Goal: Task Accomplishment & Management: Manage account settings

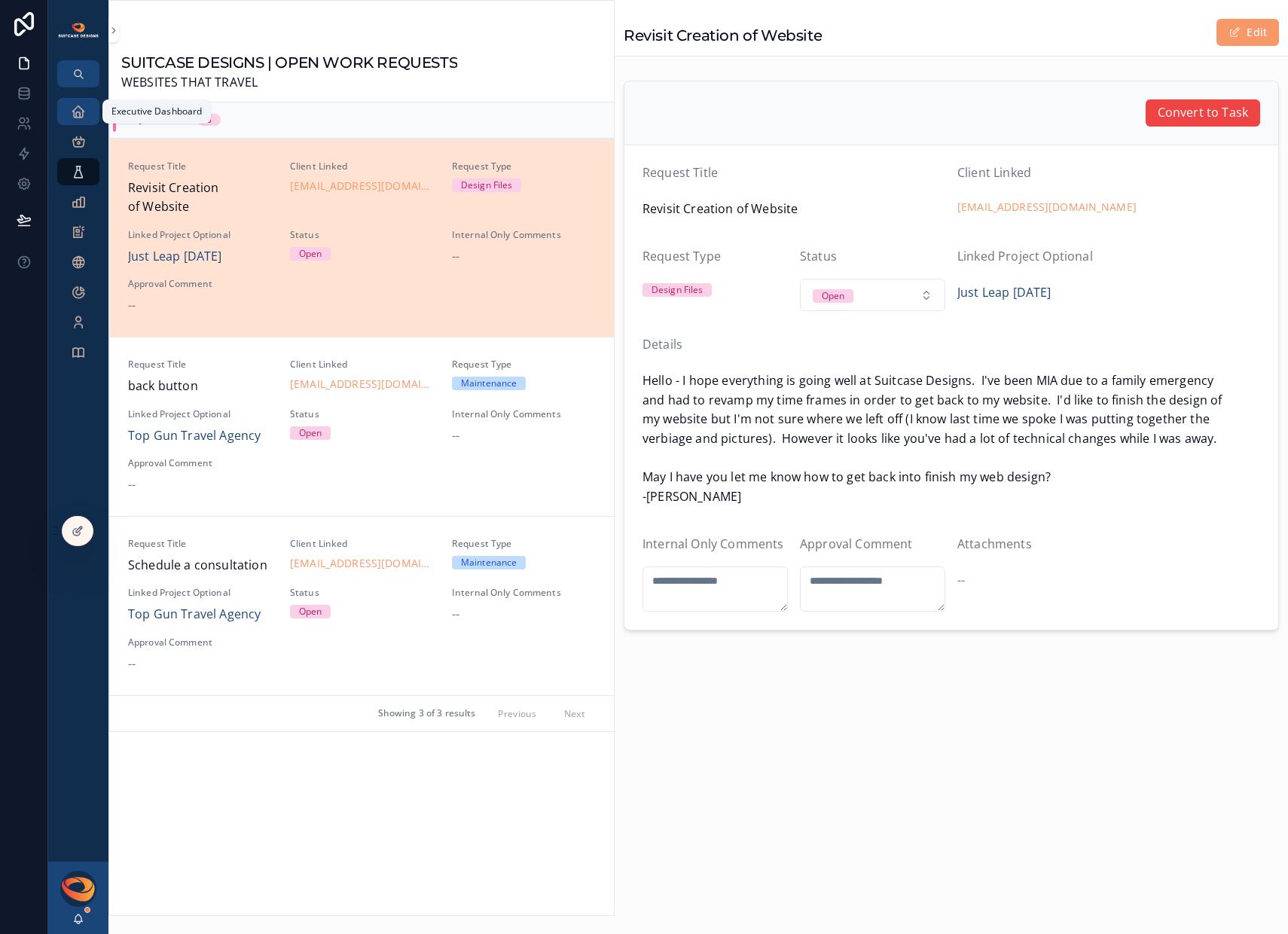
click at [87, 114] on div "Executive Dashboard" at bounding box center [78, 111] width 24 height 24
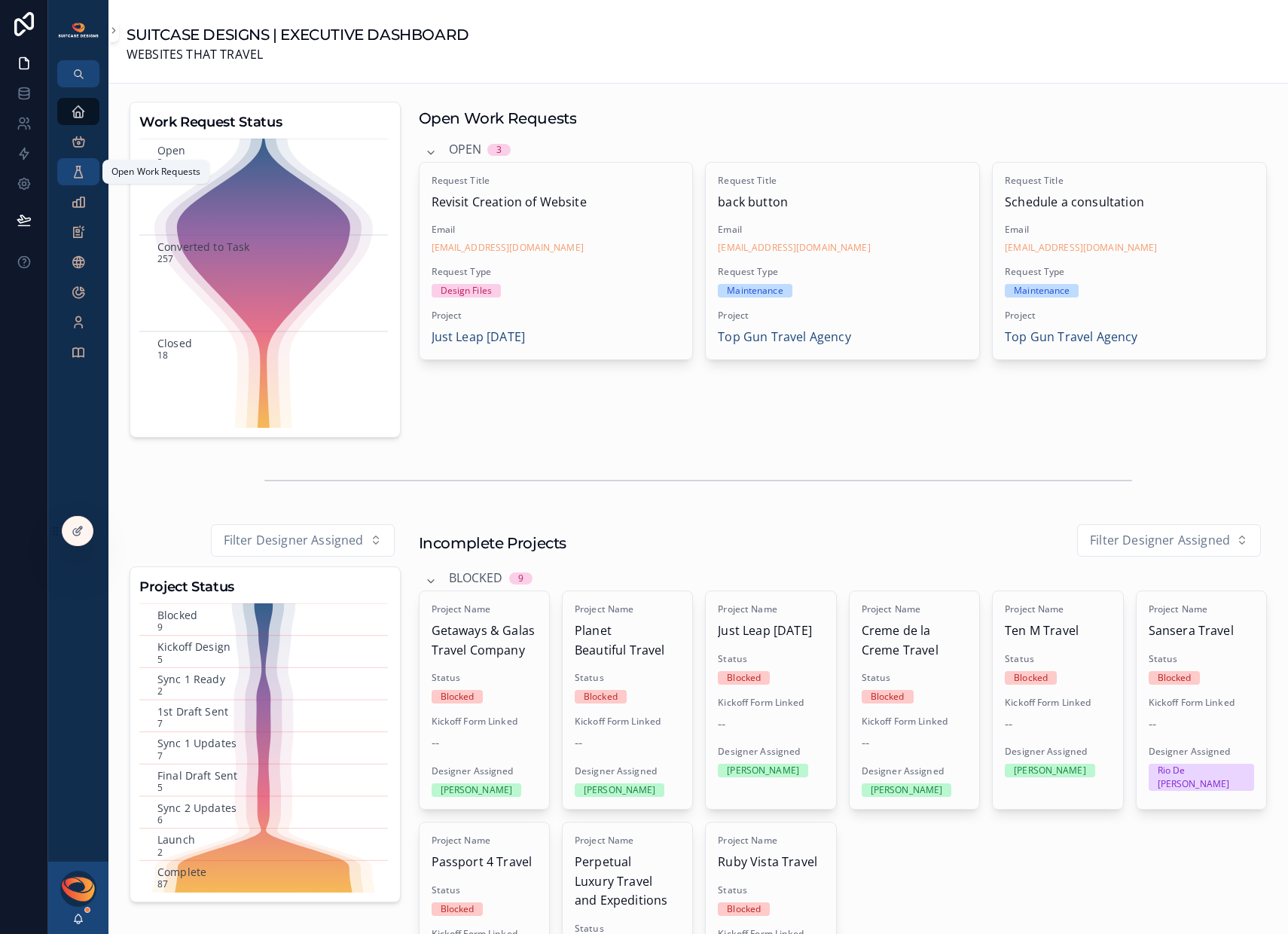
click at [82, 176] on icon "scrollable content" at bounding box center [78, 171] width 15 height 15
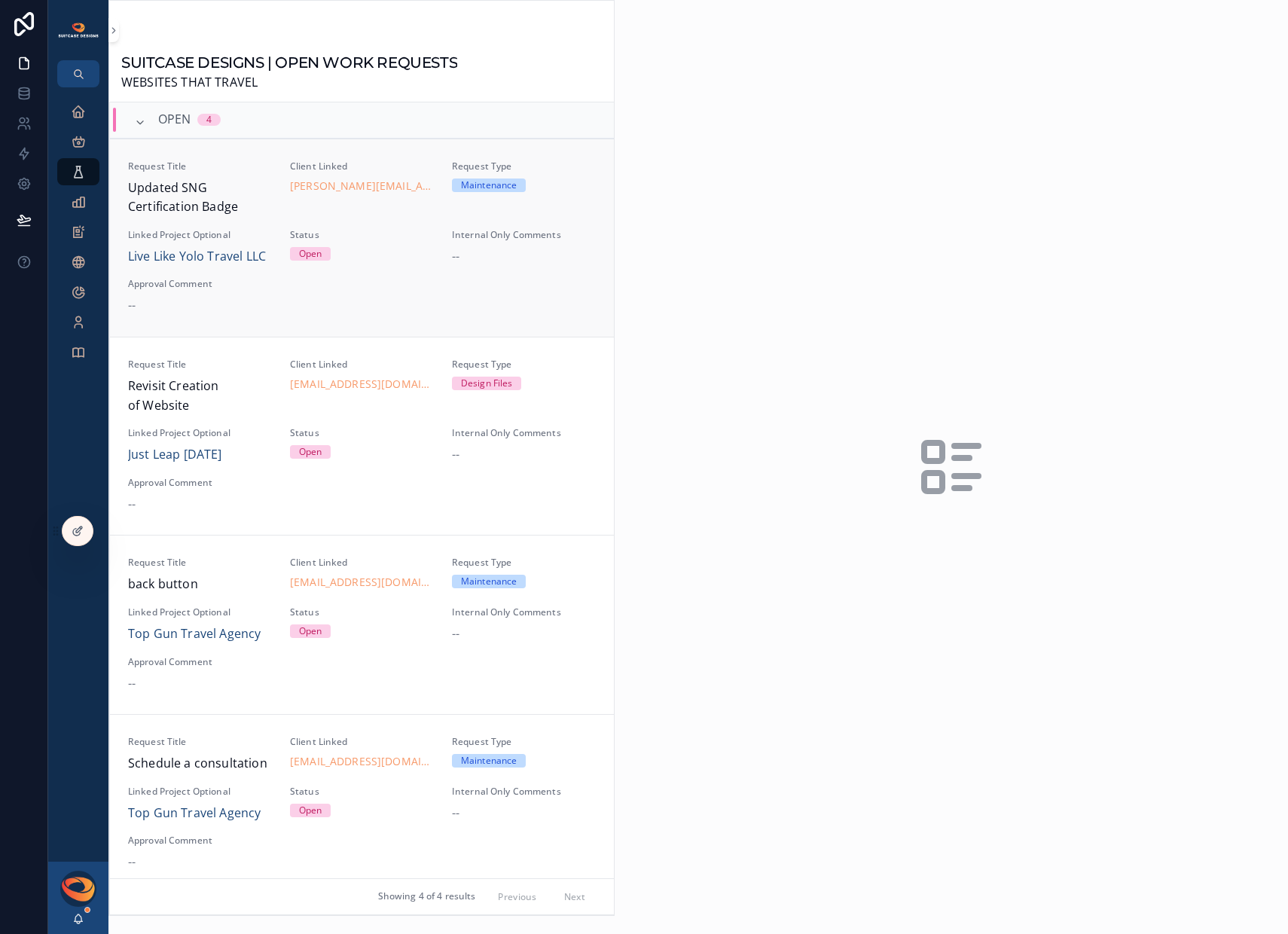
click at [244, 302] on div "--" at bounding box center [200, 305] width 144 height 19
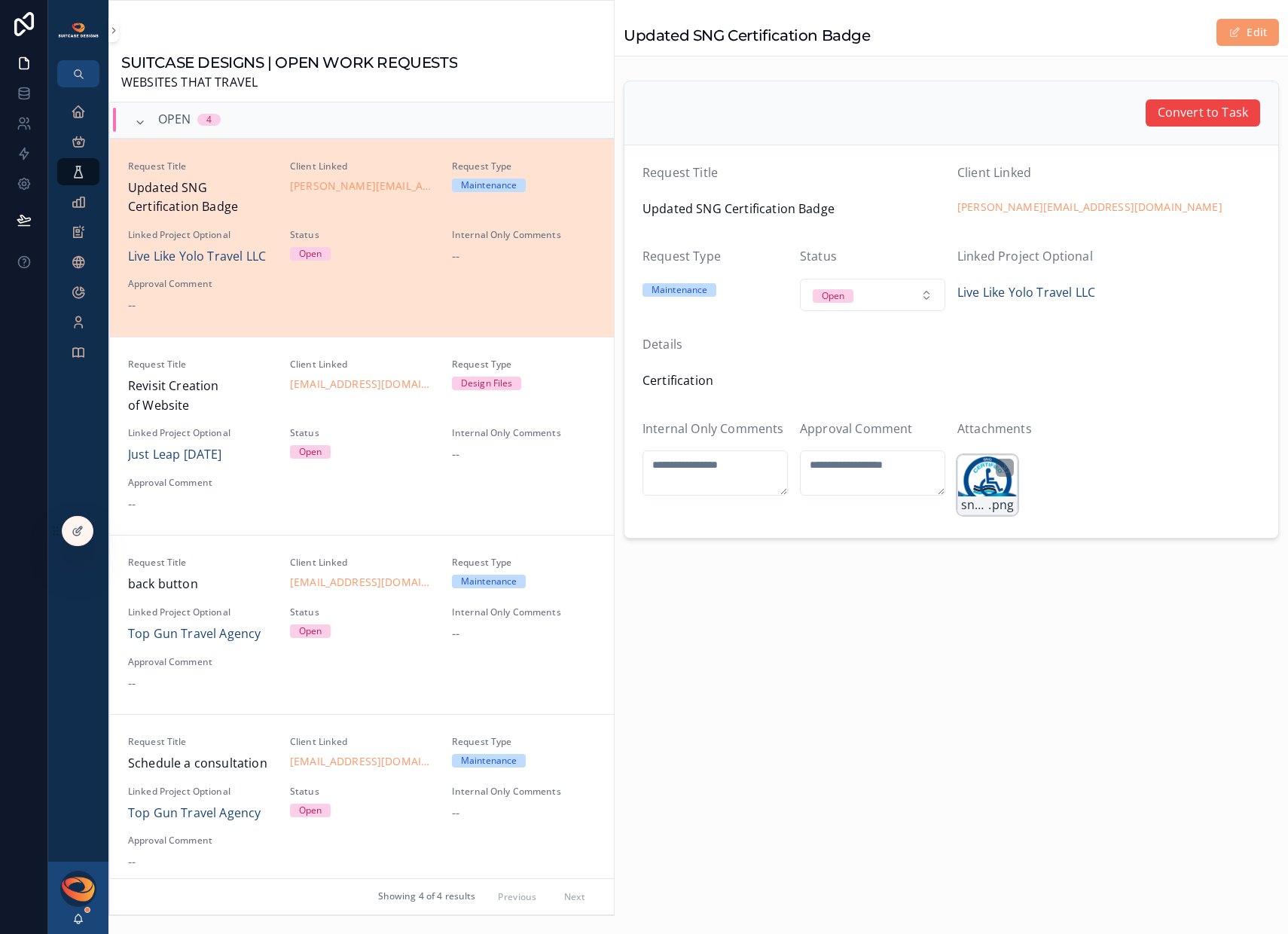
click at [978, 488] on div "sng-2 .png" at bounding box center [987, 485] width 60 height 60
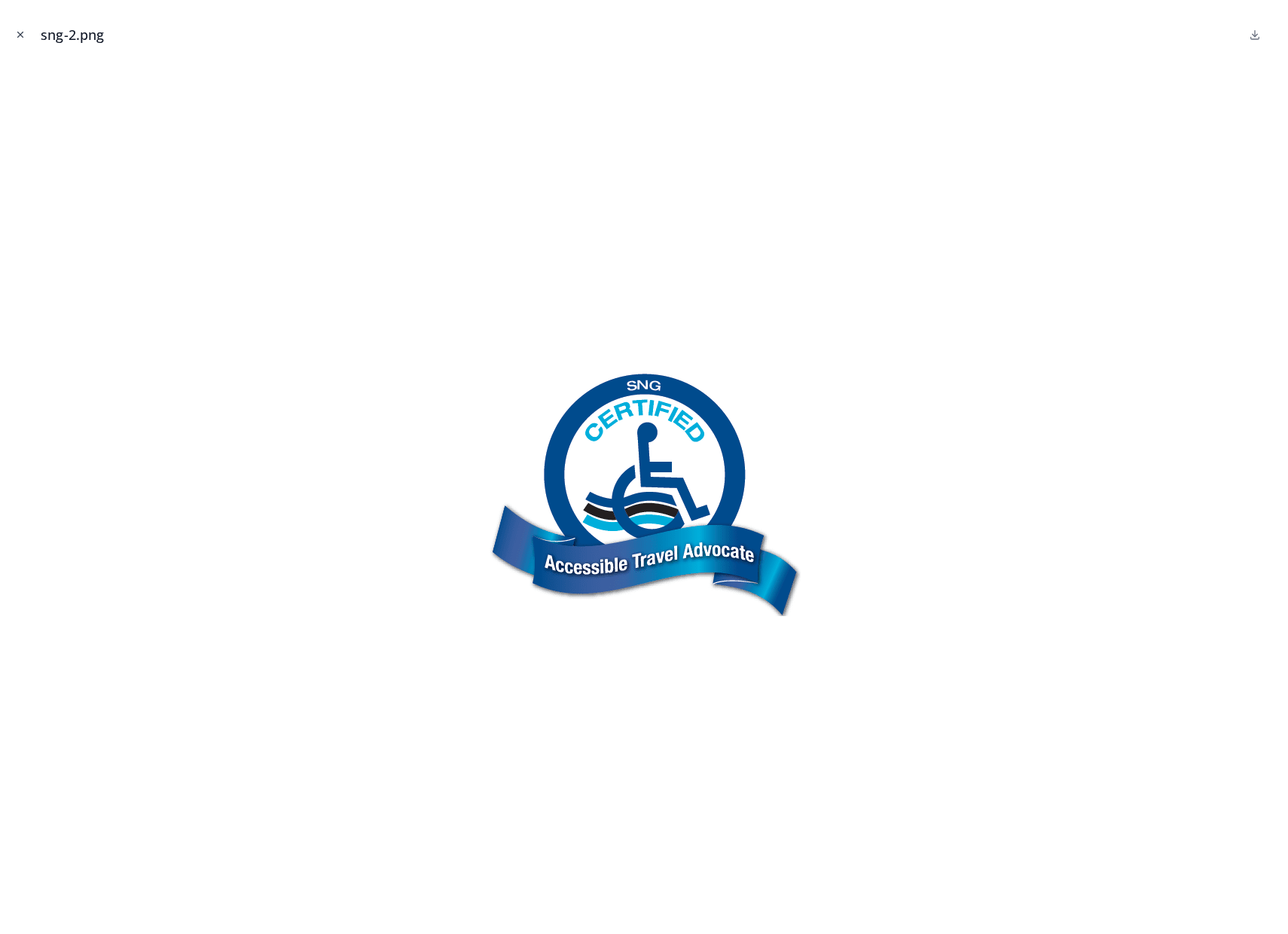
click at [21, 35] on icon "Close modal" at bounding box center [19, 34] width 10 height 10
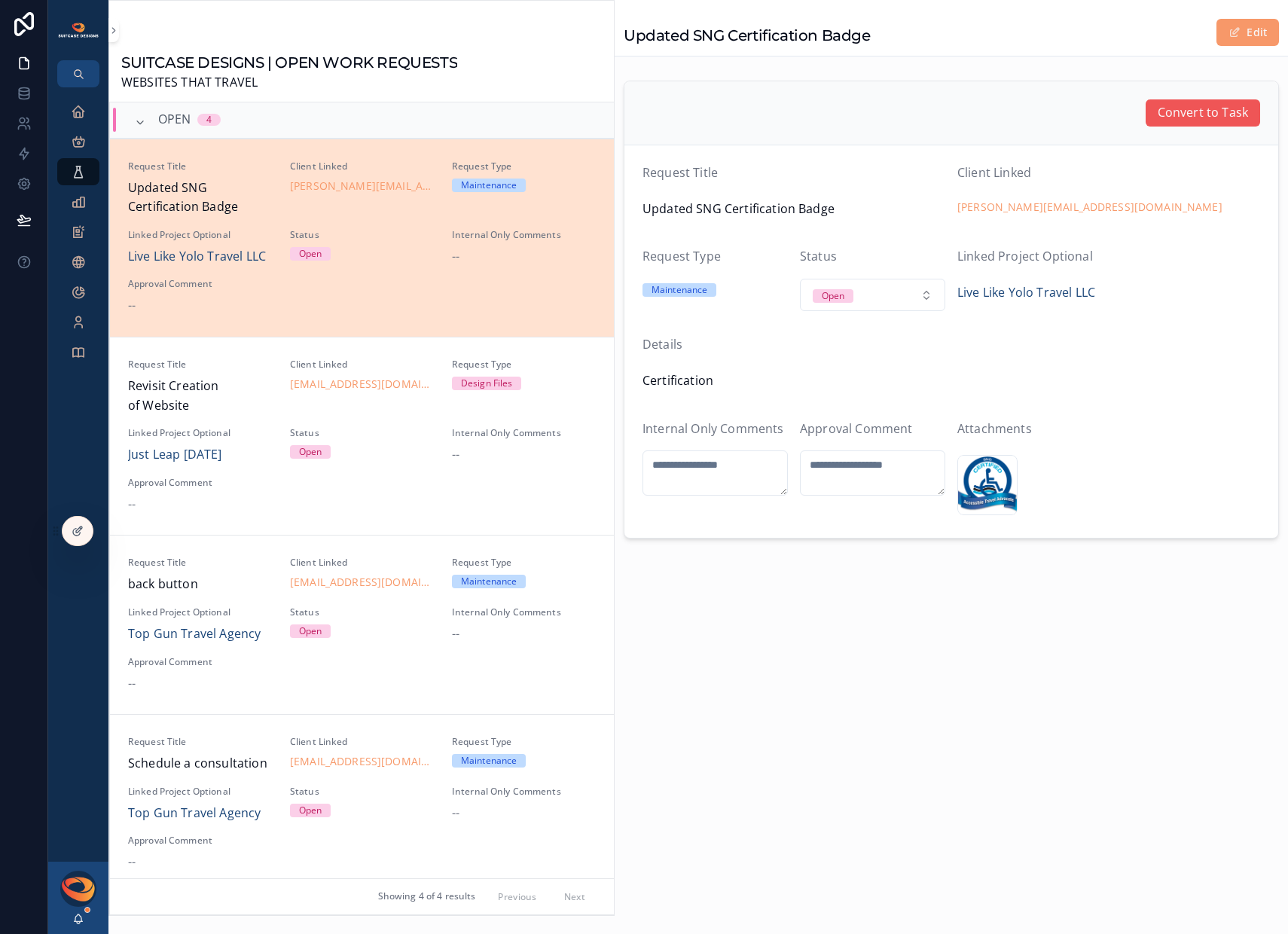
click at [1193, 119] on span "Convert to Task" at bounding box center [1202, 112] width 90 height 19
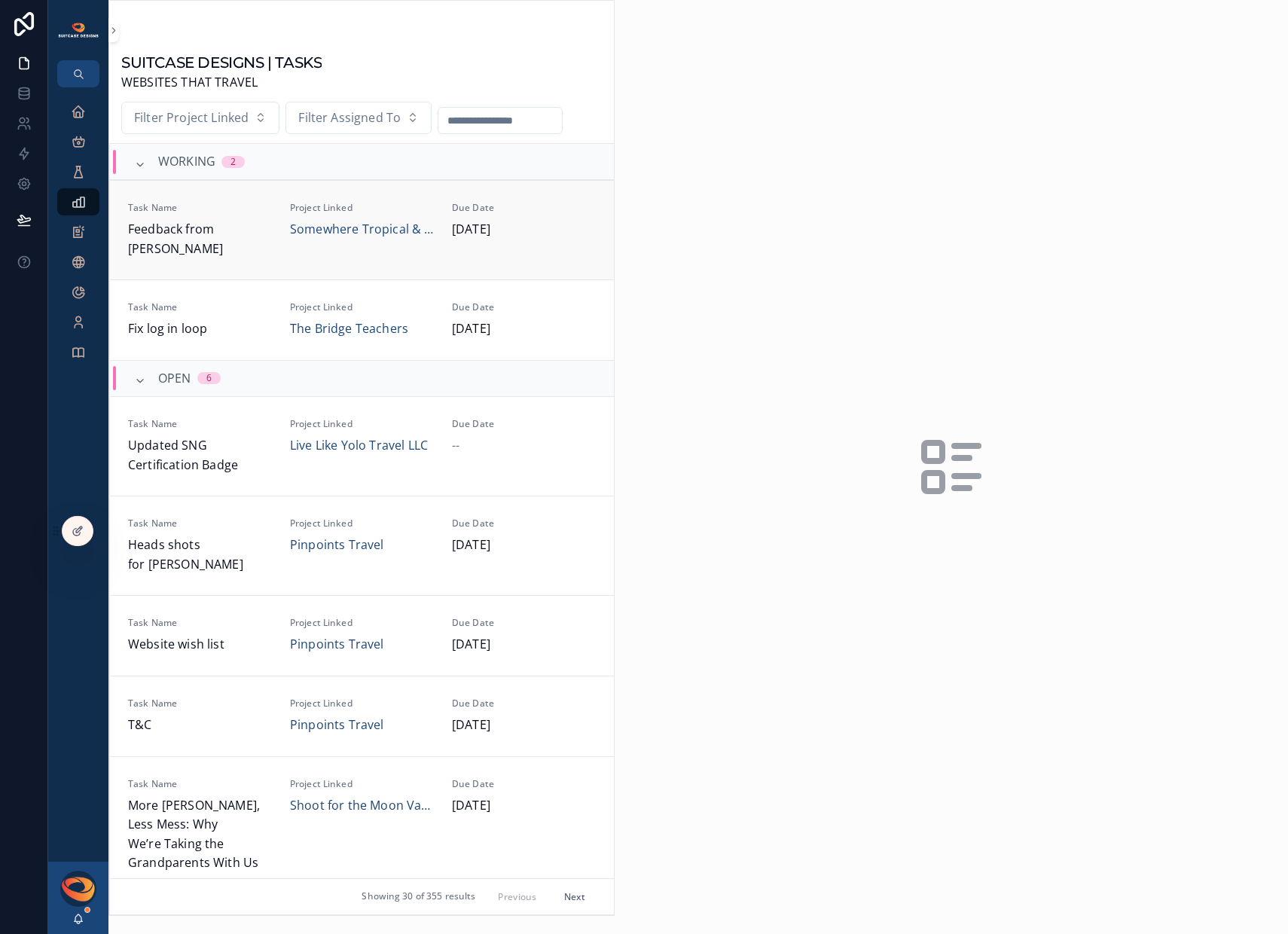
click at [238, 217] on div "Task Name Feedback from [PERSON_NAME]" at bounding box center [200, 229] width 144 height 56
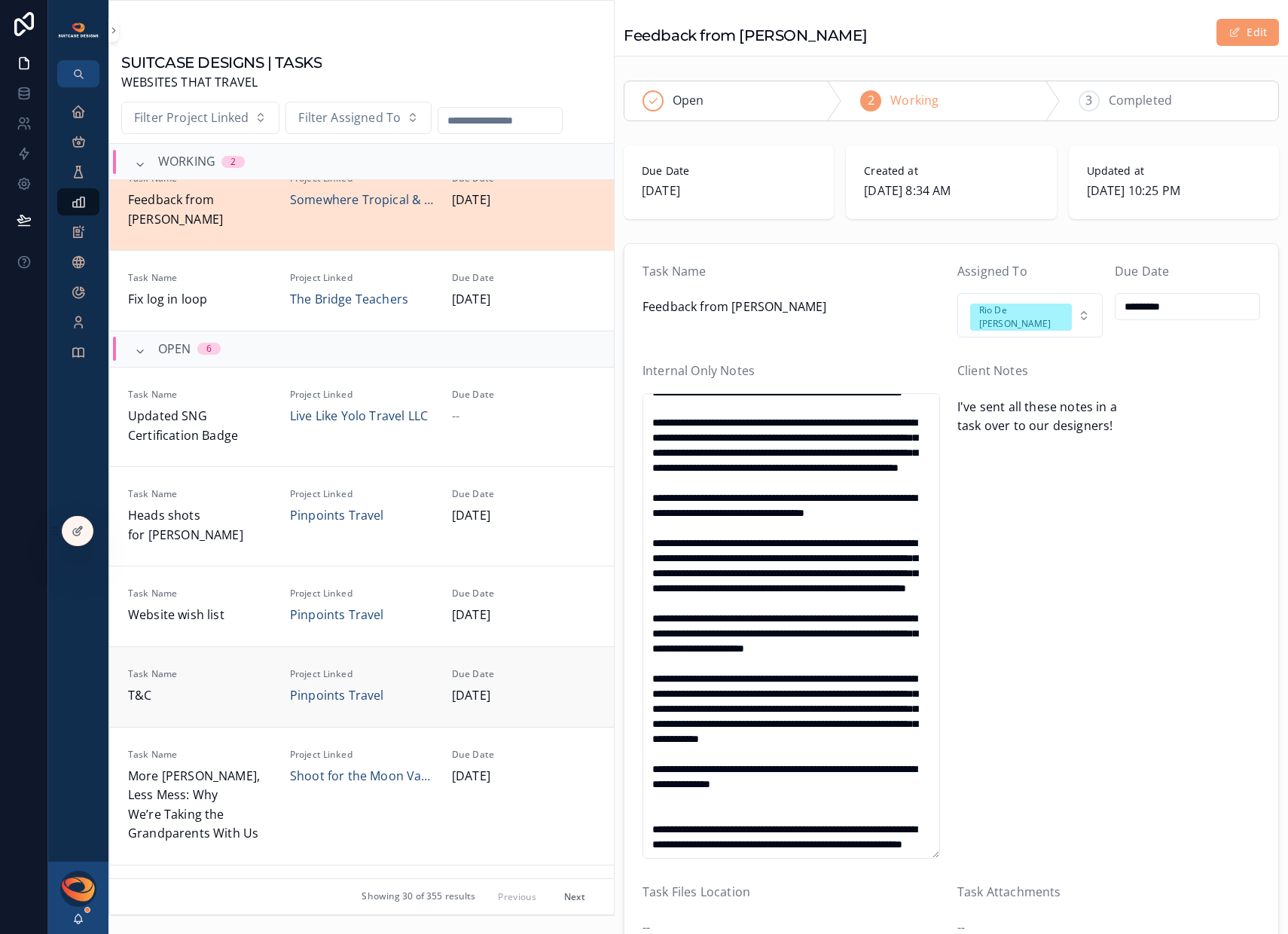
scroll to position [49, 0]
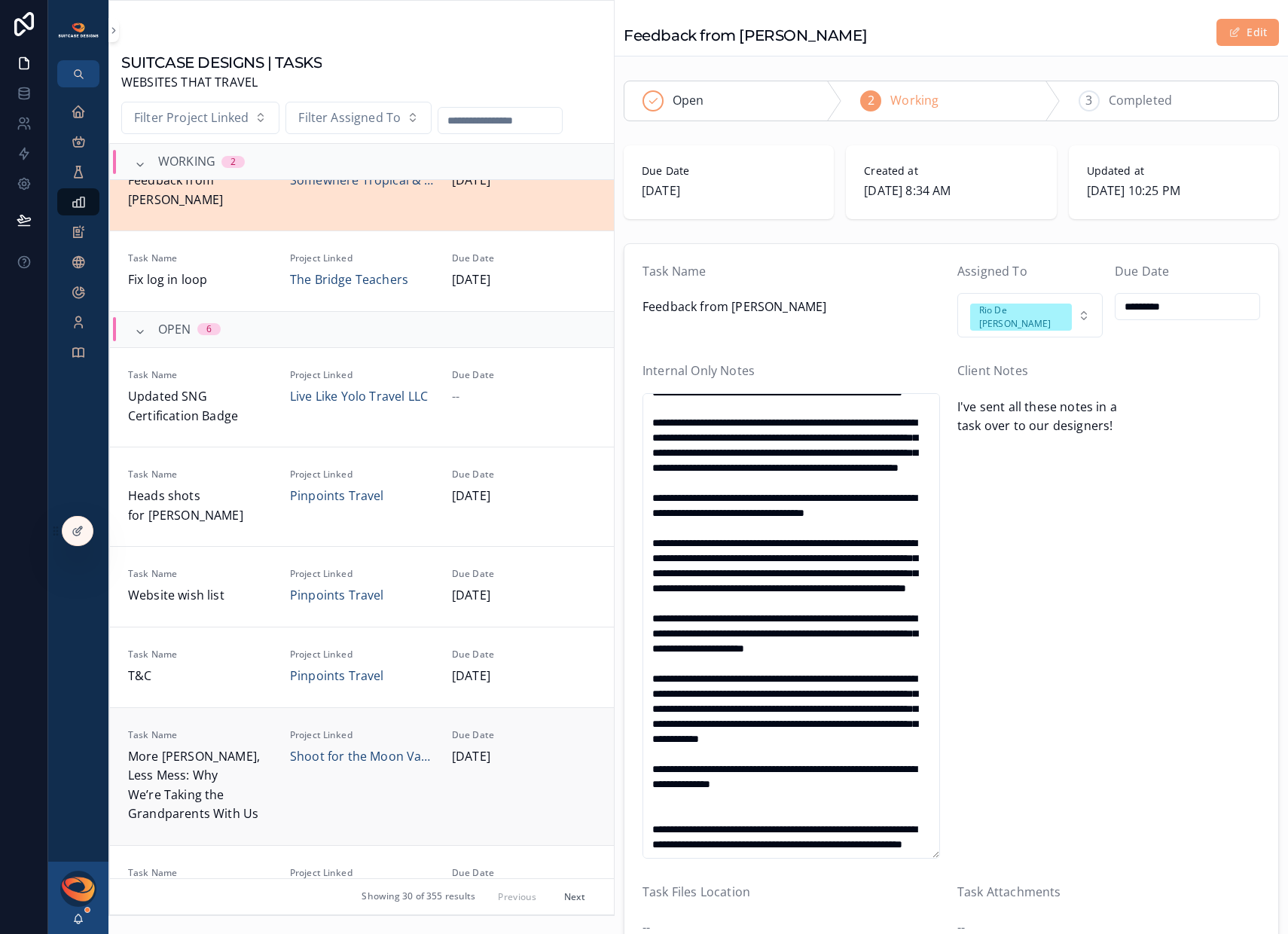
click at [254, 747] on span "More [PERSON_NAME], Less Mess: Why We’re Taking the Grandparents With Us" at bounding box center [200, 785] width 144 height 76
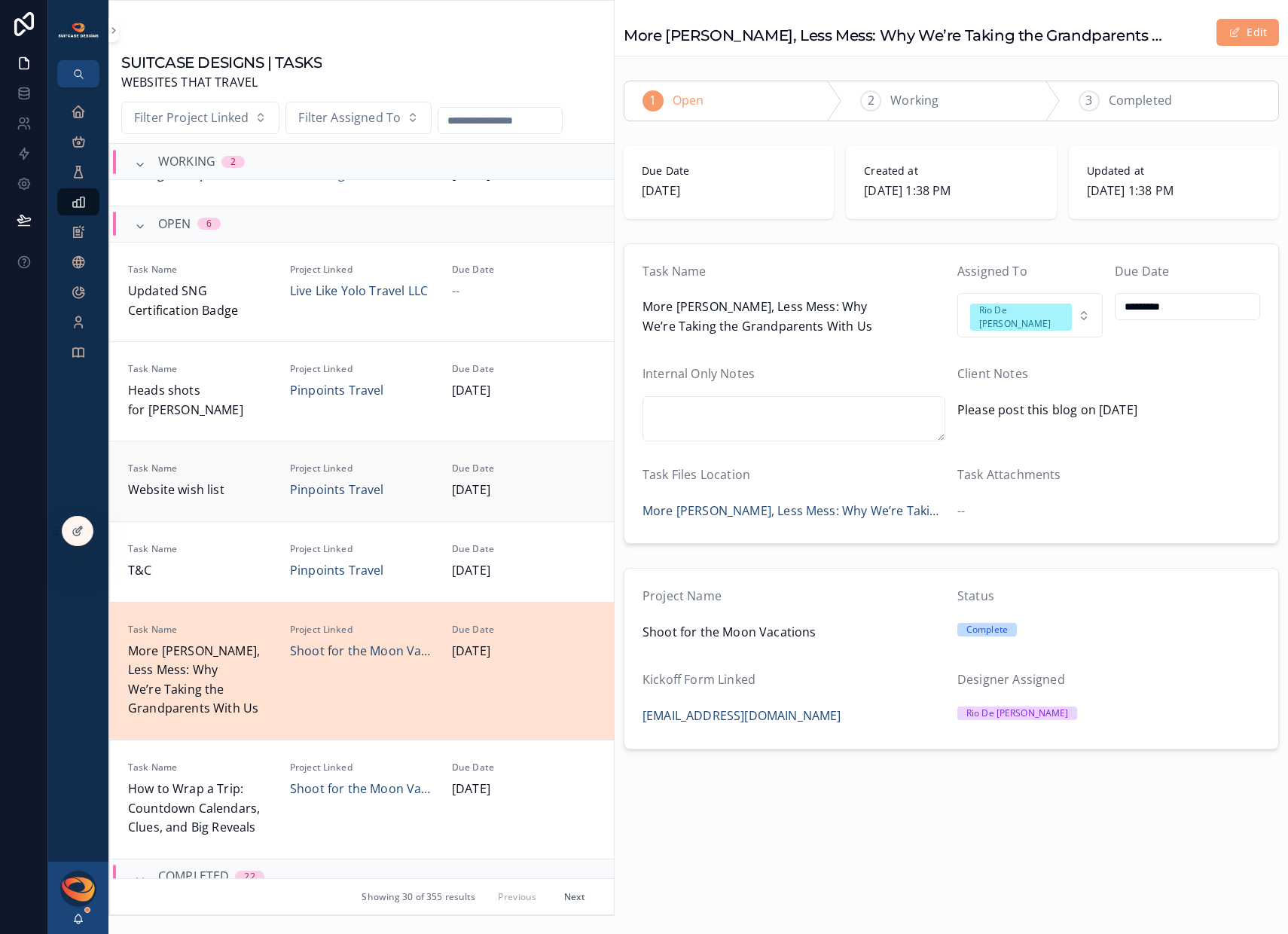
scroll to position [302, 0]
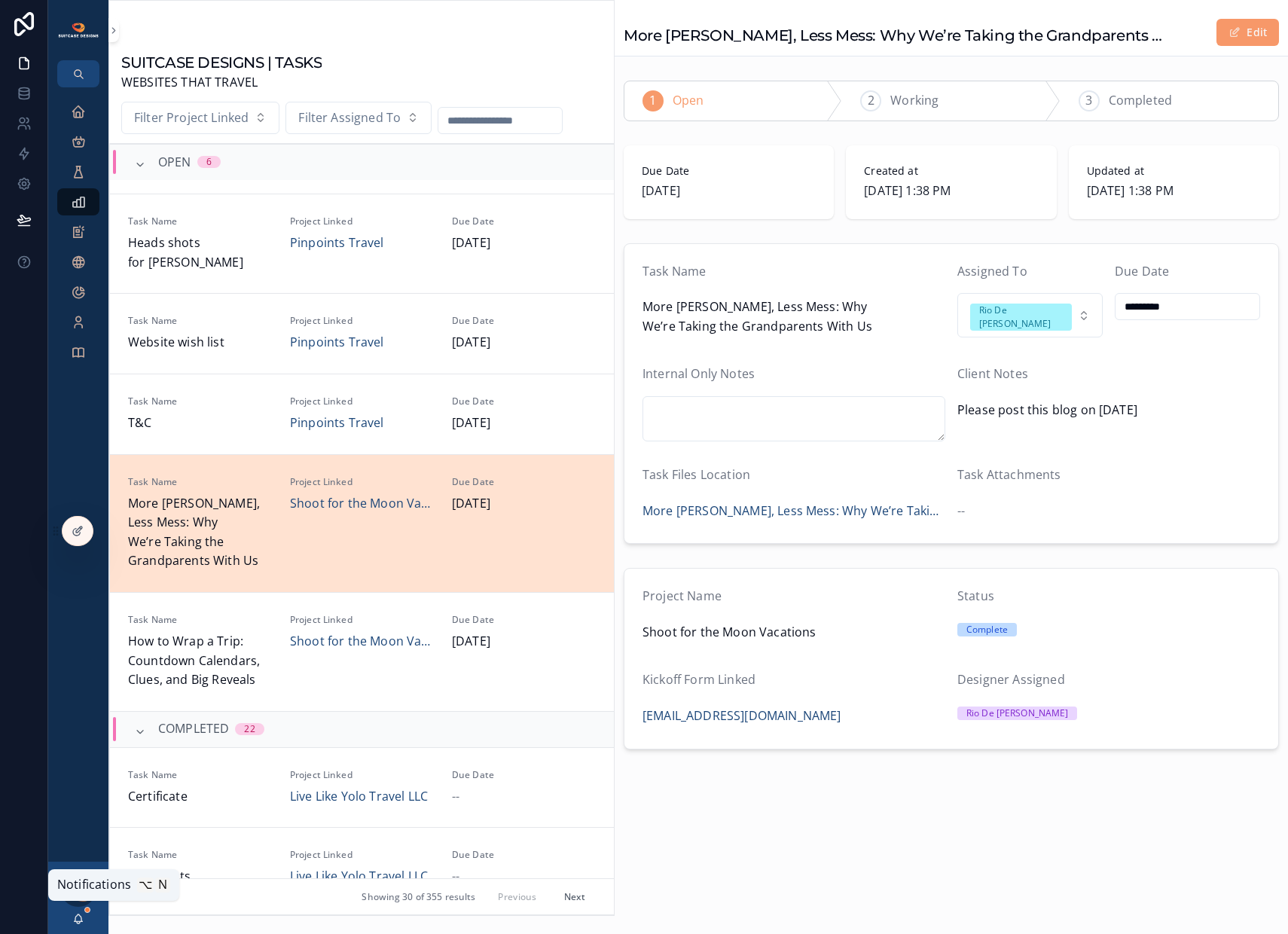
click at [78, 916] on icon "scrollable content" at bounding box center [78, 918] width 12 height 12
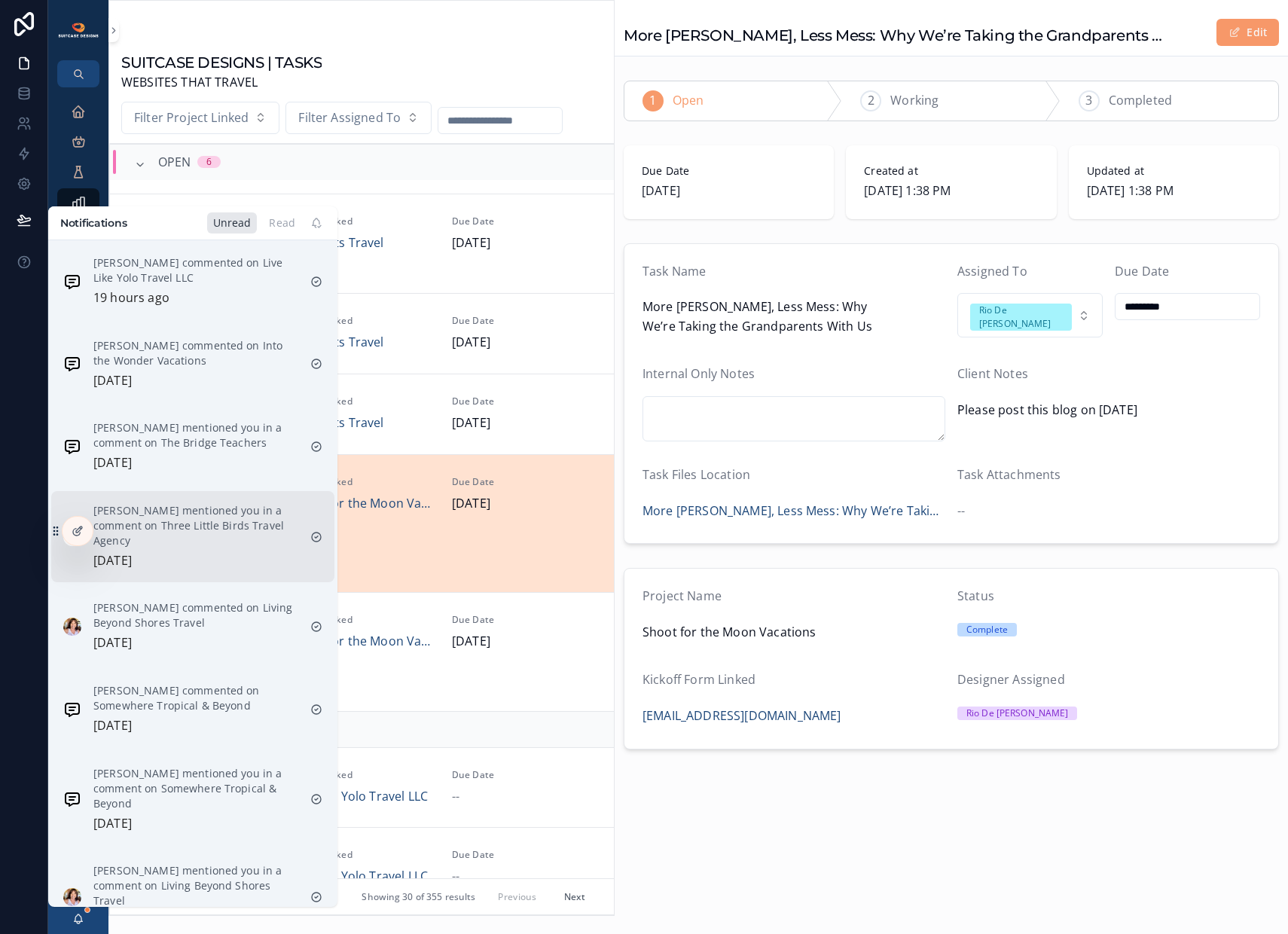
click at [158, 538] on p "[PERSON_NAME] mentioned you in a comment on Three Little Birds Travel Agency" at bounding box center [195, 525] width 204 height 45
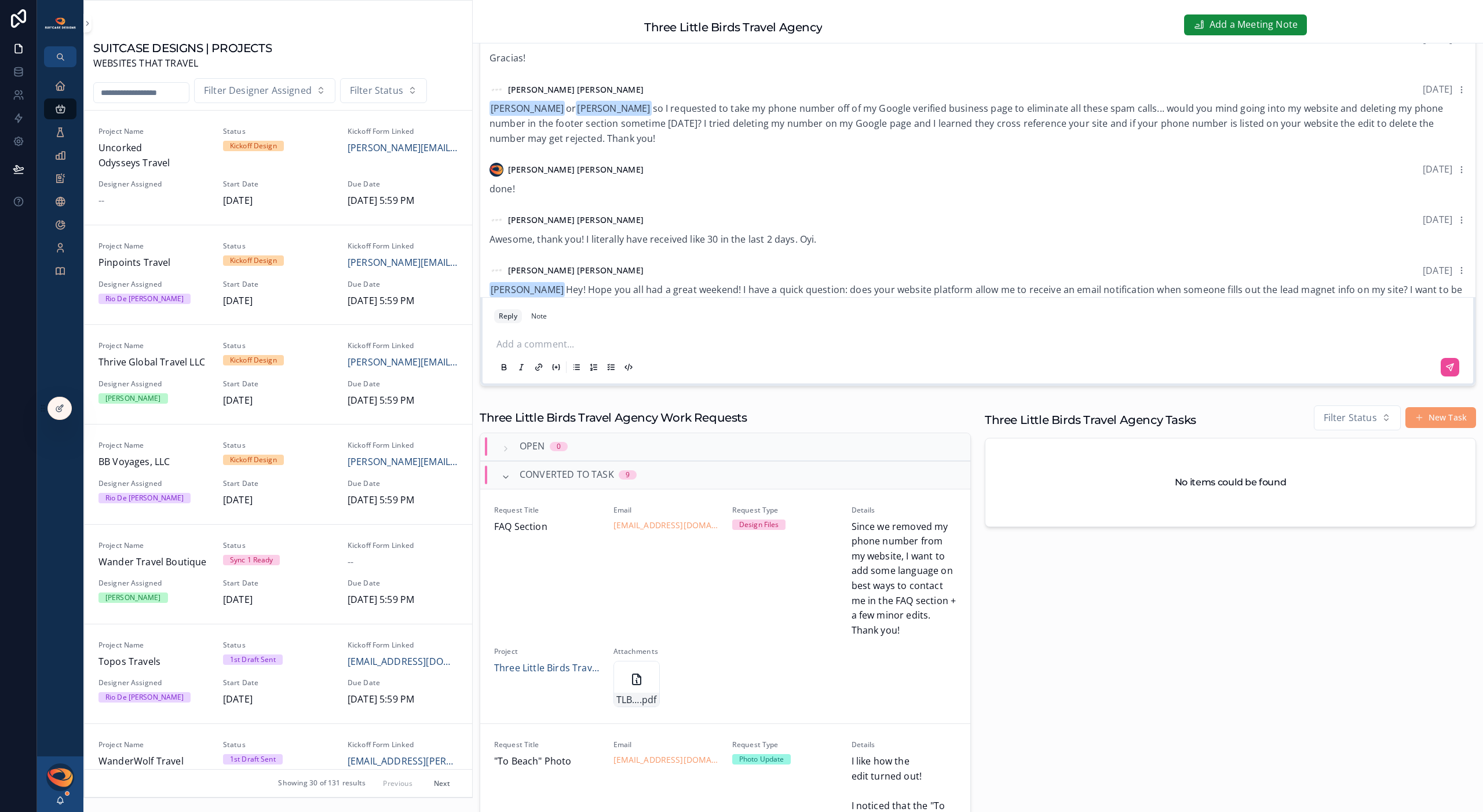
scroll to position [415, 0]
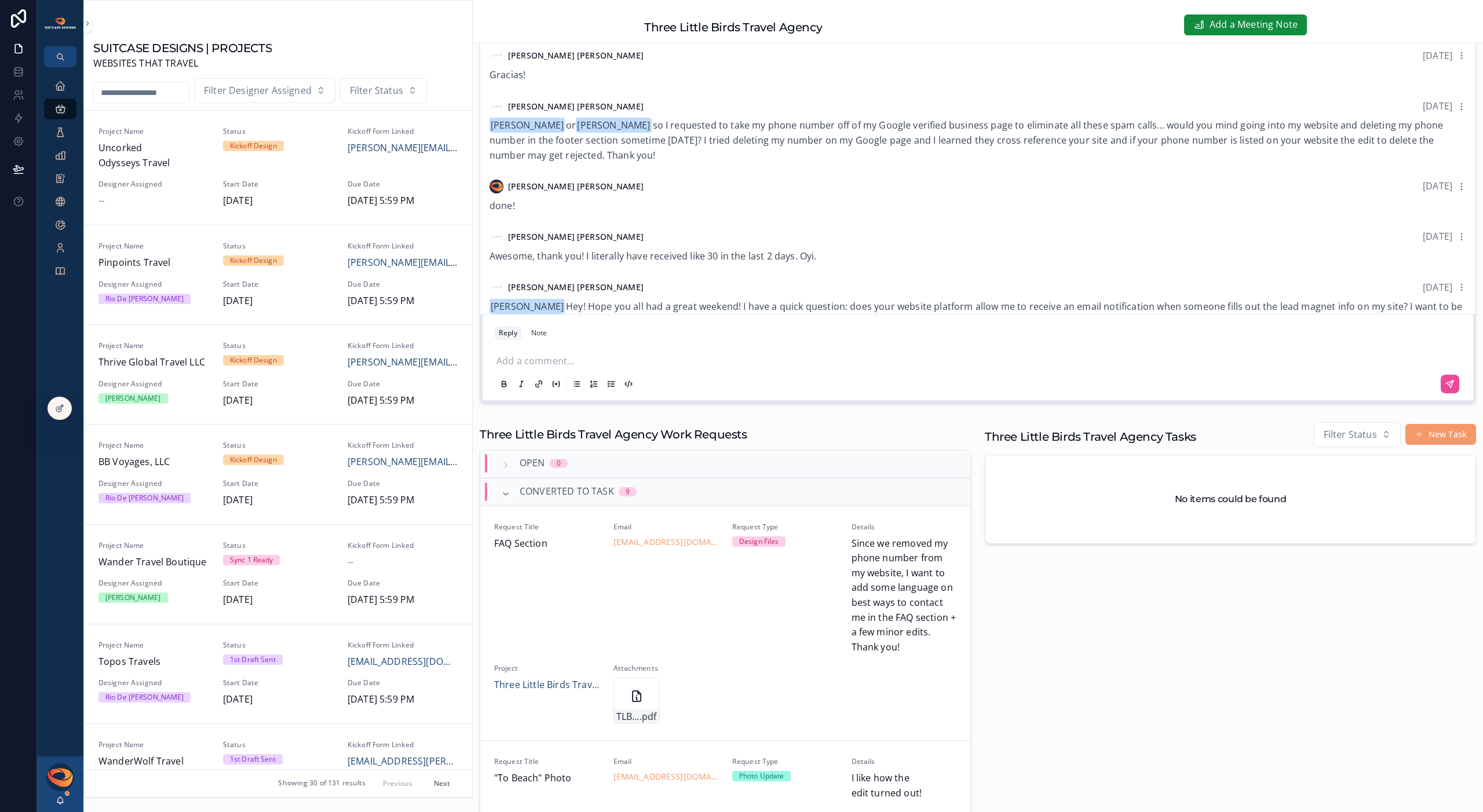
click at [545, 361] on p "scrollable content" at bounding box center [980, 360] width 967 height 11
click at [587, 335] on span "[EMAIL_ADDRESS][DOMAIN_NAME]" at bounding box center [593, 338] width 152 height 15
click at [990, 387] on icon "scrollable content" at bounding box center [1450, 387] width 9 height 9
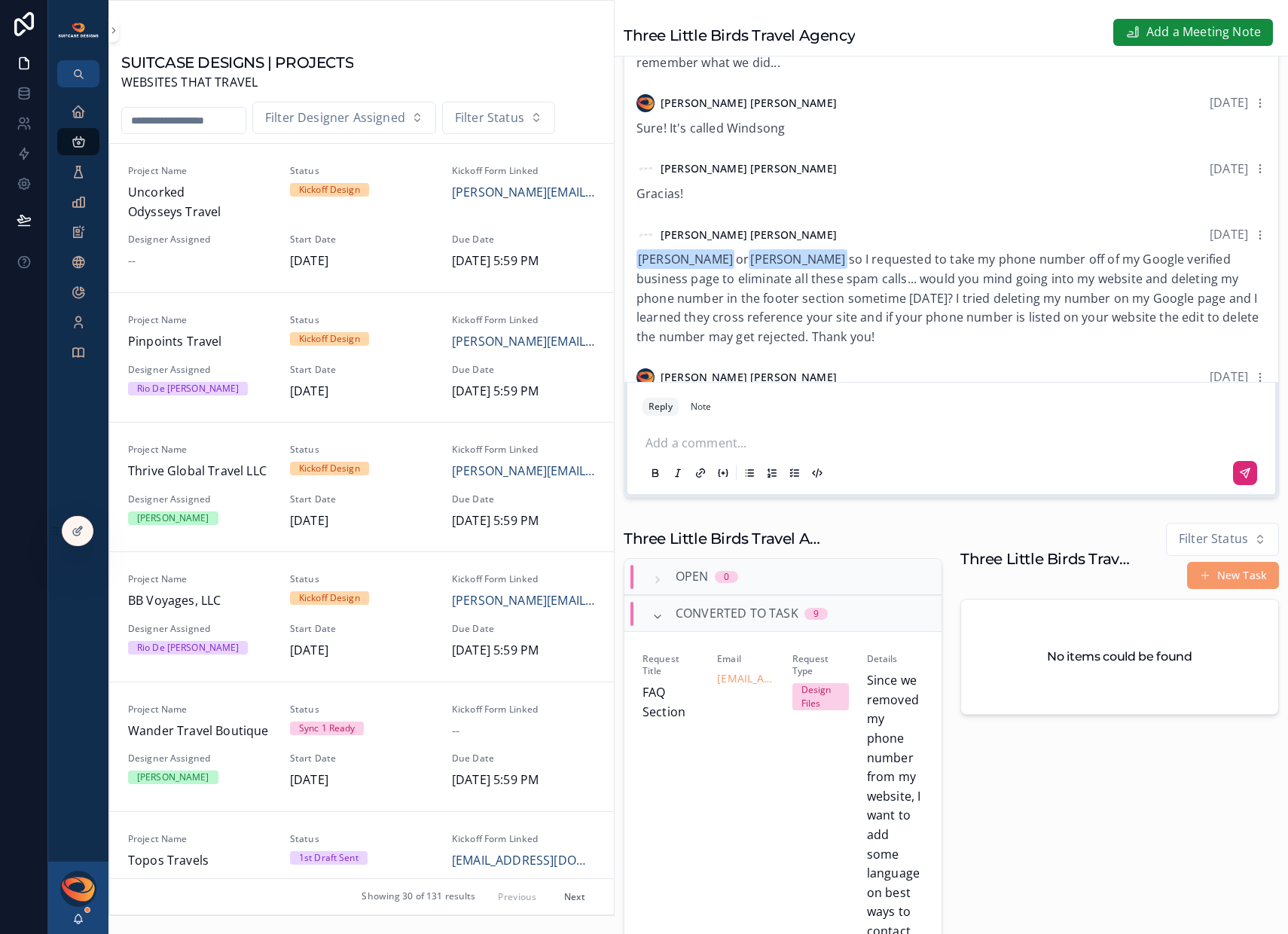
scroll to position [859, 0]
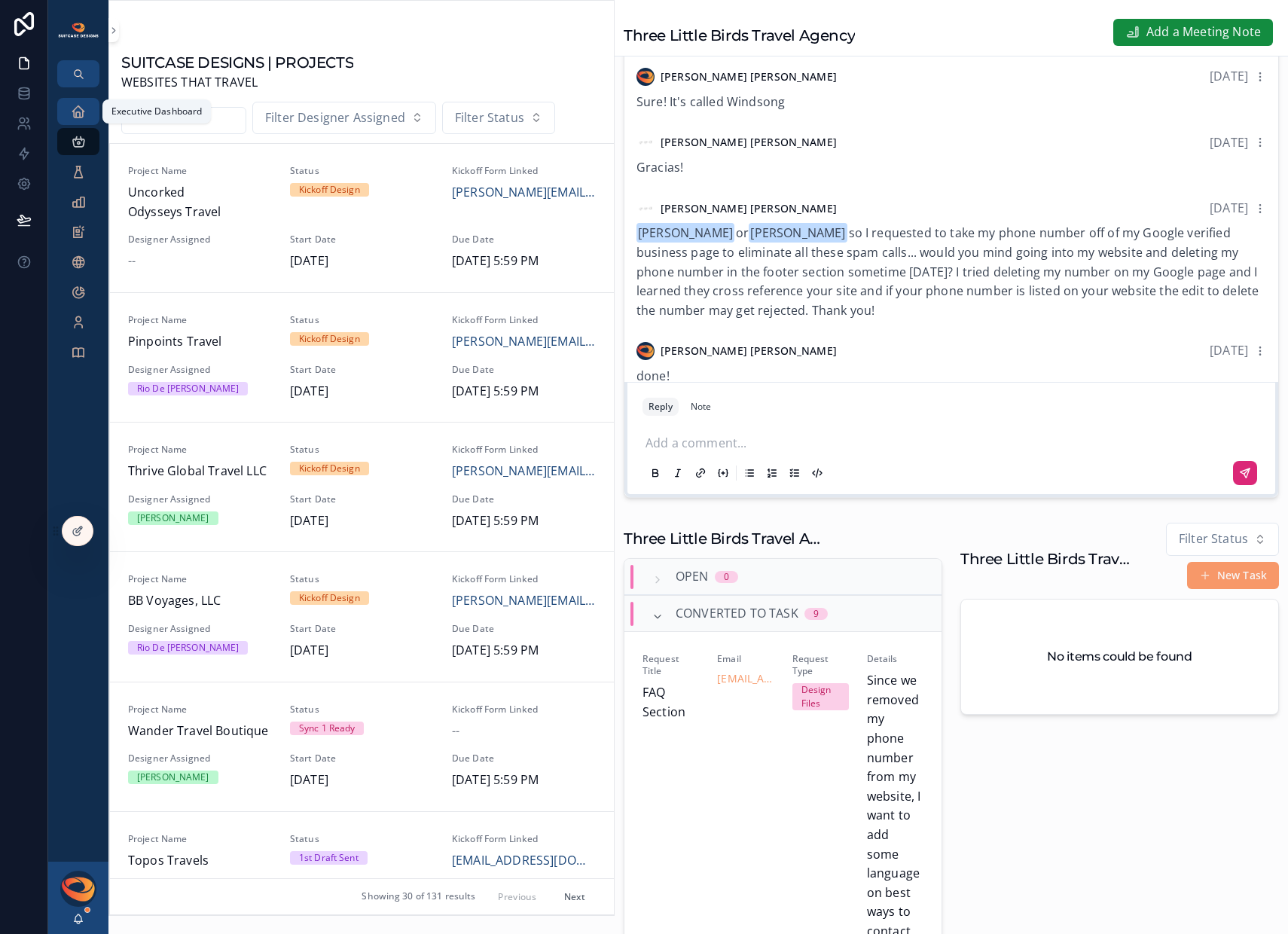
click at [87, 121] on div "Executive Dashboard" at bounding box center [78, 111] width 24 height 24
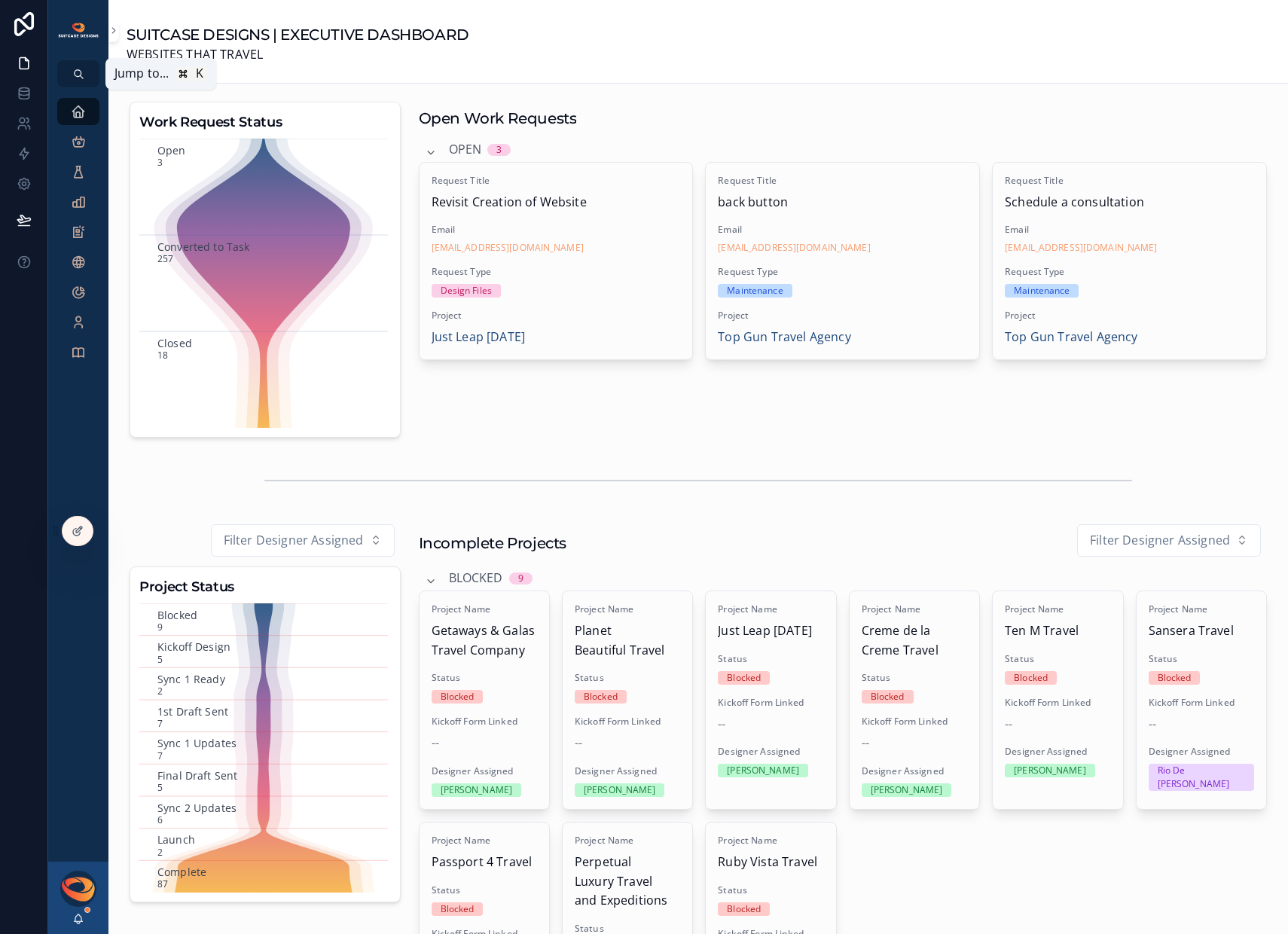
click at [73, 78] on icon "scrollable content" at bounding box center [78, 74] width 11 height 11
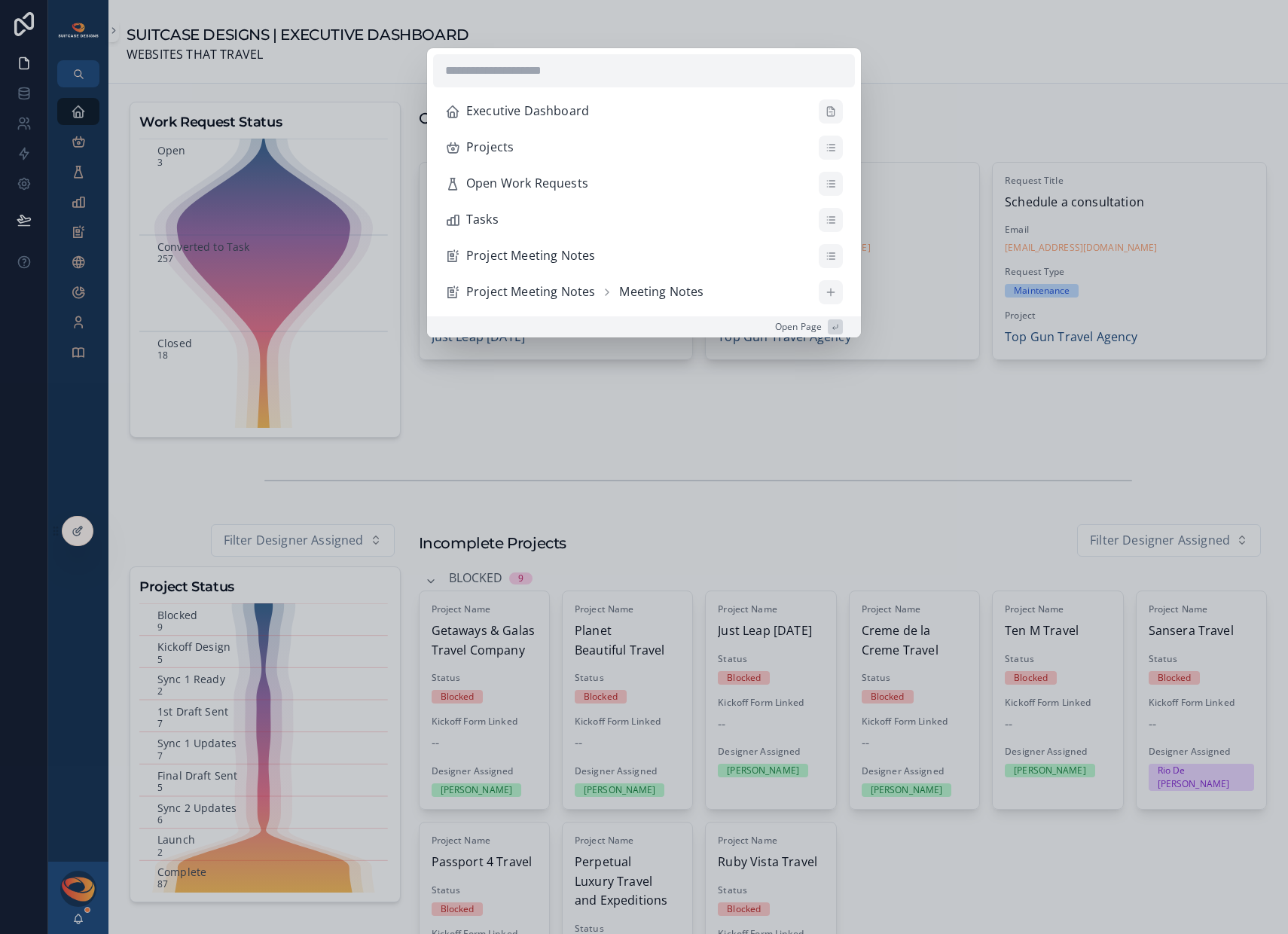
click at [80, 109] on div "Executive Dashboard Projects Open Work Requests Tasks Project Meeting Notes Pro…" at bounding box center [644, 467] width 1288 height 934
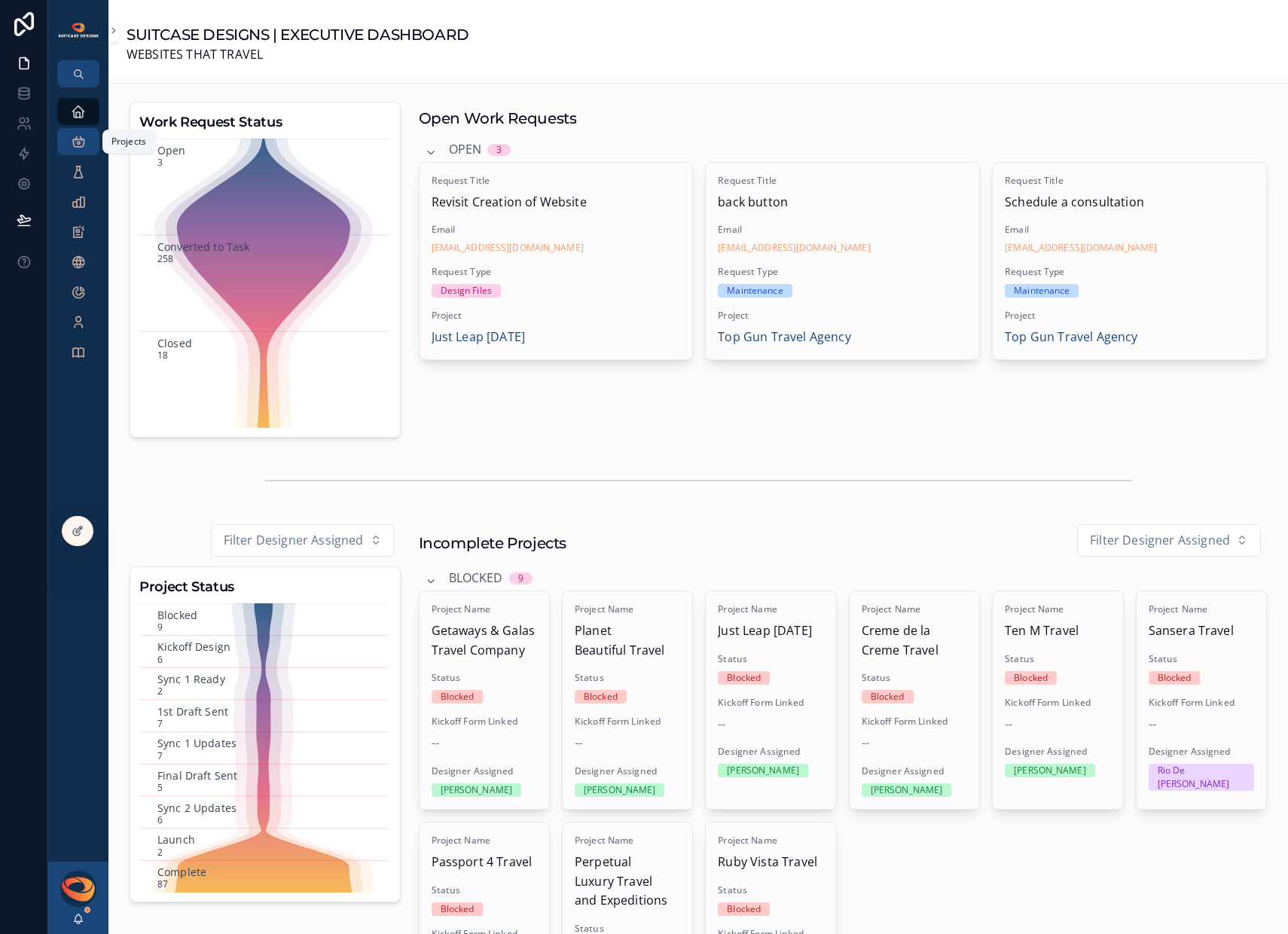
click at [84, 149] on icon "scrollable content" at bounding box center [78, 142] width 15 height 15
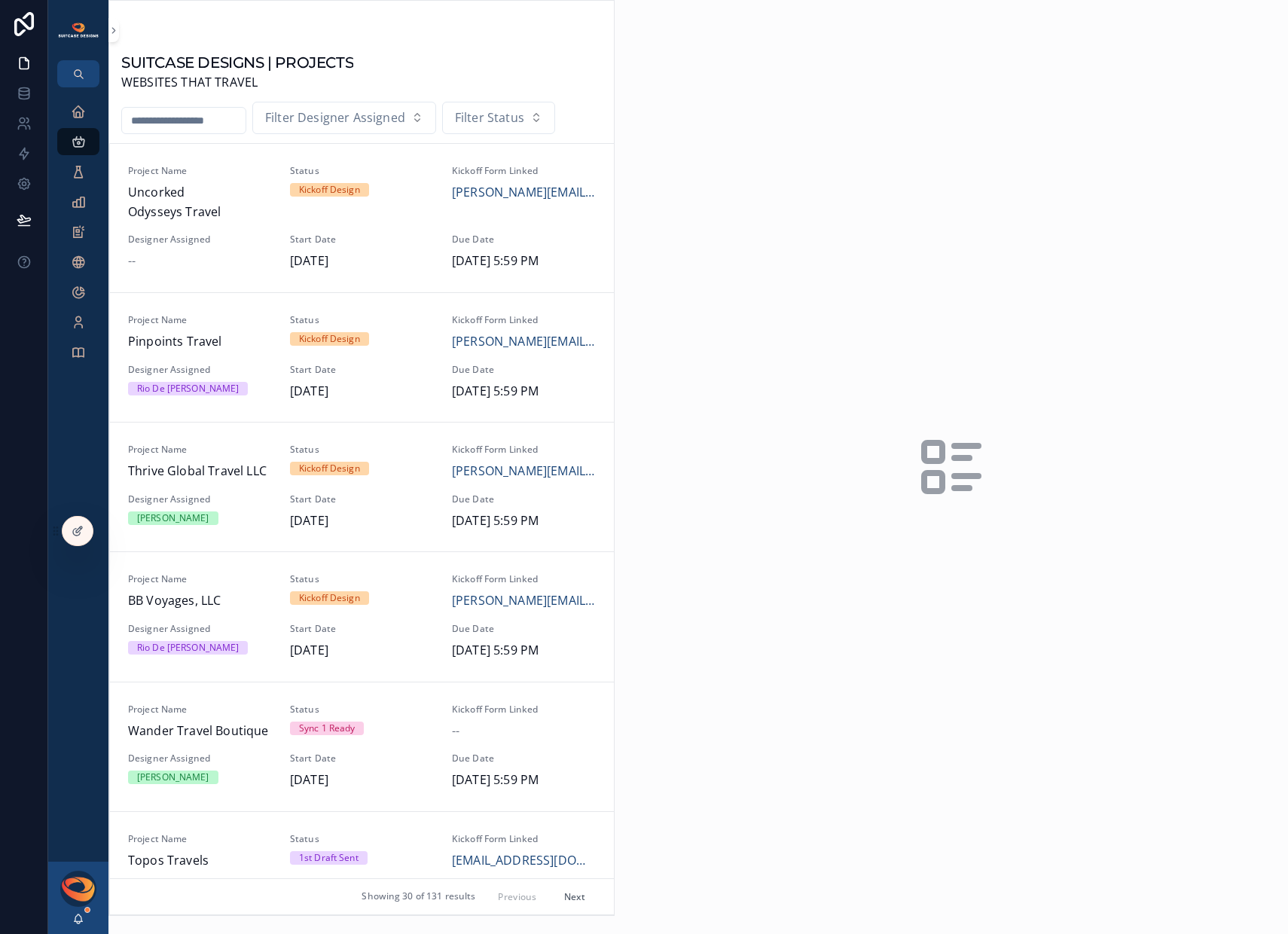
click at [184, 127] on input "scrollable content" at bounding box center [184, 120] width 123 height 21
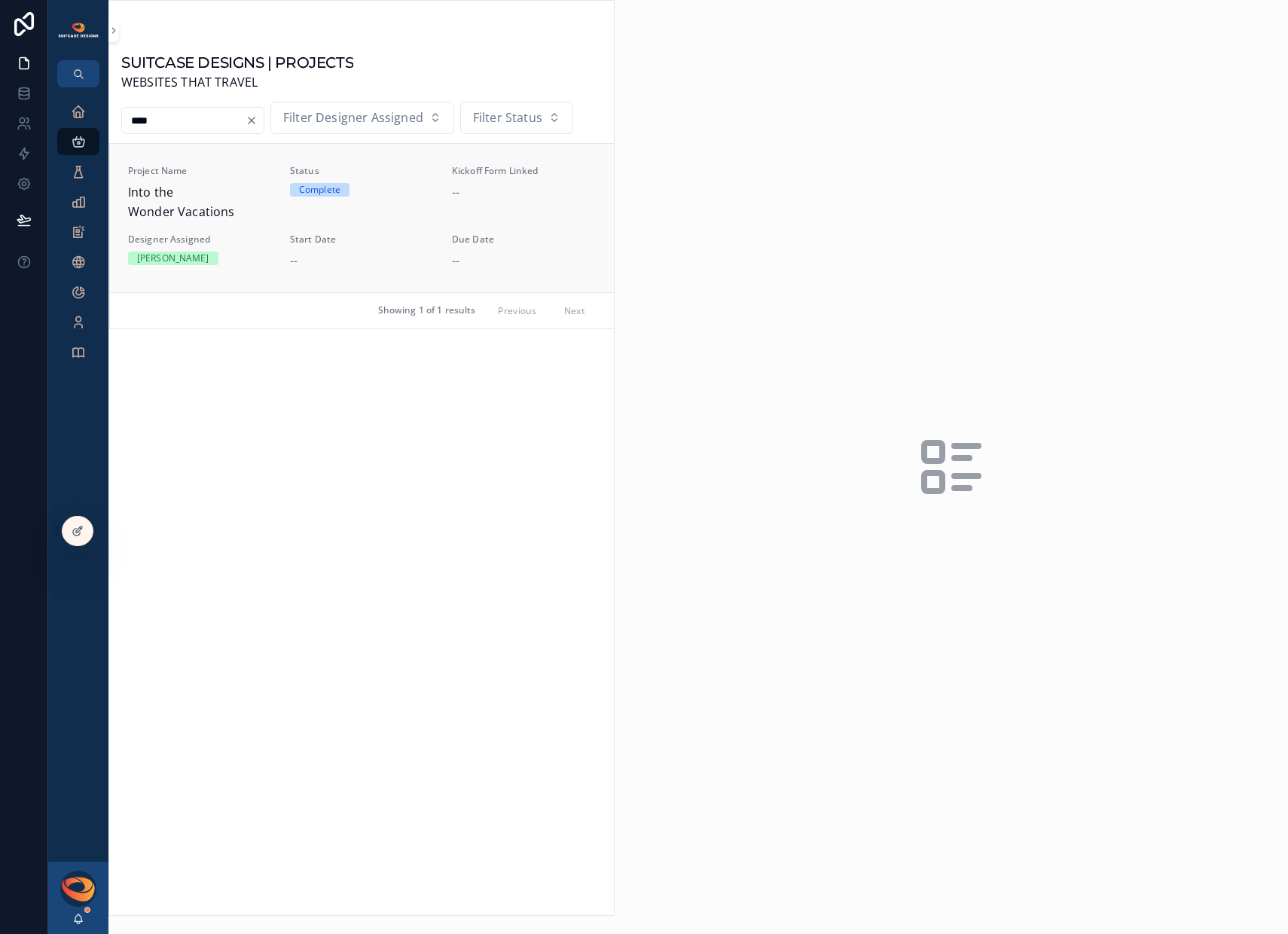
type input "****"
click at [176, 204] on span "Into the Wonder Vacations" at bounding box center [200, 203] width 144 height 39
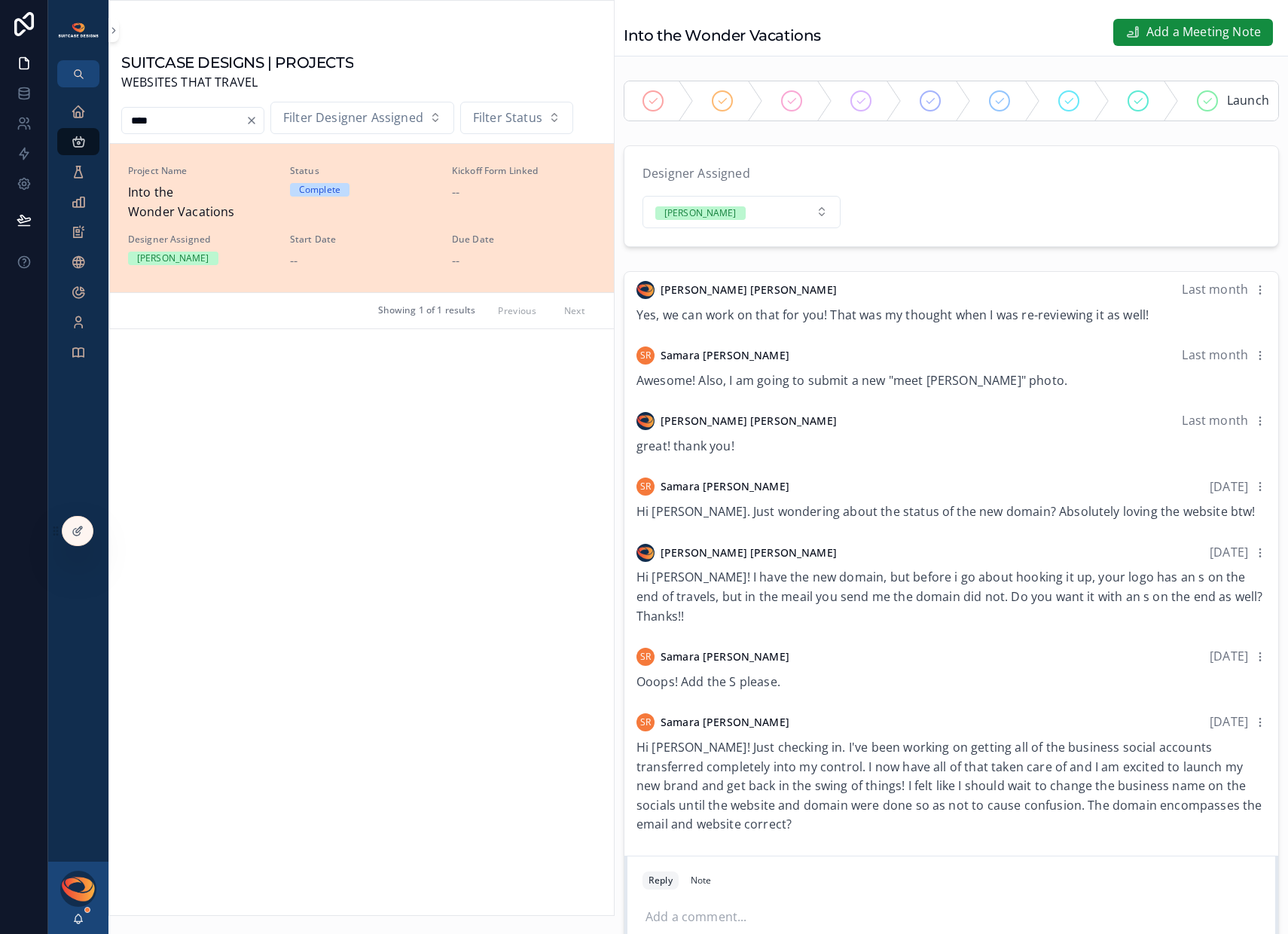
scroll to position [175, 0]
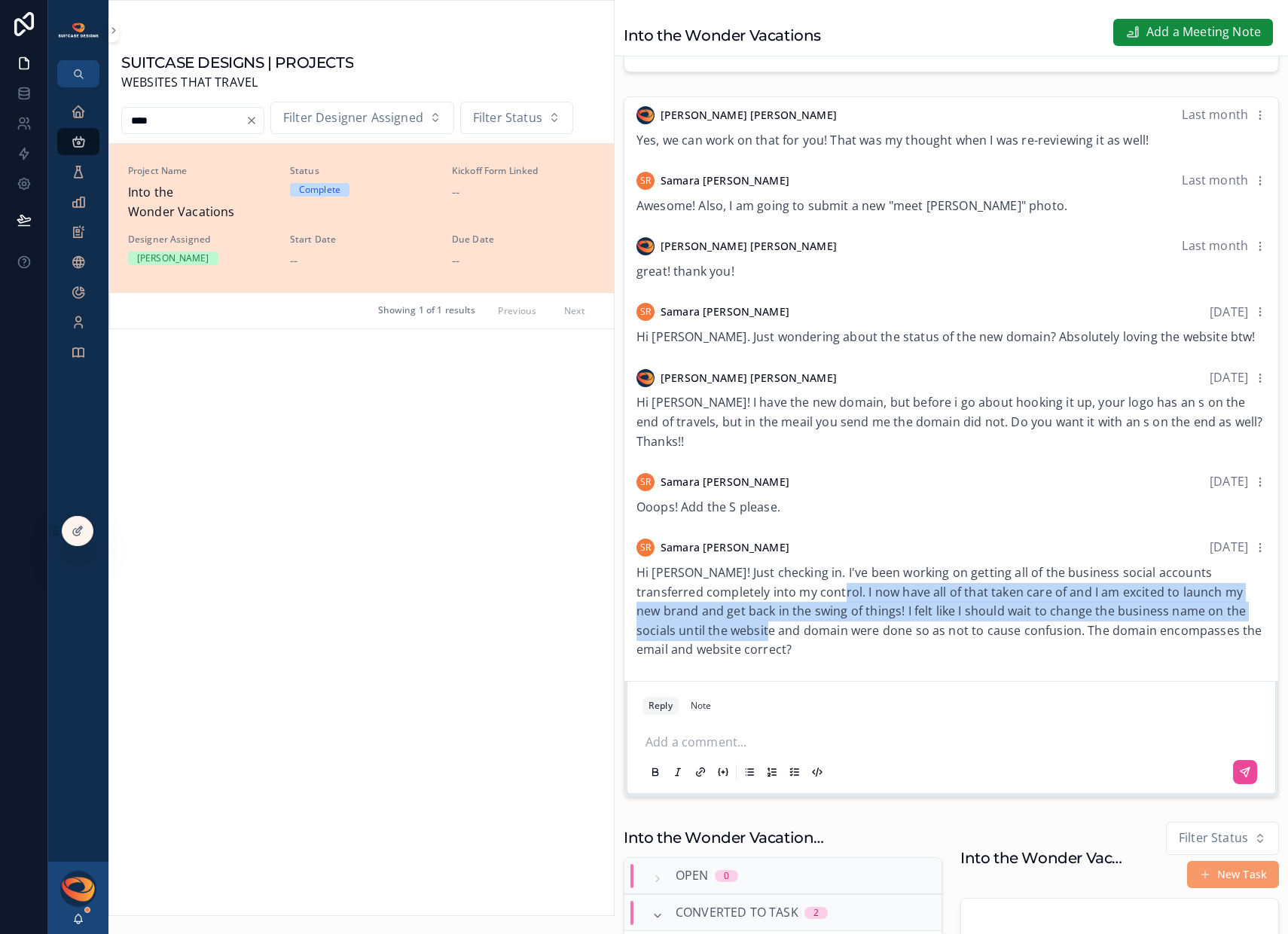
drag, startPoint x: 818, startPoint y: 607, endPoint x: 774, endPoint y: 639, distance: 54.4
click at [774, 639] on span "Hi [PERSON_NAME]! Just checking in. I've been working on getting all of the bus…" at bounding box center [948, 611] width 625 height 93
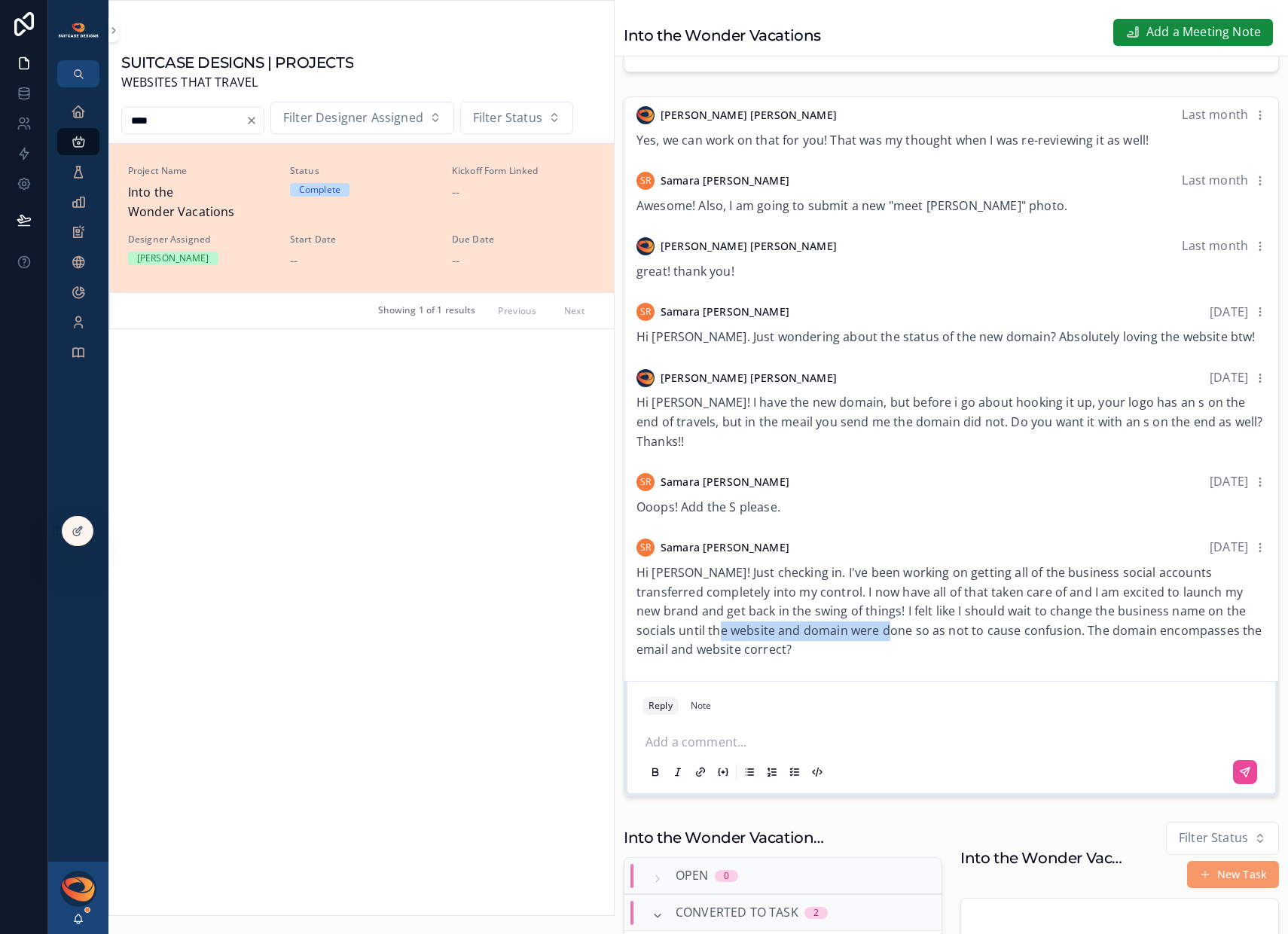
drag, startPoint x: 720, startPoint y: 640, endPoint x: 955, endPoint y: 641, distance: 235.0
click at [924, 641] on span "Hi [PERSON_NAME]! Just checking in. I've been working on getting all of the bus…" at bounding box center [948, 611] width 625 height 93
click at [957, 641] on span "Hi [PERSON_NAME]! Just checking in. I've been working on getting all of the bus…" at bounding box center [948, 611] width 625 height 93
click at [728, 748] on p "scrollable content" at bounding box center [954, 741] width 618 height 15
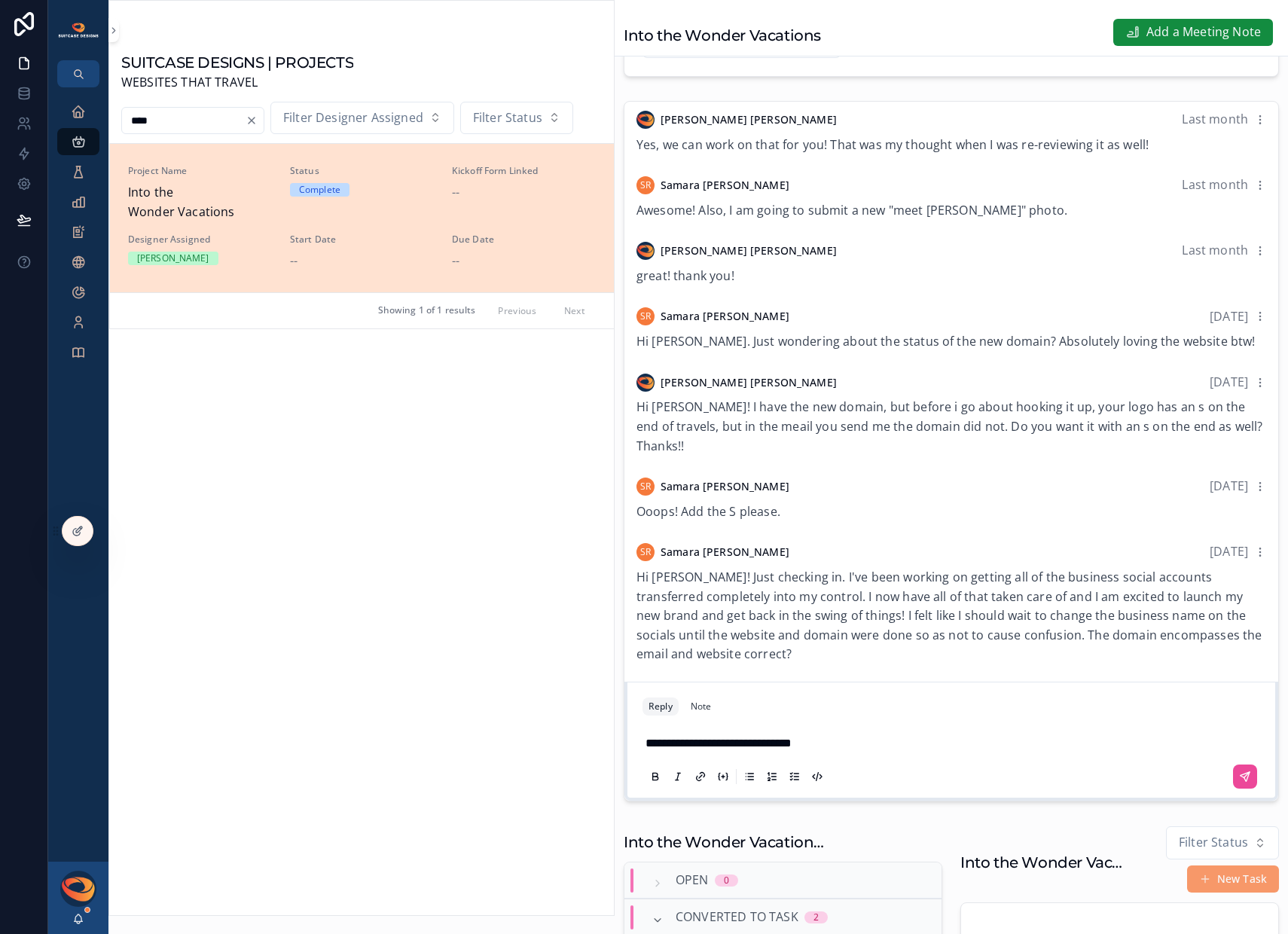
click at [701, 748] on span "**********" at bounding box center [718, 743] width 146 height 11
click at [888, 750] on p "**********" at bounding box center [954, 743] width 618 height 19
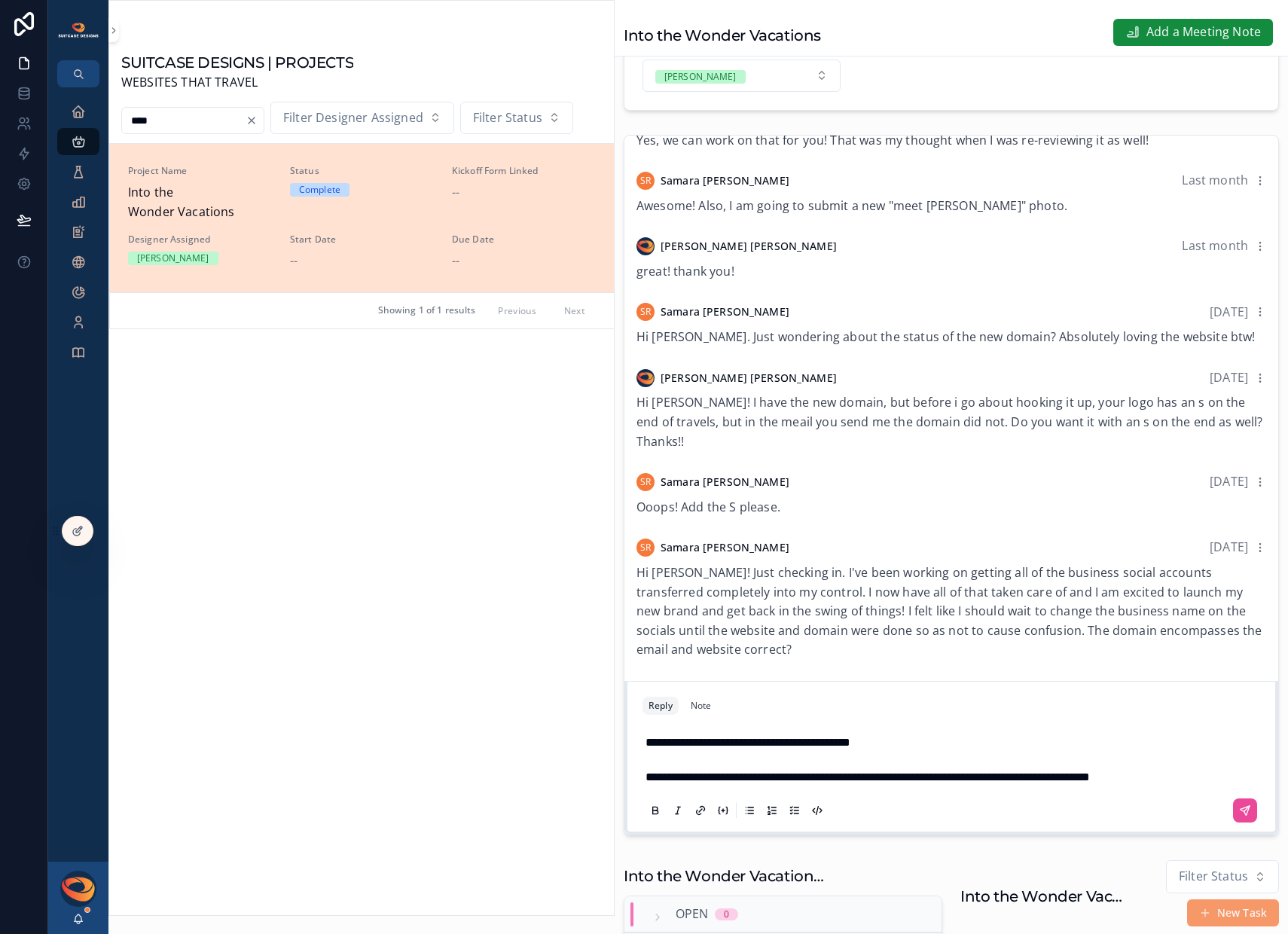
scroll to position [291, 0]
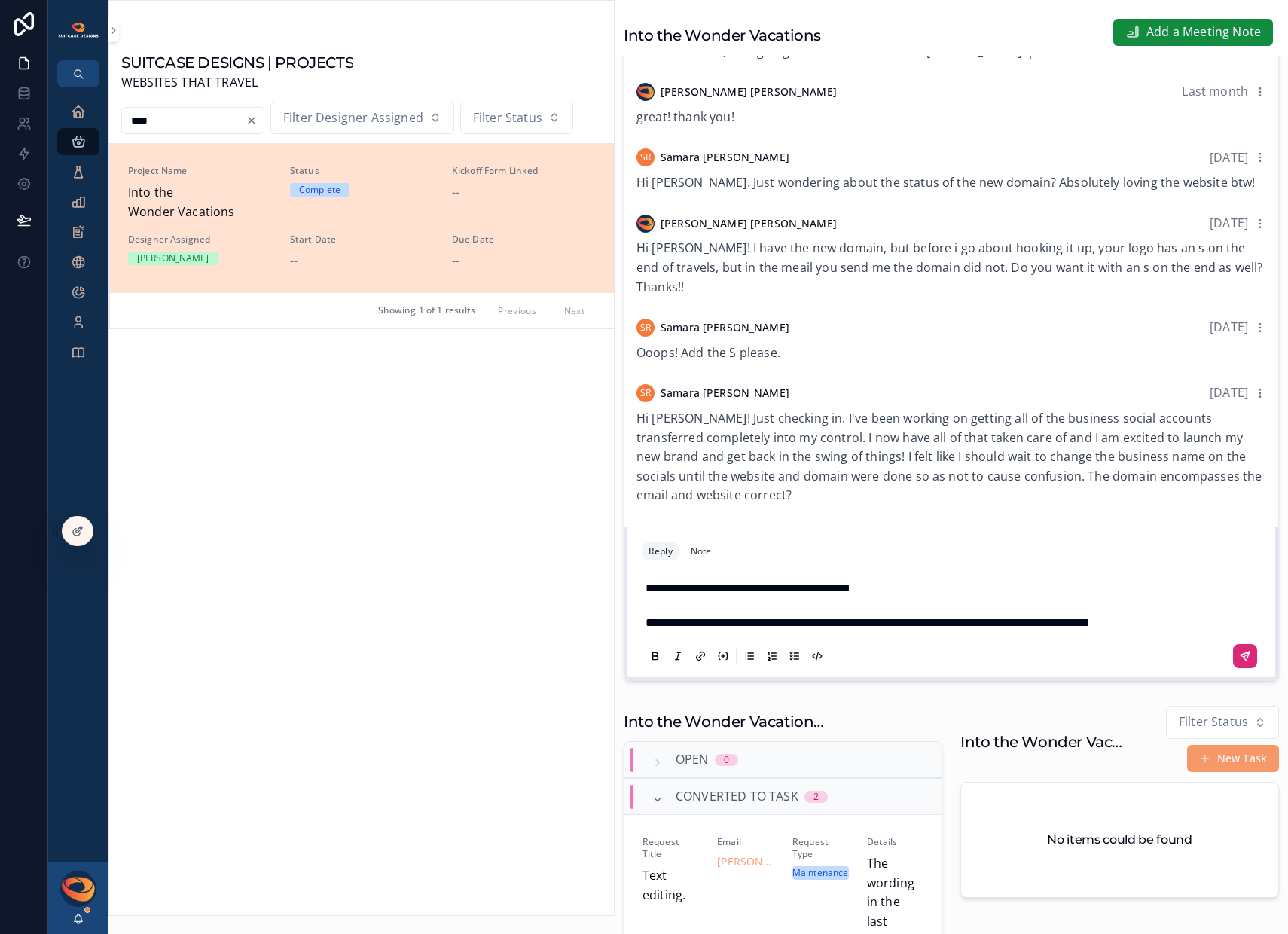
click at [1233, 668] on button "scrollable content" at bounding box center [1245, 656] width 24 height 24
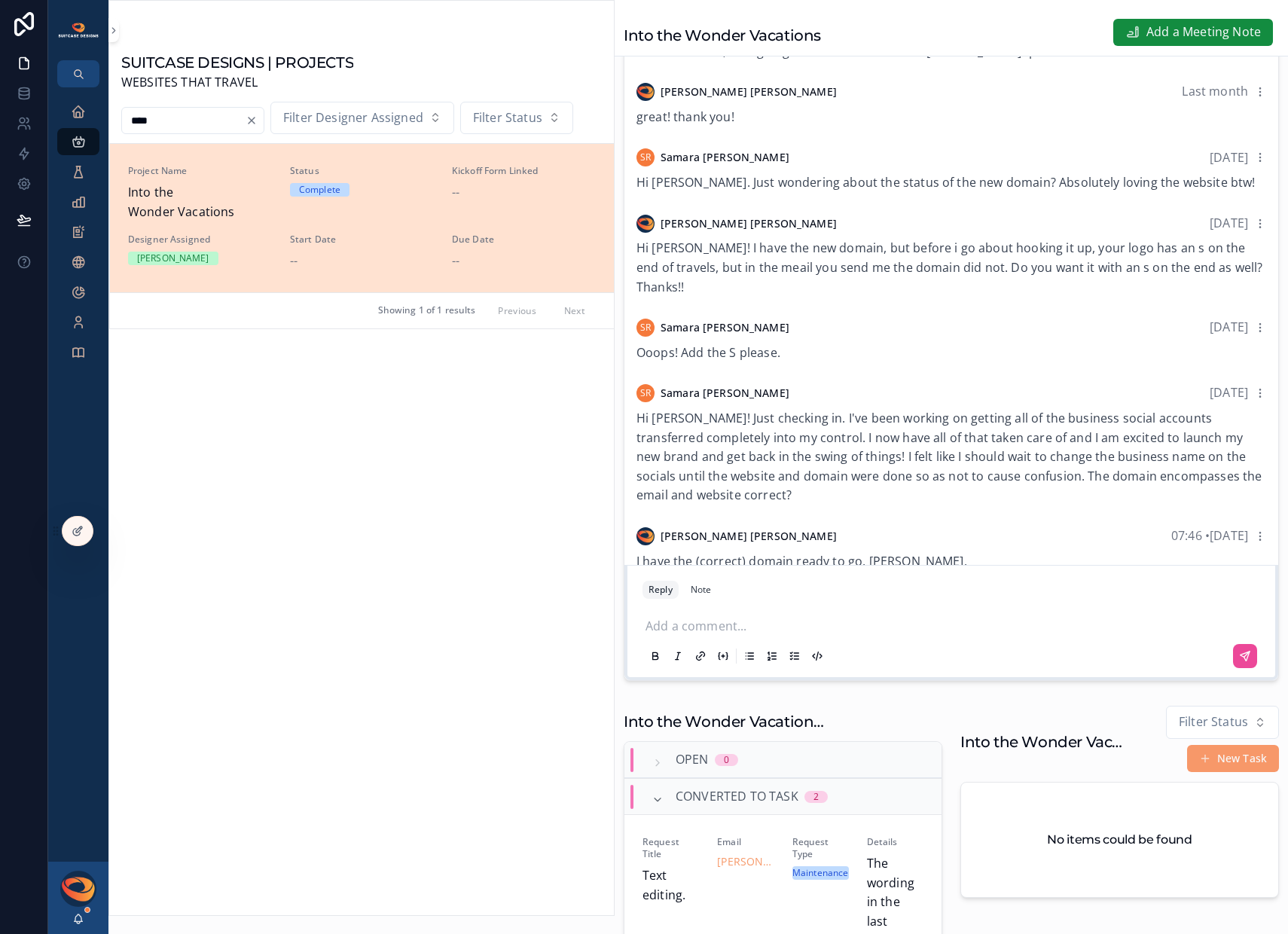
scroll to position [0, 0]
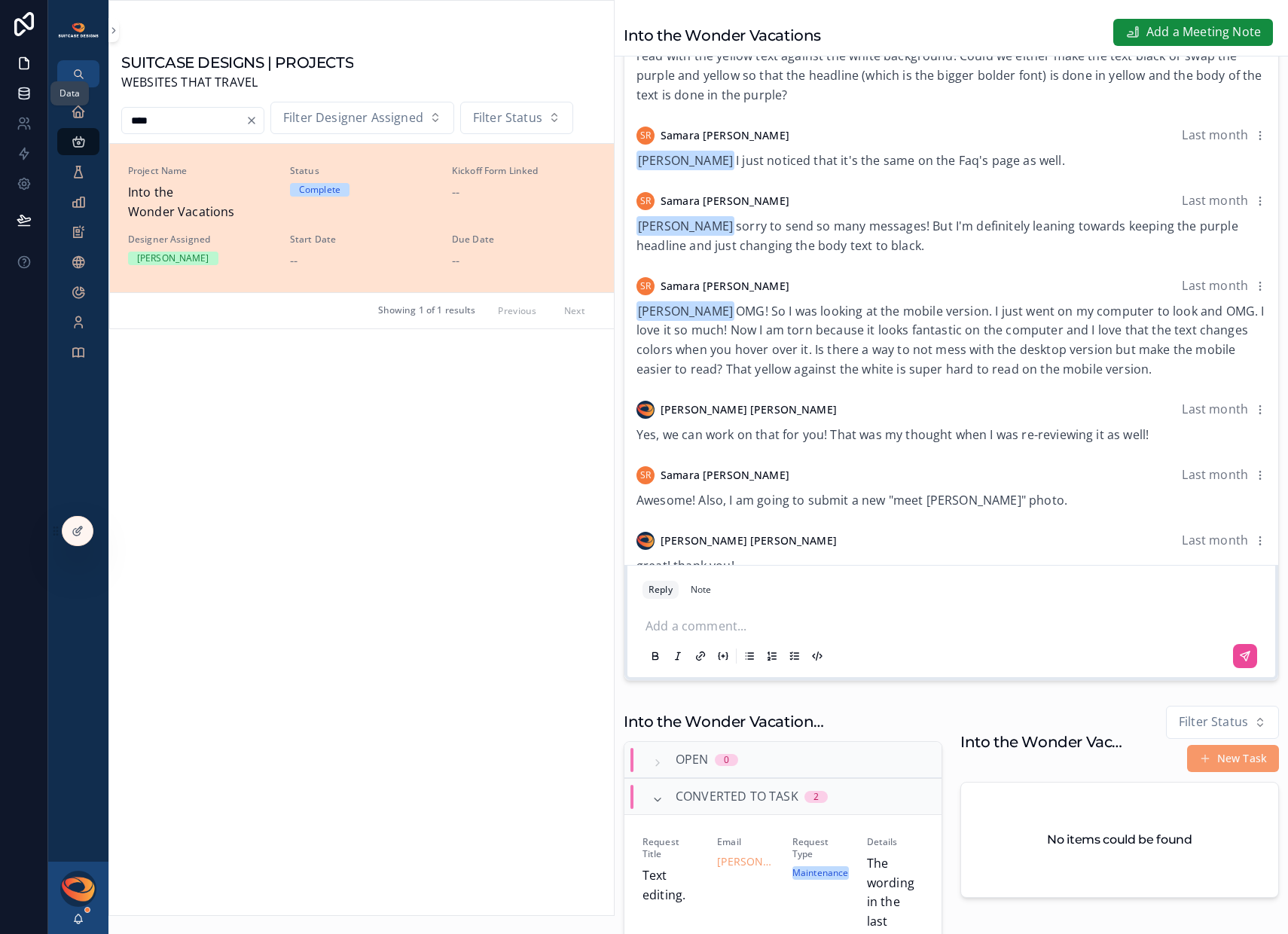
click at [28, 95] on icon at bounding box center [23, 96] width 10 height 6
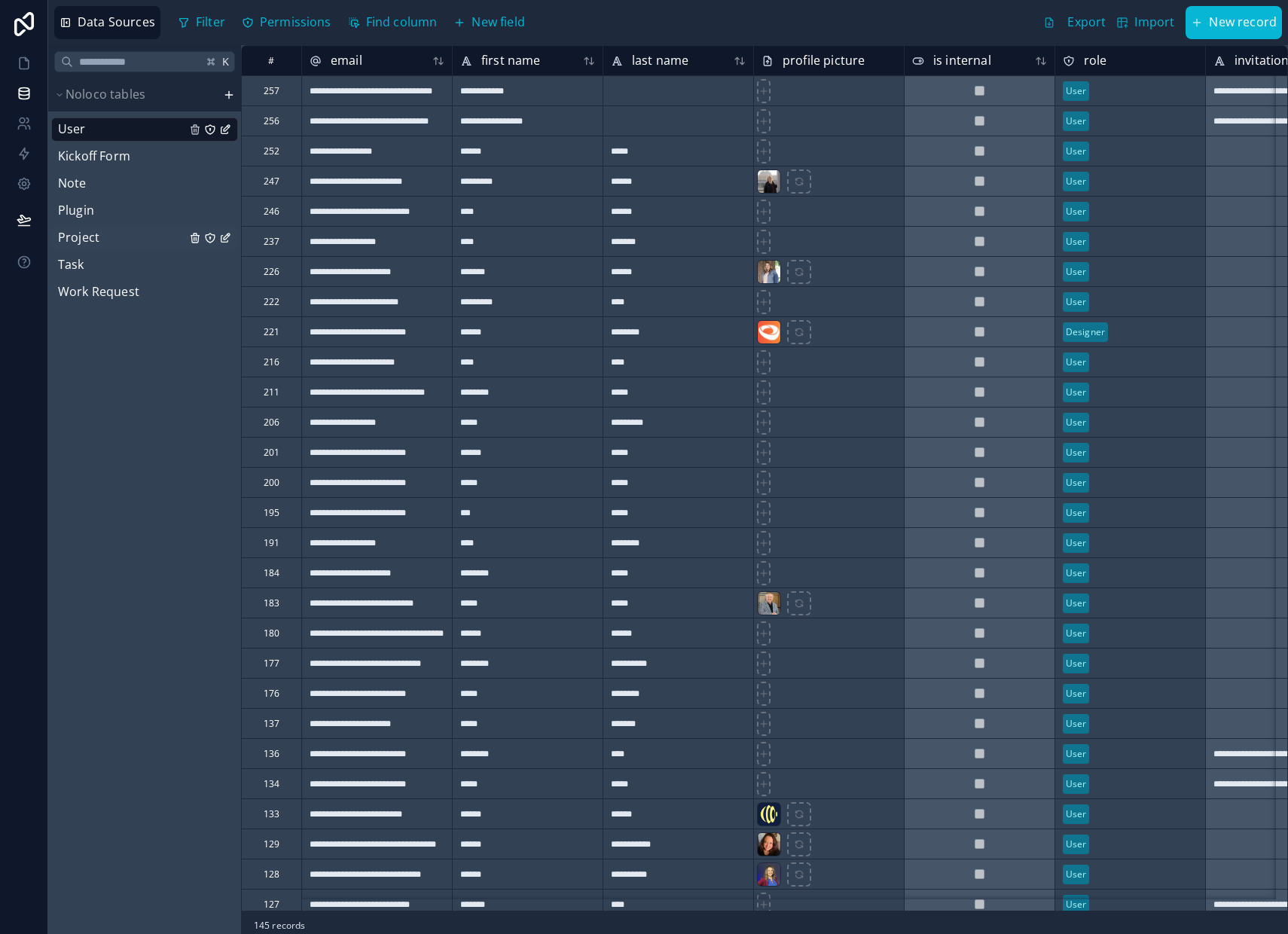
click at [85, 242] on span "Project" at bounding box center [78, 238] width 41 height 19
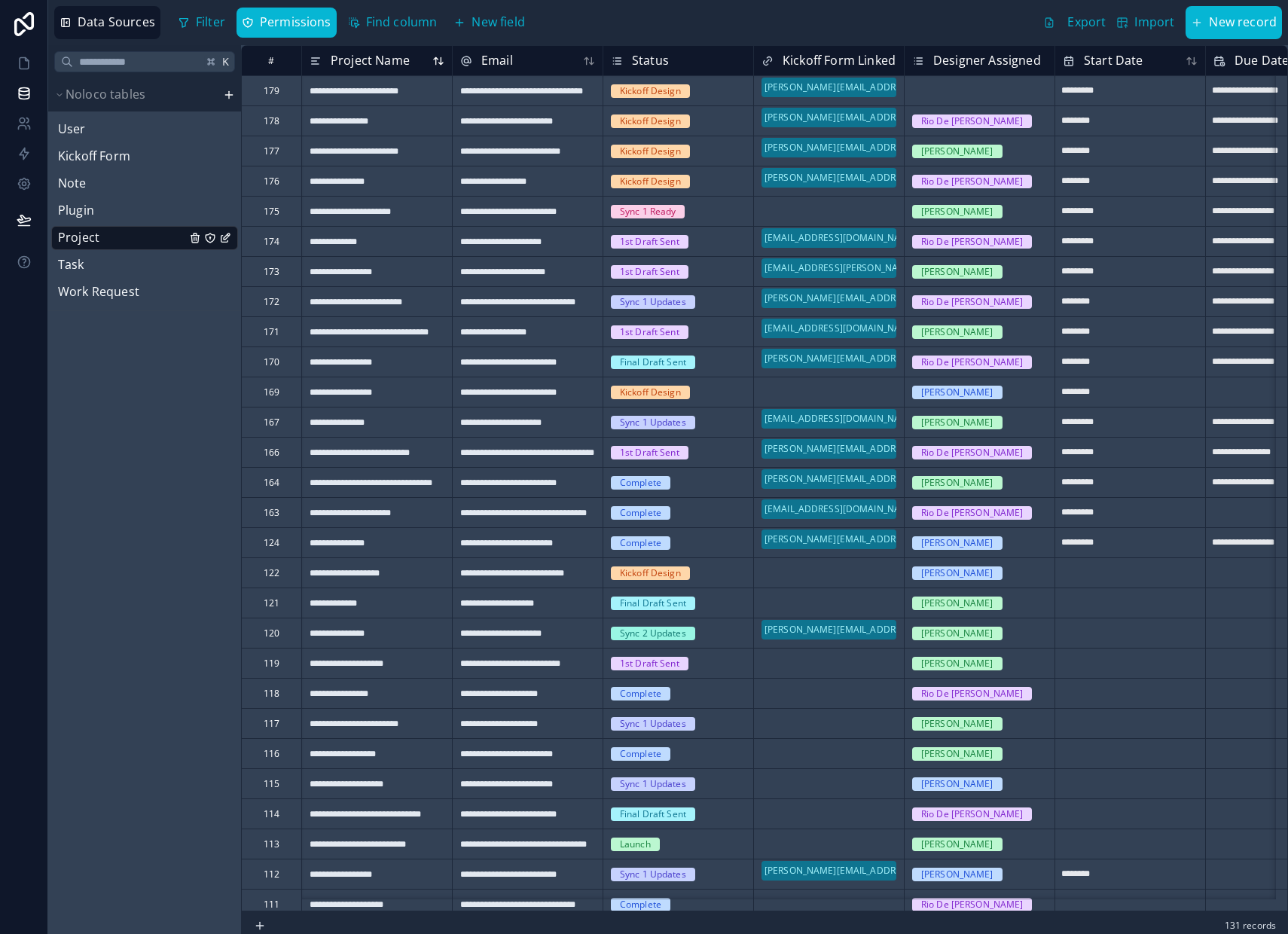
click at [440, 64] on icon at bounding box center [441, 59] width 4 height 6
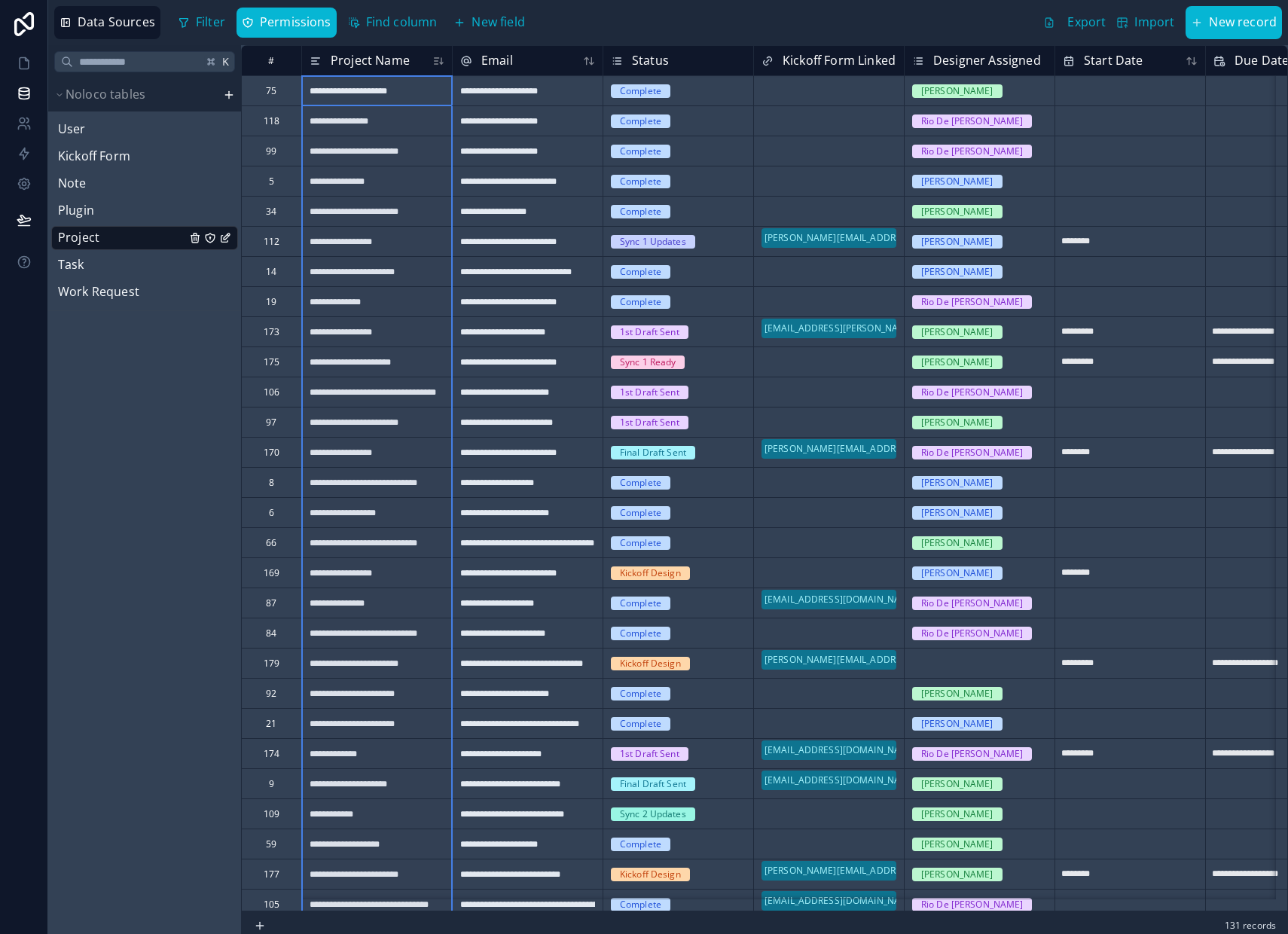
click at [440, 64] on icon at bounding box center [437, 60] width 12 height 12
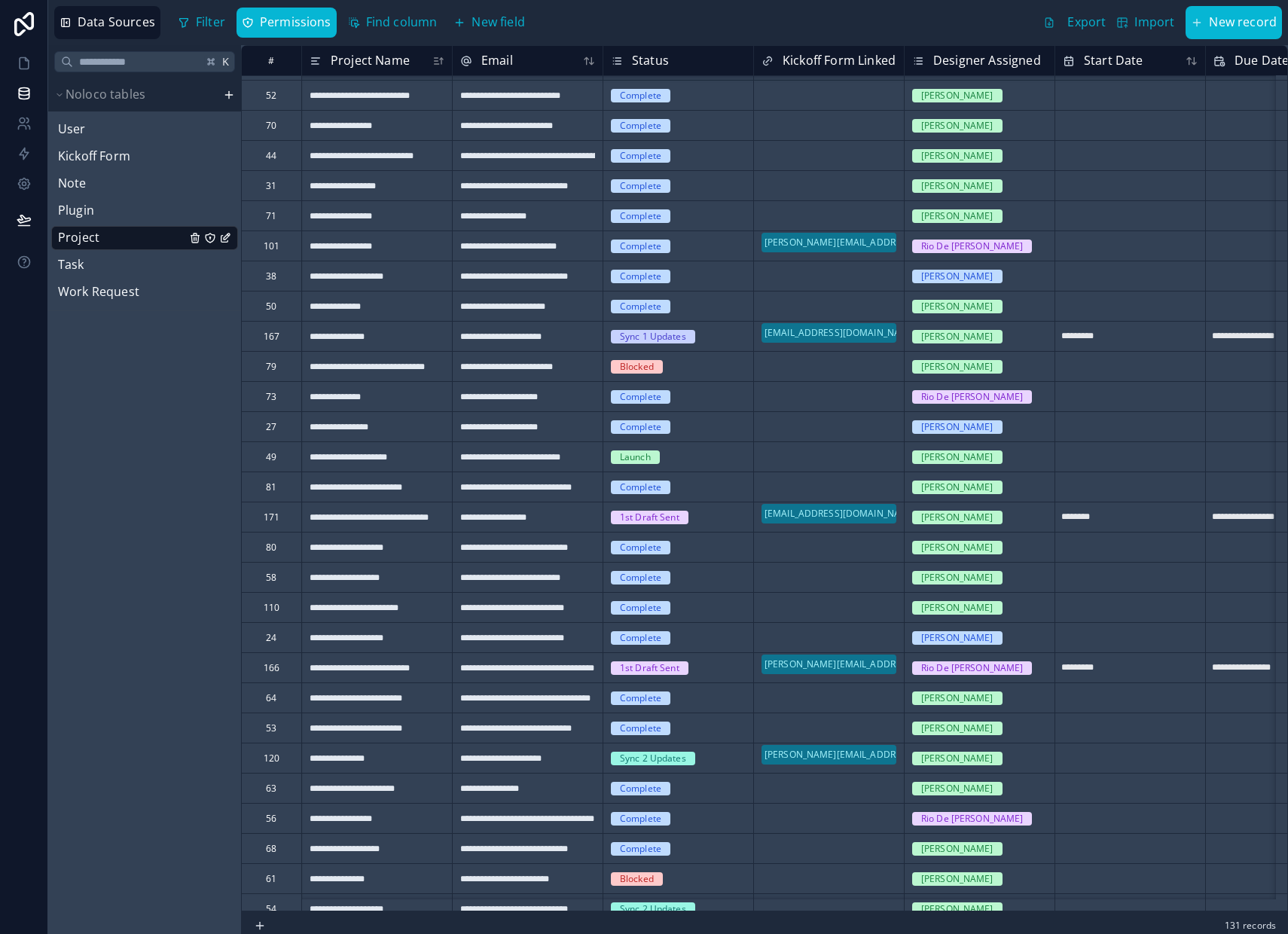
scroll to position [683, 0]
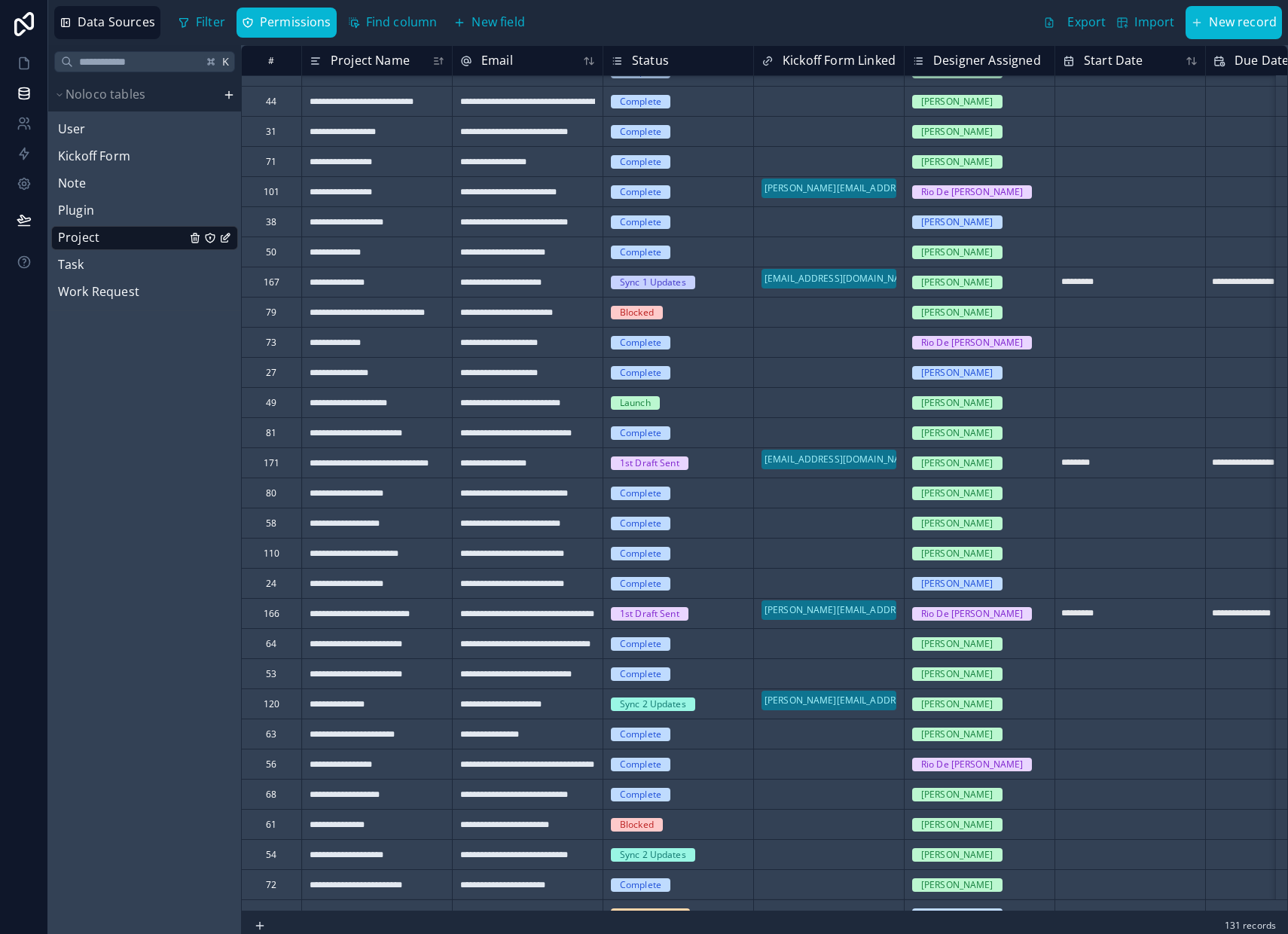
click at [374, 665] on div "**********" at bounding box center [377, 673] width 151 height 30
click at [398, 673] on div "**********" at bounding box center [377, 673] width 151 height 30
type input "**********"
click at [176, 679] on div "K Noloco tables User Kickoff Form Note Plugin Project Task Work Request" at bounding box center [144, 489] width 192 height 889
click at [78, 130] on span "User" at bounding box center [72, 129] width 28 height 19
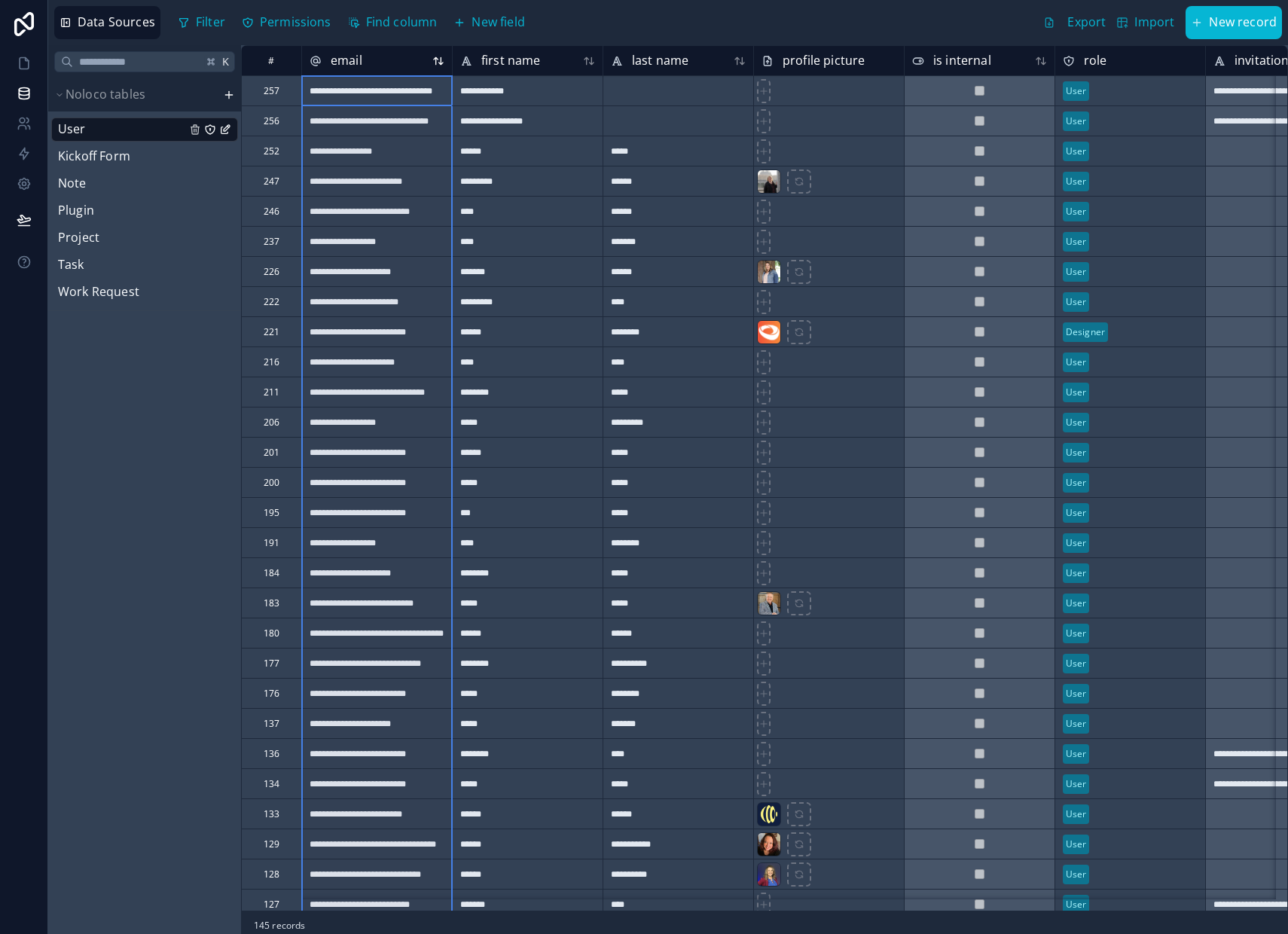
click at [436, 63] on icon at bounding box center [437, 60] width 12 height 12
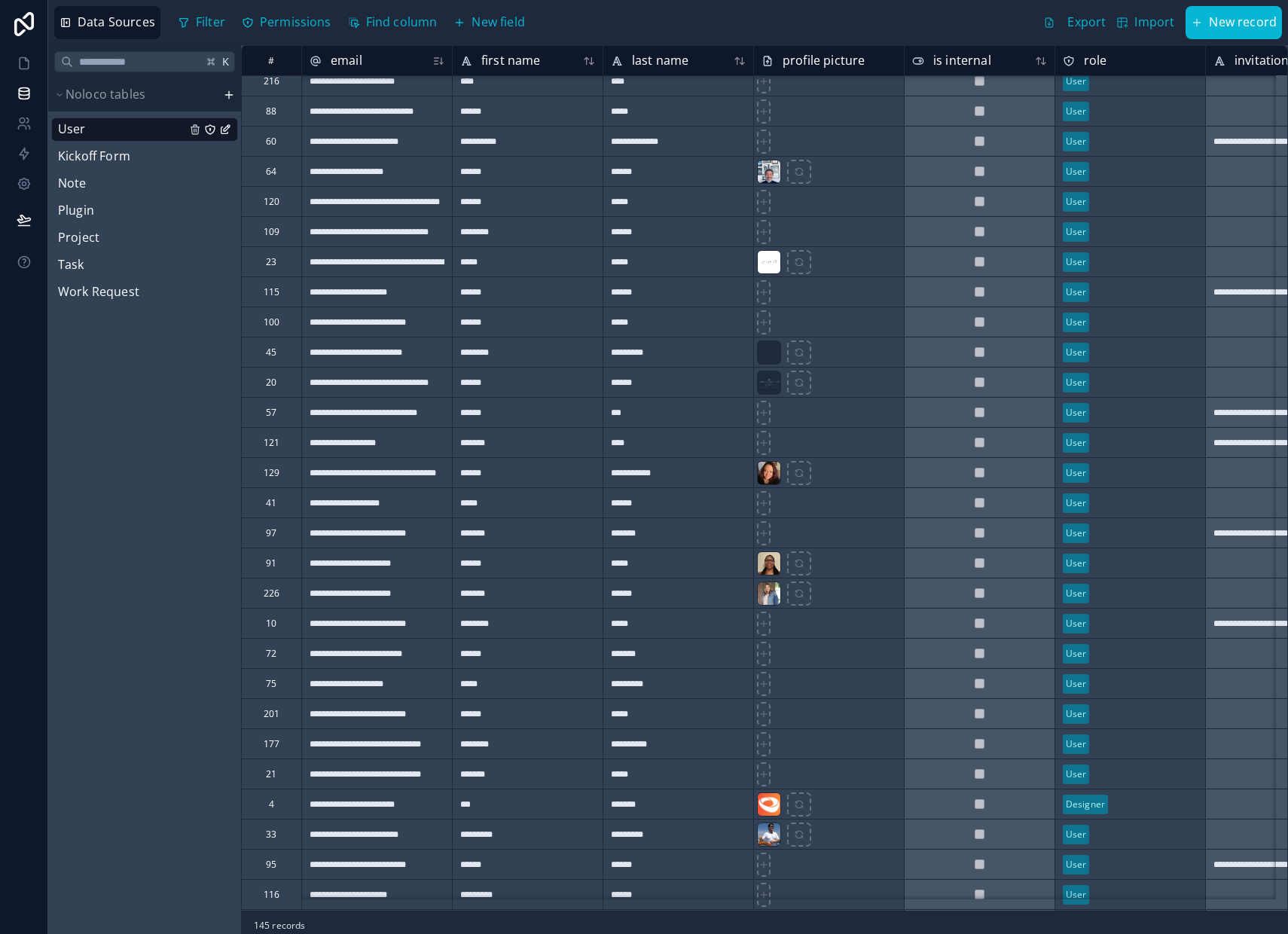
scroll to position [19, 0]
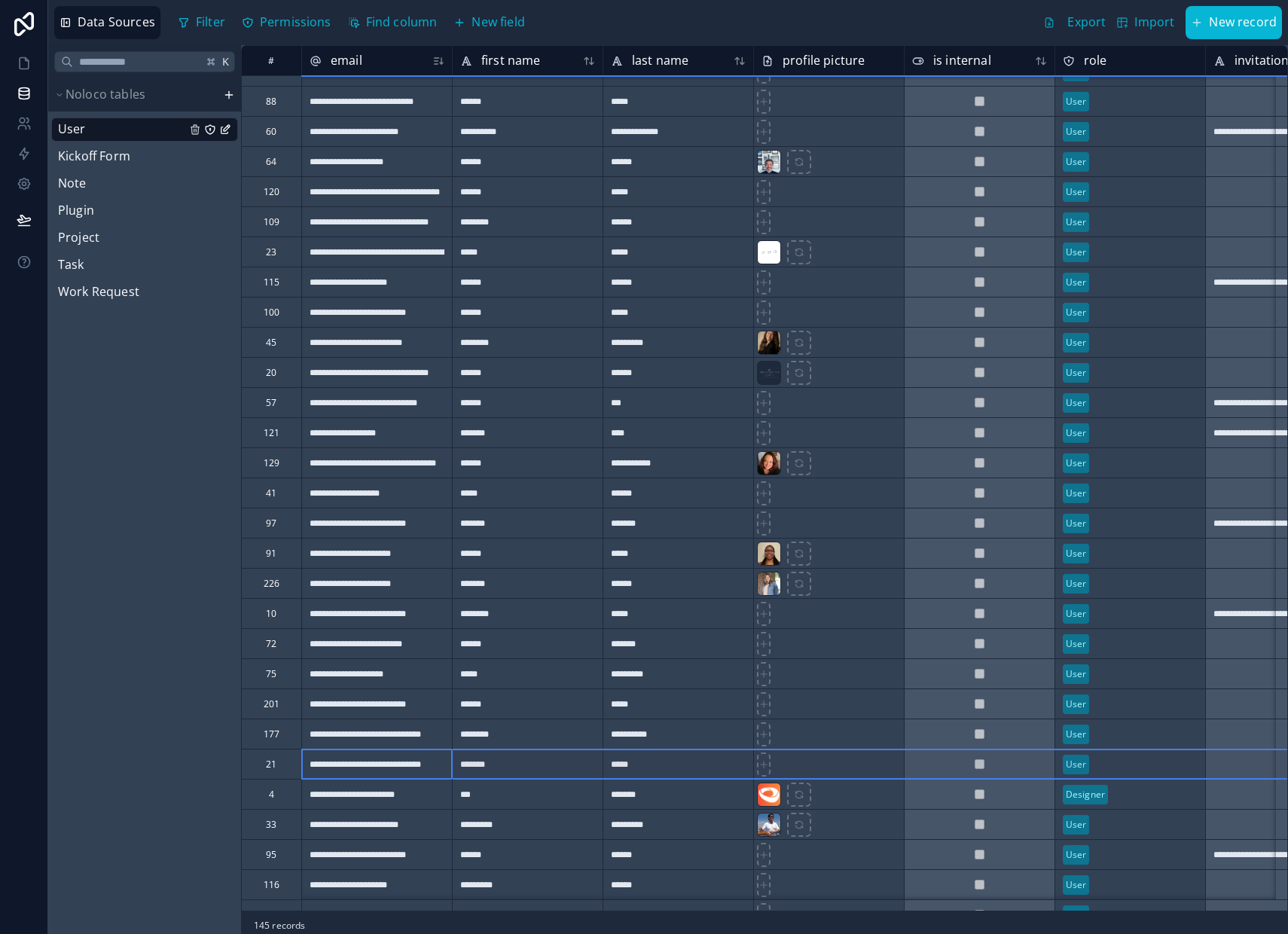
click at [261, 767] on div "21" at bounding box center [271, 764] width 60 height 30
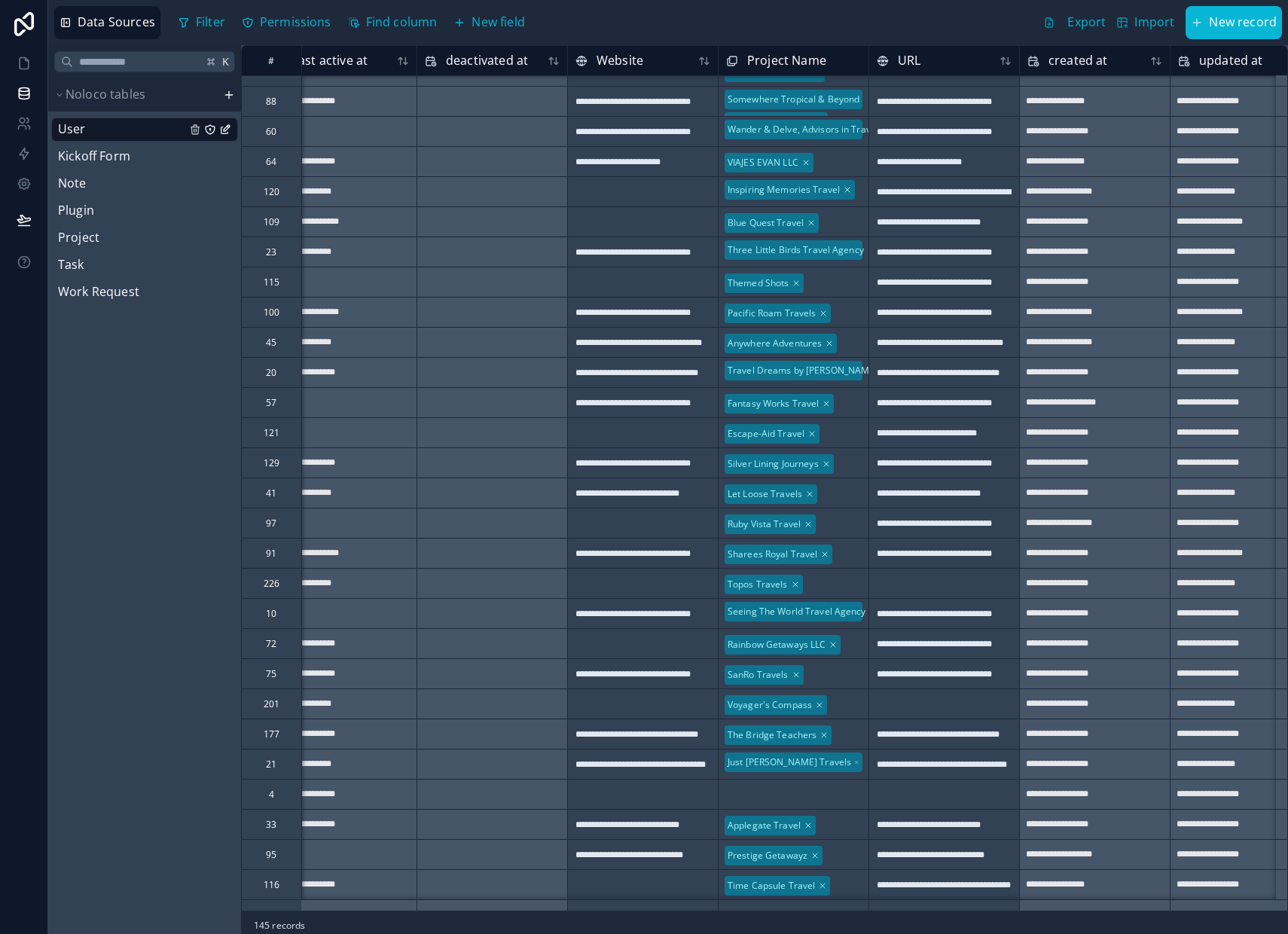
scroll to position [19, 1243]
click at [25, 66] on icon at bounding box center [24, 64] width 15 height 15
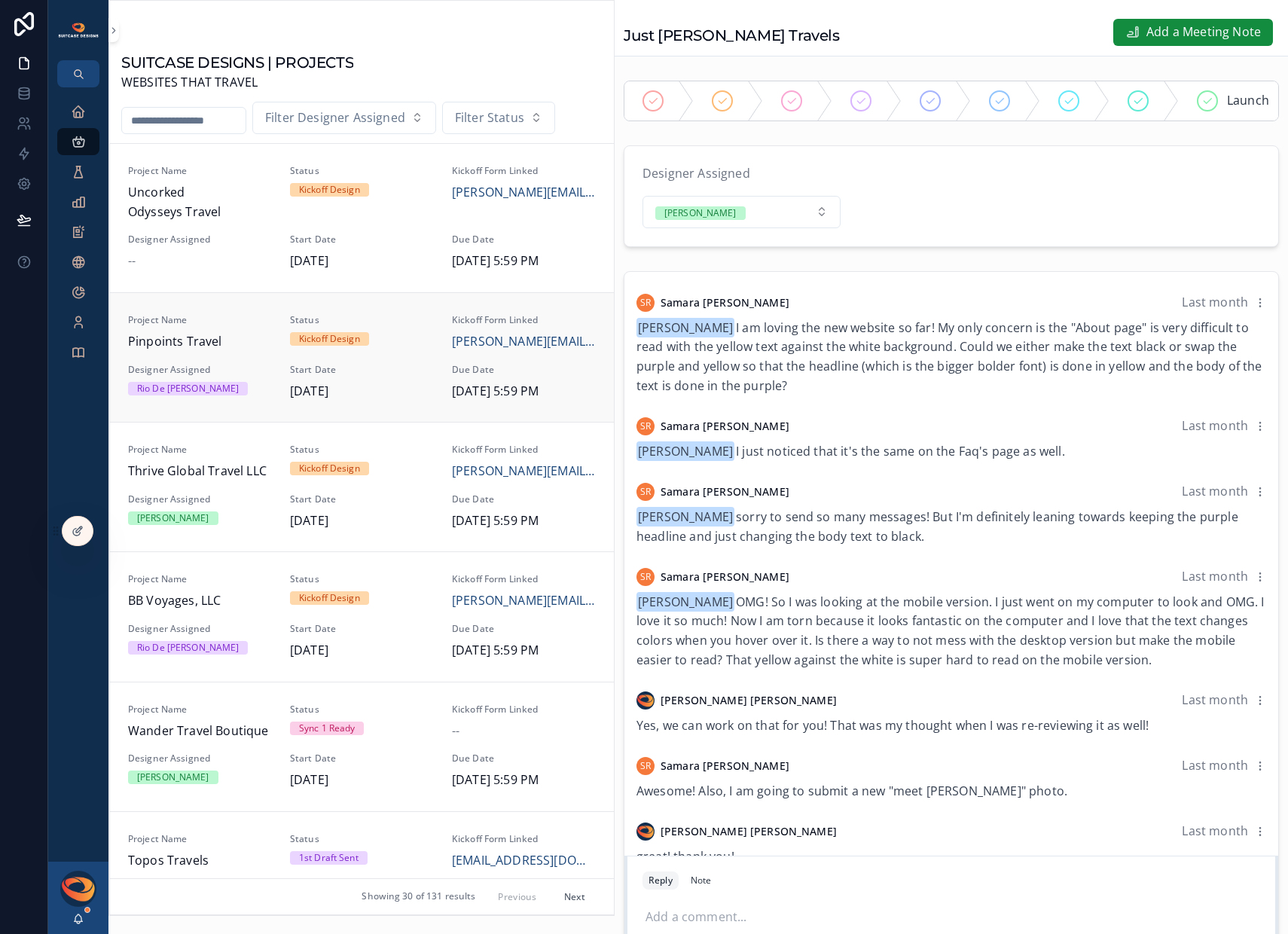
scroll to position [511, 0]
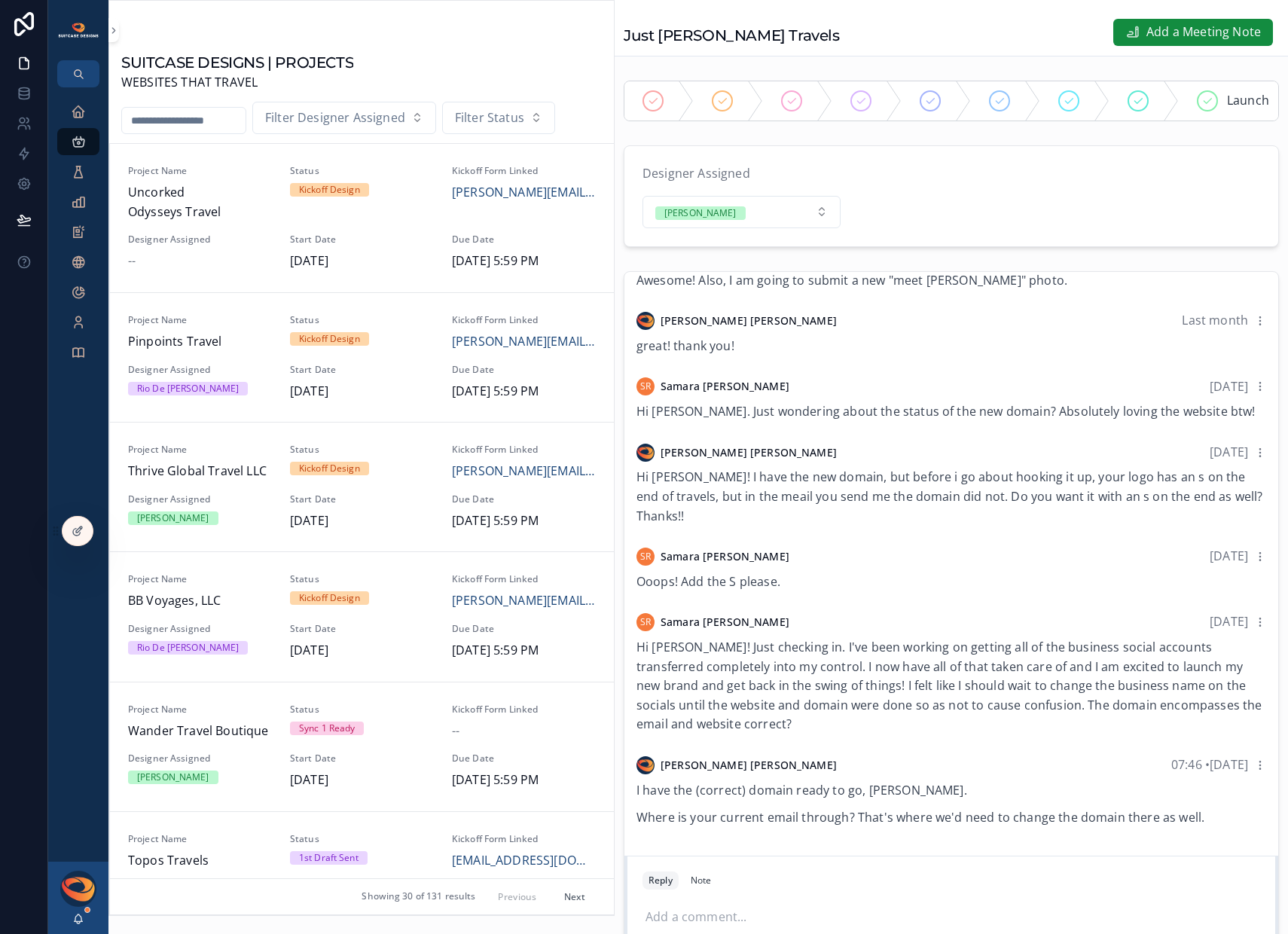
click at [168, 119] on input "scrollable content" at bounding box center [184, 120] width 123 height 21
type input "********"
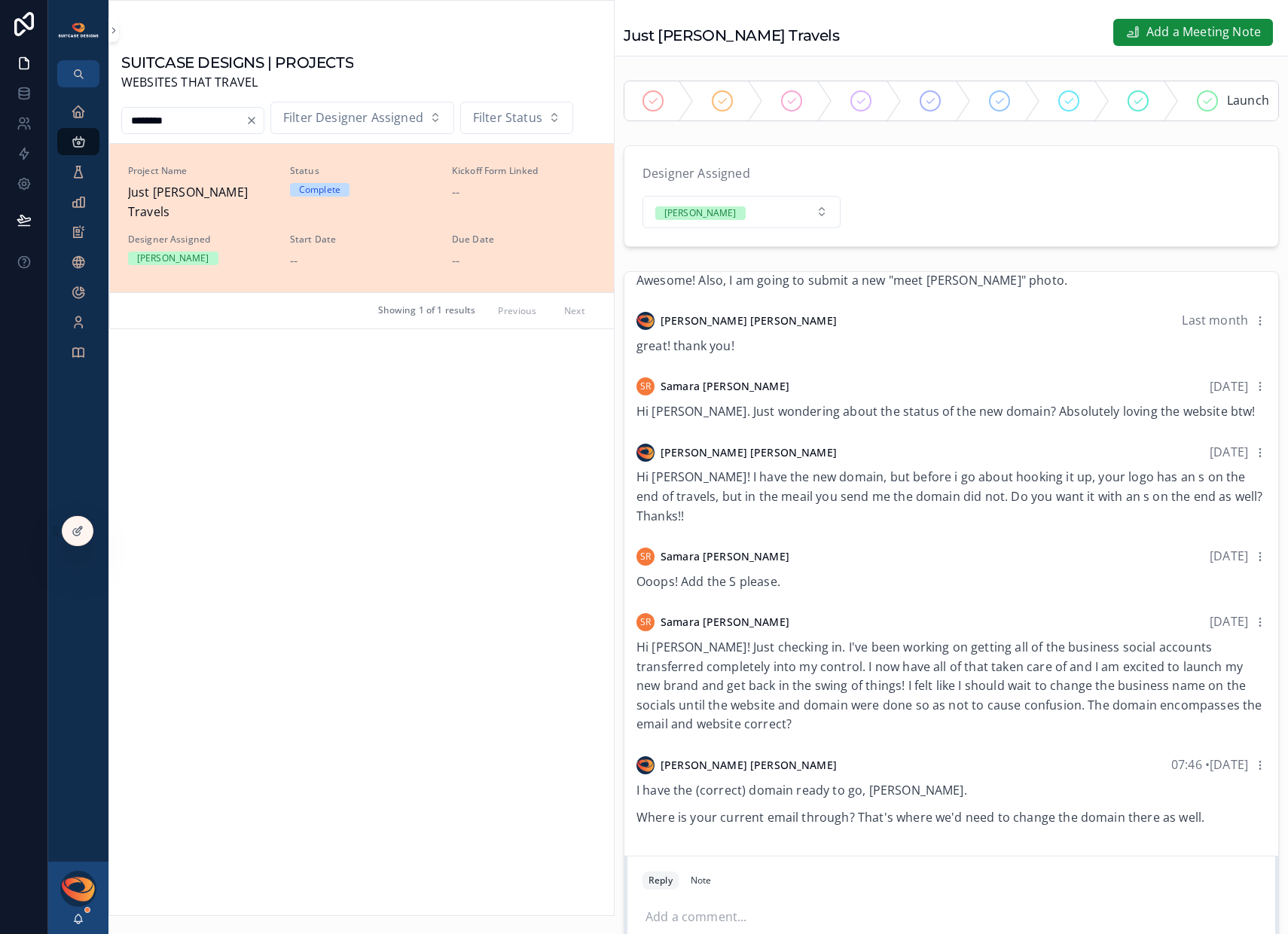
click at [157, 191] on span "Just [PERSON_NAME] Travels" at bounding box center [200, 203] width 144 height 39
click at [25, 103] on link at bounding box center [24, 93] width 48 height 30
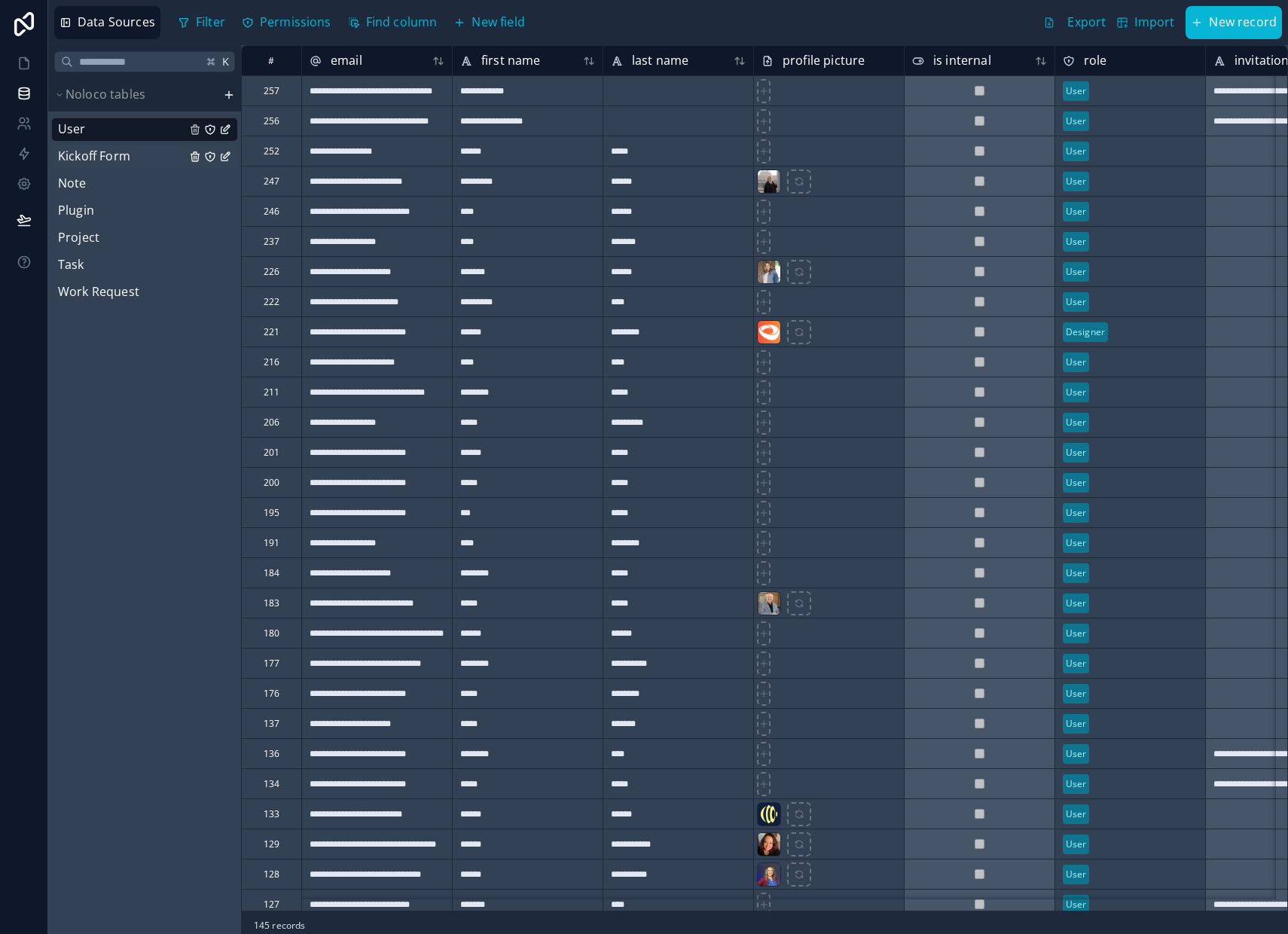
click at [85, 157] on span "Kickoff Form" at bounding box center [94, 156] width 73 height 19
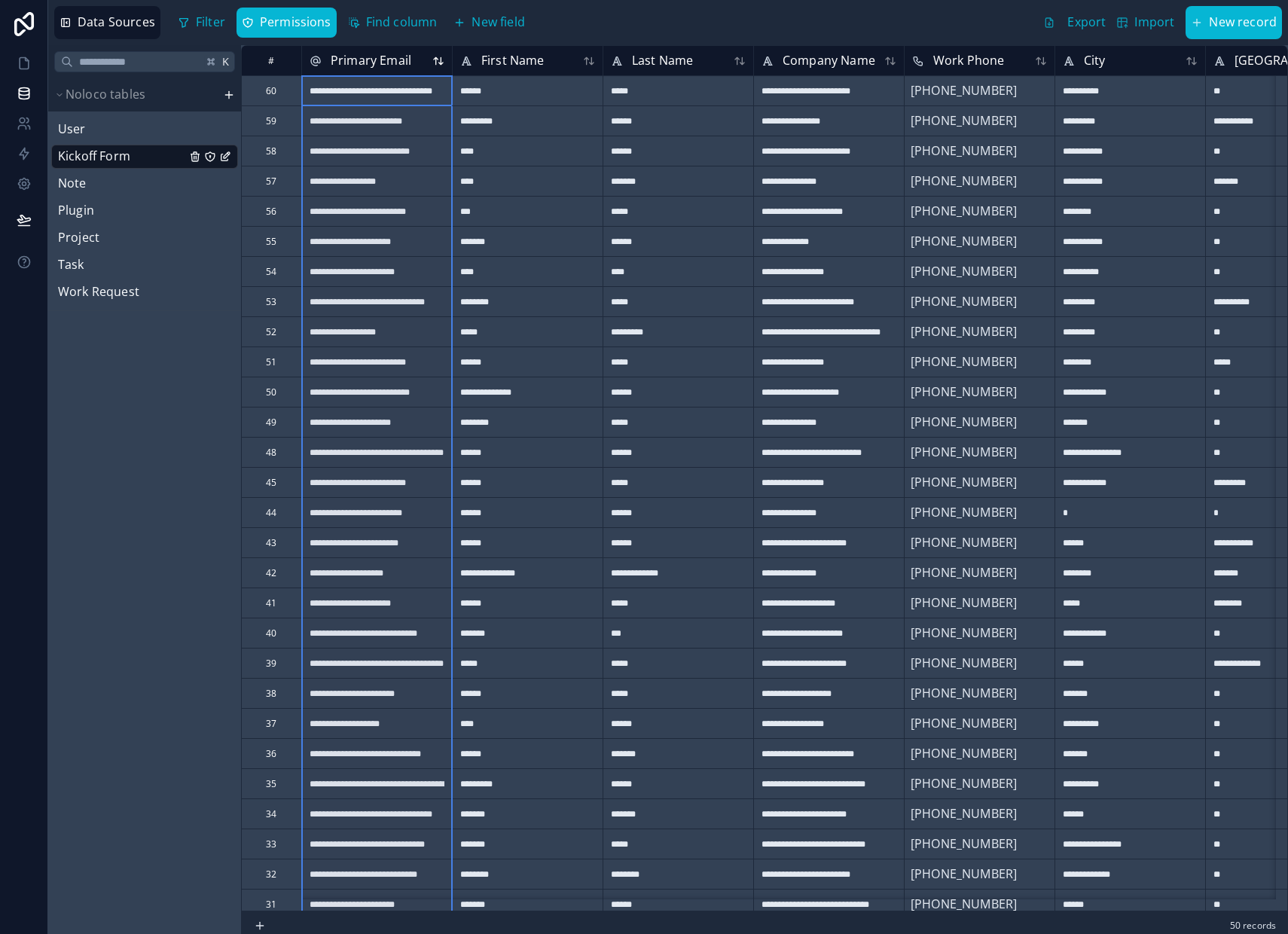
click at [437, 64] on icon at bounding box center [437, 60] width 12 height 12
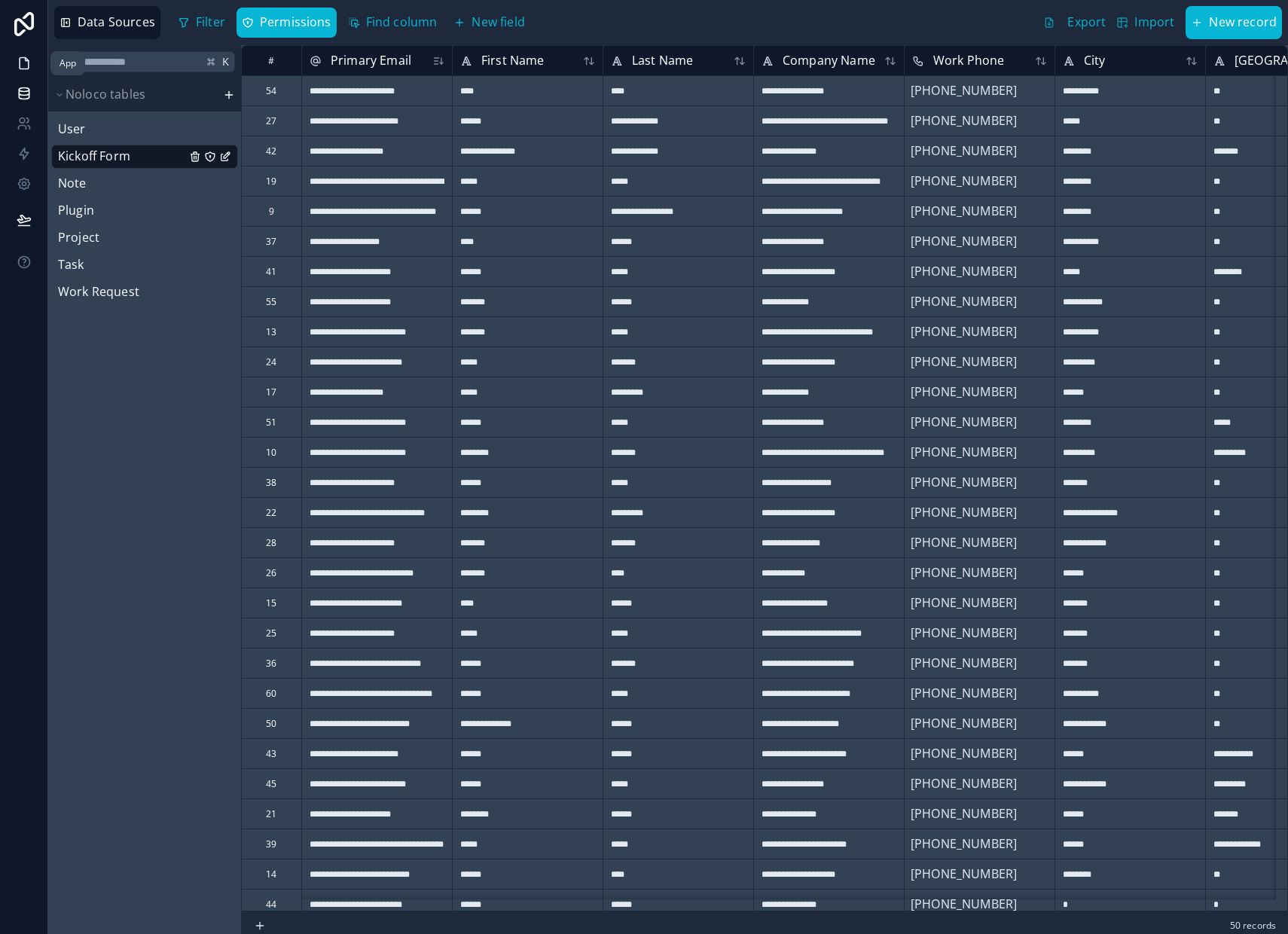
click at [18, 57] on icon at bounding box center [24, 64] width 15 height 15
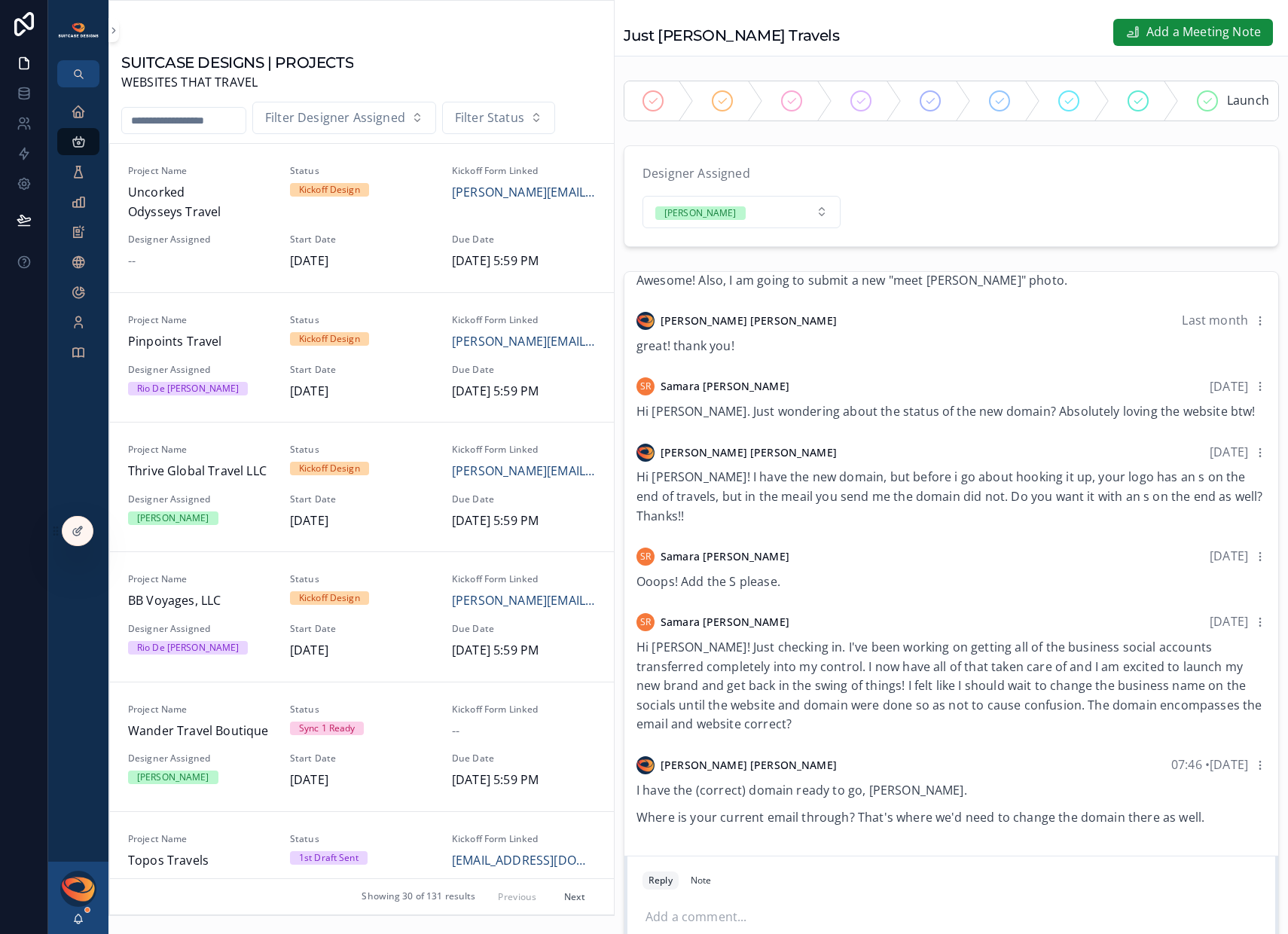
scroll to position [253, 0]
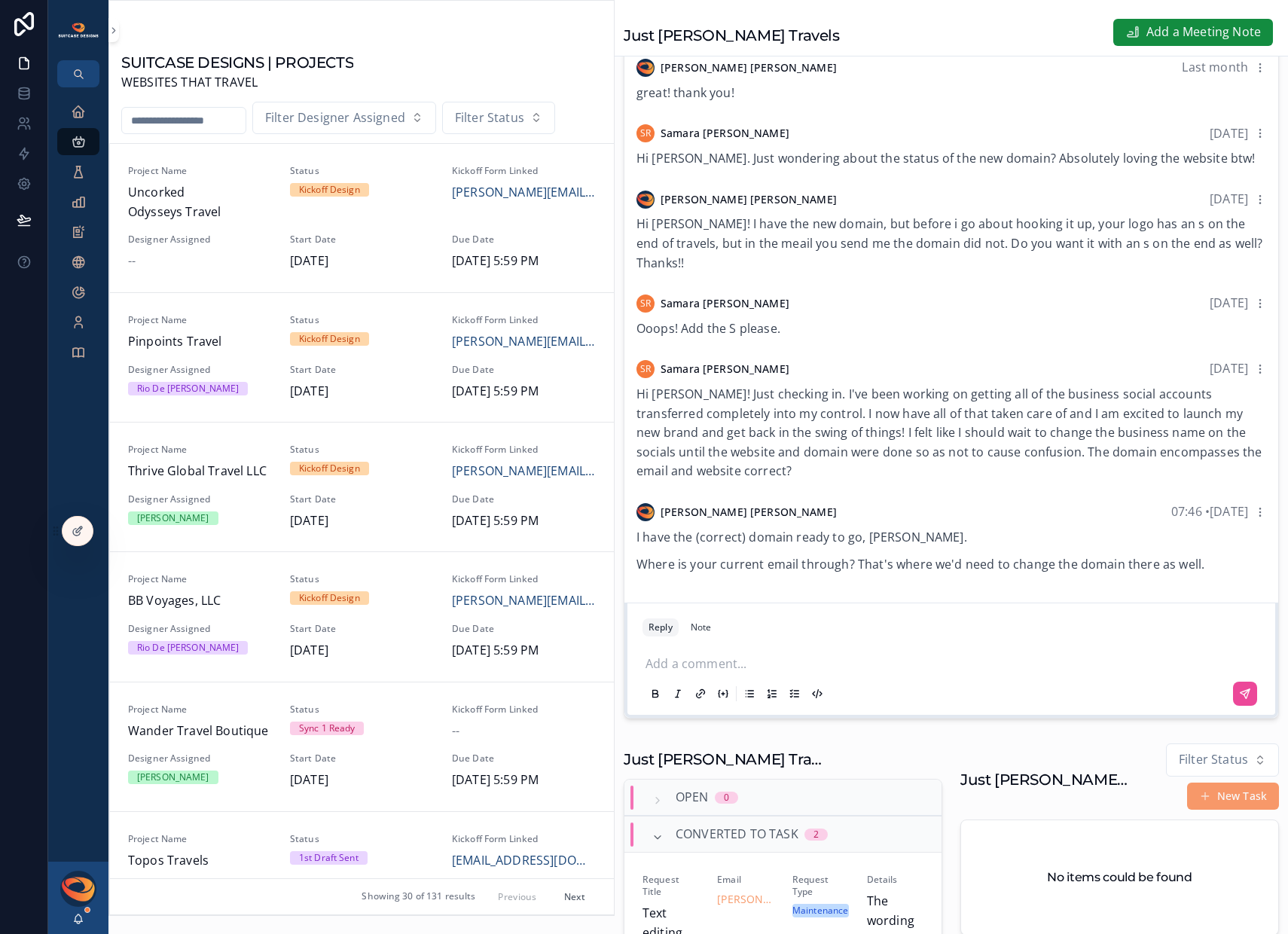
click at [743, 670] on p "scrollable content" at bounding box center [954, 662] width 618 height 15
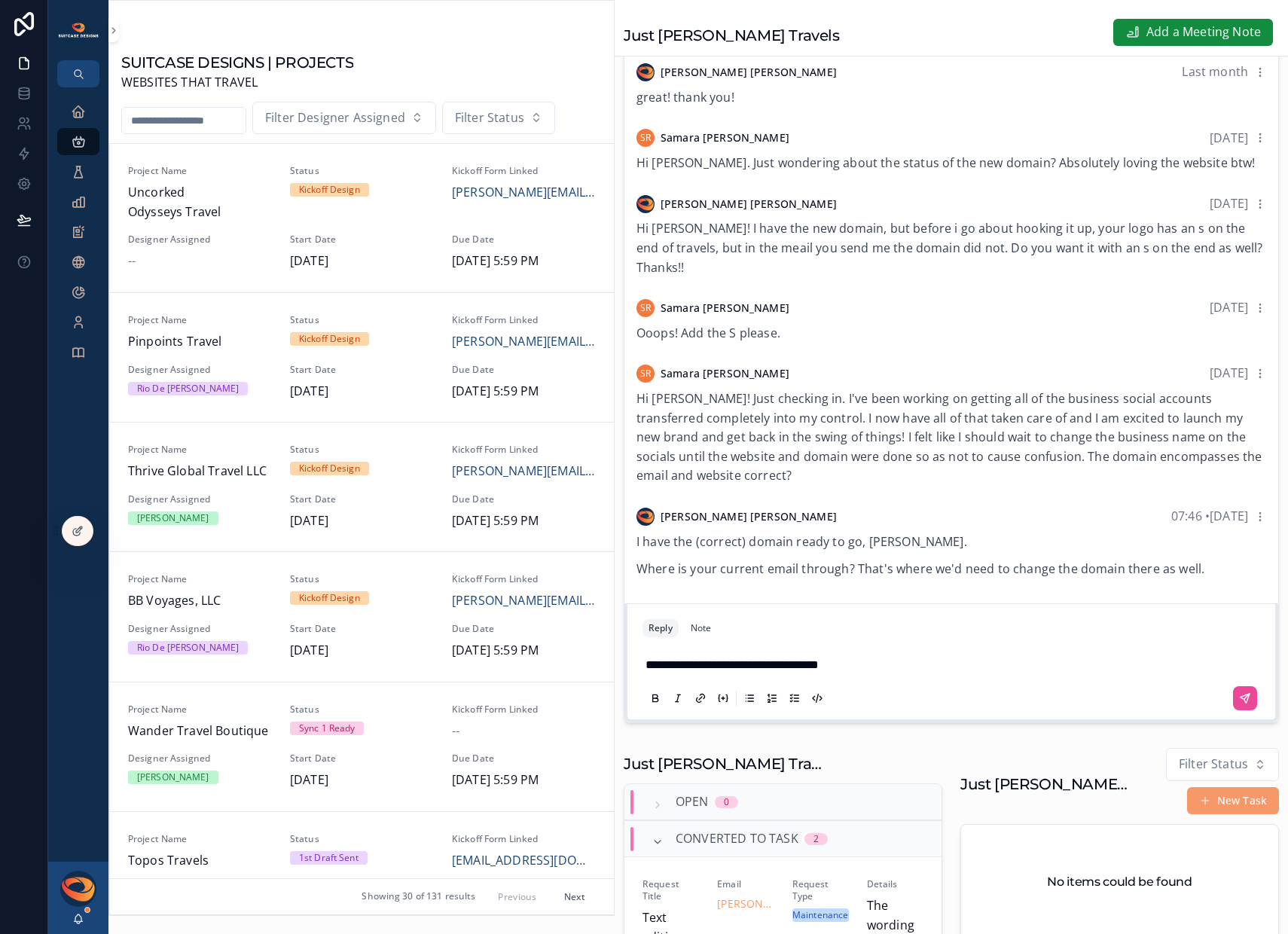
click at [688, 671] on span "**********" at bounding box center [732, 665] width 173 height 11
click at [1238, 705] on icon "scrollable content" at bounding box center [1244, 698] width 12 height 12
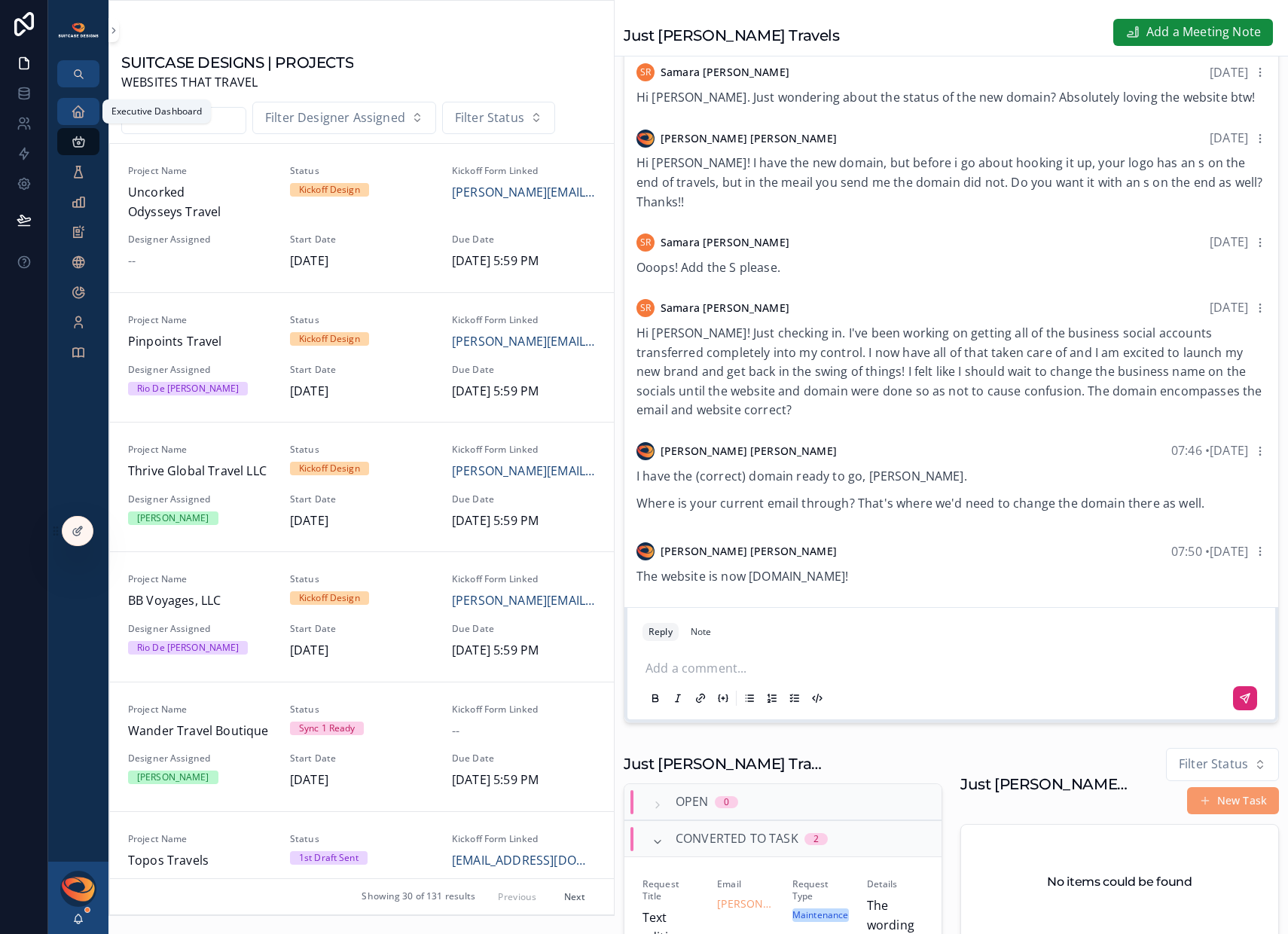
click at [80, 110] on icon "scrollable content" at bounding box center [78, 111] width 15 height 15
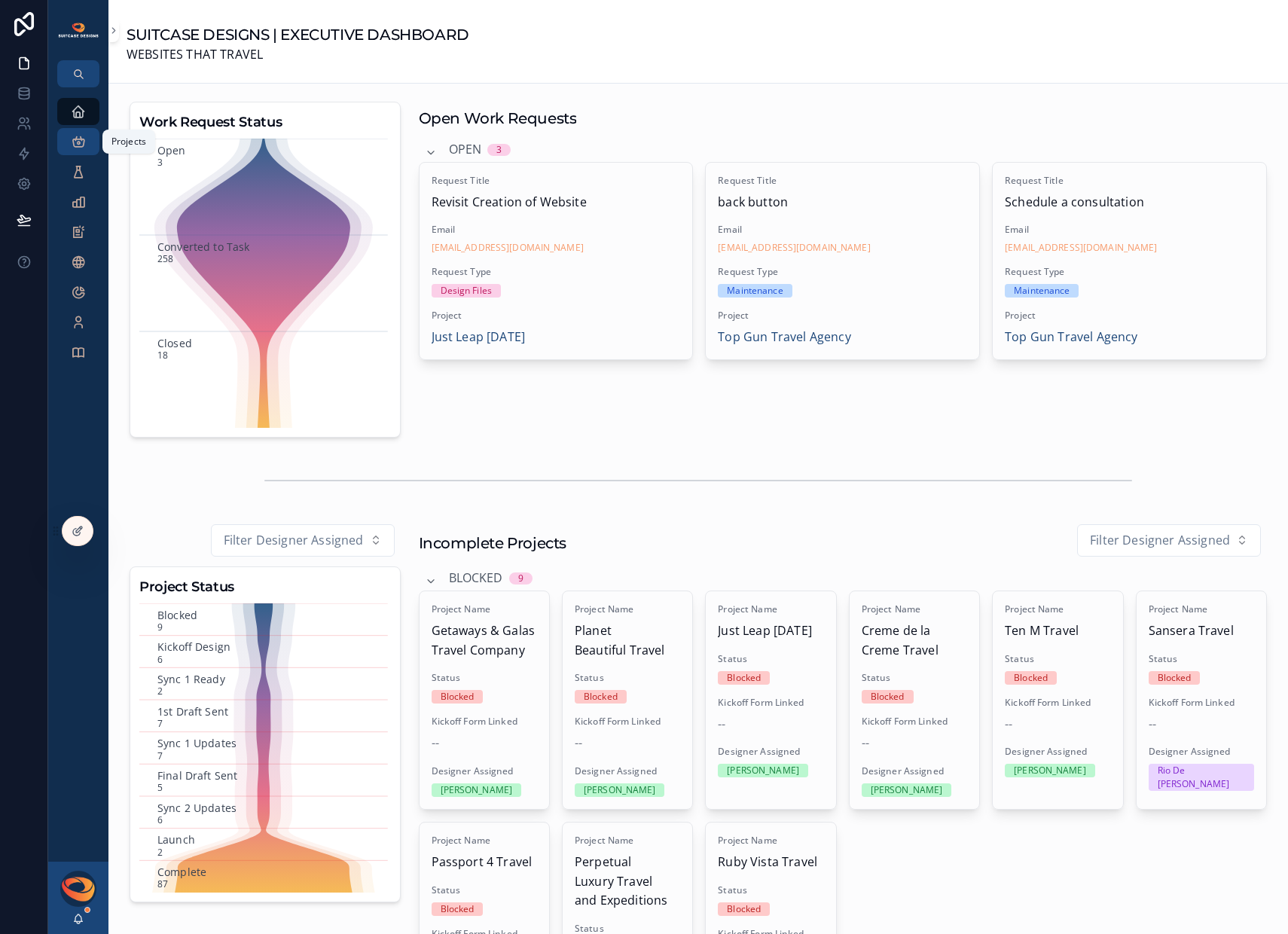
click at [80, 146] on icon "scrollable content" at bounding box center [78, 142] width 15 height 15
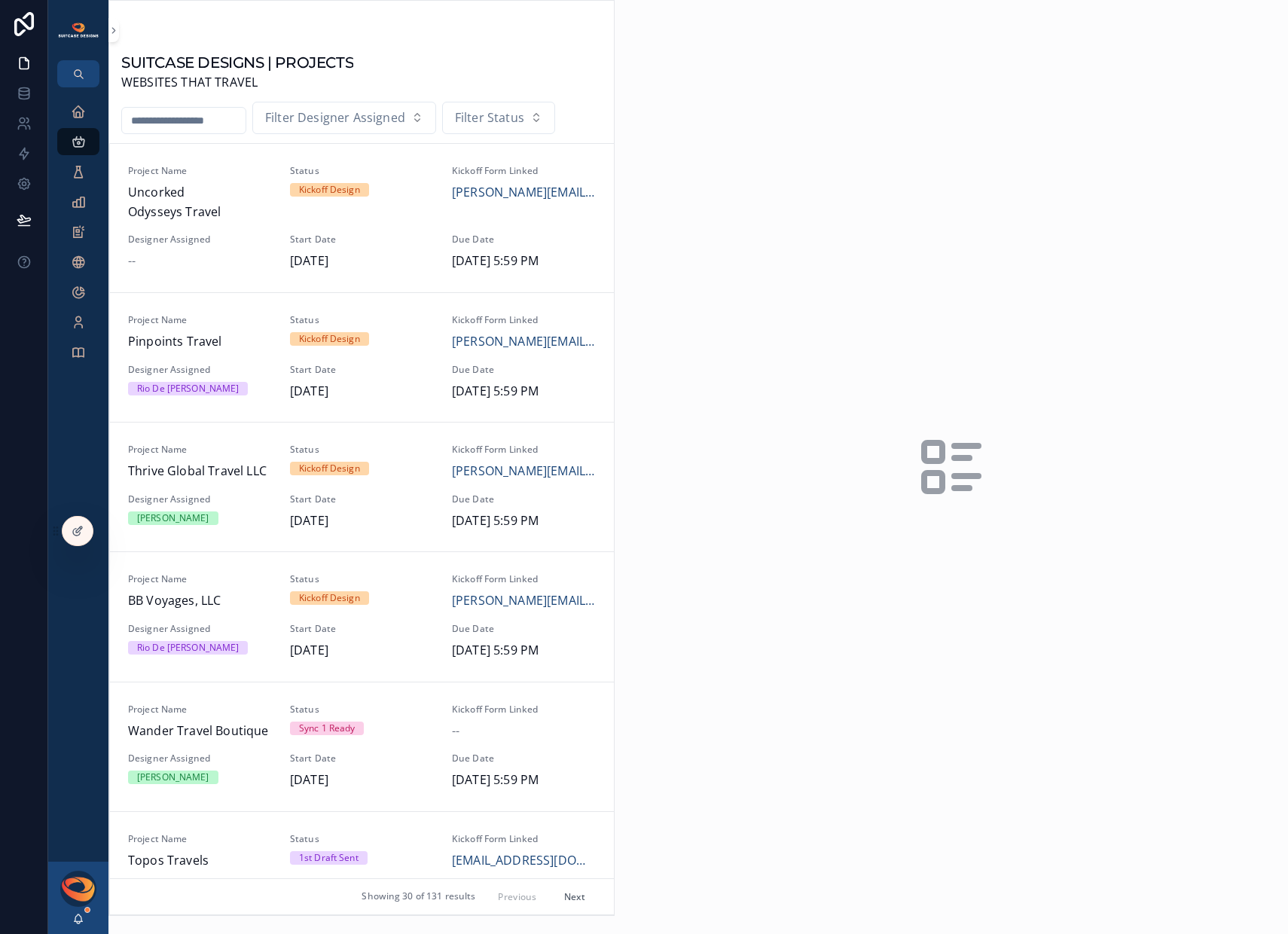
click at [187, 123] on input "scrollable content" at bounding box center [184, 120] width 123 height 21
type input "***"
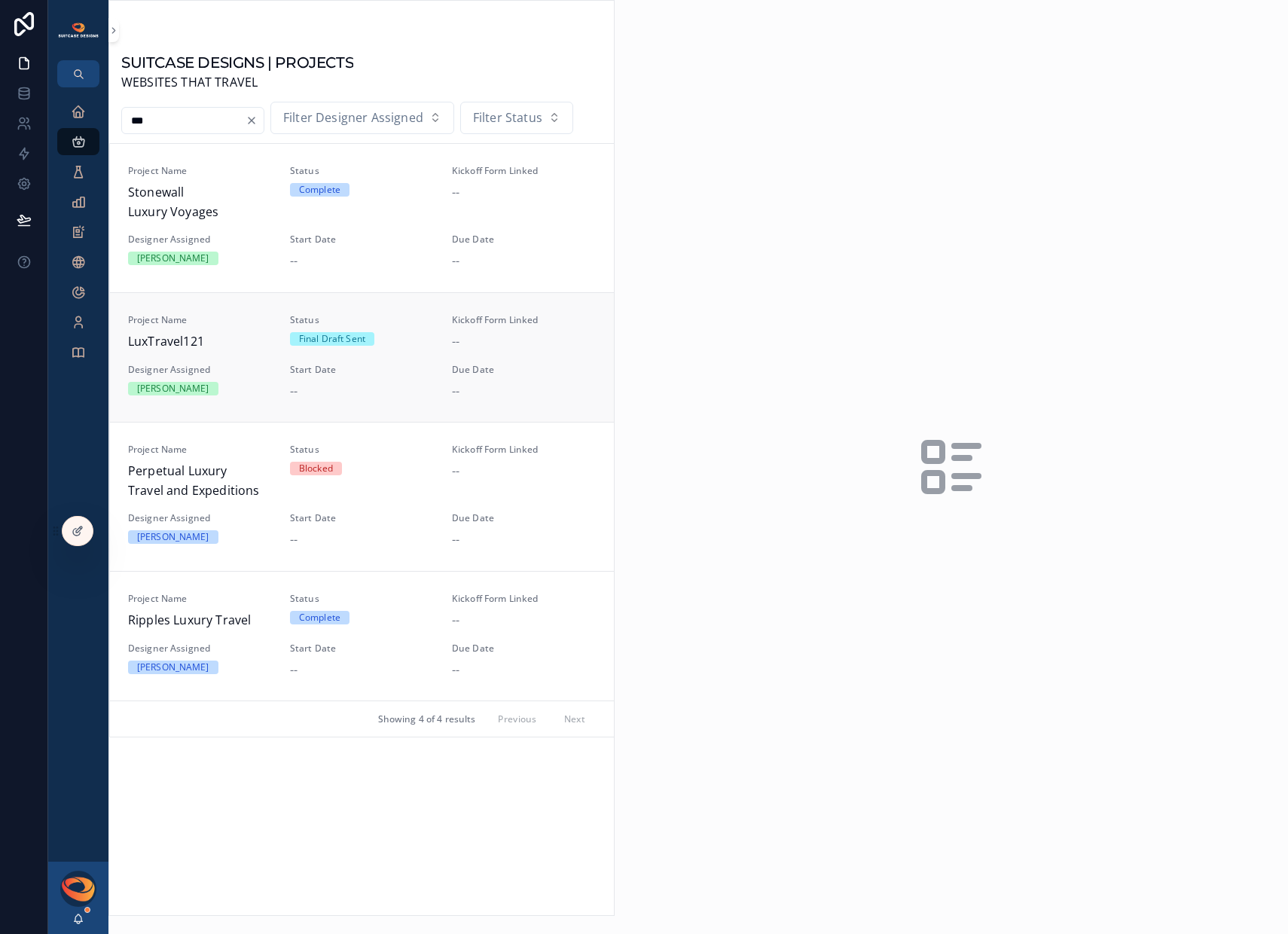
click at [226, 358] on div "Project Name LuxTravel121 Status Final Draft Sent Kickoff Form Linked -- Design…" at bounding box center [362, 357] width 468 height 87
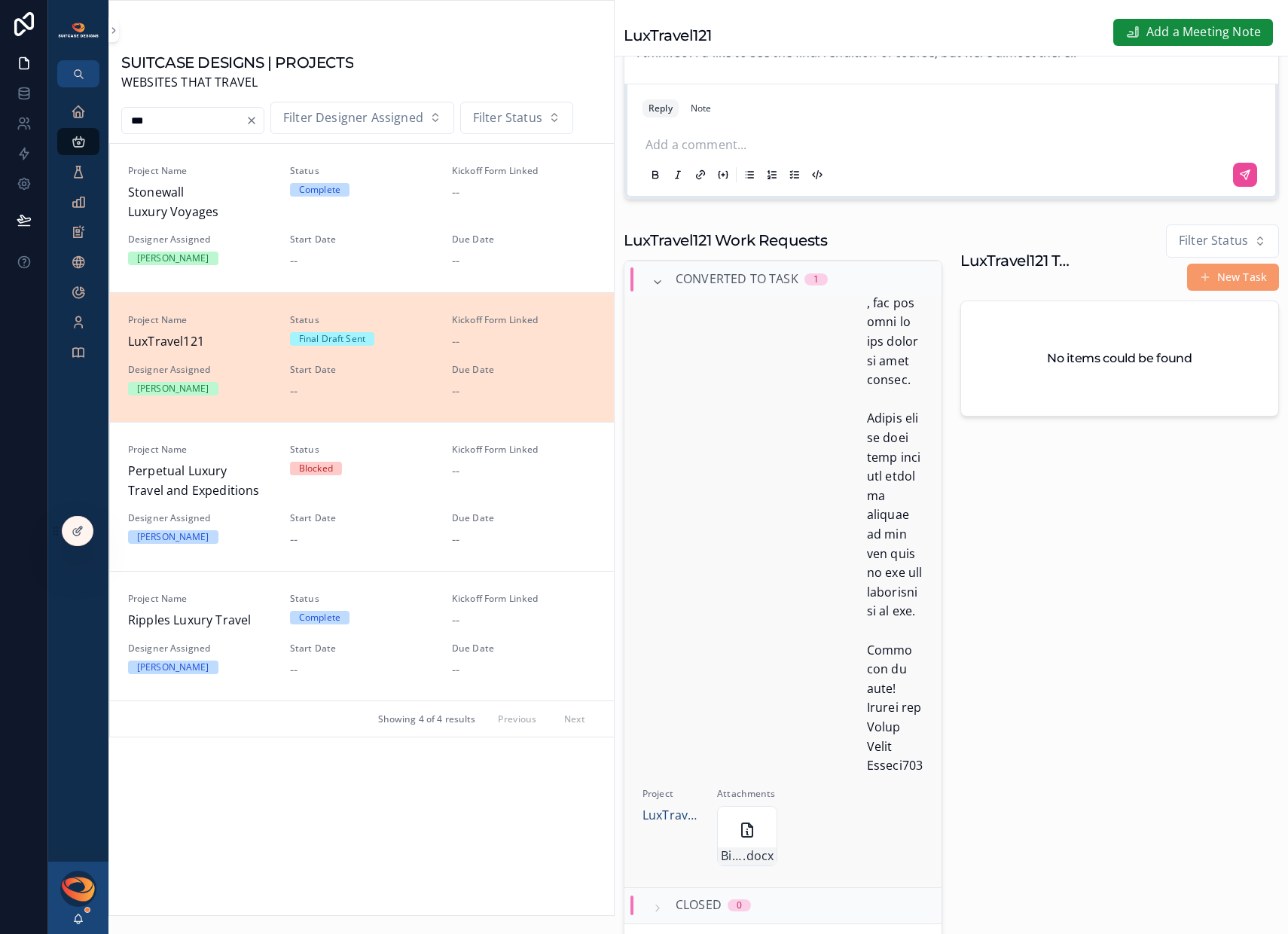
scroll to position [2469, 0]
click at [742, 837] on icon "scrollable content" at bounding box center [747, 830] width 10 height 14
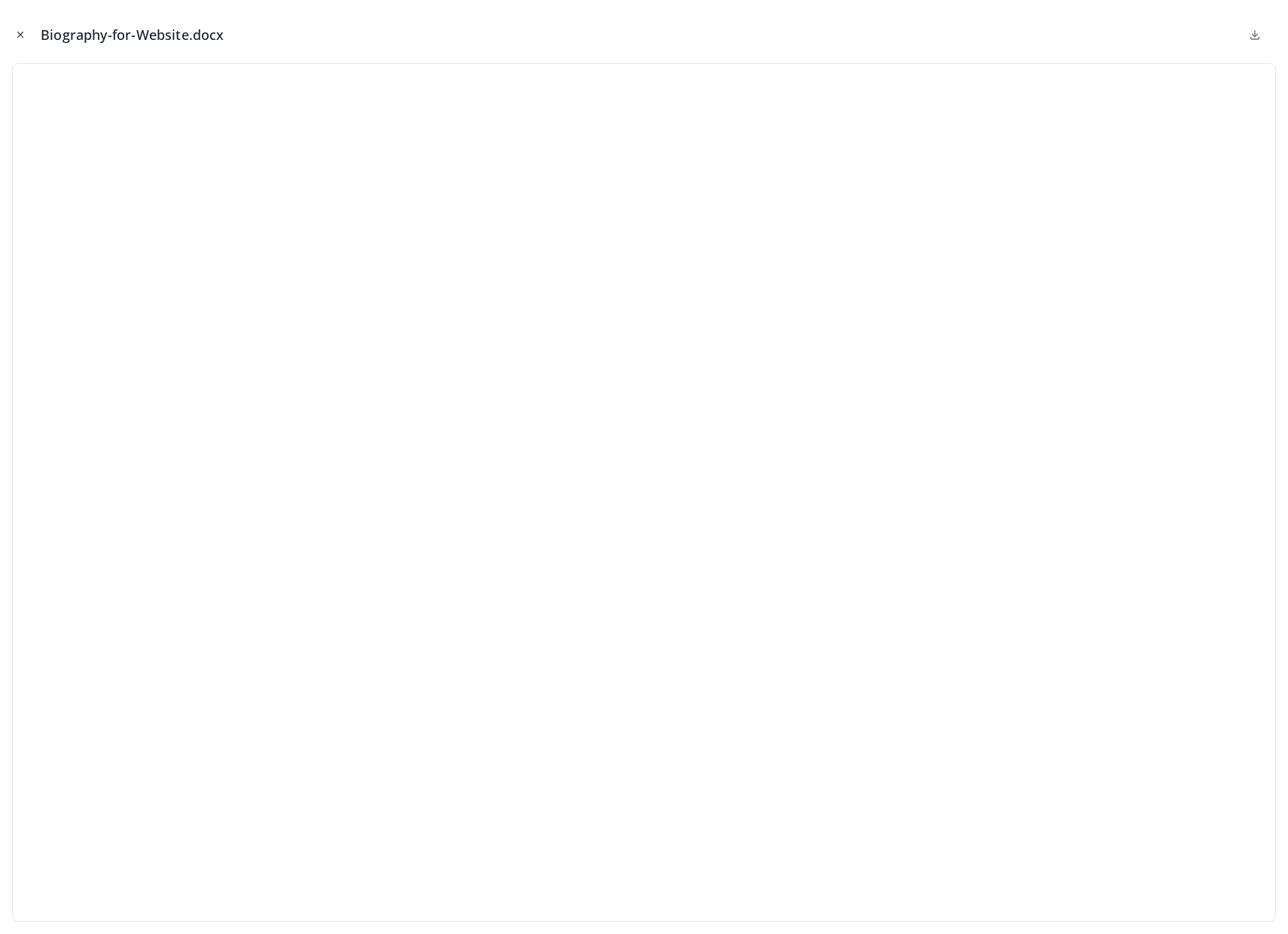
click at [18, 36] on icon "Close modal" at bounding box center [21, 35] width 6 height 6
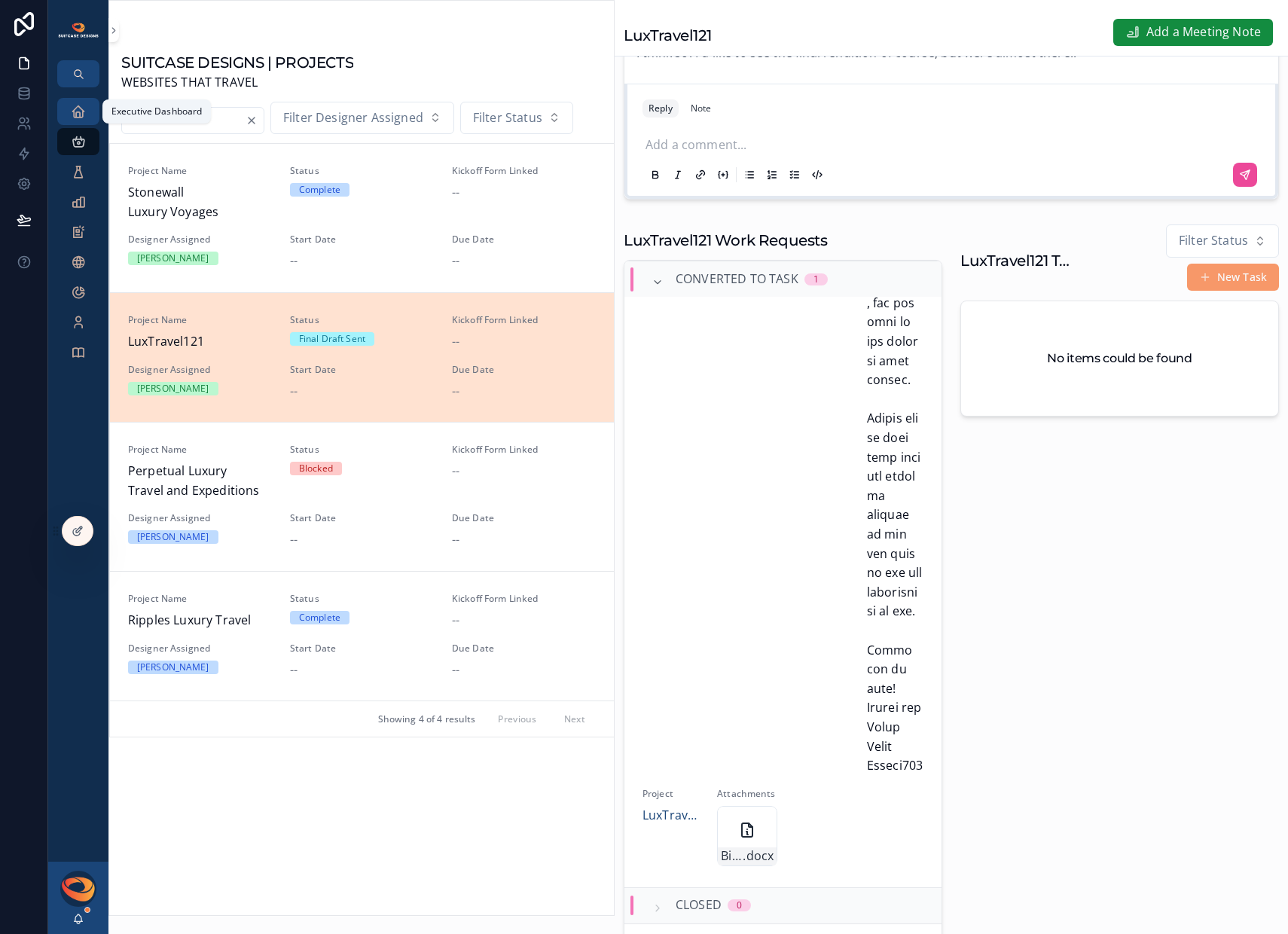
click at [76, 113] on icon "scrollable content" at bounding box center [78, 111] width 15 height 15
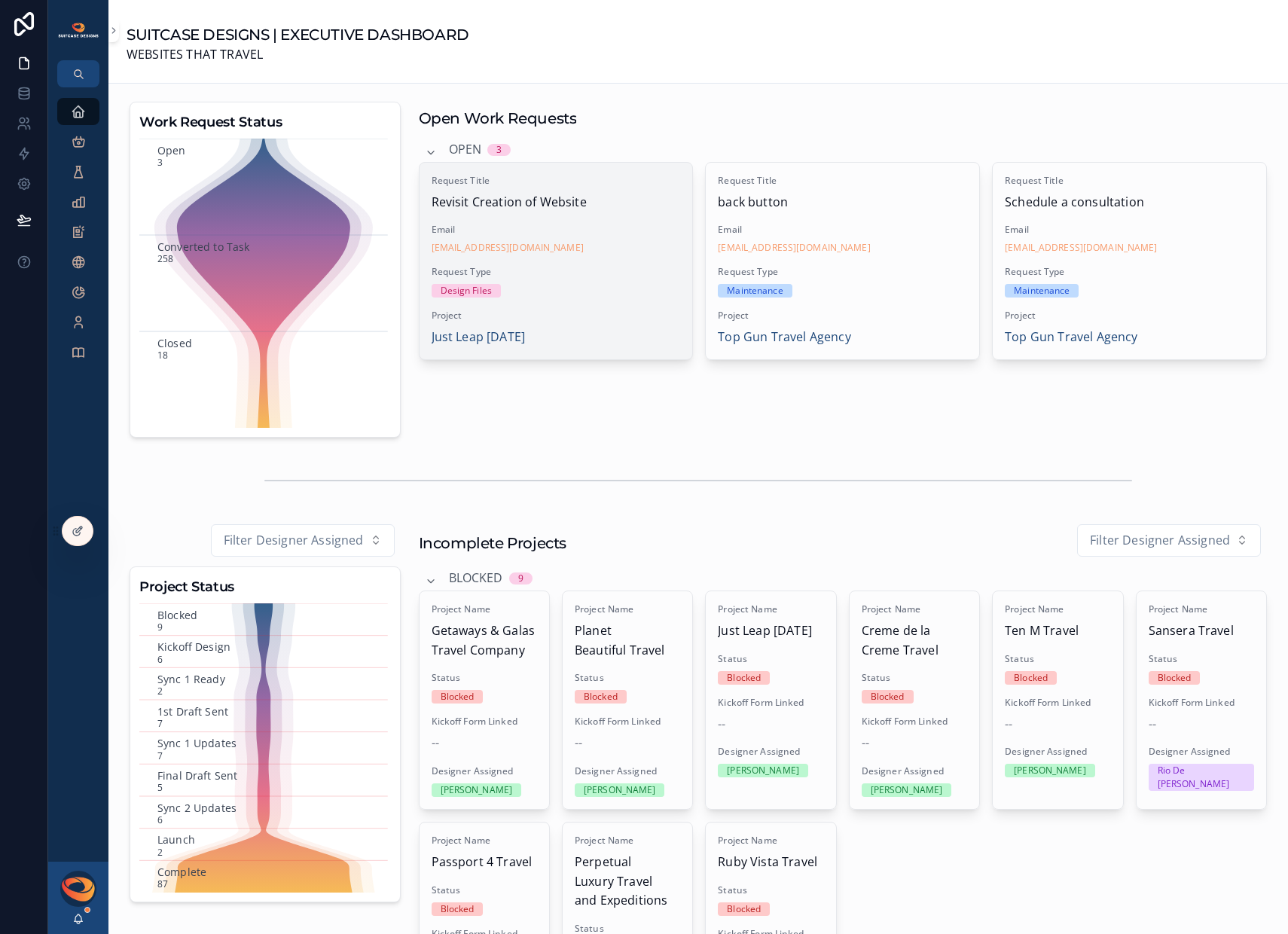
click at [609, 266] on span "Request Type" at bounding box center [556, 272] width 249 height 12
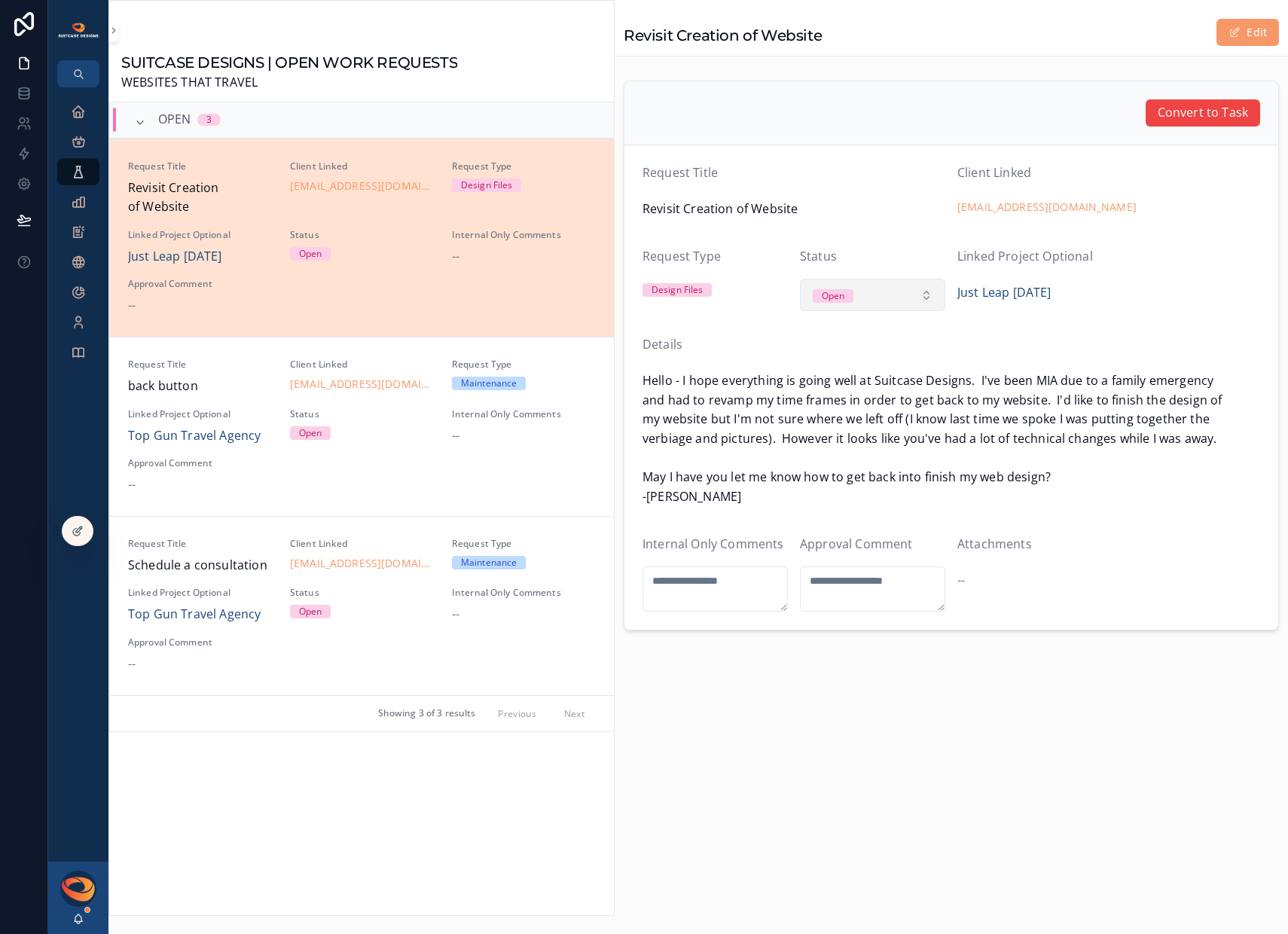
click at [907, 295] on button "Open" at bounding box center [873, 296] width 145 height 33
click at [867, 419] on div "Closed" at bounding box center [873, 426] width 180 height 23
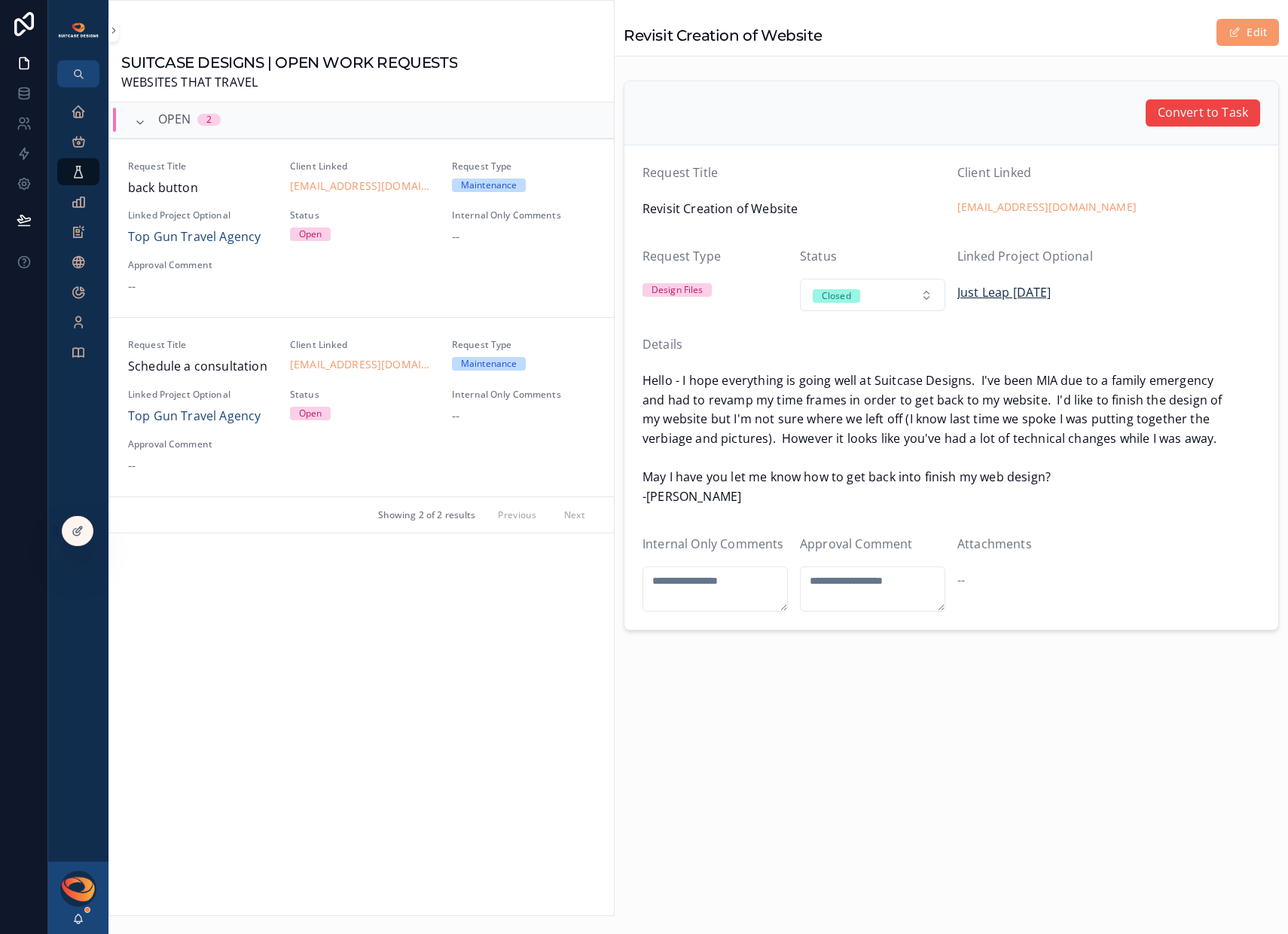
click at [987, 292] on span "Just Leap [DATE]" at bounding box center [1004, 293] width 94 height 19
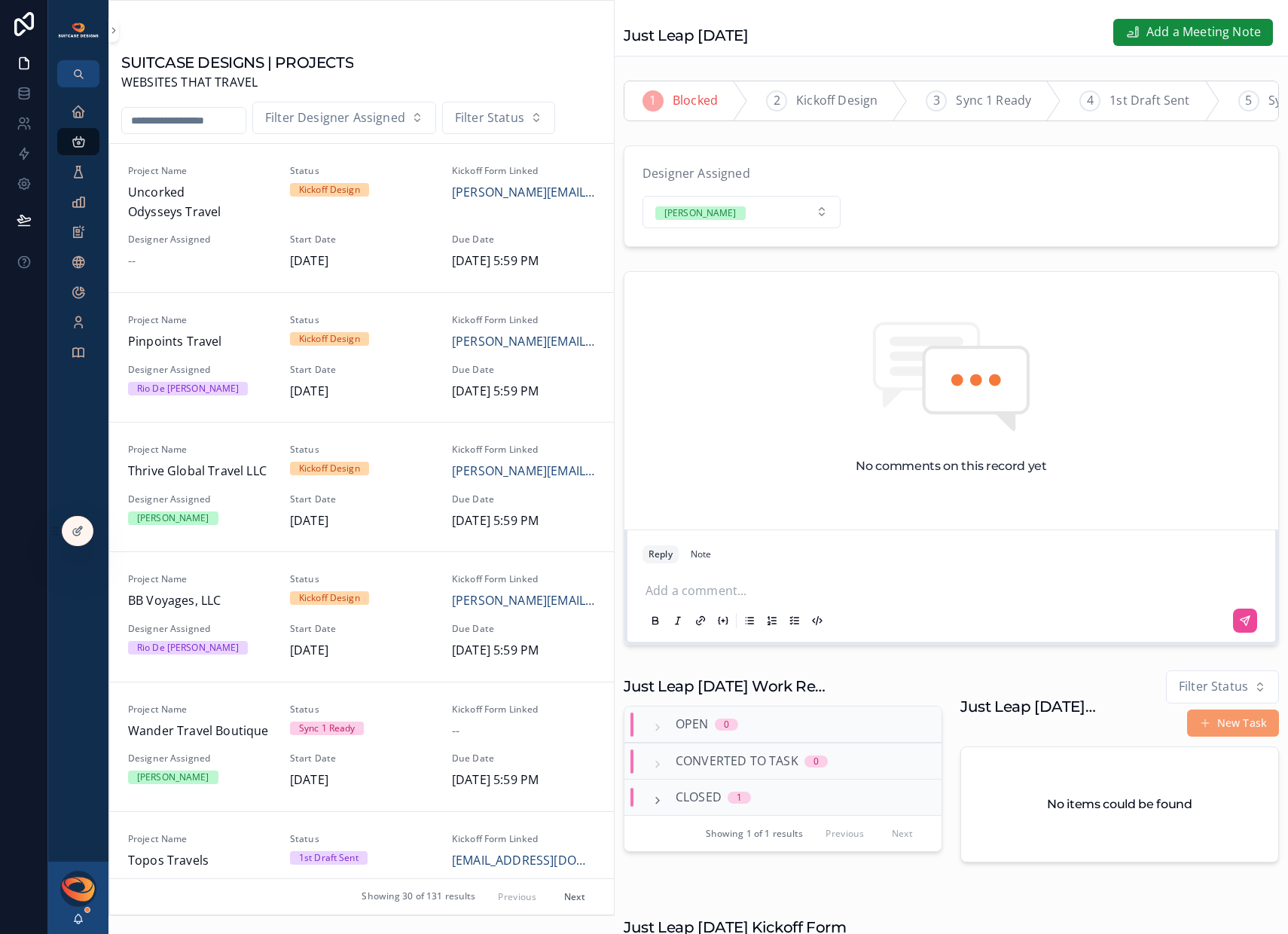
click at [711, 597] on p "scrollable content" at bounding box center [954, 589] width 618 height 15
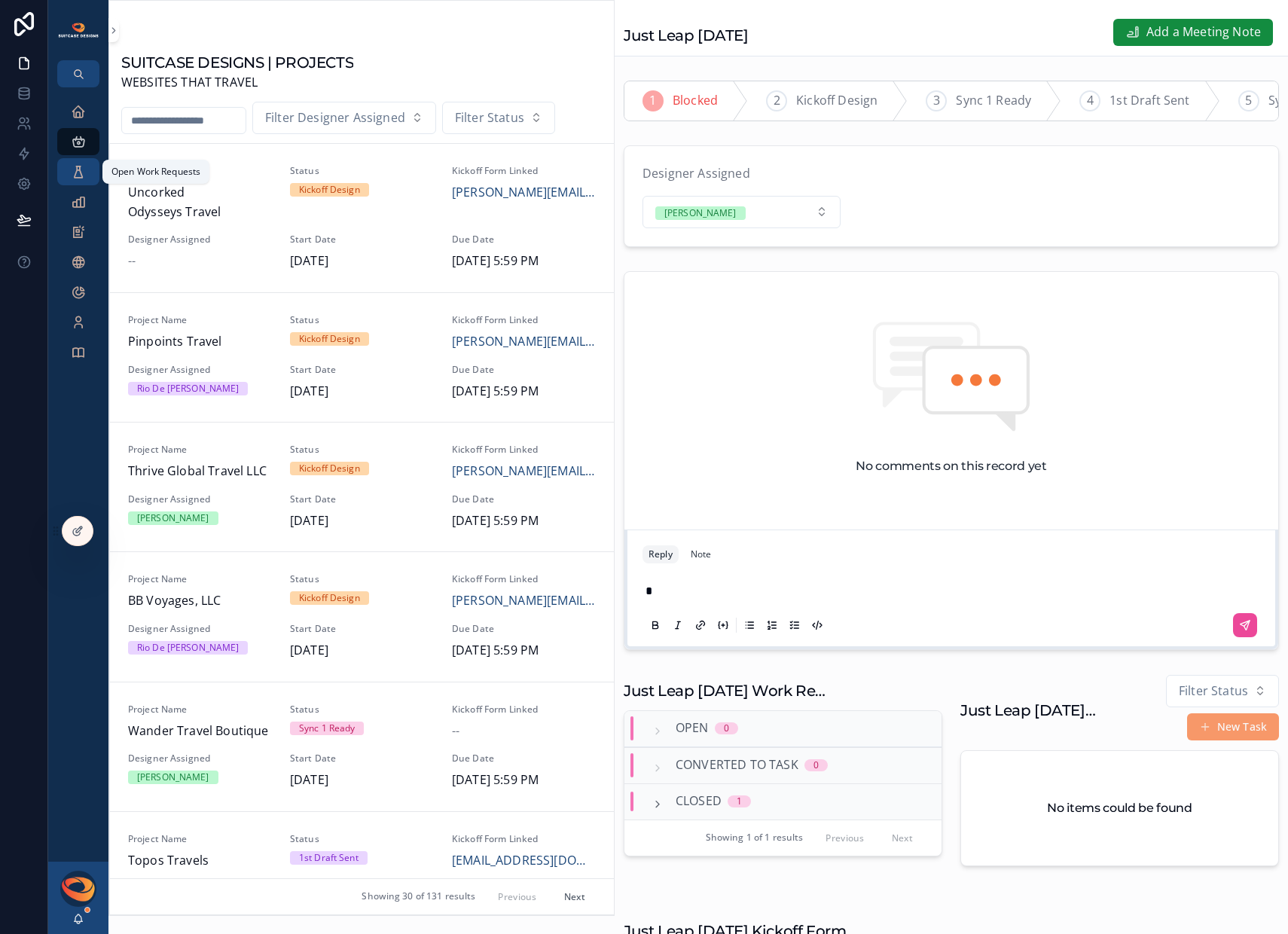
click at [82, 176] on icon "scrollable content" at bounding box center [78, 171] width 15 height 15
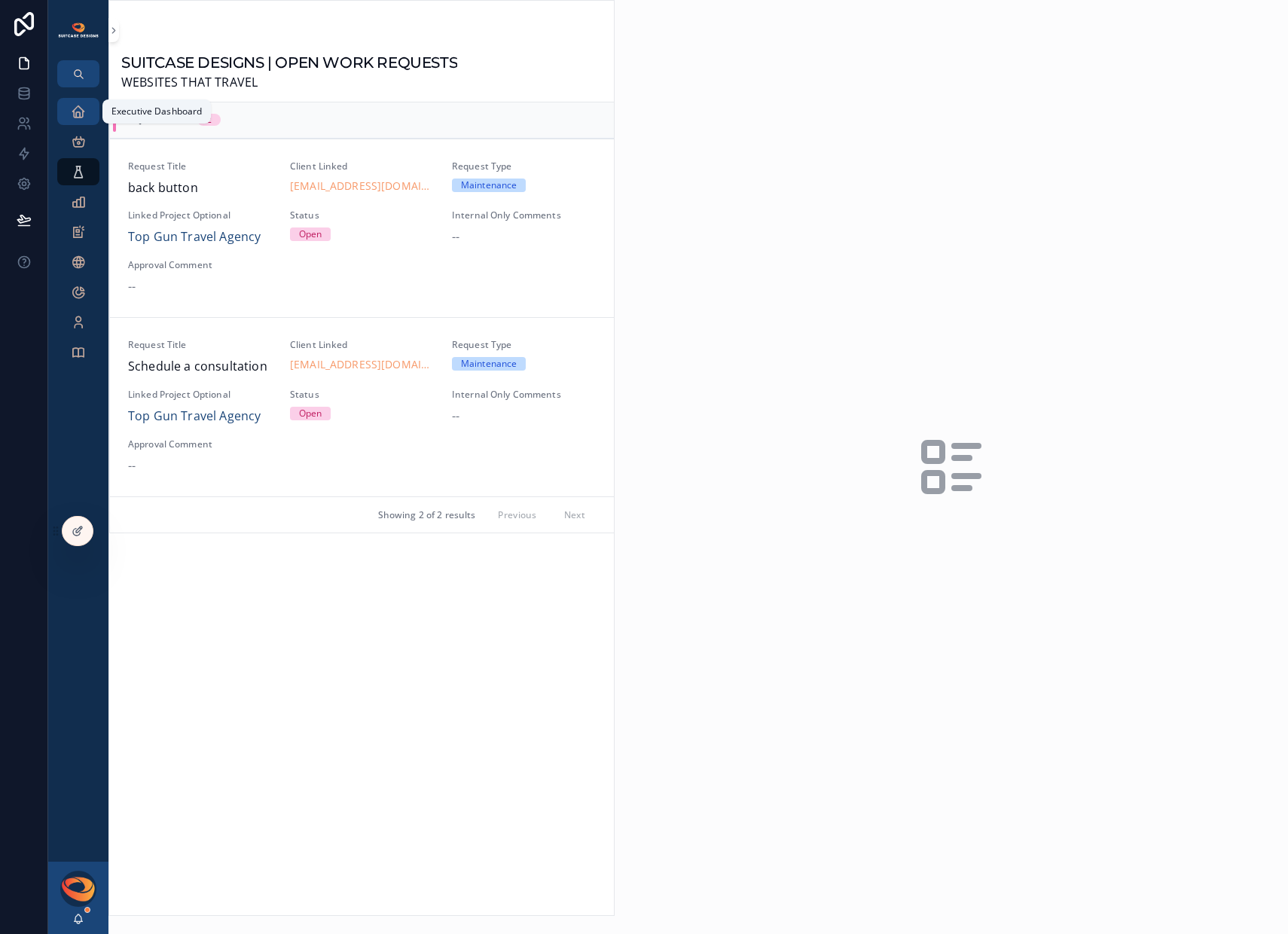
click at [76, 110] on icon "scrollable content" at bounding box center [78, 111] width 15 height 15
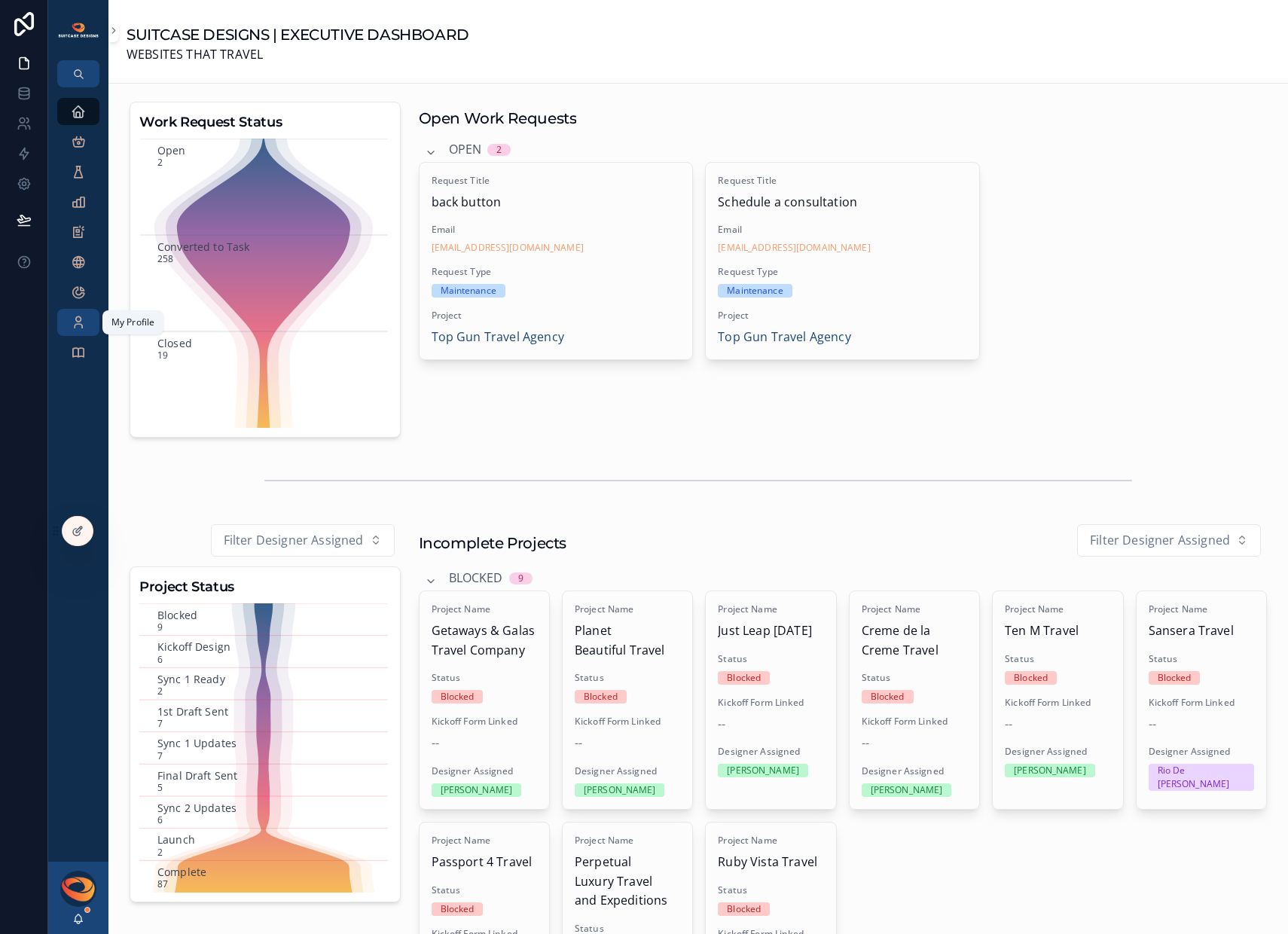
click at [74, 322] on icon "scrollable content" at bounding box center [78, 322] width 15 height 15
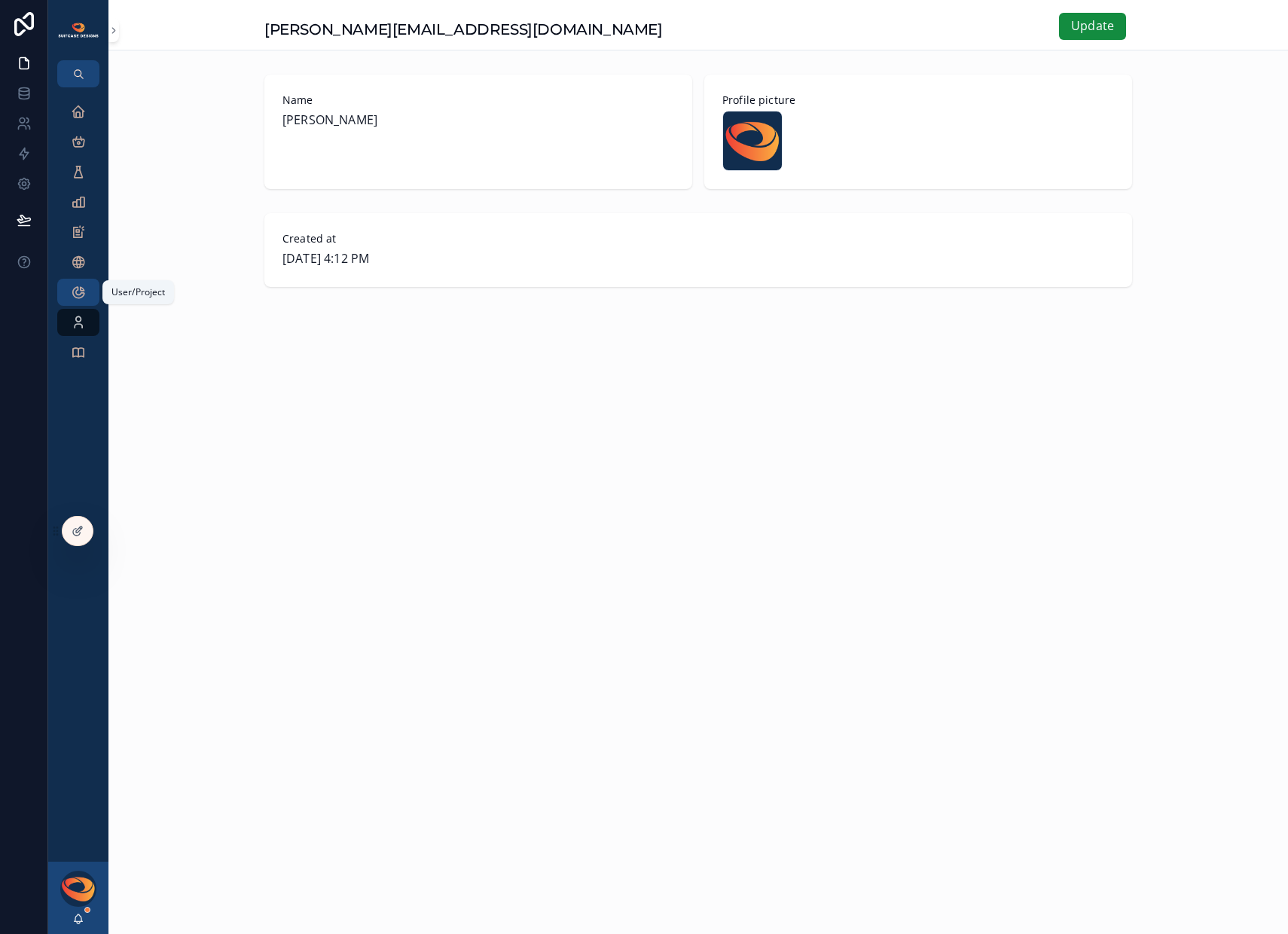
click at [75, 291] on icon "scrollable content" at bounding box center [78, 292] width 15 height 15
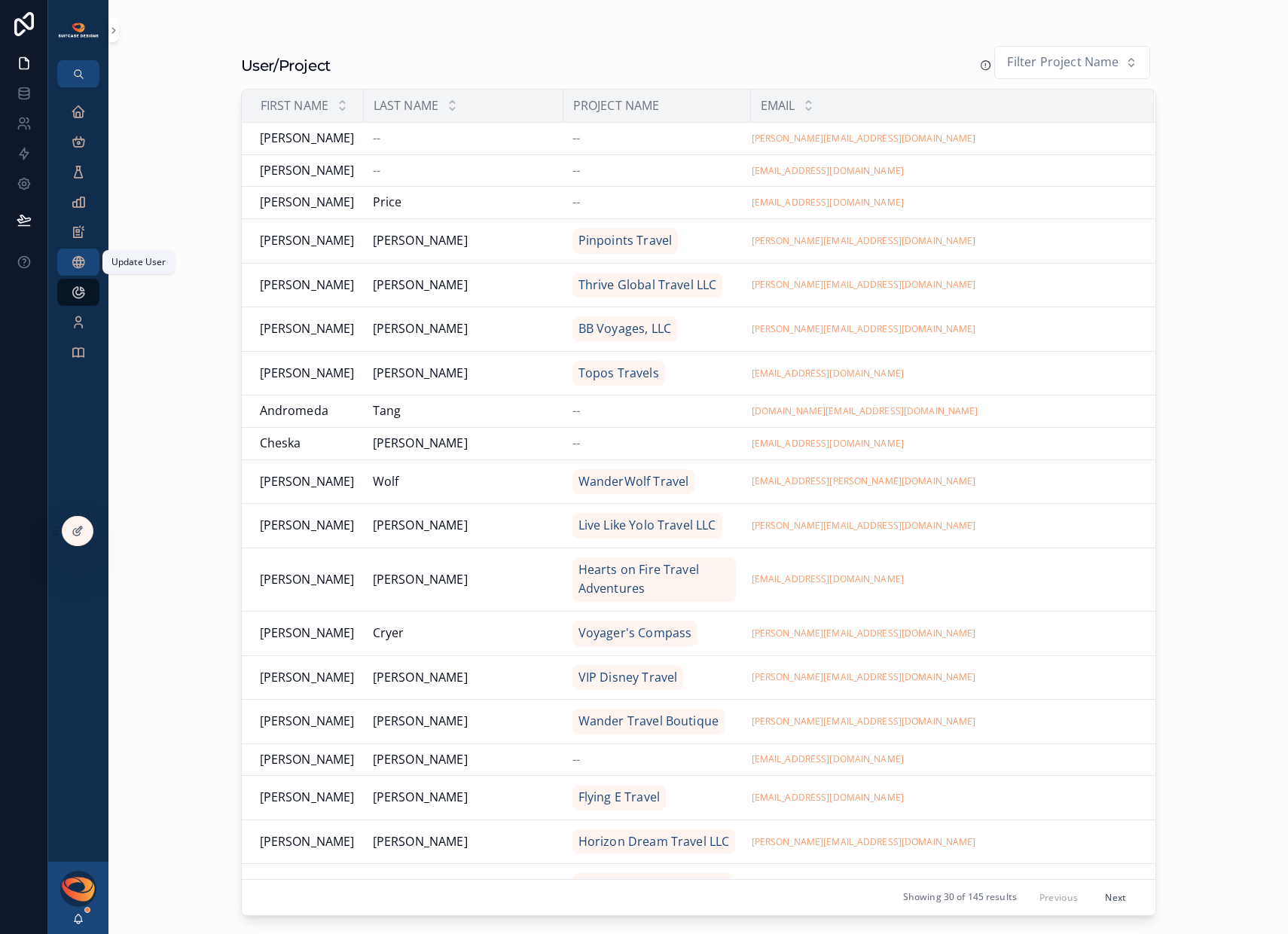
click at [76, 266] on icon "scrollable content" at bounding box center [78, 262] width 15 height 15
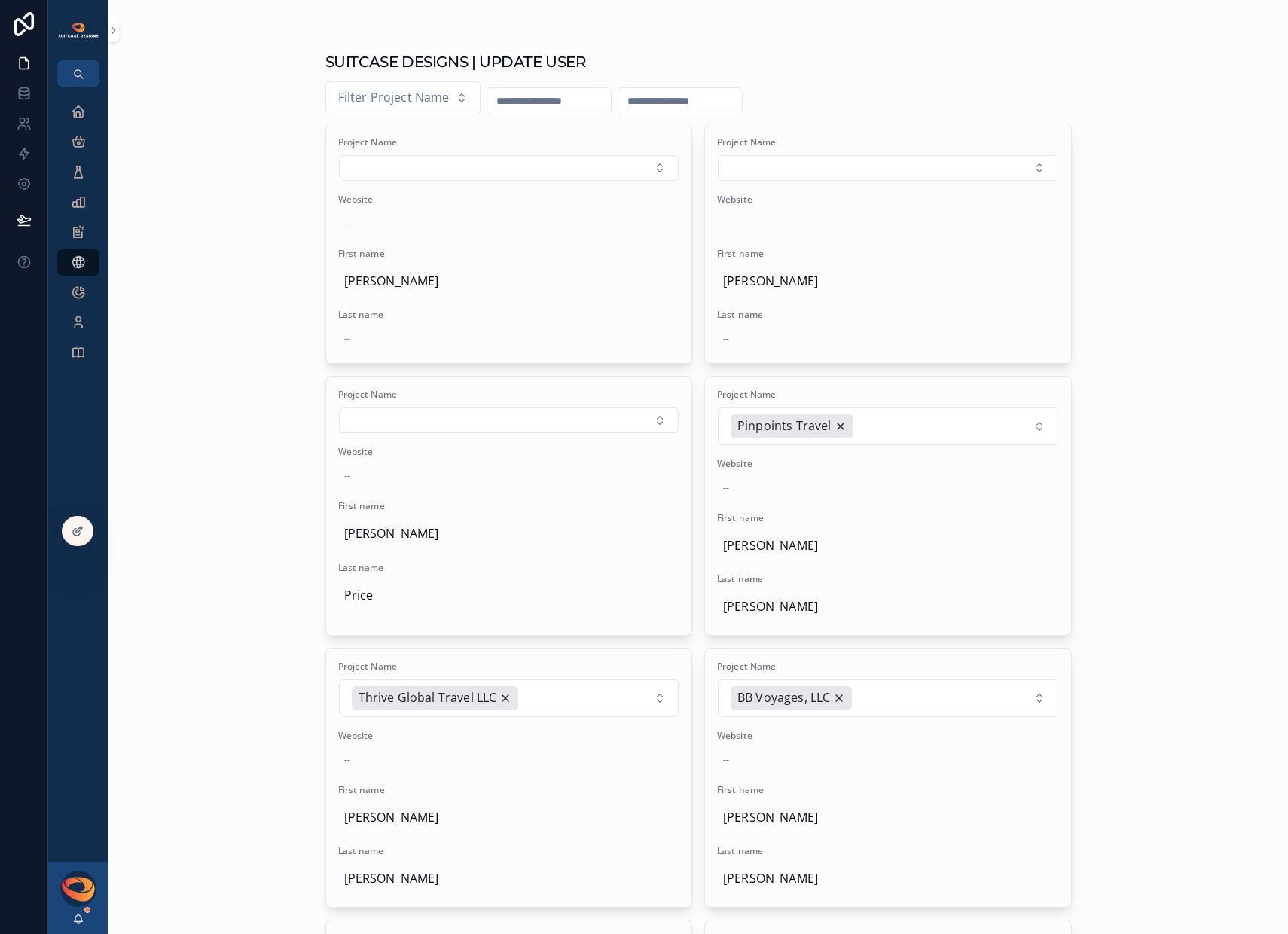
click at [75, 306] on div "User/Project" at bounding box center [77, 292] width 60 height 30
click at [75, 297] on icon "scrollable content" at bounding box center [78, 292] width 15 height 15
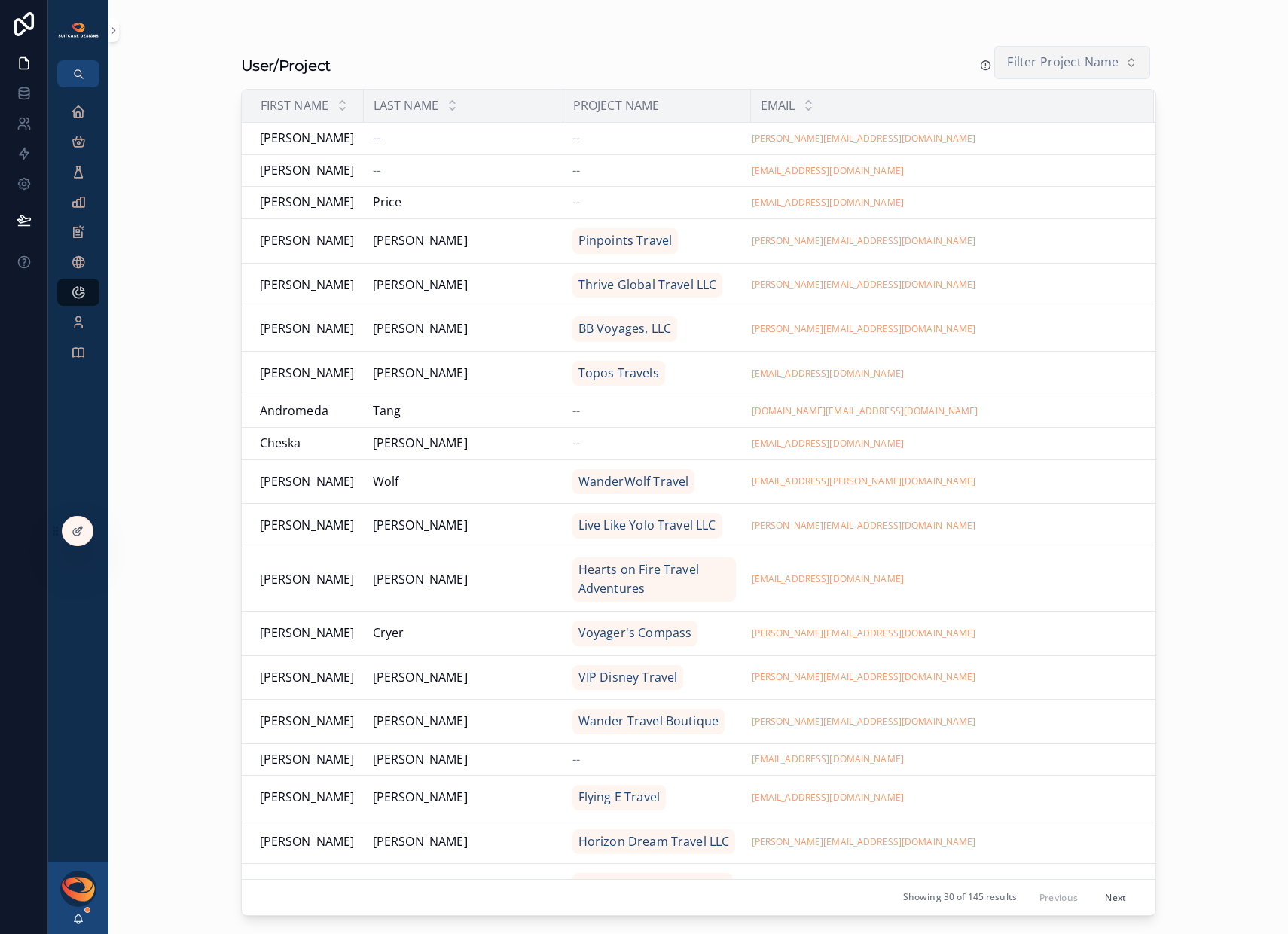
click at [1057, 67] on span "Filter Project Name" at bounding box center [1062, 62] width 111 height 19
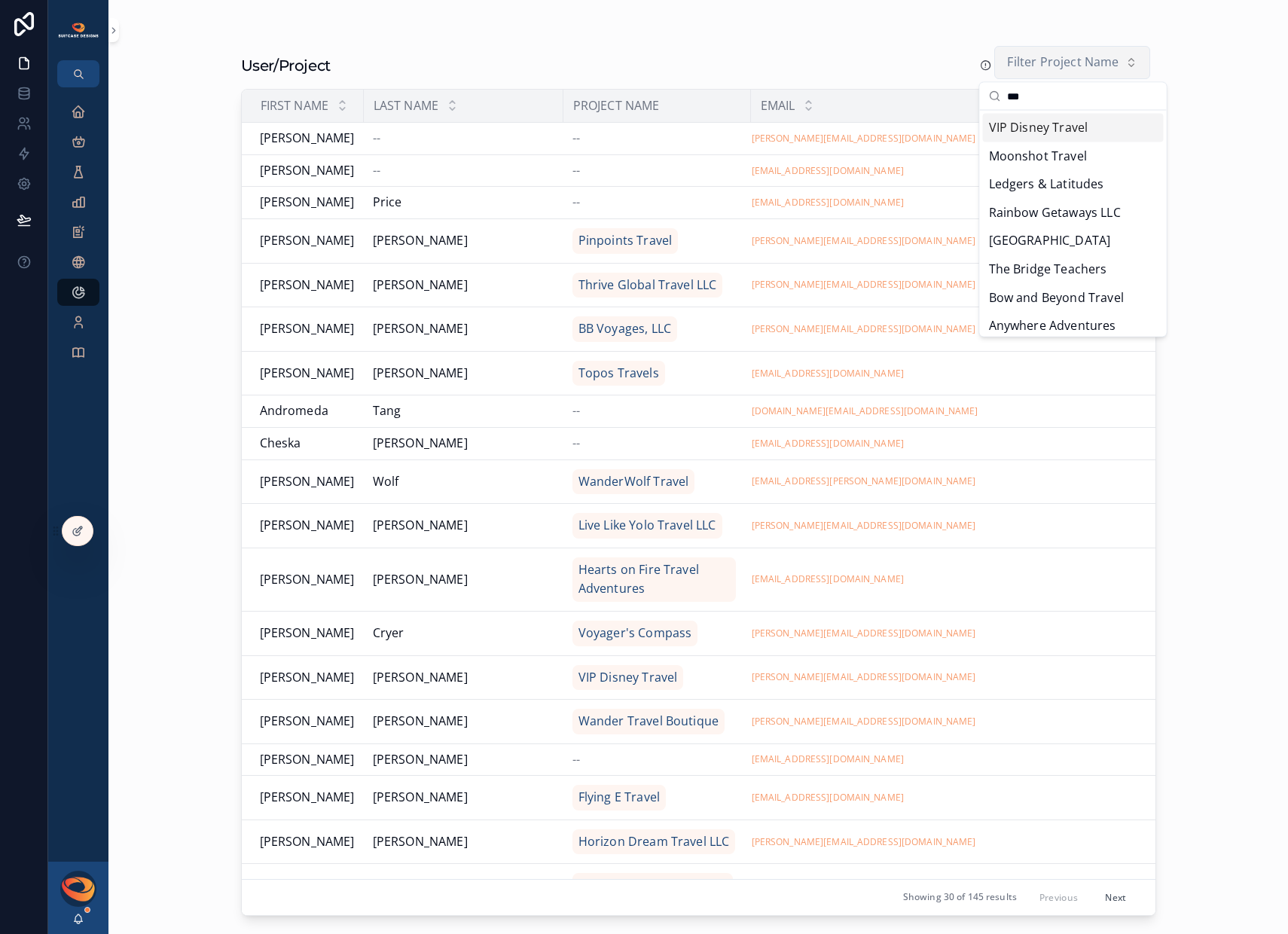
type input "****"
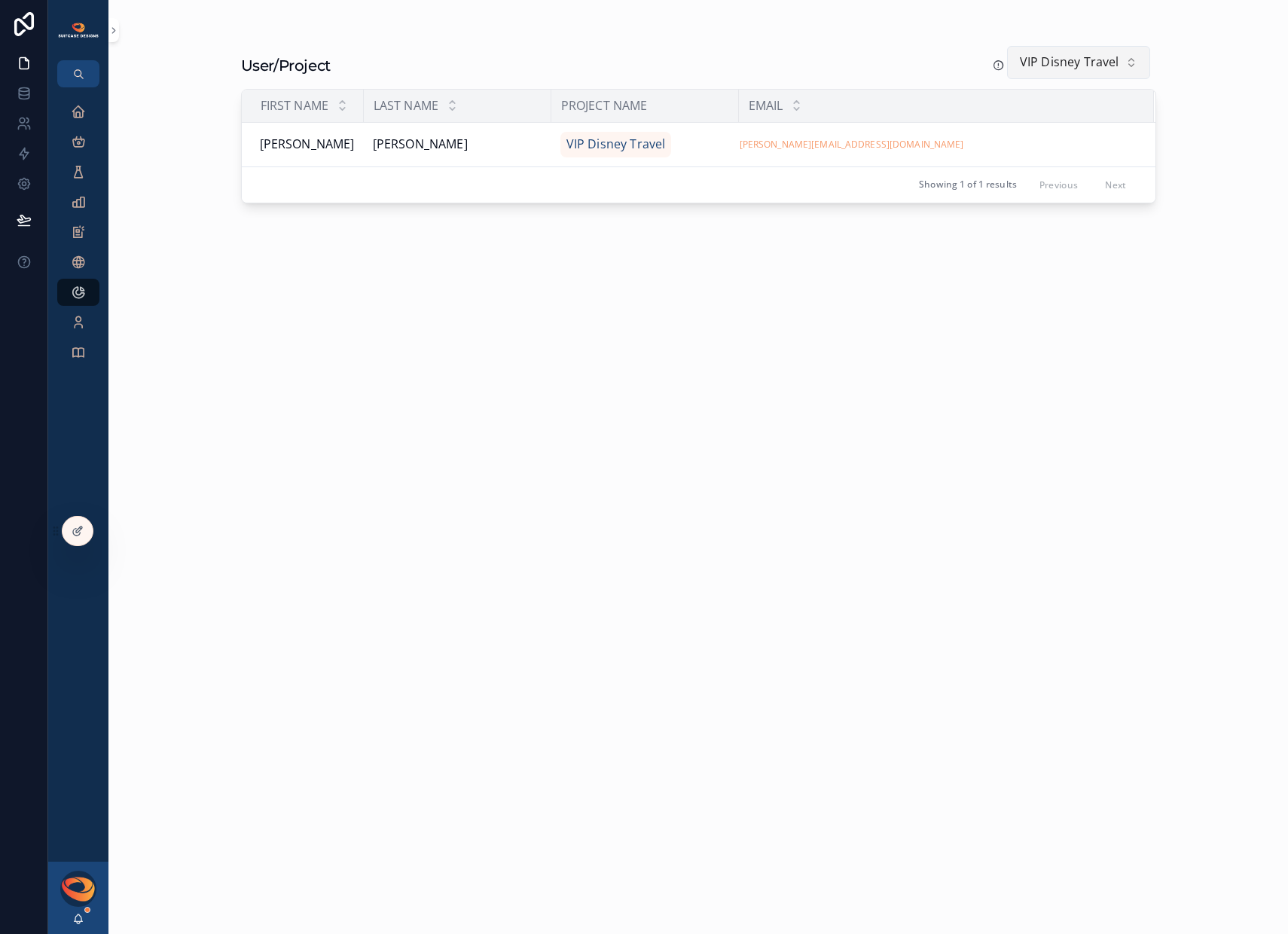
click at [1097, 62] on span "VIP Disney Travel" at bounding box center [1069, 62] width 99 height 19
click at [1055, 175] on span "Just Leap [DATE]" at bounding box center [1041, 180] width 94 height 19
click at [77, 145] on icon "scrollable content" at bounding box center [78, 142] width 15 height 15
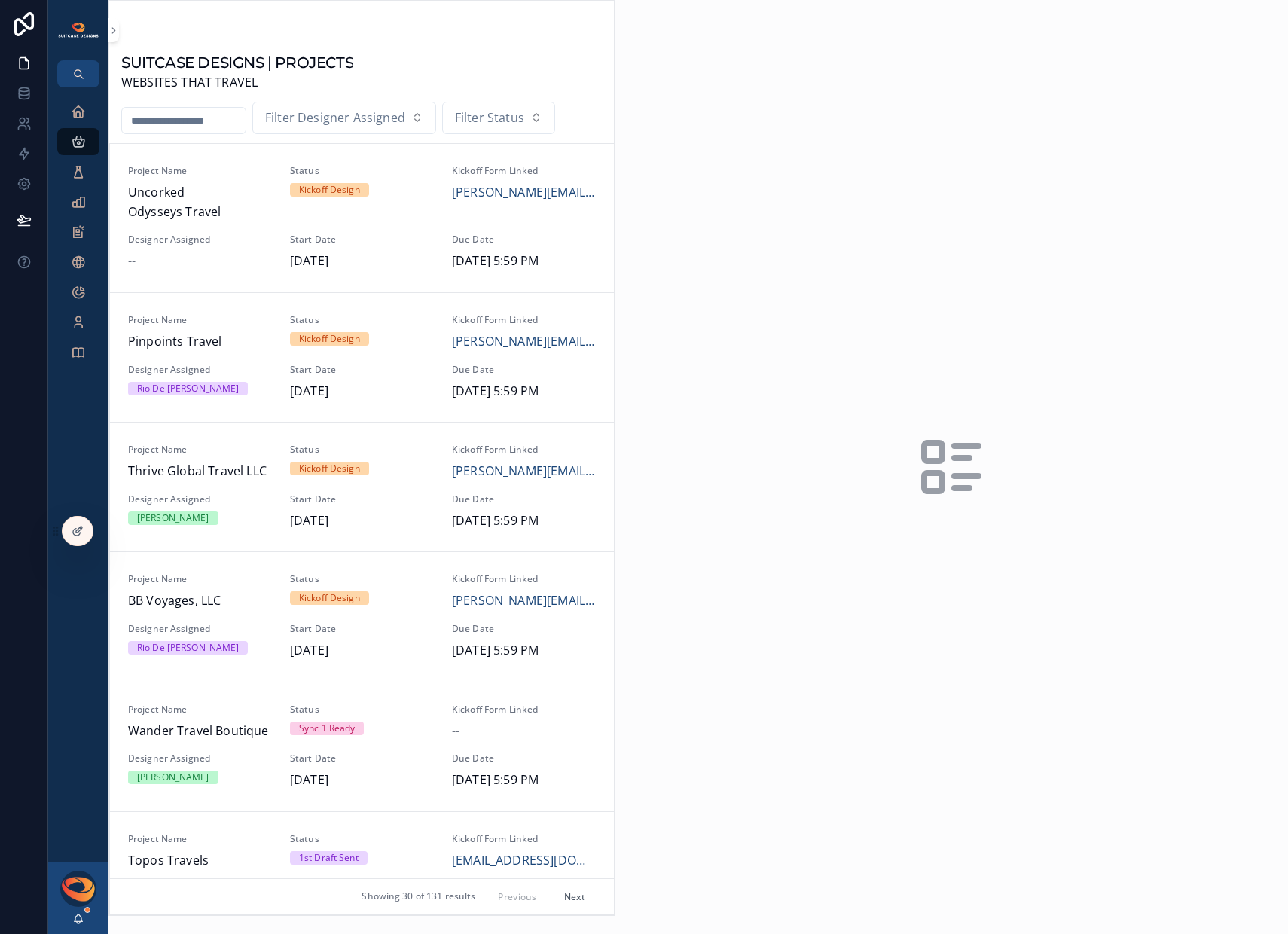
click at [179, 125] on input "scrollable content" at bounding box center [184, 120] width 123 height 21
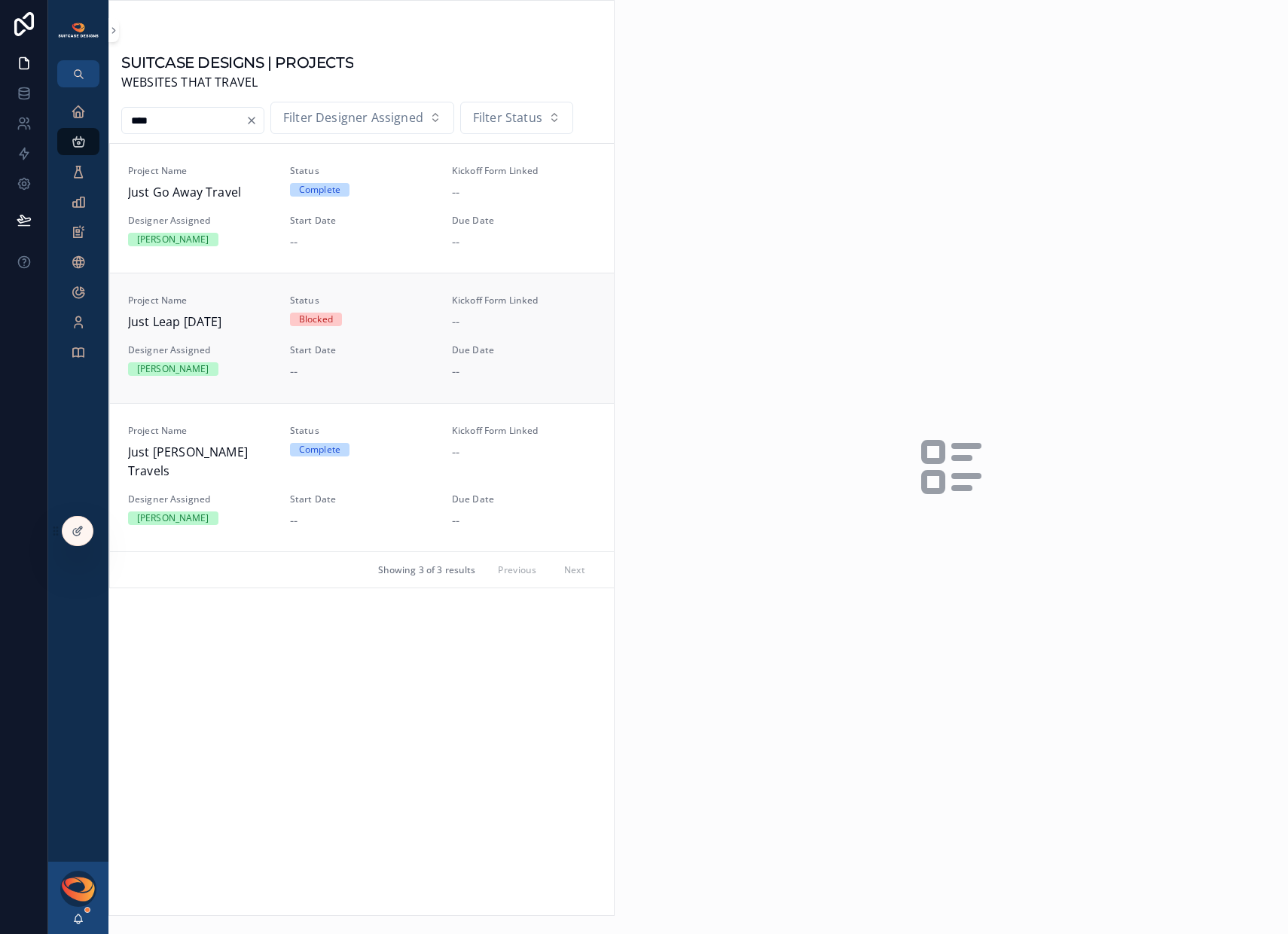
type input "****"
click at [207, 321] on span "Just Leap [DATE]" at bounding box center [200, 321] width 144 height 19
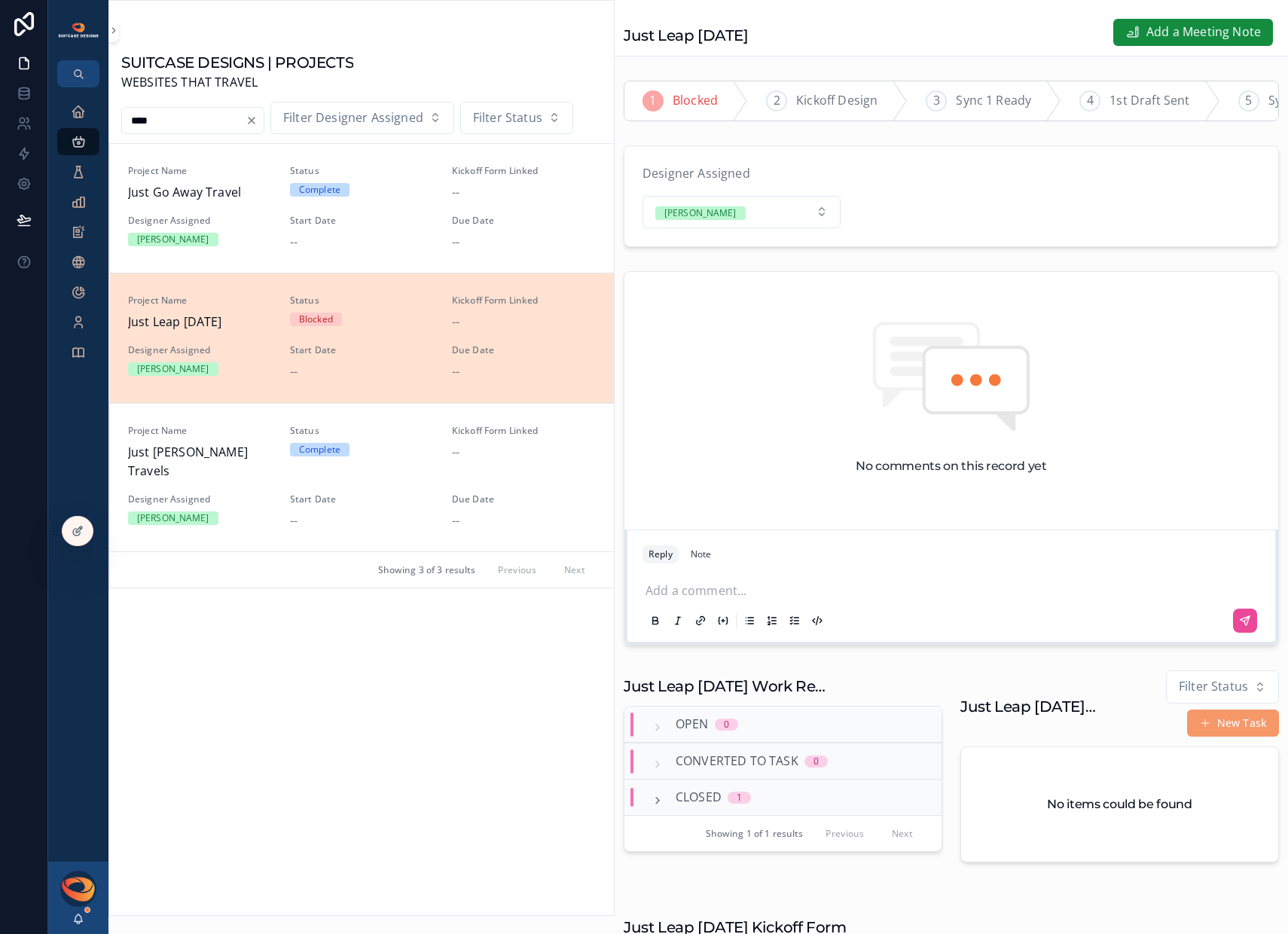
click at [792, 597] on p "scrollable content" at bounding box center [954, 589] width 618 height 15
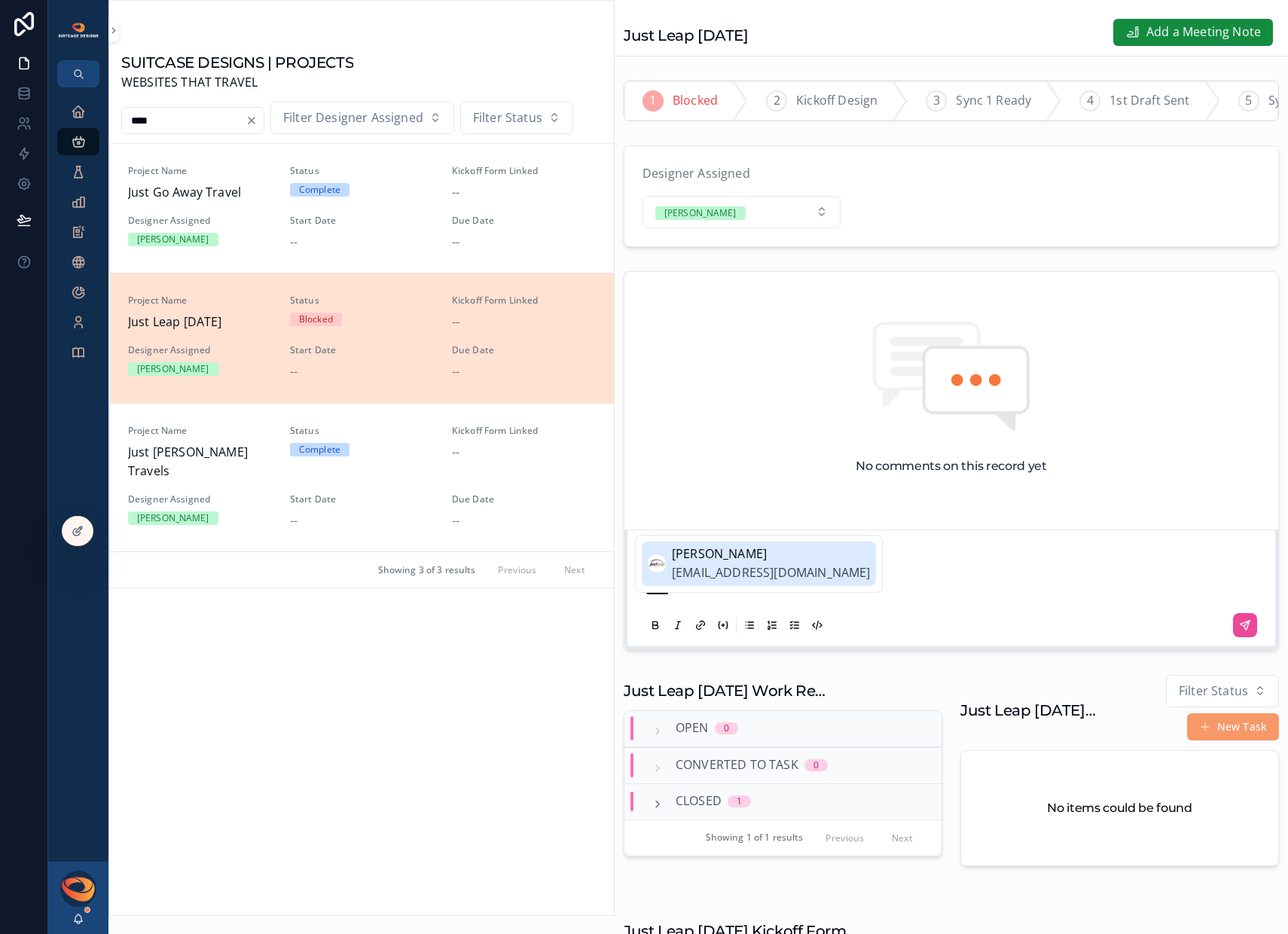
click at [737, 566] on span "[EMAIL_ADDRESS][DOMAIN_NAME]" at bounding box center [771, 573] width 198 height 19
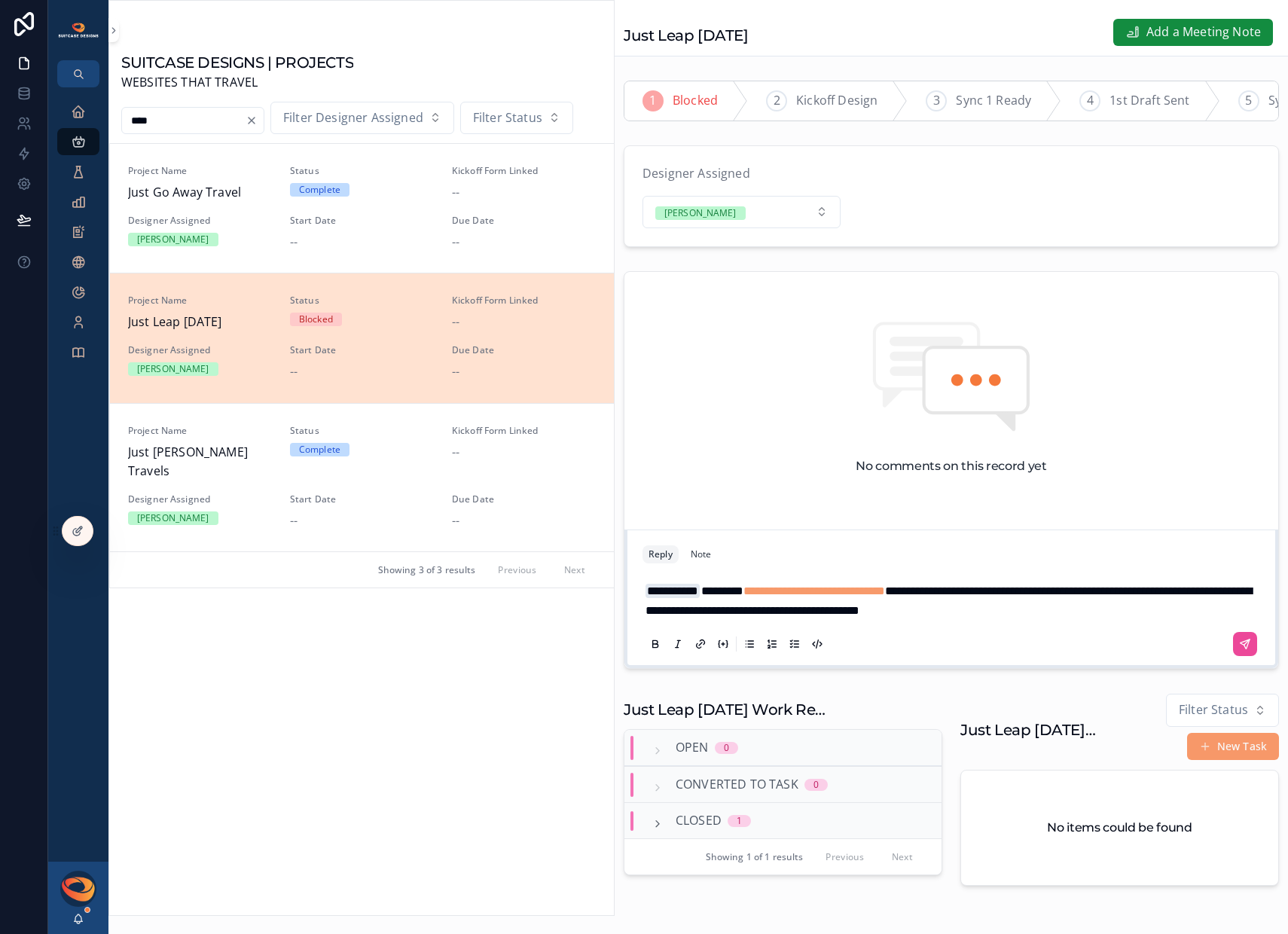
scroll to position [0, 627]
click at [1013, 109] on span "Final Draft Sent" at bounding box center [1005, 100] width 89 height 19
click at [1052, 620] on p "**********" at bounding box center [954, 601] width 618 height 39
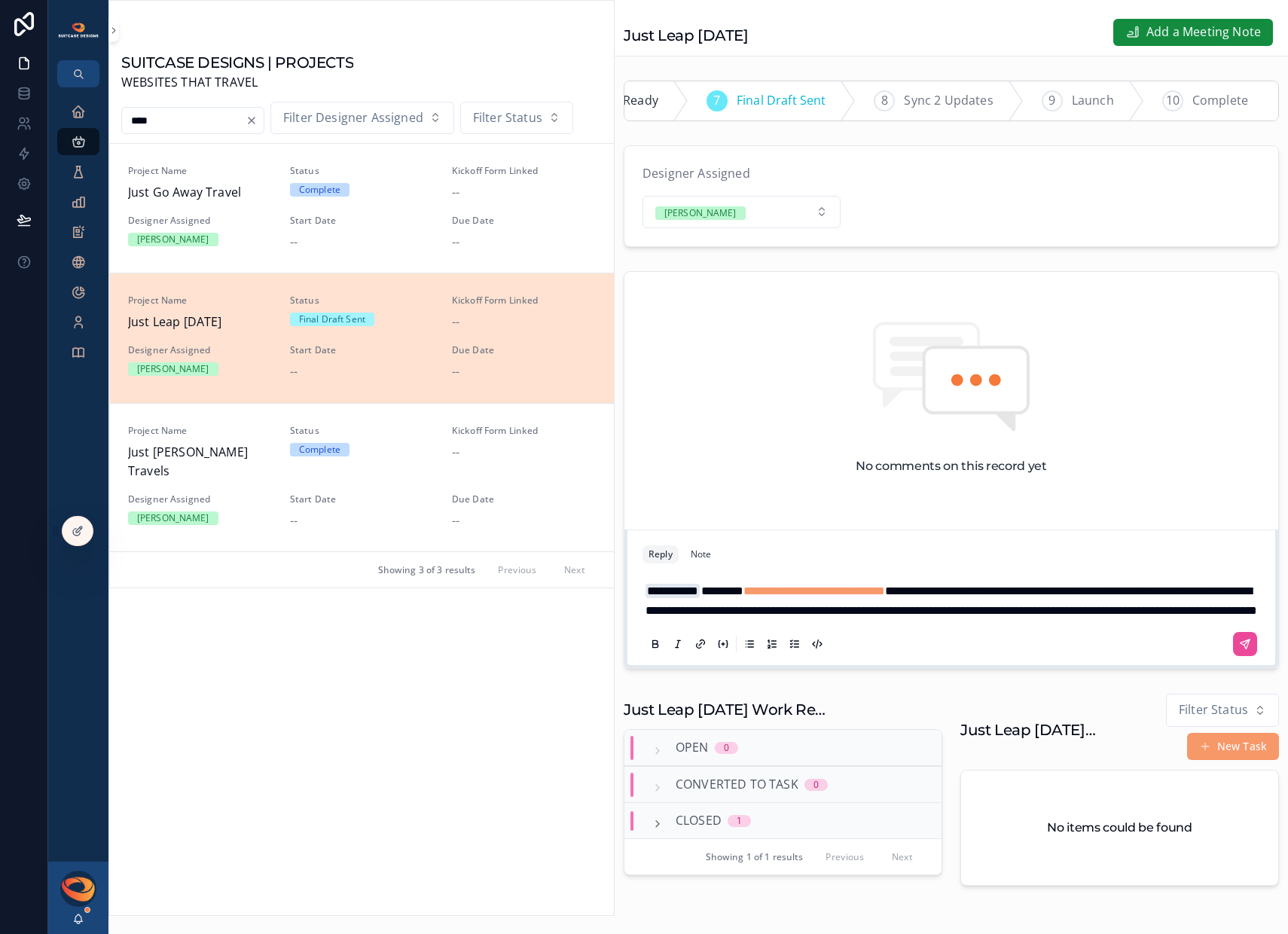
drag, startPoint x: 1053, startPoint y: 622, endPoint x: 1067, endPoint y: 660, distance: 40.5
click at [1053, 616] on span "**********" at bounding box center [951, 601] width 611 height 31
click at [1123, 616] on span "**********" at bounding box center [951, 601] width 611 height 31
click at [1148, 616] on span "**********" at bounding box center [951, 601] width 611 height 31
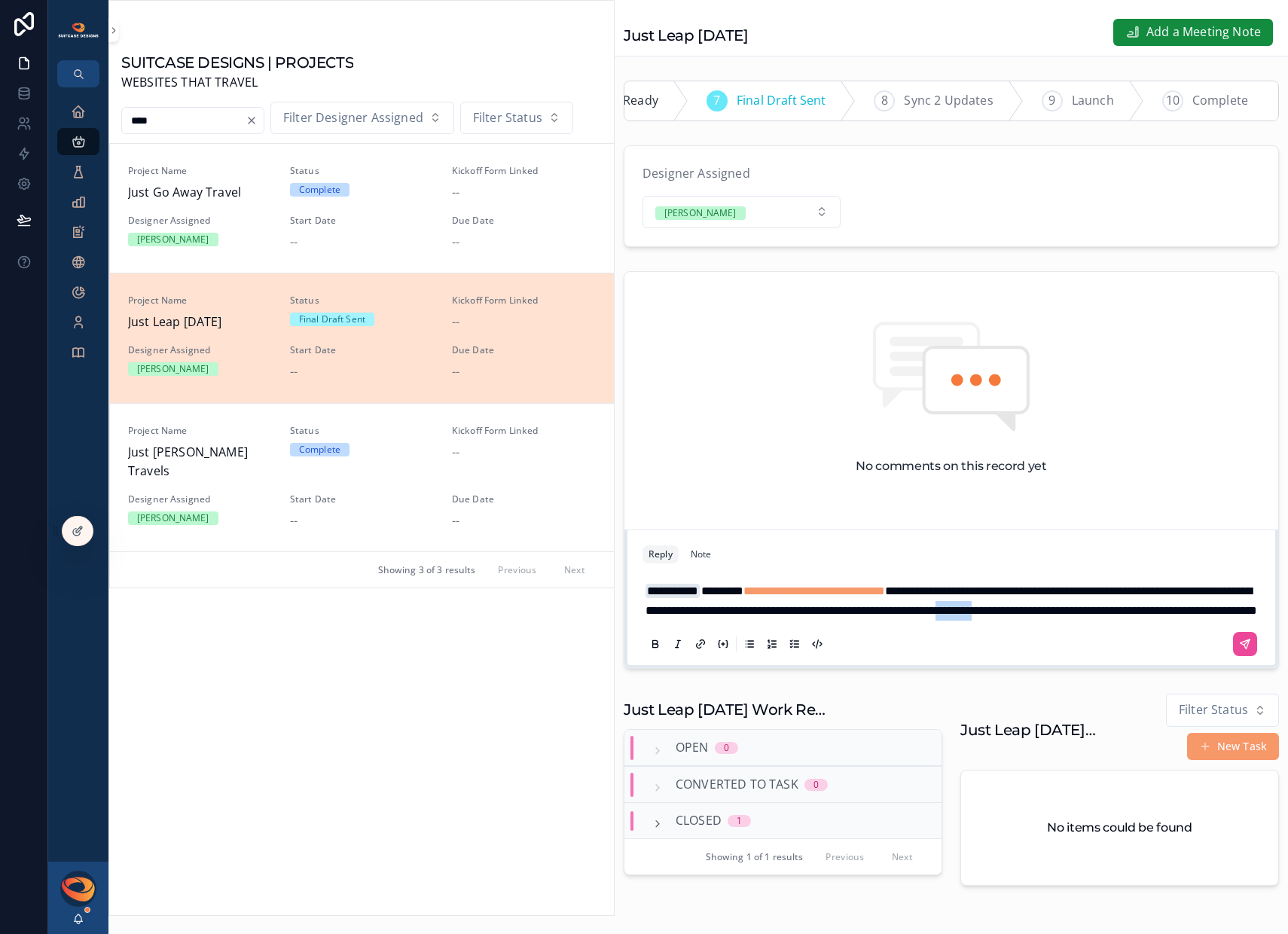
click at [1148, 616] on span "**********" at bounding box center [951, 601] width 611 height 31
click at [1238, 650] on icon "scrollable content" at bounding box center [1244, 644] width 12 height 12
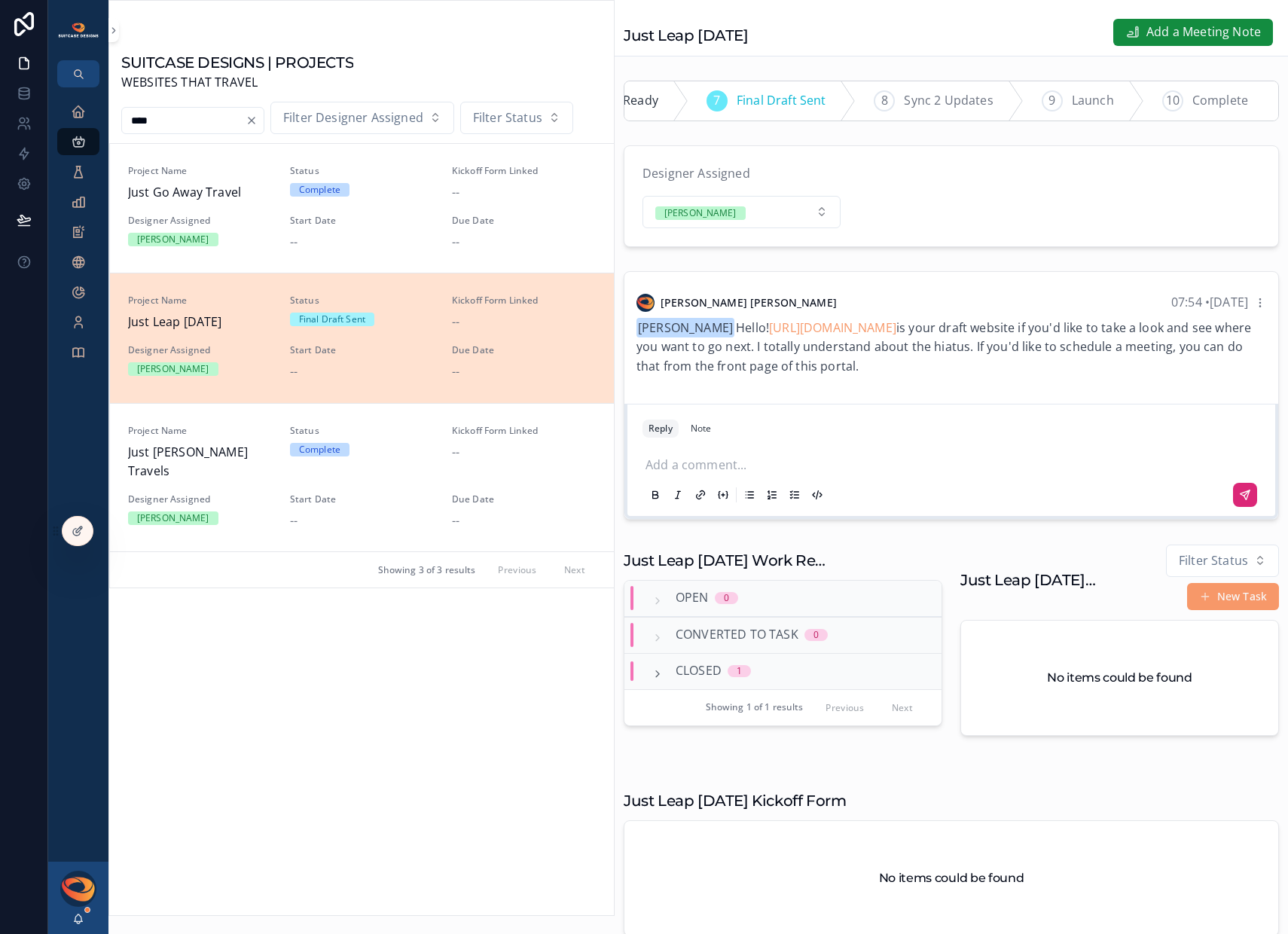
drag, startPoint x: 263, startPoint y: 119, endPoint x: 254, endPoint y: 123, distance: 9.8
click at [254, 119] on icon "Clear" at bounding box center [251, 121] width 6 height 6
click at [184, 123] on input "scrollable content" at bounding box center [184, 120] width 123 height 21
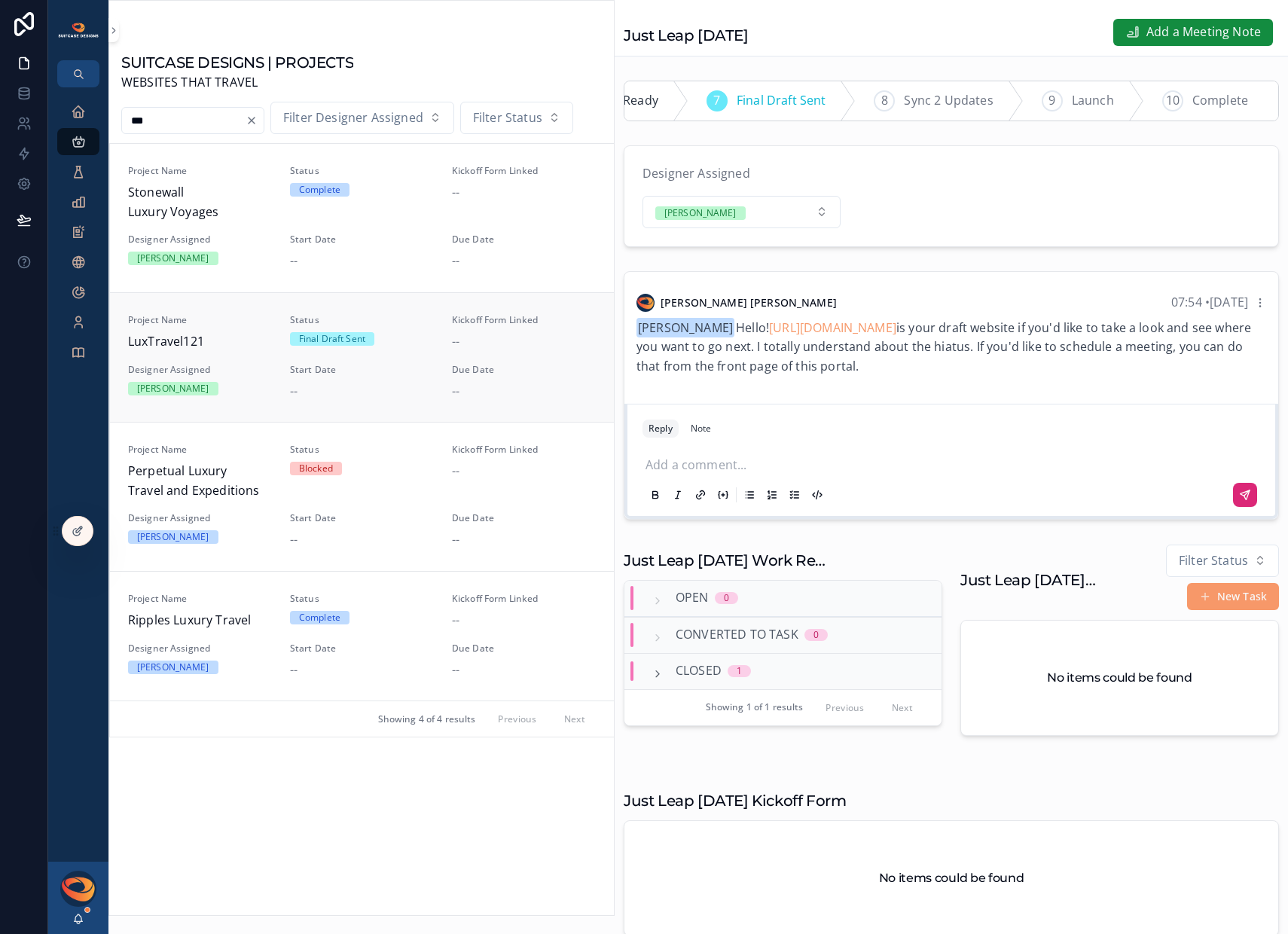
click at [229, 350] on span "LuxTravel121" at bounding box center [200, 342] width 144 height 19
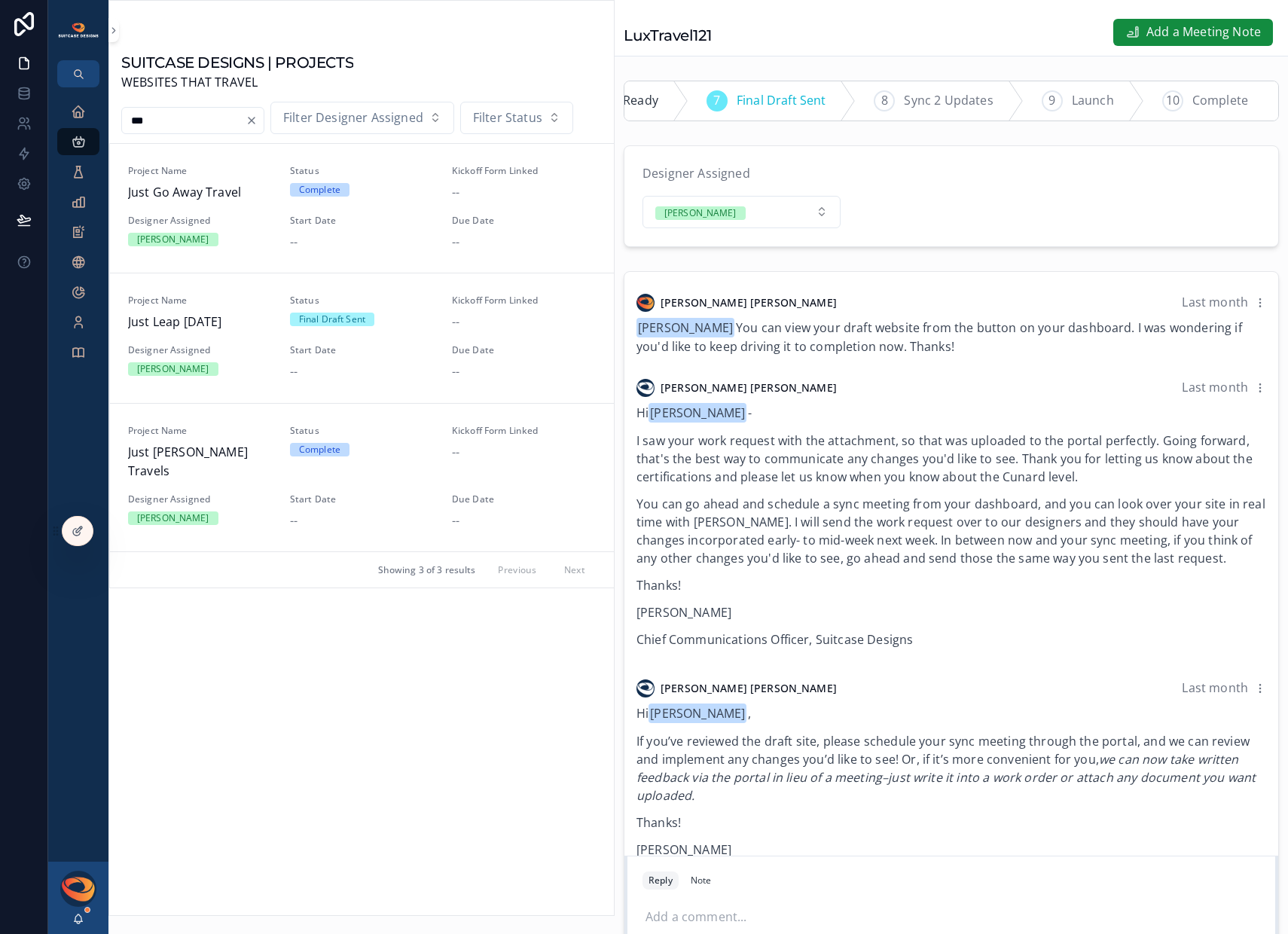
type input "****"
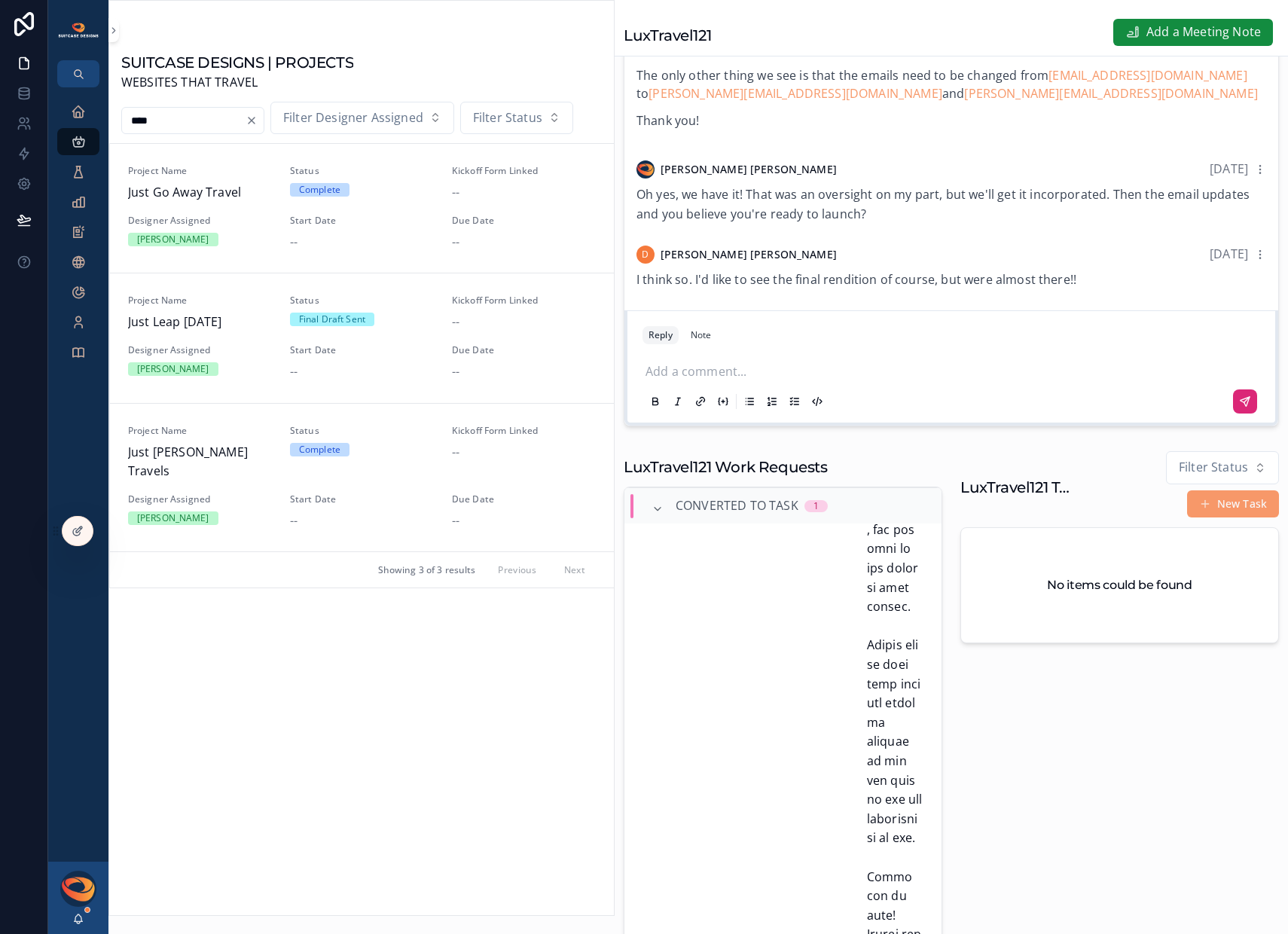
scroll to position [886, 0]
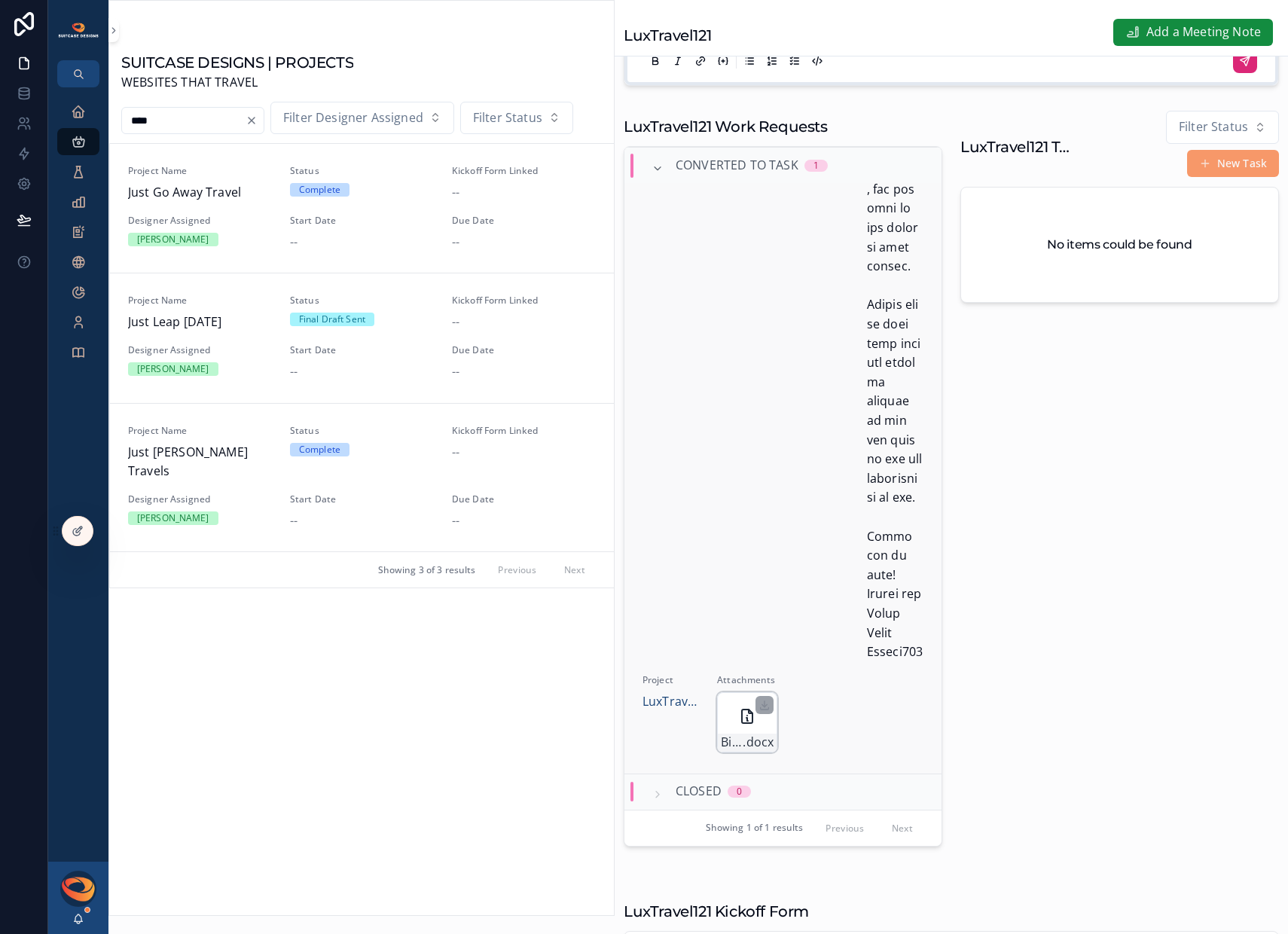
click at [742, 724] on icon "scrollable content" at bounding box center [748, 717] width 18 height 18
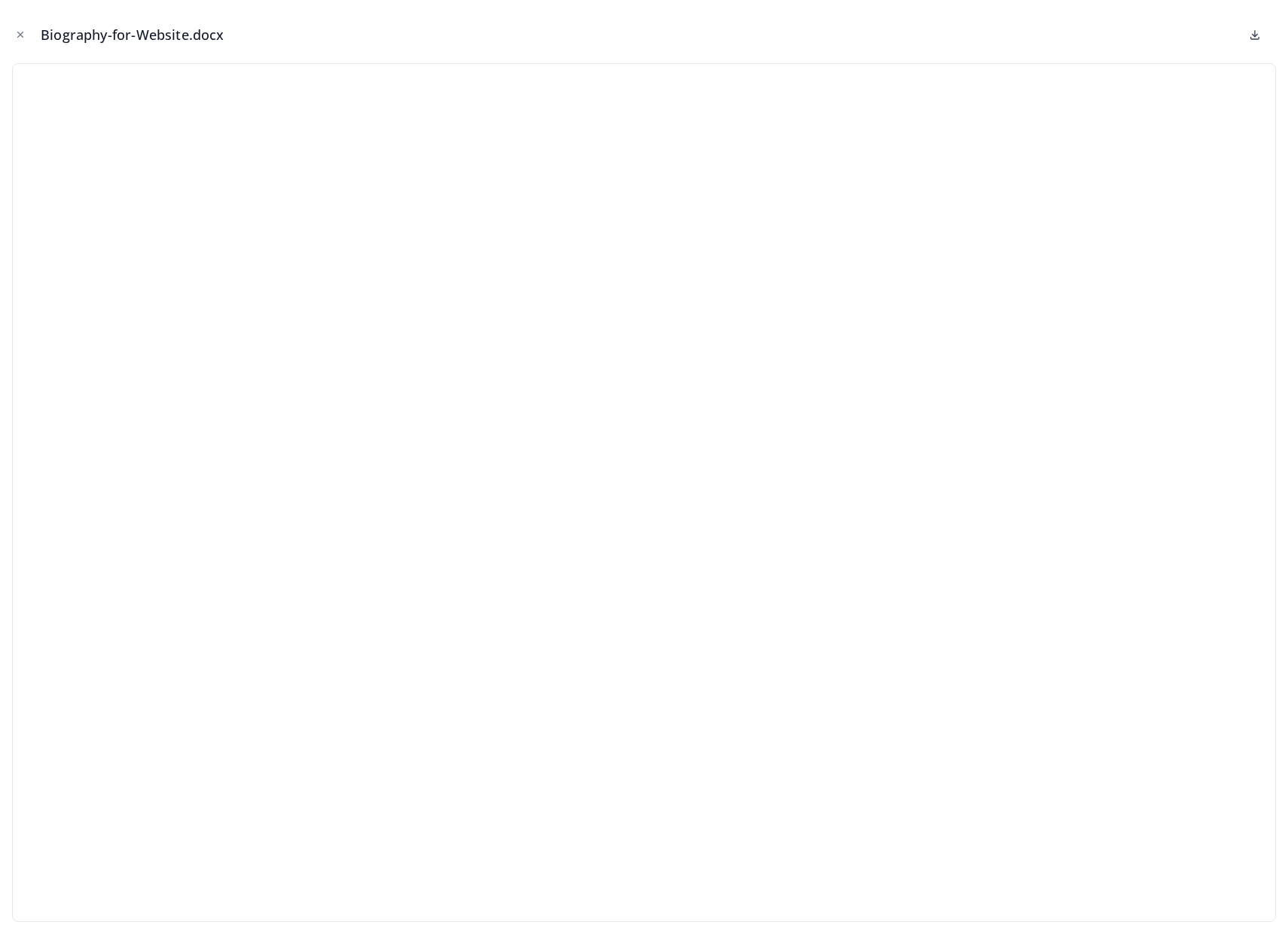
click at [1252, 35] on icon at bounding box center [1254, 34] width 12 height 12
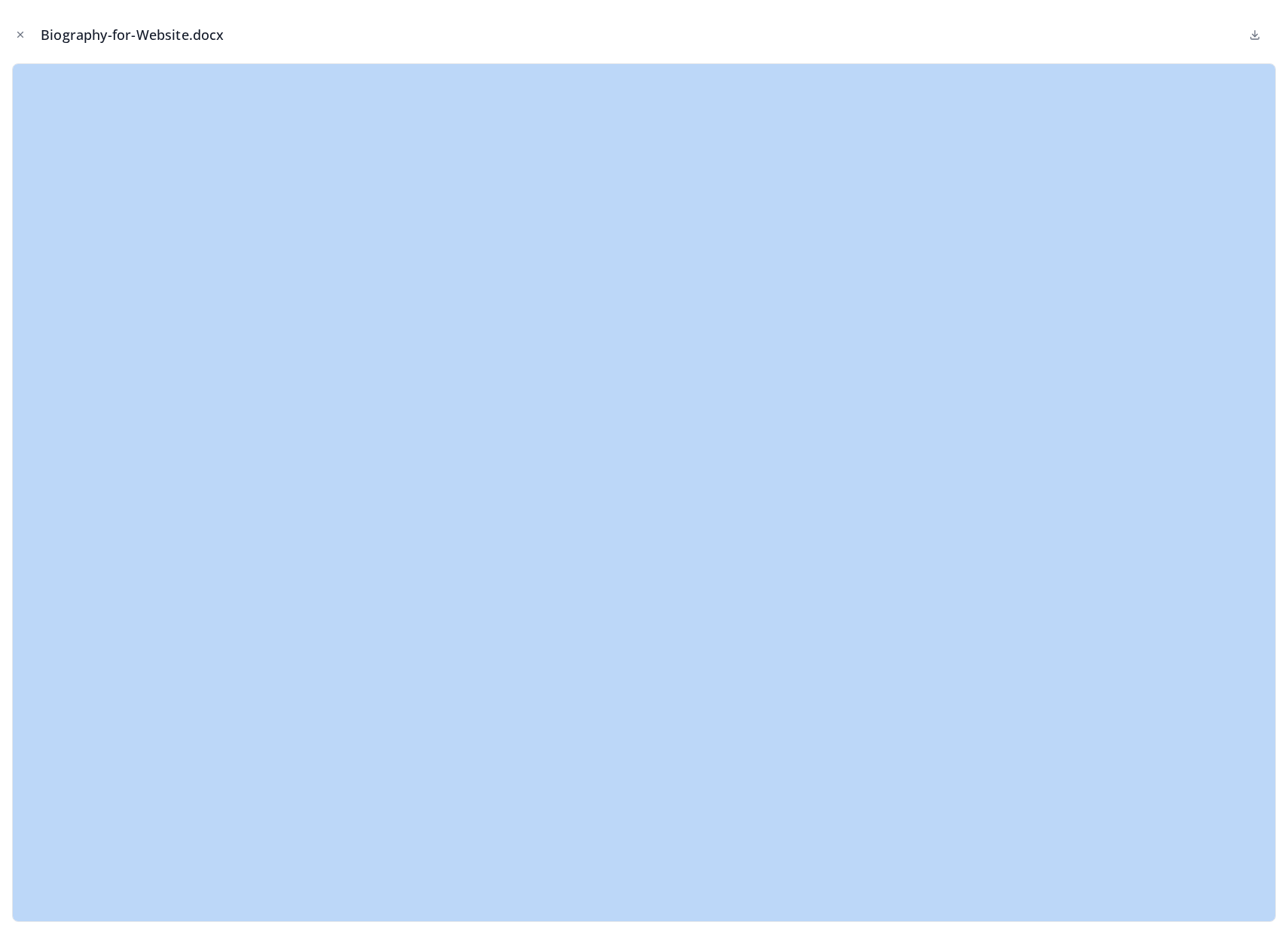
click at [1127, 18] on div "Biography-for-Website.docx" at bounding box center [644, 34] width 1263 height 45
click at [18, 34] on icon "Close modal" at bounding box center [19, 34] width 10 height 10
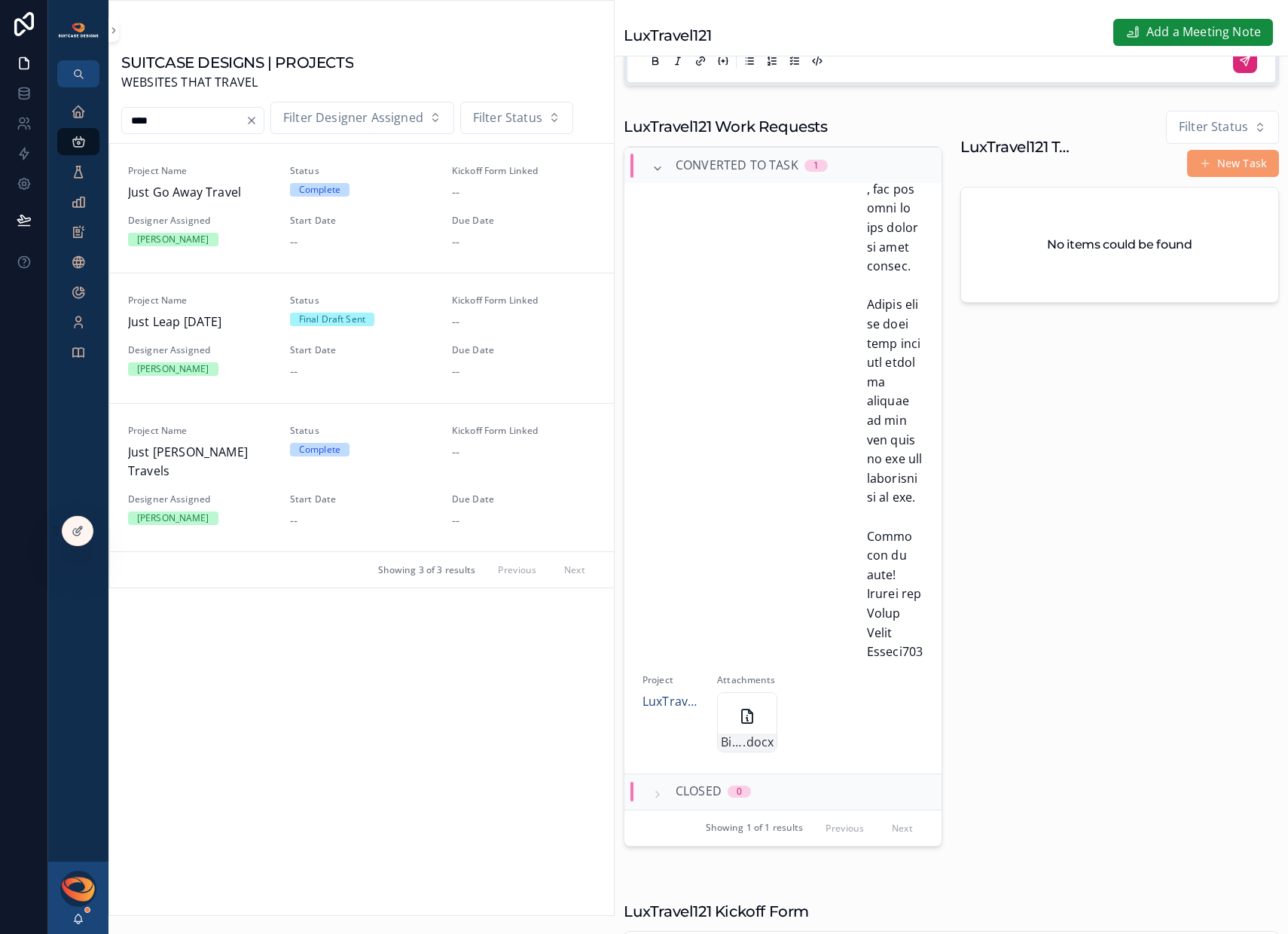
click at [18, 34] on icon at bounding box center [24, 24] width 19 height 24
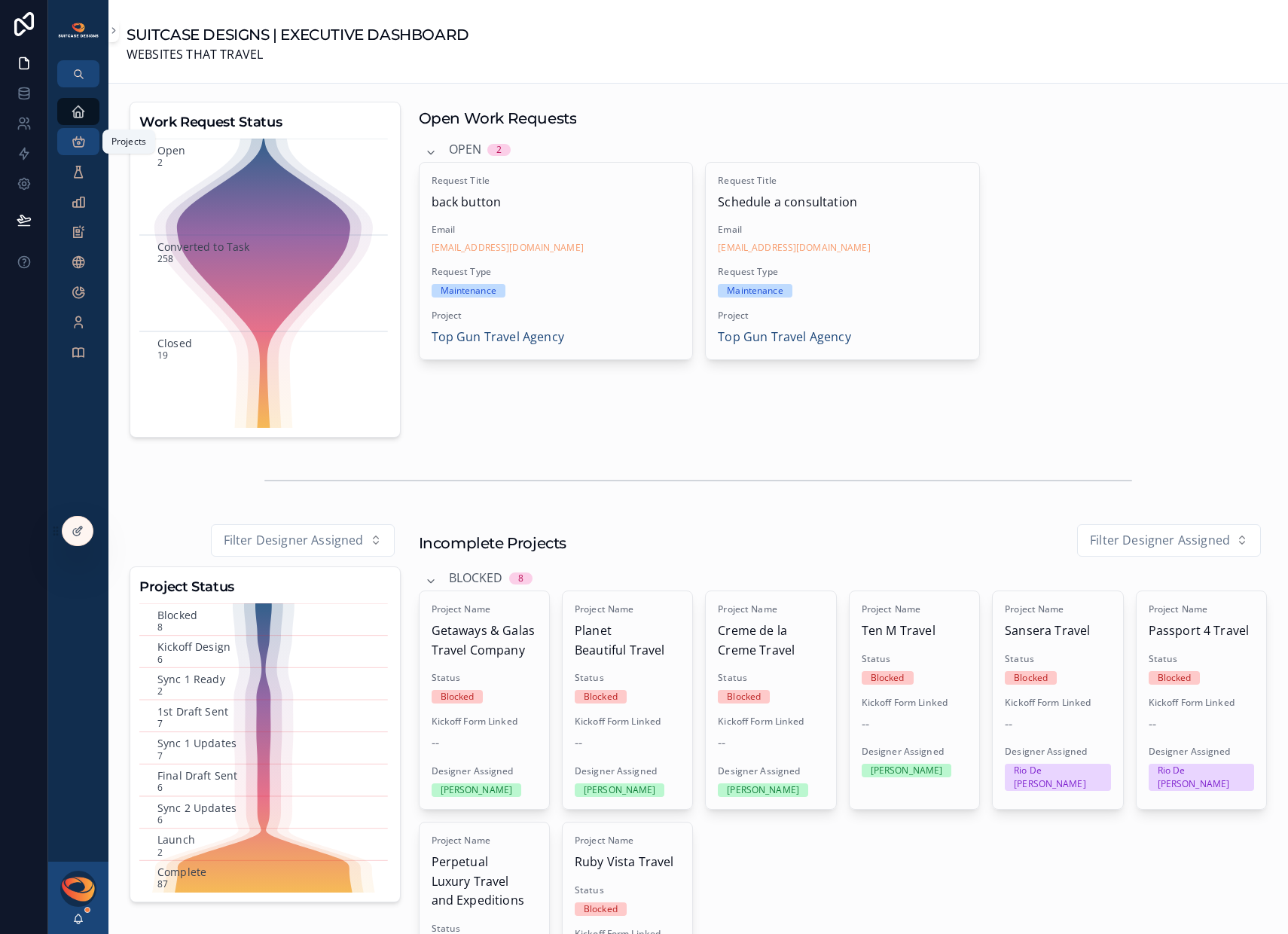
click at [79, 146] on icon "scrollable content" at bounding box center [78, 142] width 15 height 15
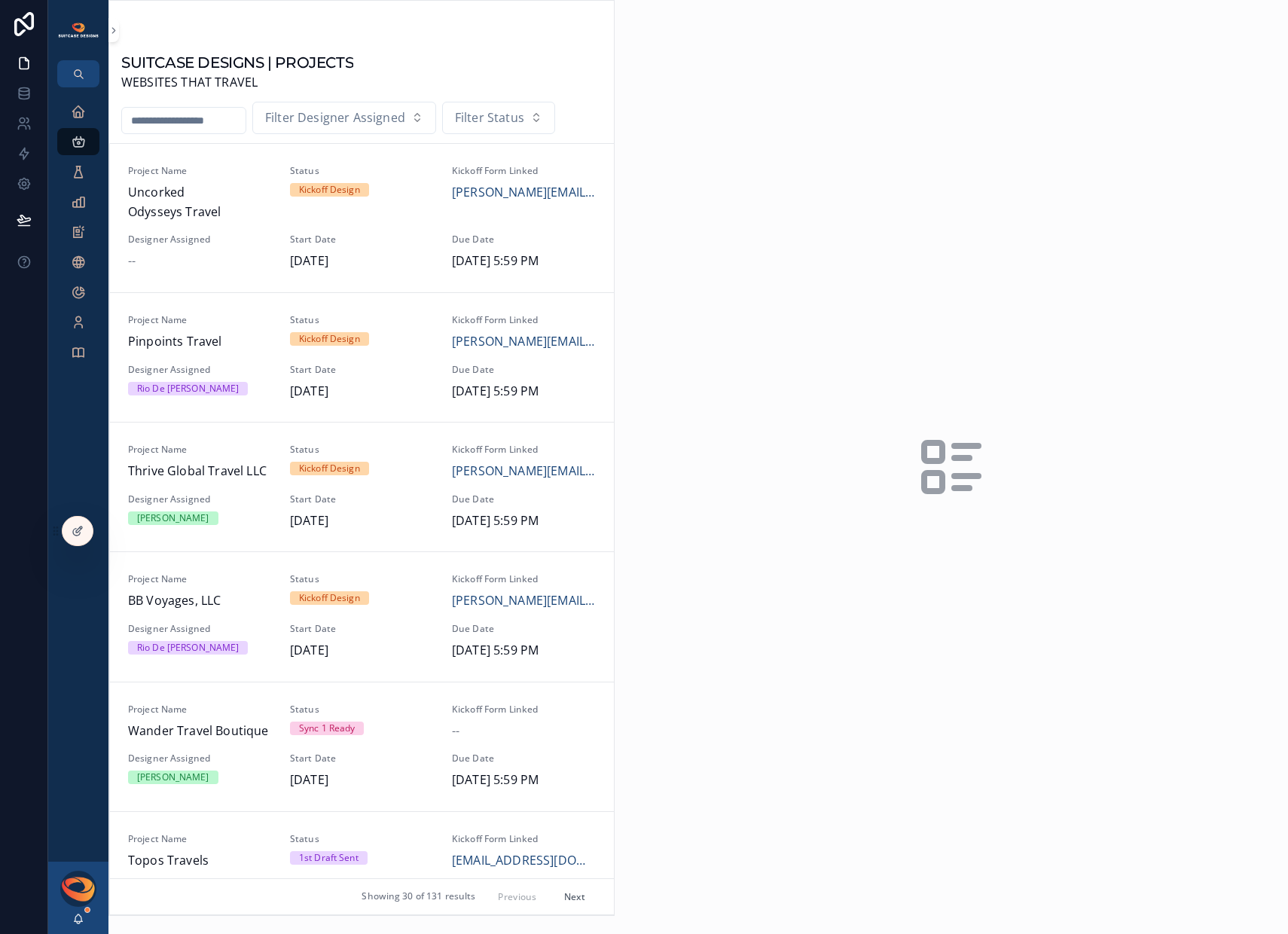
click at [195, 120] on input "scrollable content" at bounding box center [184, 120] width 123 height 21
type input "***"
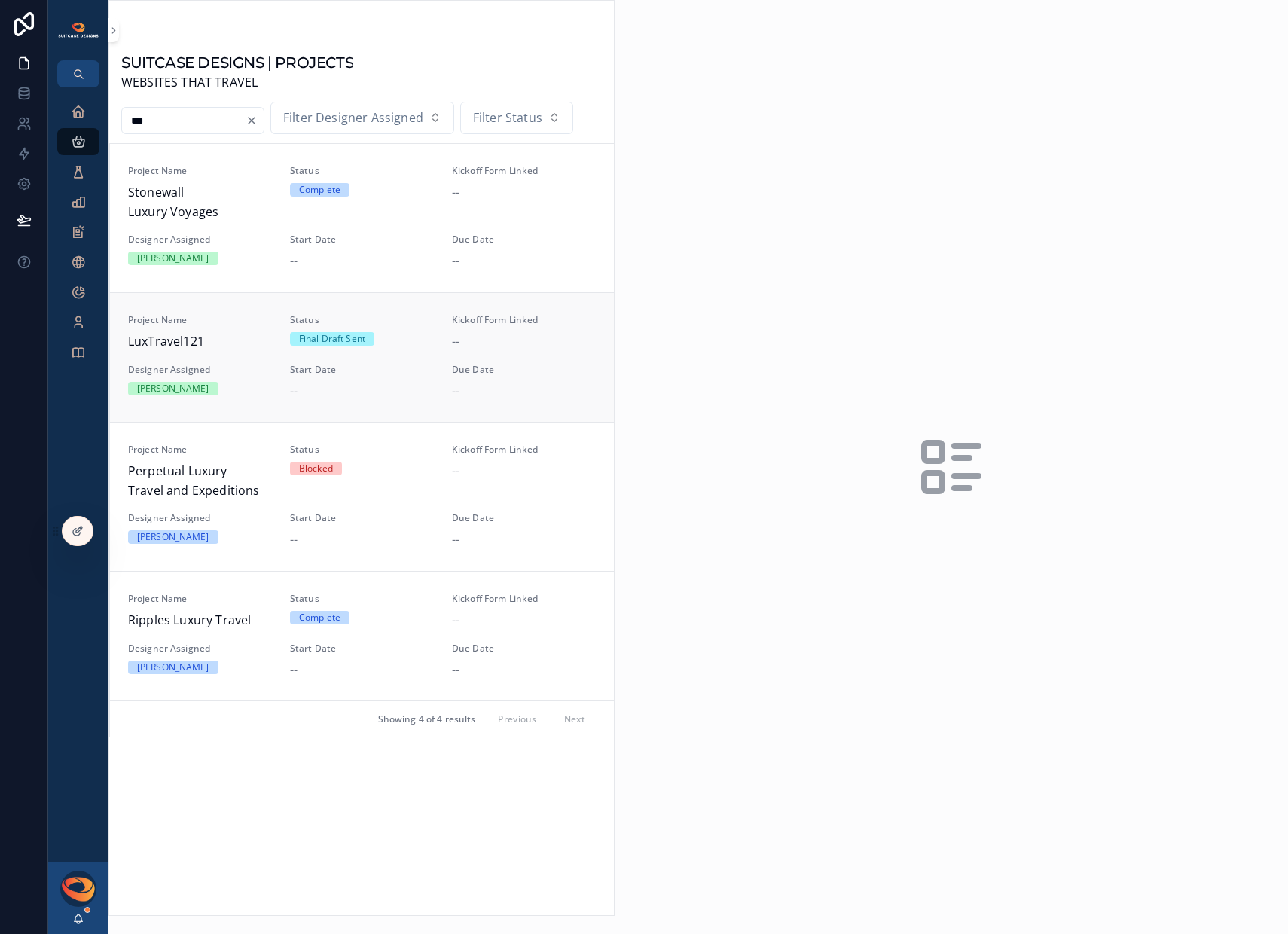
click at [213, 355] on div "Project Name LuxTravel121 Status Final Draft Sent Kickoff Form Linked -- Design…" at bounding box center [362, 357] width 468 height 87
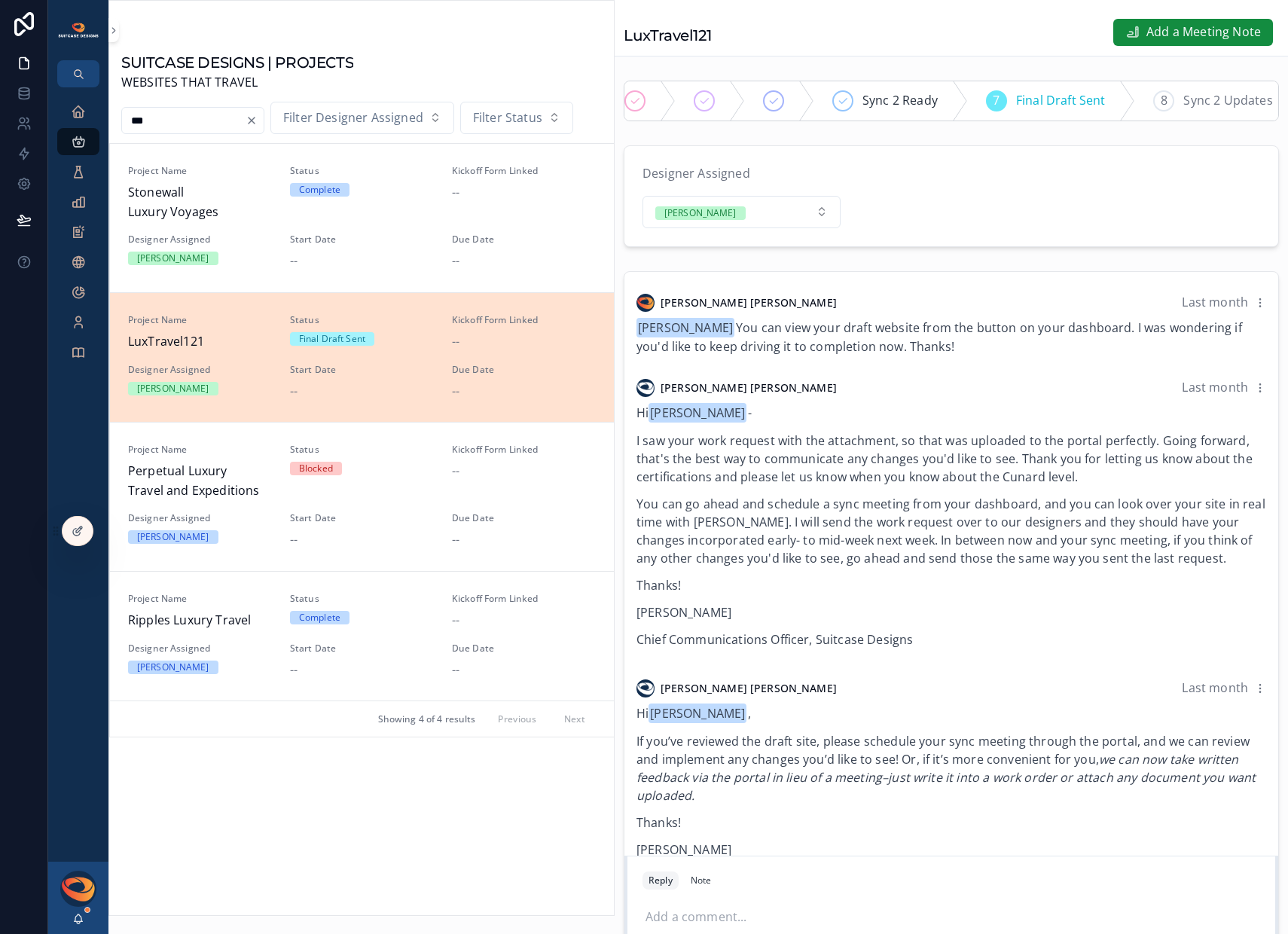
scroll to position [0, 443]
click at [1075, 104] on span "Launch" at bounding box center [1093, 100] width 42 height 19
click at [1172, 101] on div "10 Complete" at bounding box center [1211, 100] width 134 height 40
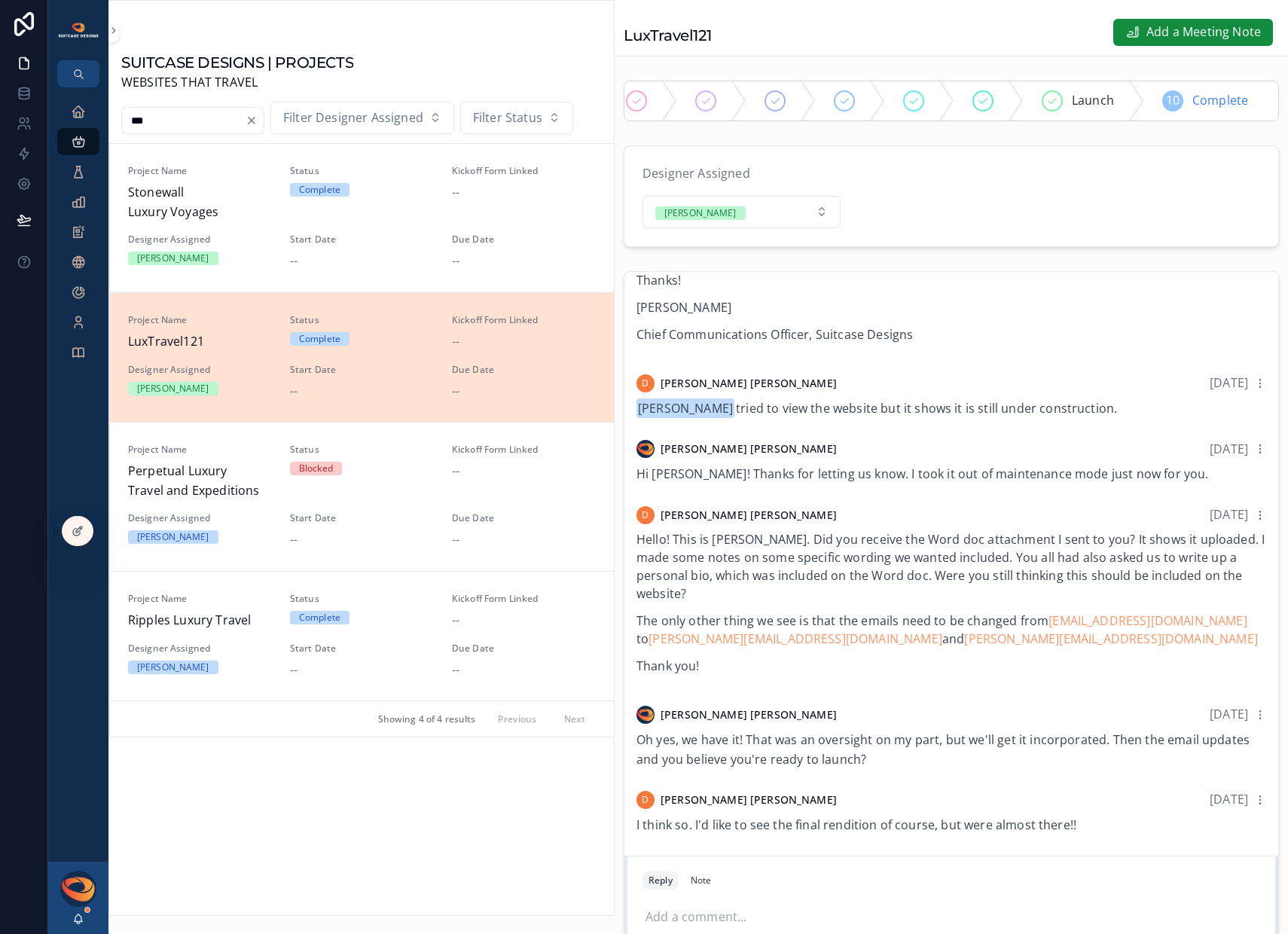
scroll to position [263, 0]
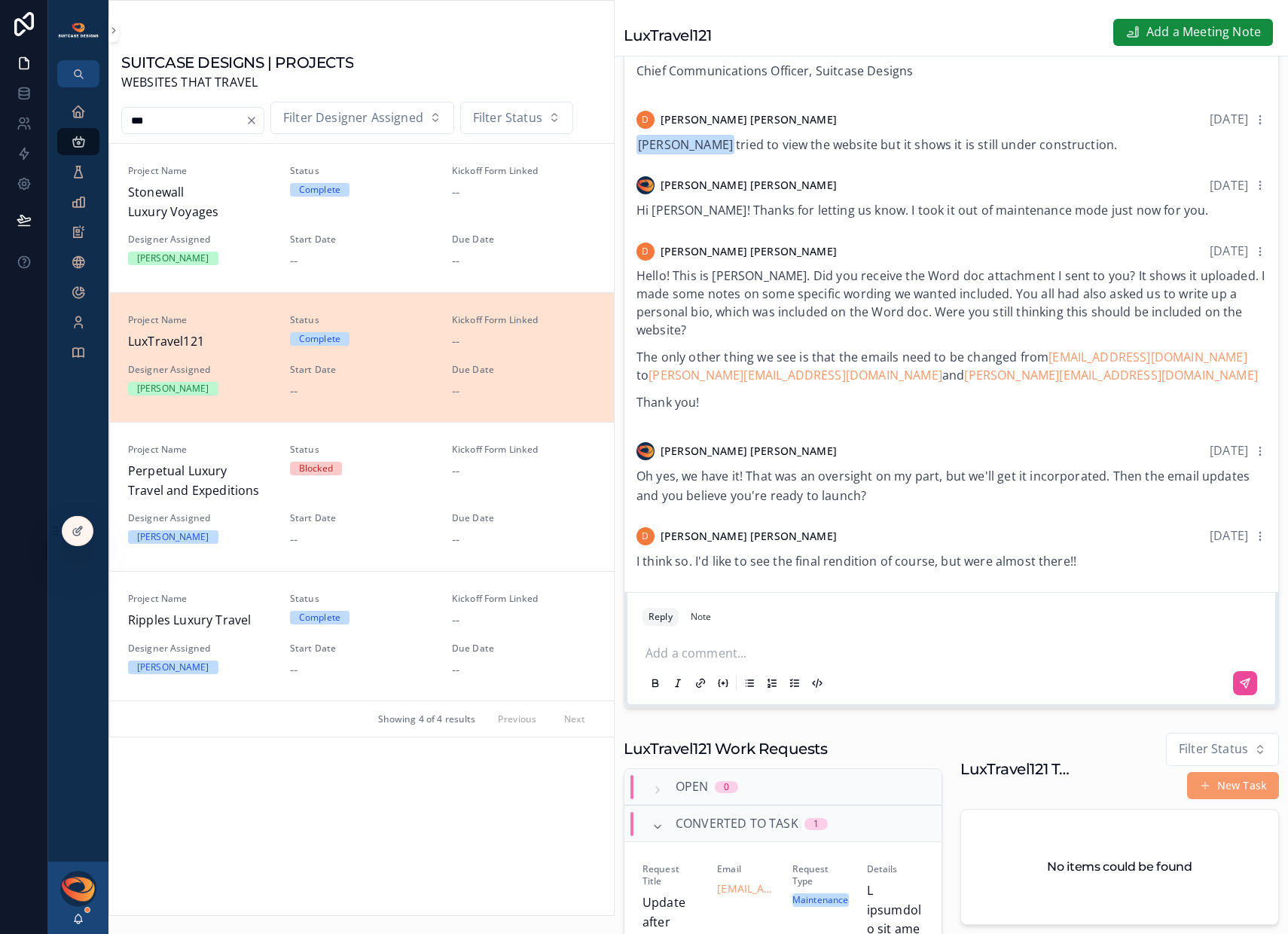
click at [759, 660] on p "scrollable content" at bounding box center [954, 651] width 618 height 15
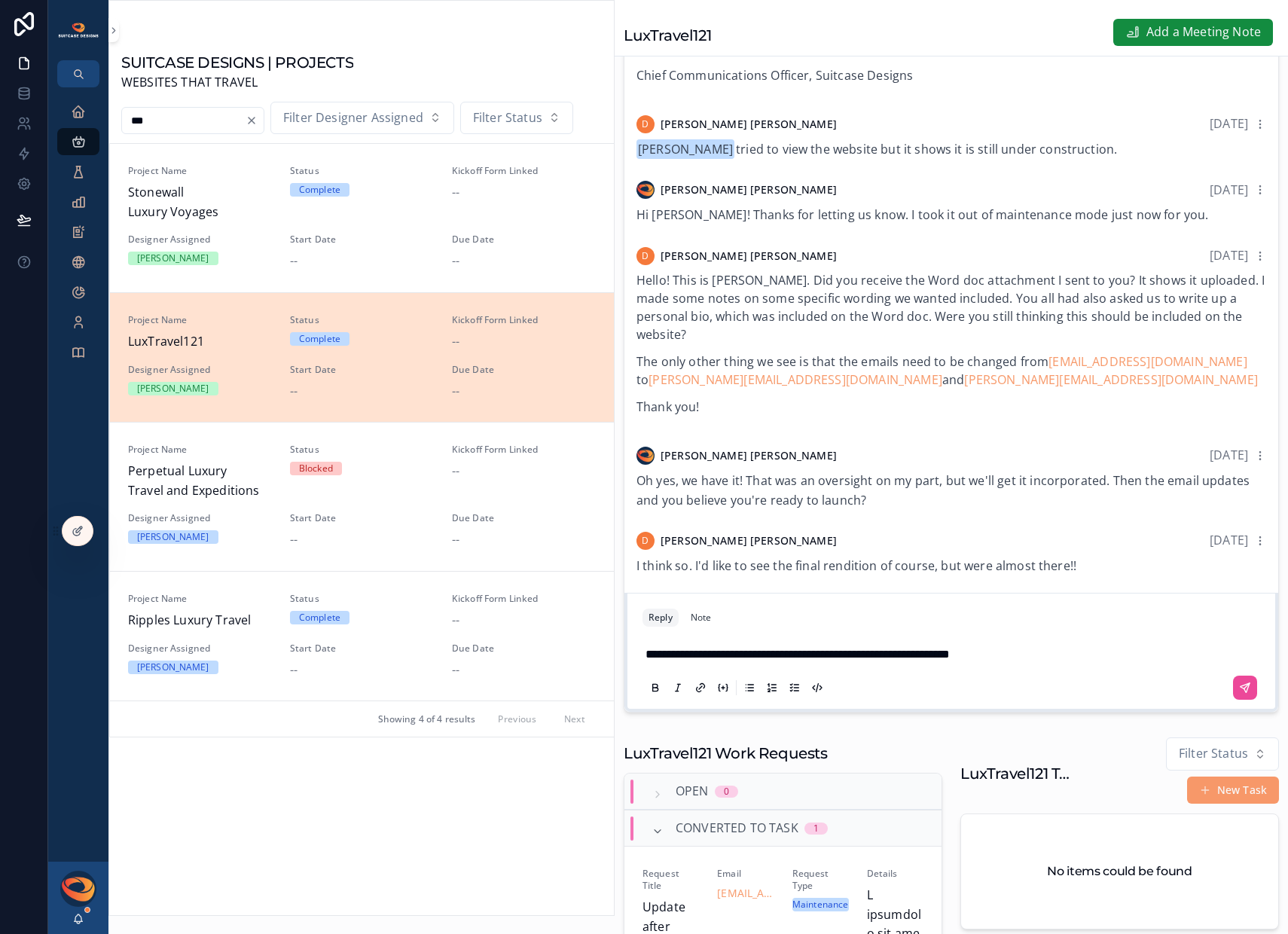
click at [1056, 664] on p "**********" at bounding box center [954, 654] width 618 height 19
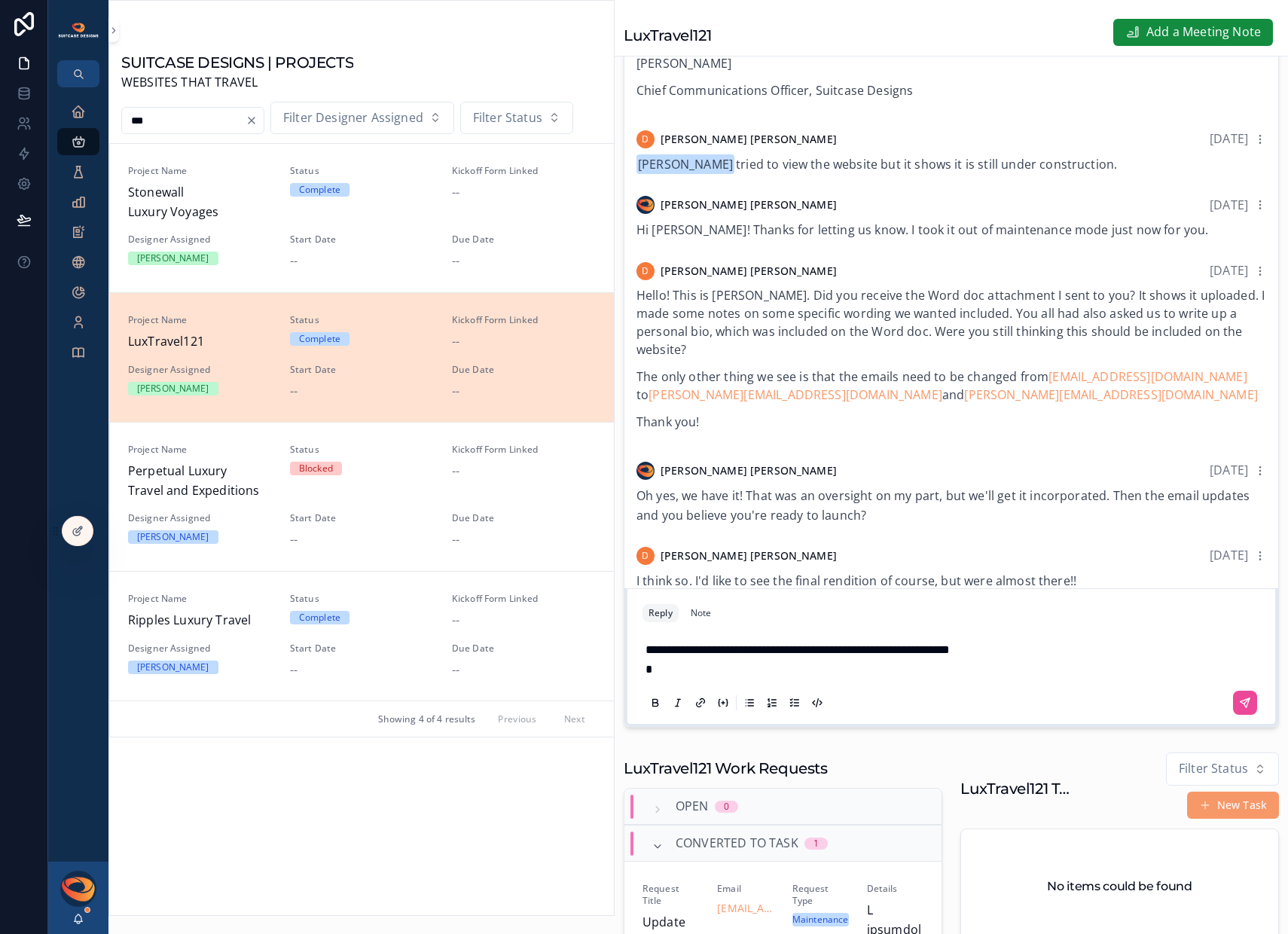
scroll to position [240, 0]
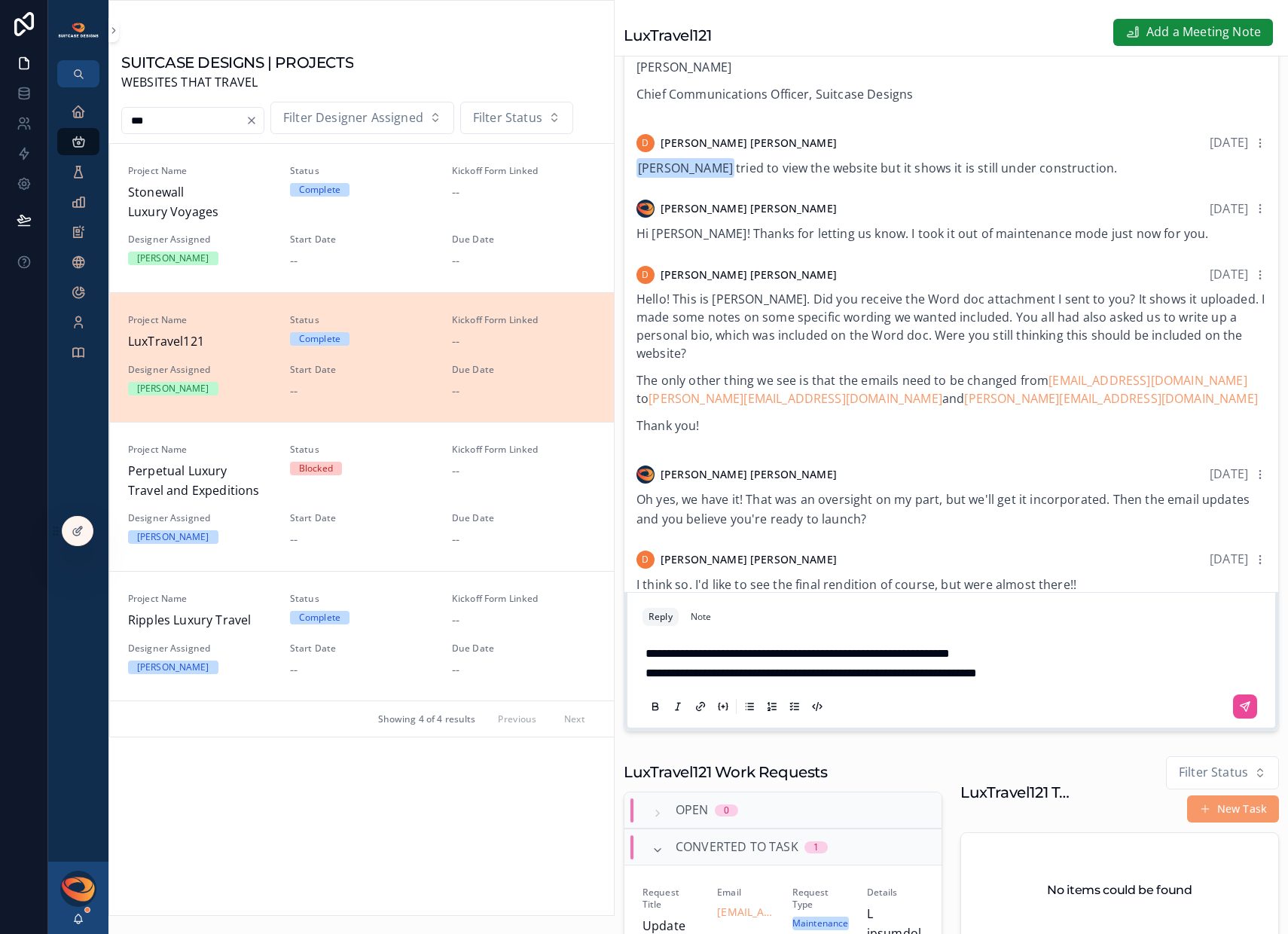
click at [644, 665] on div "**********" at bounding box center [951, 679] width 618 height 87
click at [645, 660] on span "**********" at bounding box center [797, 653] width 304 height 11
click at [717, 613] on span "[PERSON_NAME]" at bounding box center [771, 616] width 198 height 19
click at [1094, 683] on p "**********" at bounding box center [954, 673] width 618 height 19
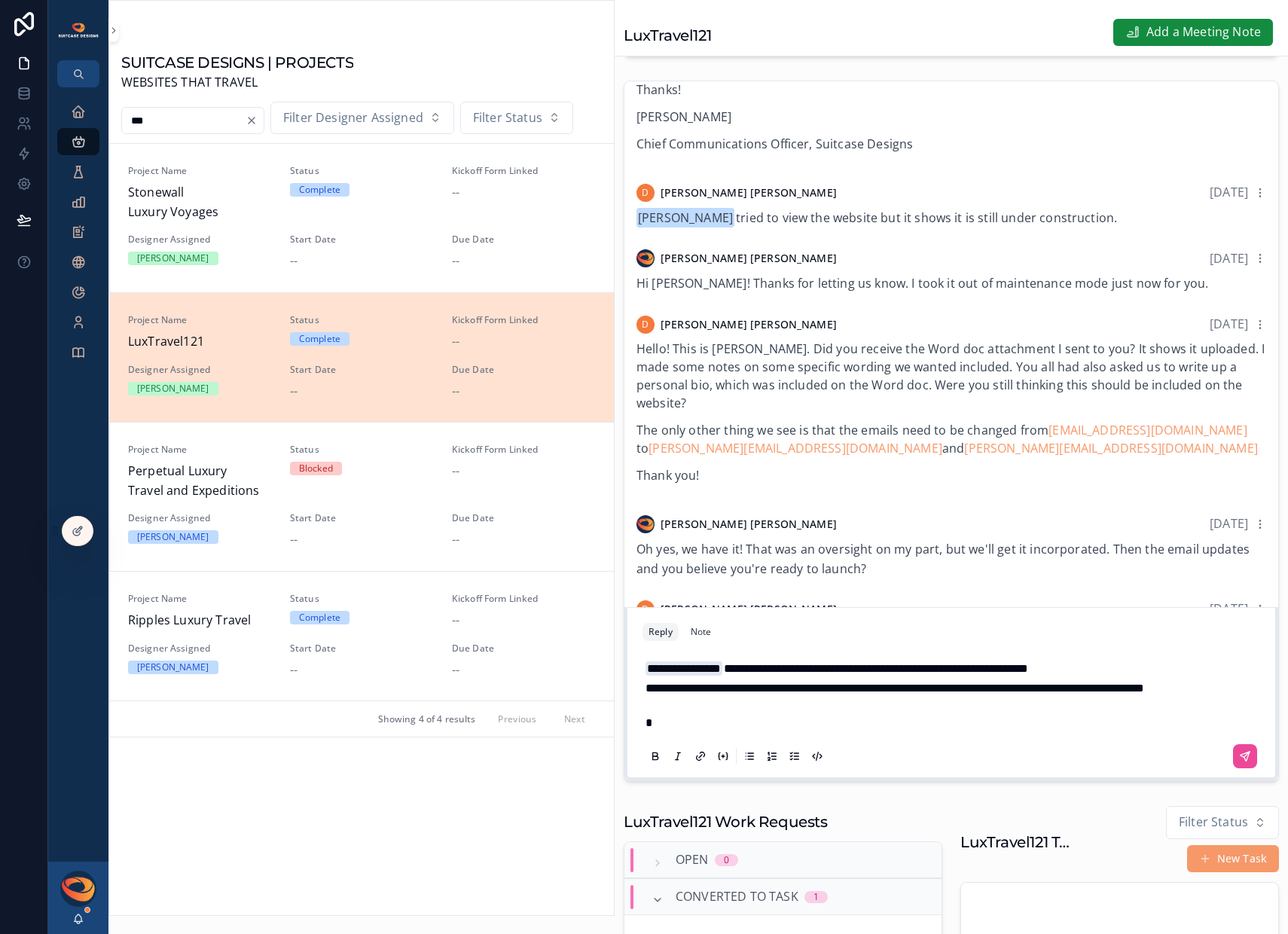
scroll to position [187, 0]
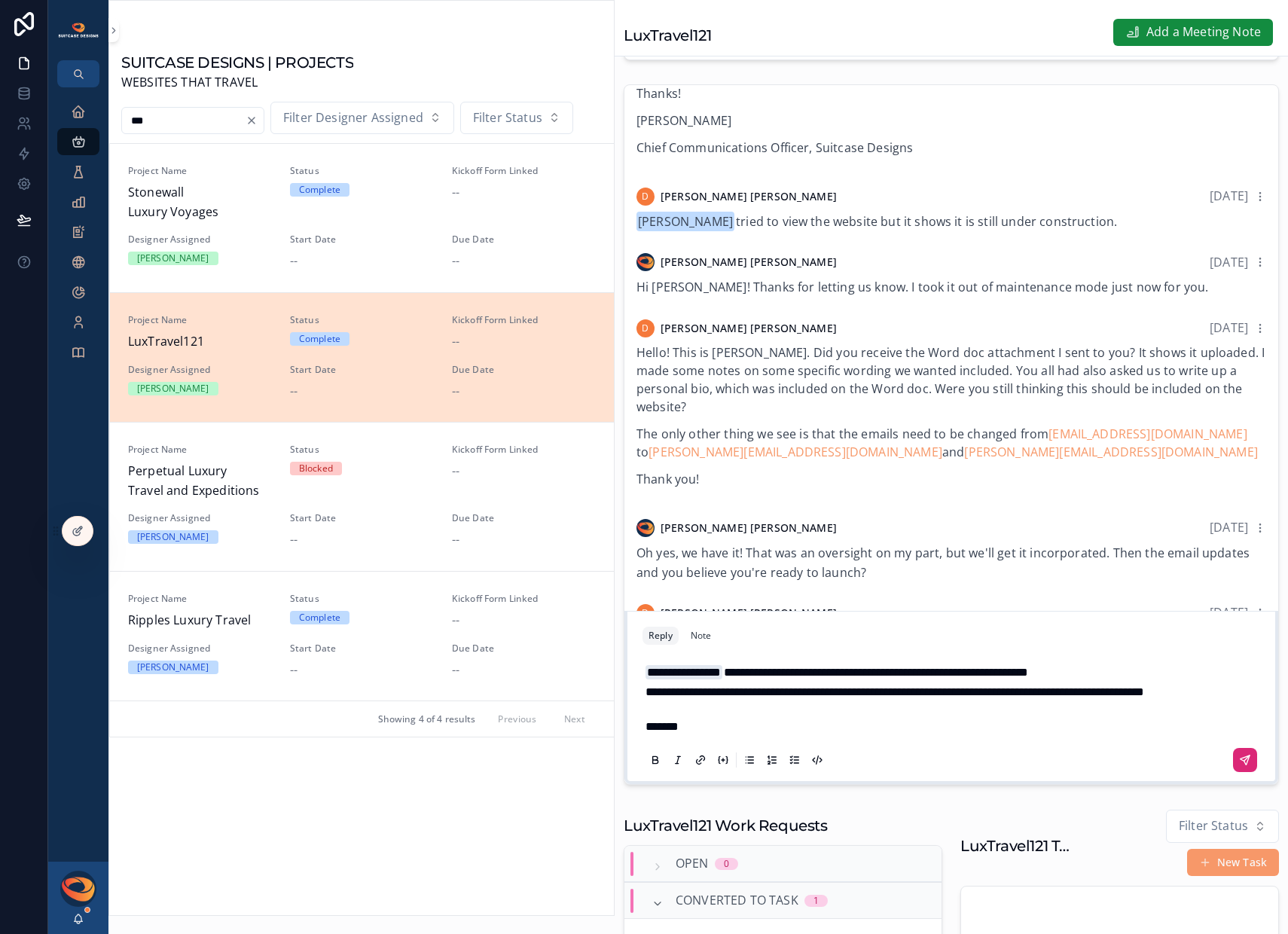
click at [1238, 766] on icon "scrollable content" at bounding box center [1244, 760] width 12 height 12
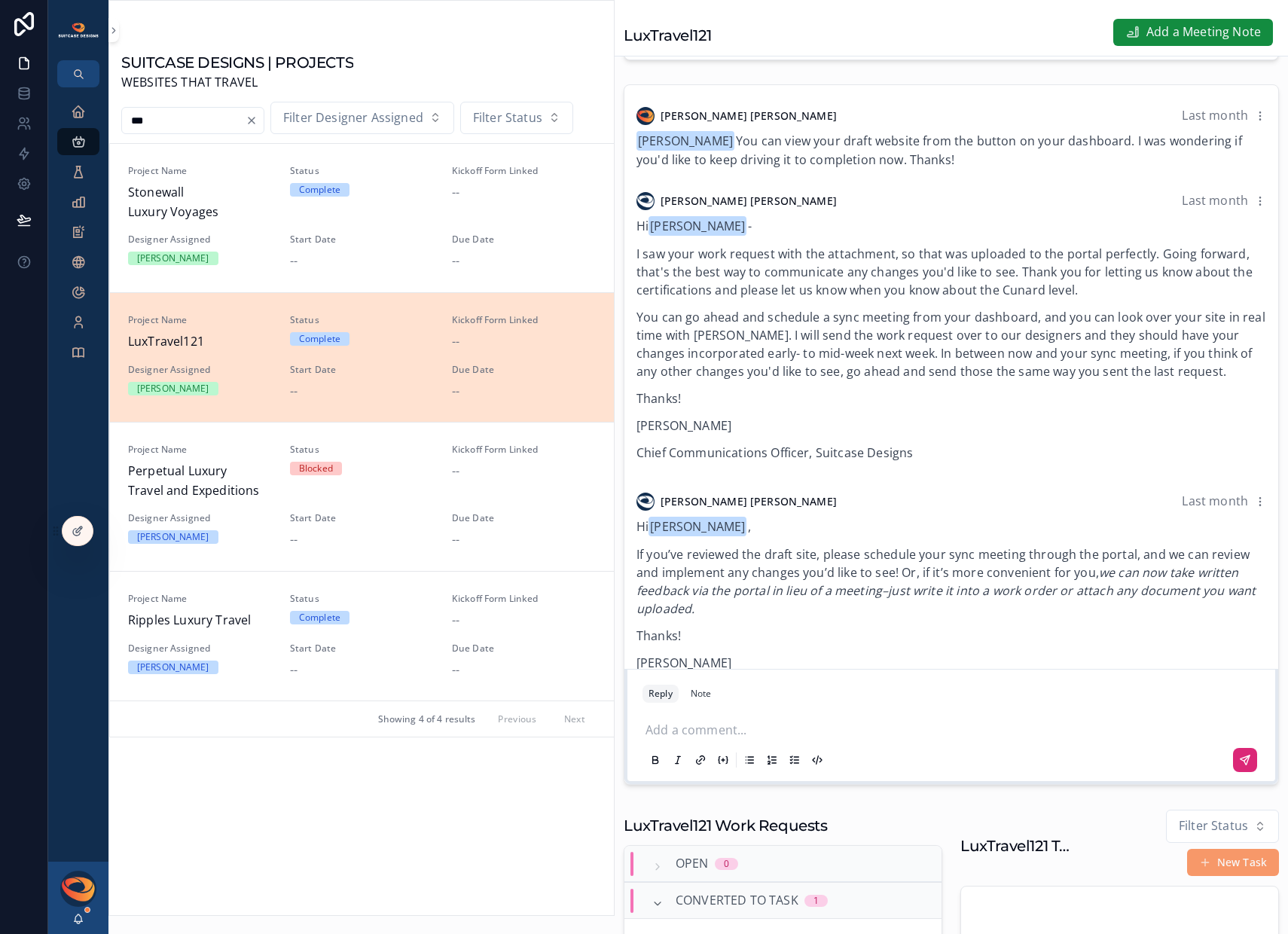
scroll to position [0, 0]
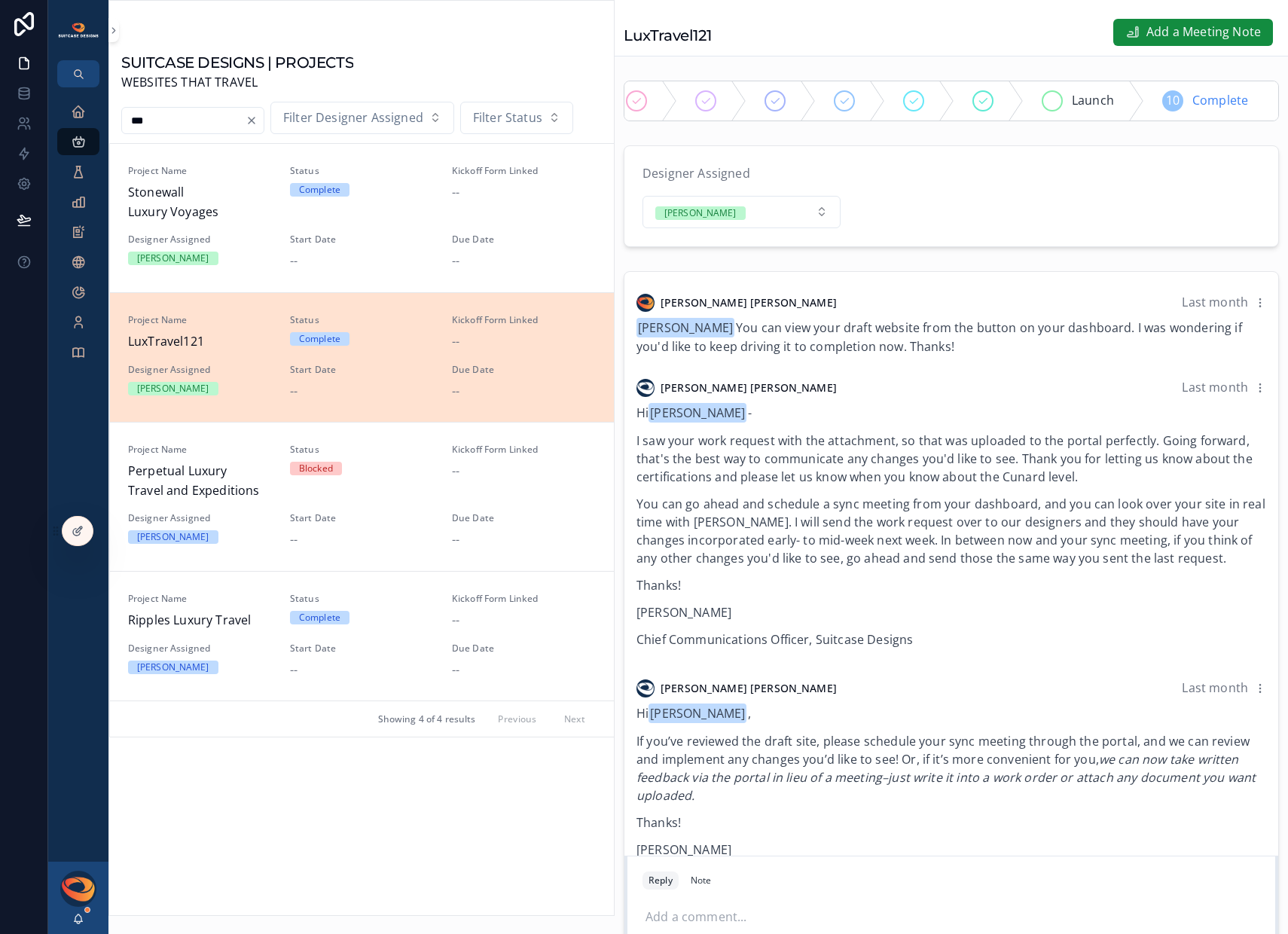
click at [1031, 108] on div "Launch" at bounding box center [1084, 100] width 121 height 40
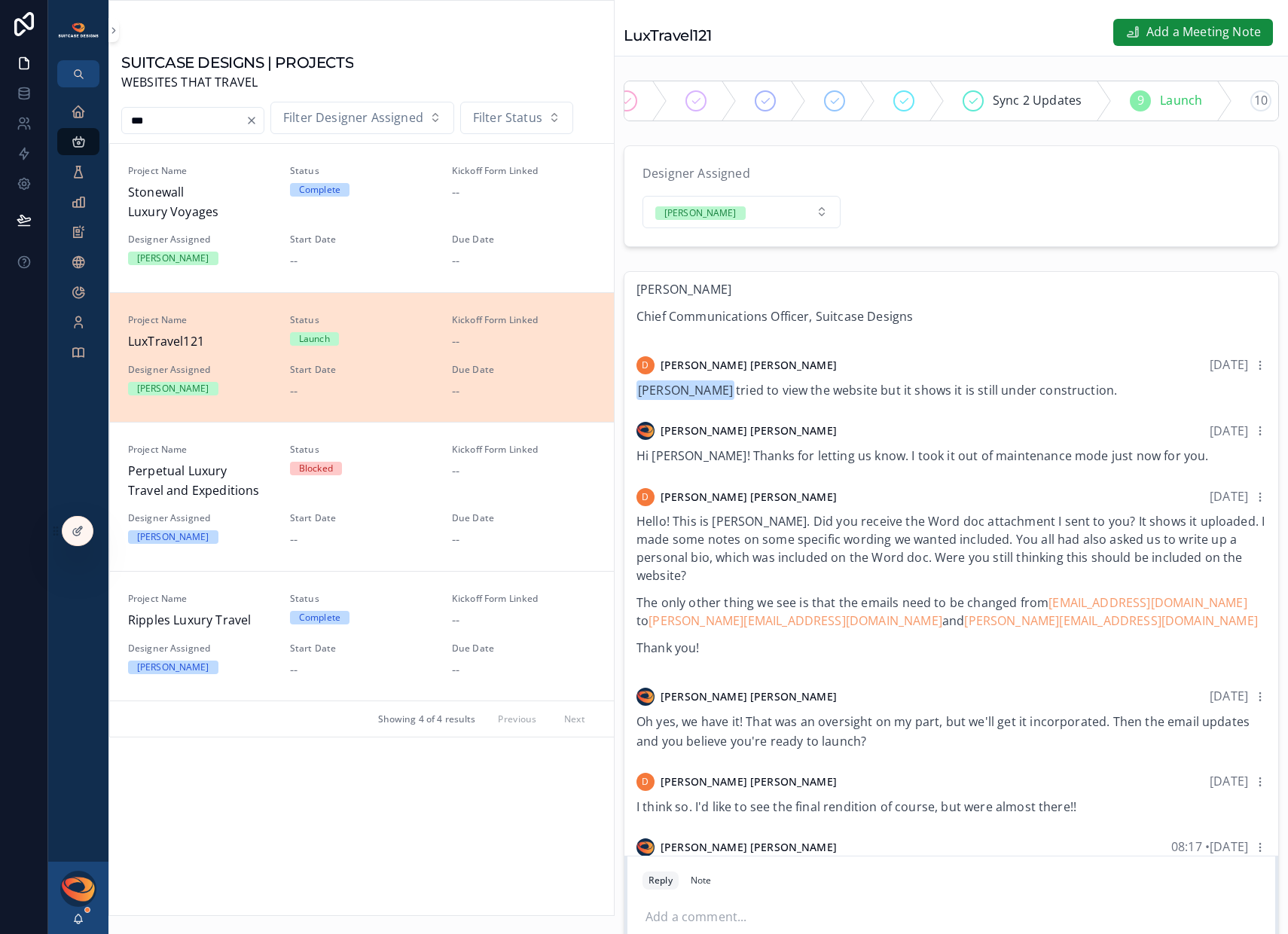
scroll to position [681, 0]
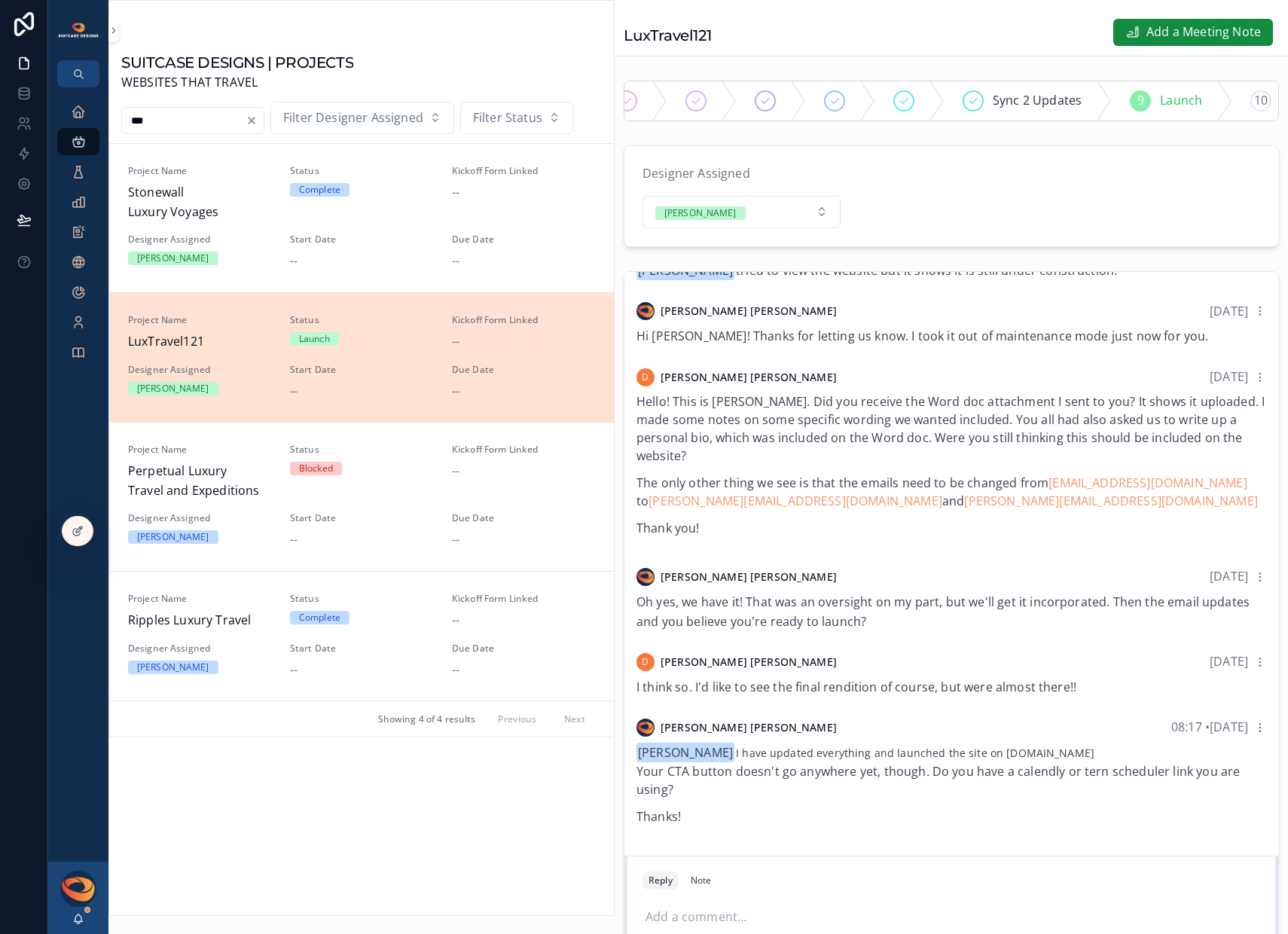
drag, startPoint x: 988, startPoint y: 766, endPoint x: 1078, endPoint y: 764, distance: 90.0
click at [1078, 764] on div "Dustin A. Slead I have updated everything and launched the site on luxtravel121…" at bounding box center [951, 785] width 630 height 83
copy div "luxtravel121.com"
click at [82, 298] on icon "scrollable content" at bounding box center [78, 292] width 15 height 15
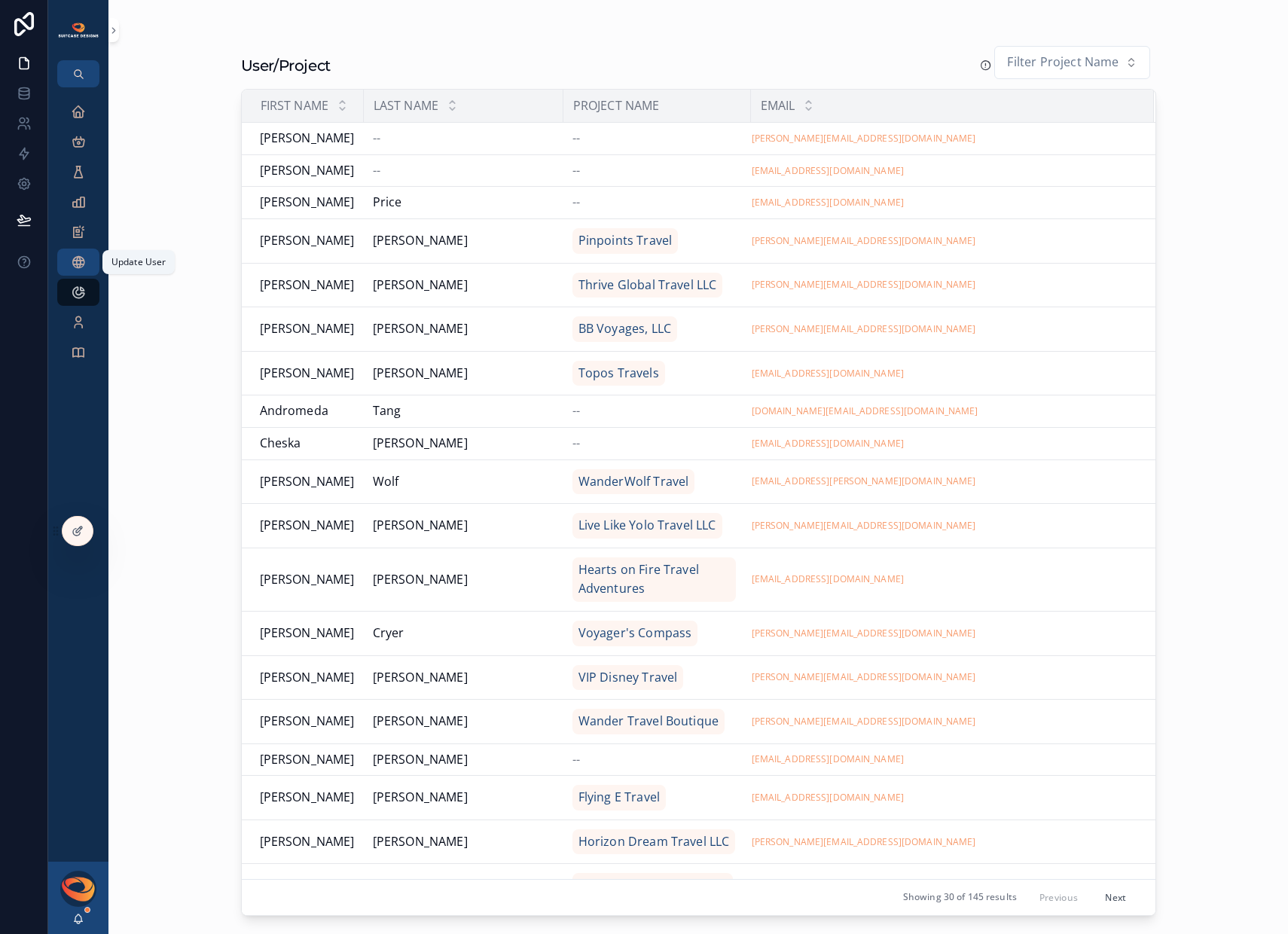
click at [76, 259] on icon "scrollable content" at bounding box center [78, 262] width 15 height 15
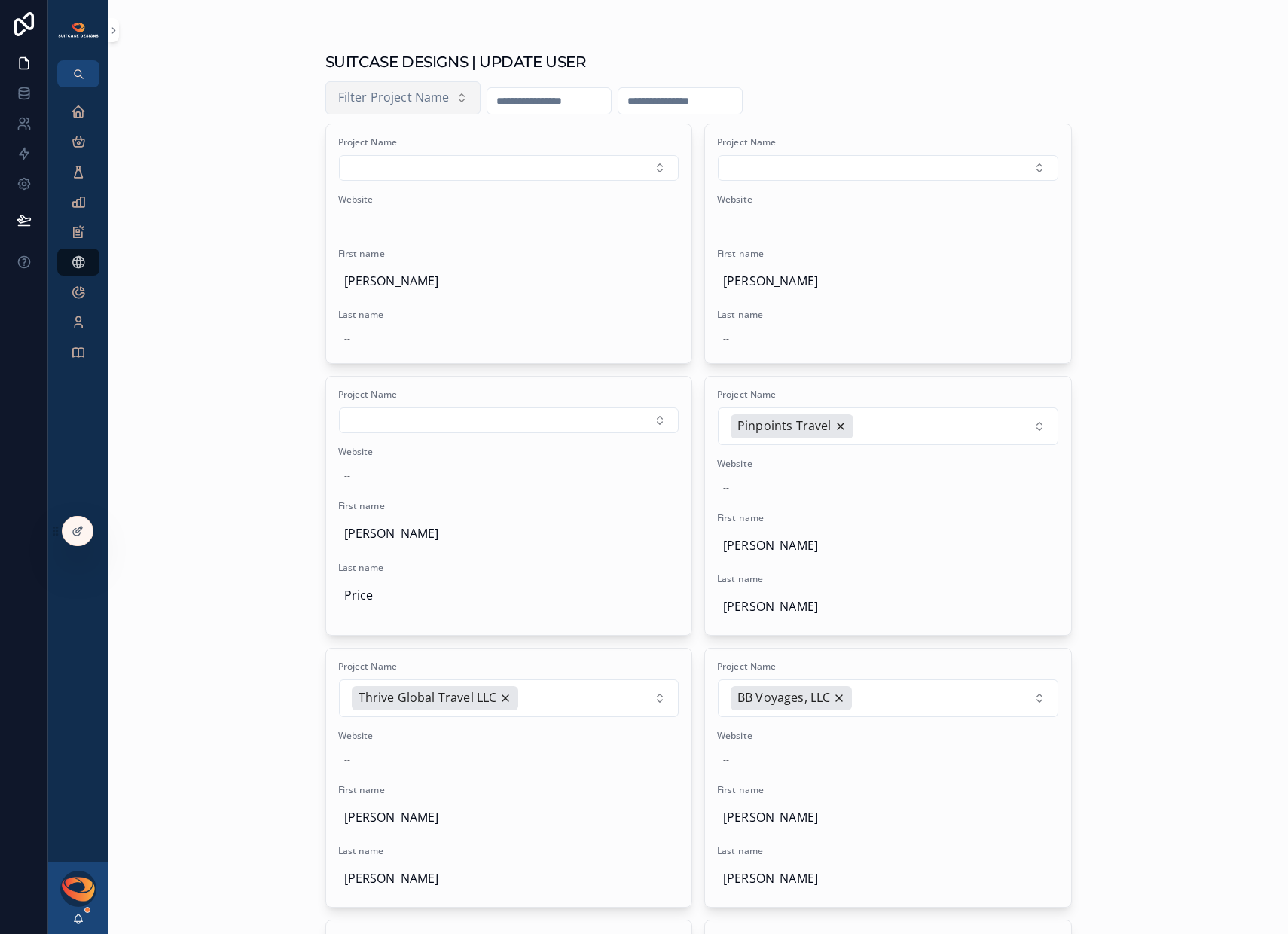
click at [410, 106] on span "Filter Project Name" at bounding box center [393, 98] width 111 height 19
type input "***"
click at [386, 182] on span "LuxTravel121" at bounding box center [350, 191] width 76 height 19
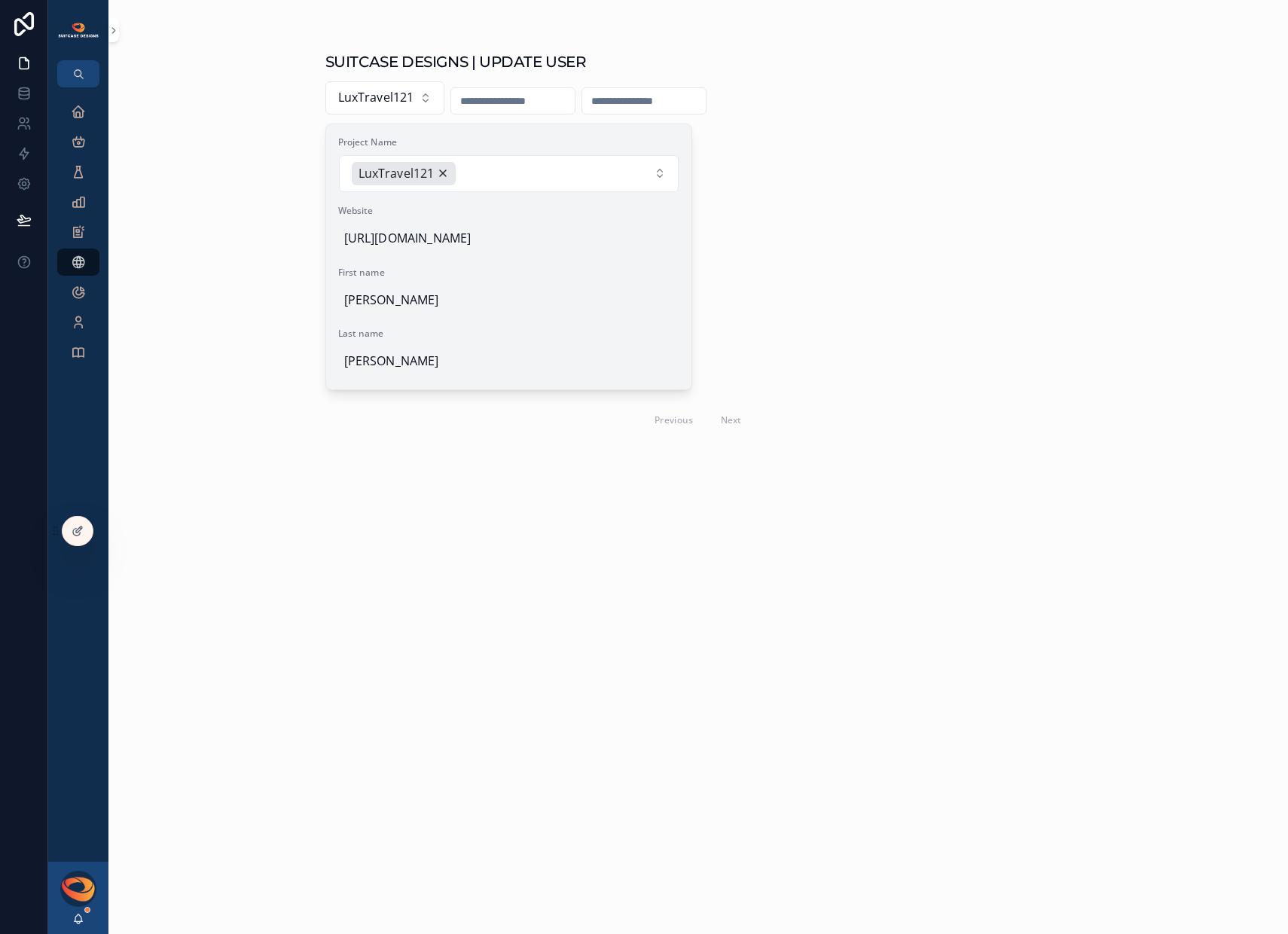
click at [534, 237] on span "https://justinh407.sg-host.com/" at bounding box center [509, 239] width 330 height 19
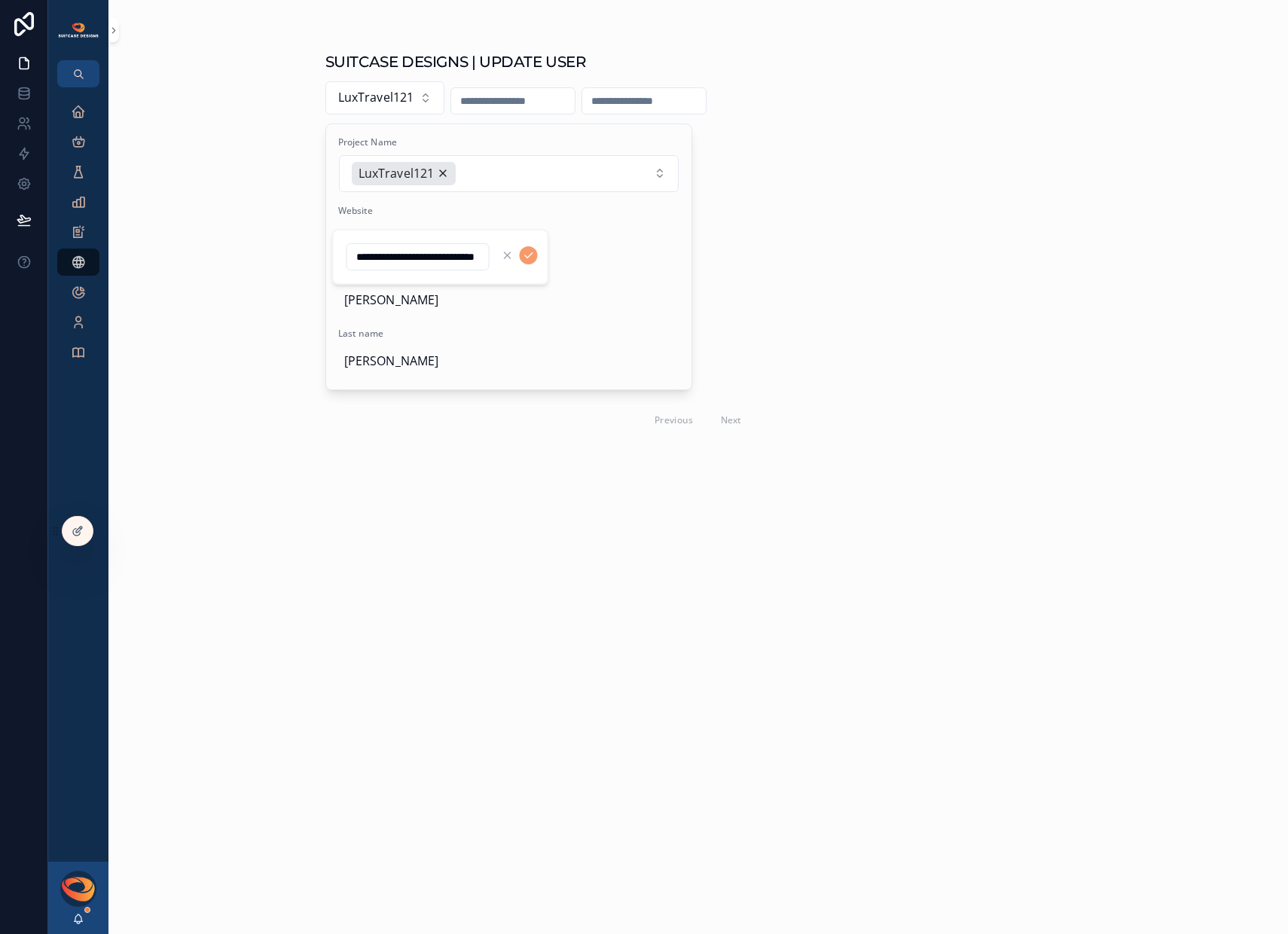
drag, startPoint x: 480, startPoint y: 258, endPoint x: 295, endPoint y: 256, distance: 185.0
click at [295, 256] on div "**********" at bounding box center [667, 467] width 1239 height 934
type input "**********"
click at [526, 257] on icon "scrollable content" at bounding box center [528, 256] width 7 height 6
click at [76, 114] on icon "scrollable content" at bounding box center [78, 111] width 15 height 15
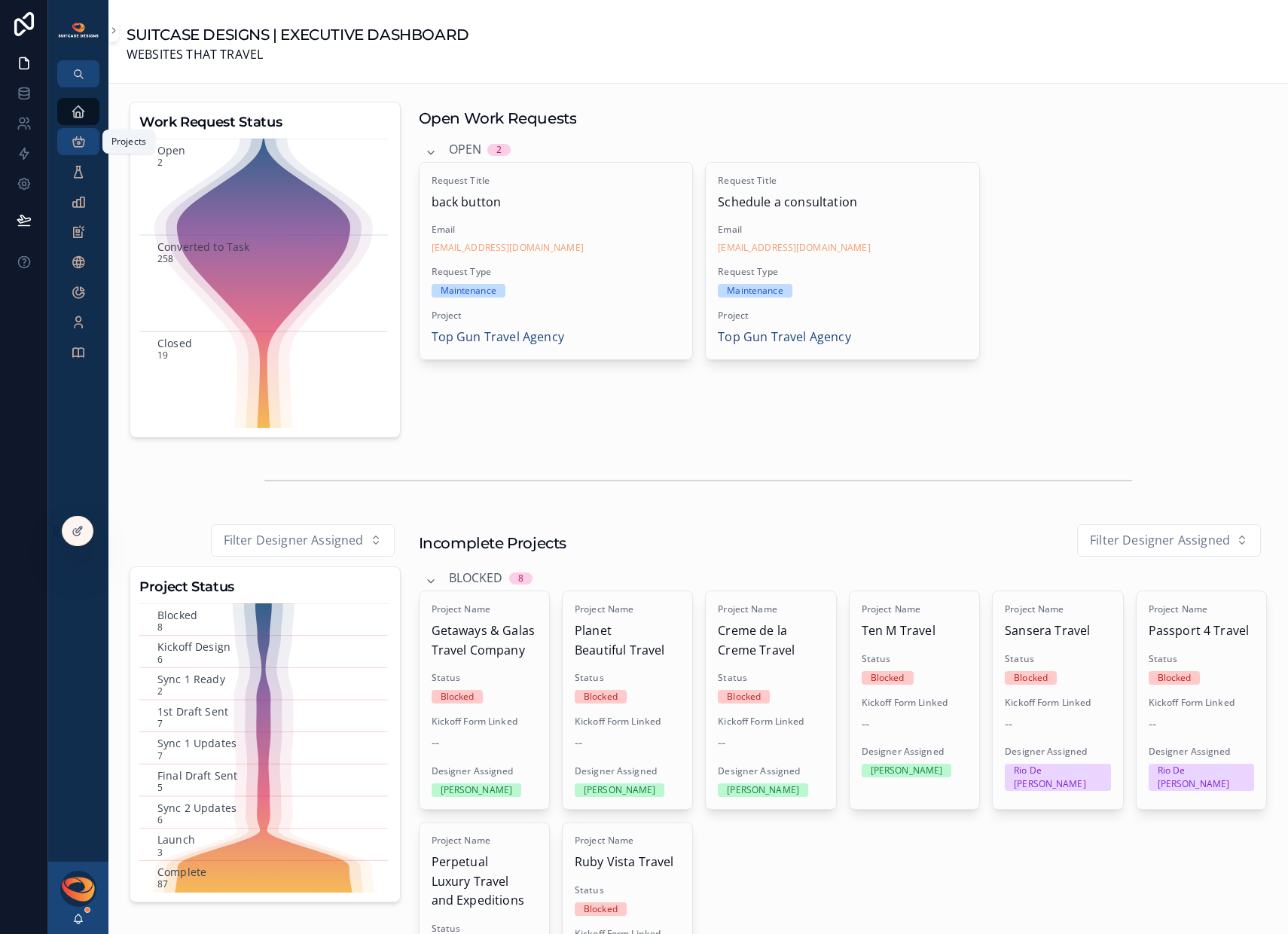
click at [82, 136] on icon "scrollable content" at bounding box center [78, 142] width 15 height 15
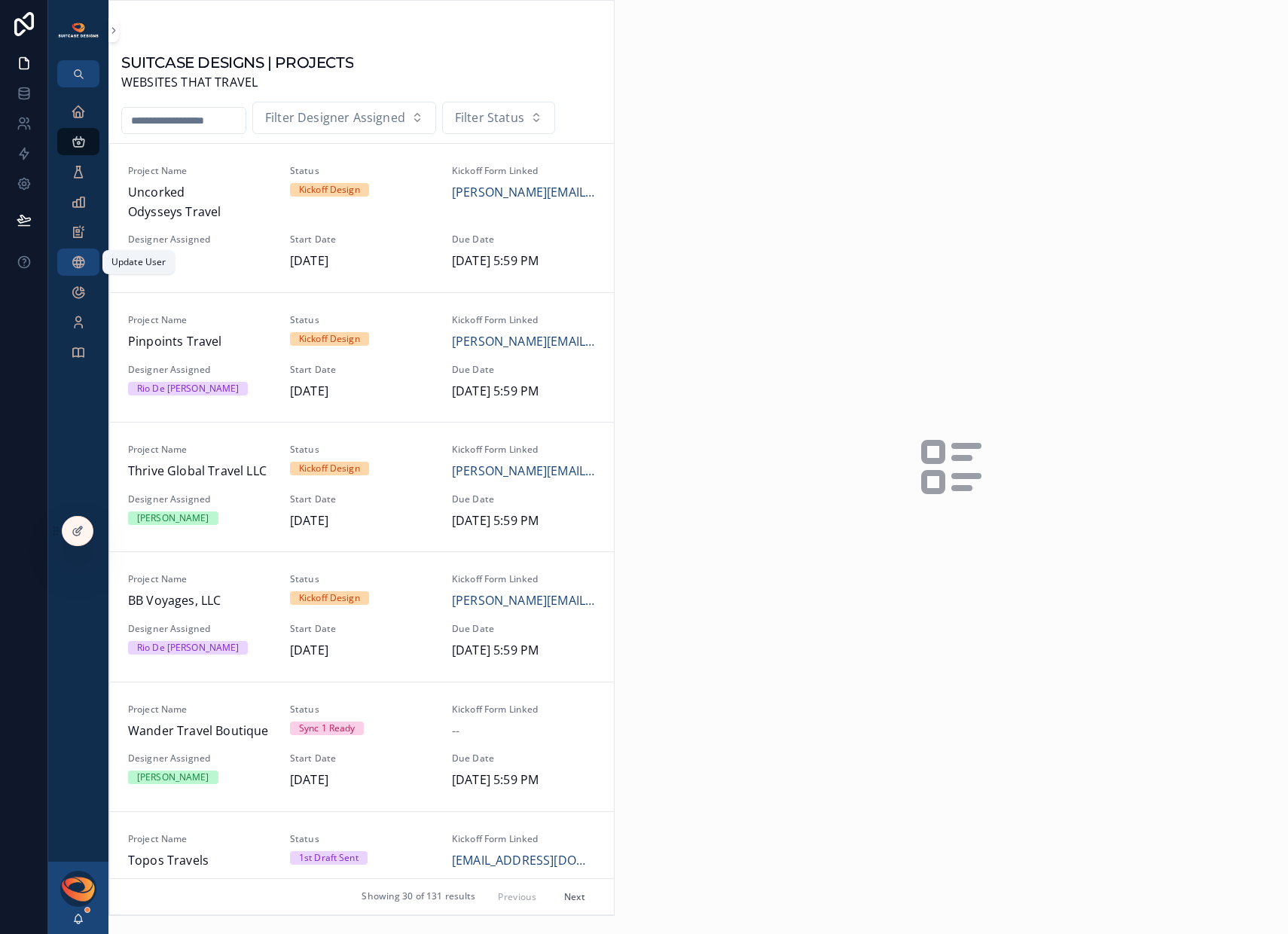
click at [79, 254] on span "scrollable content" at bounding box center [78, 262] width 15 height 15
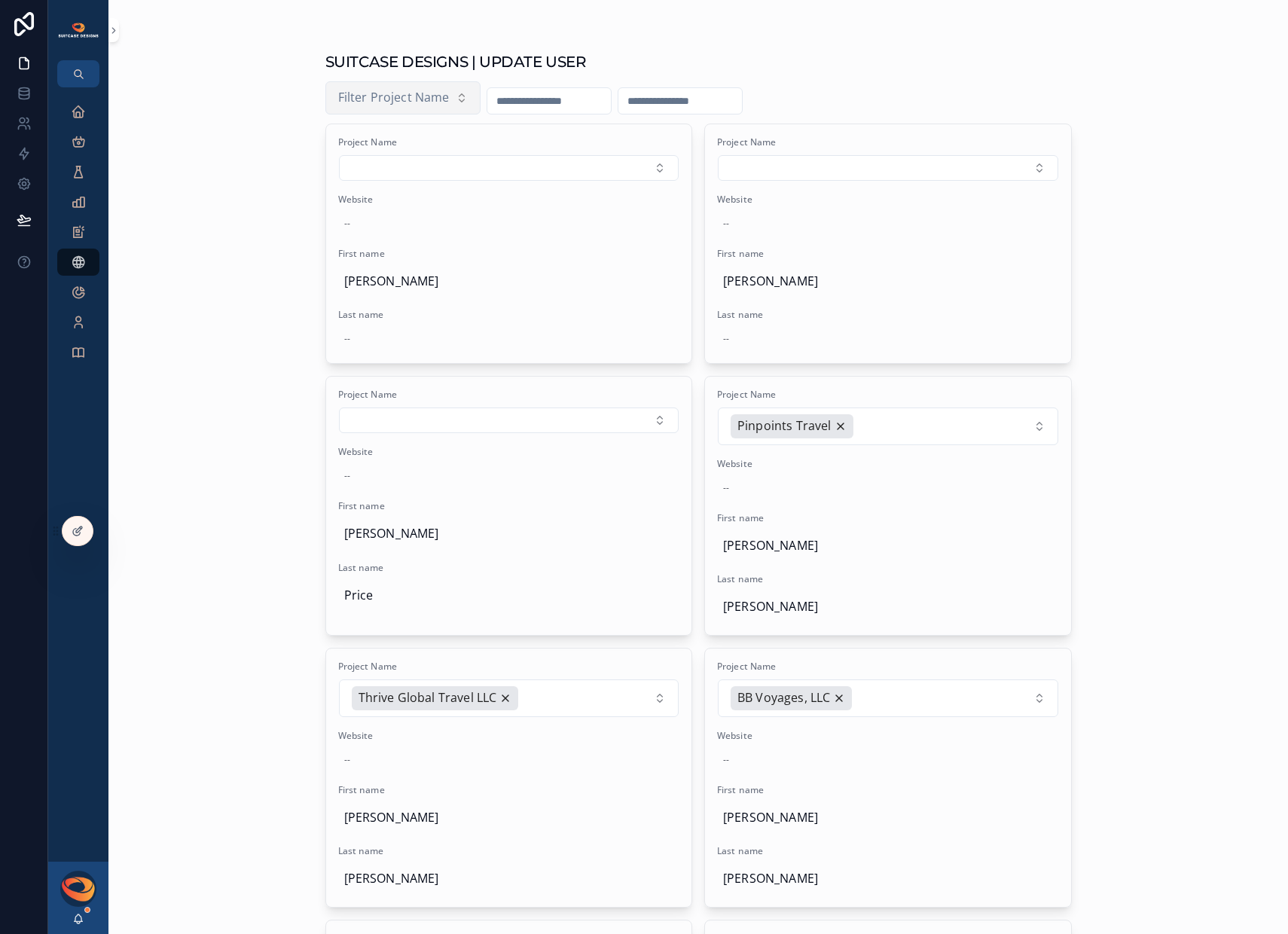
click at [387, 102] on span "Filter Project Name" at bounding box center [393, 98] width 111 height 19
type input "****"
click at [385, 220] on span "Just [PERSON_NAME] Travels" at bounding box center [388, 219] width 151 height 19
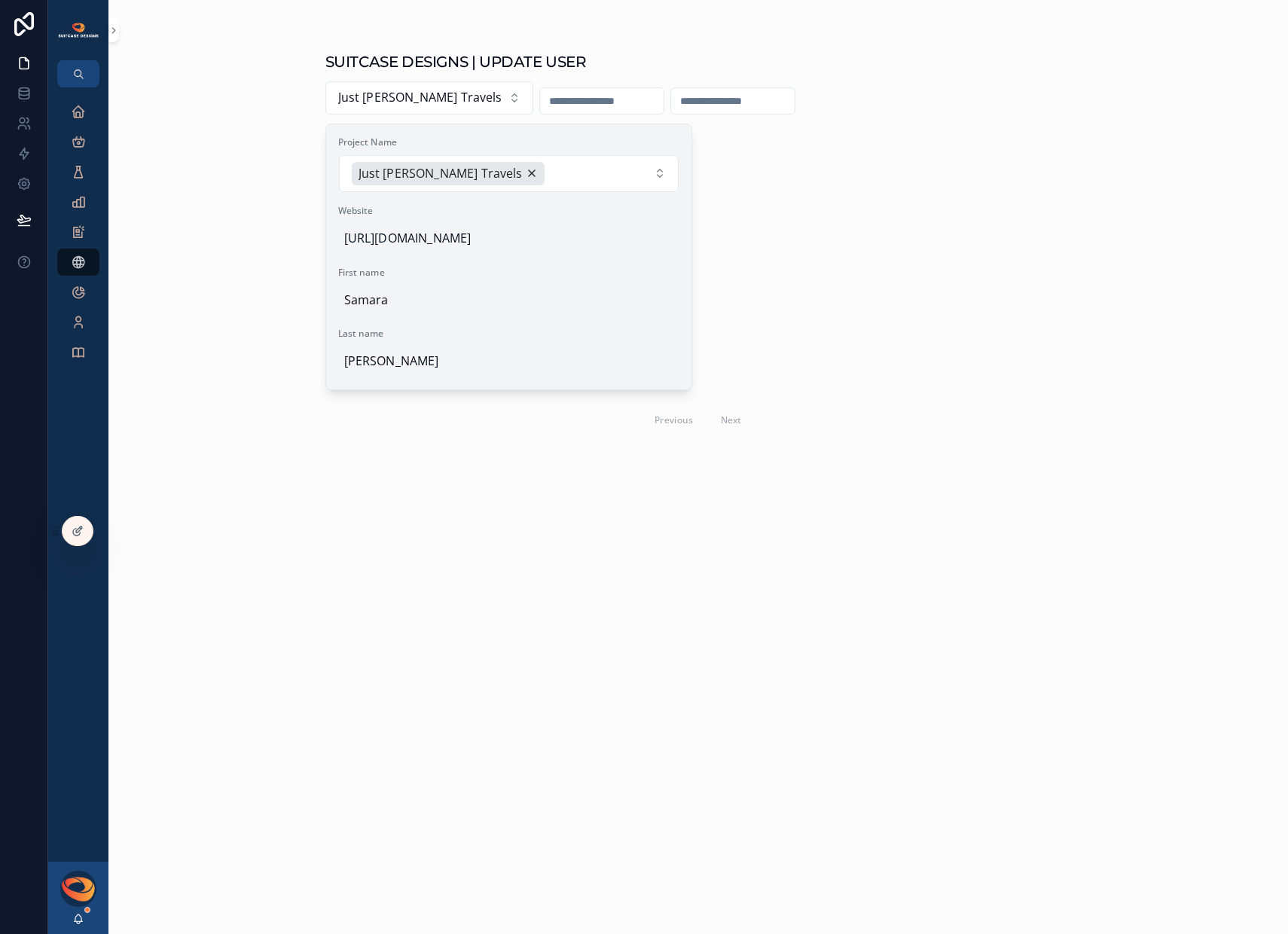
click at [567, 239] on span "https://intothewondervacations.com/" at bounding box center [509, 239] width 330 height 19
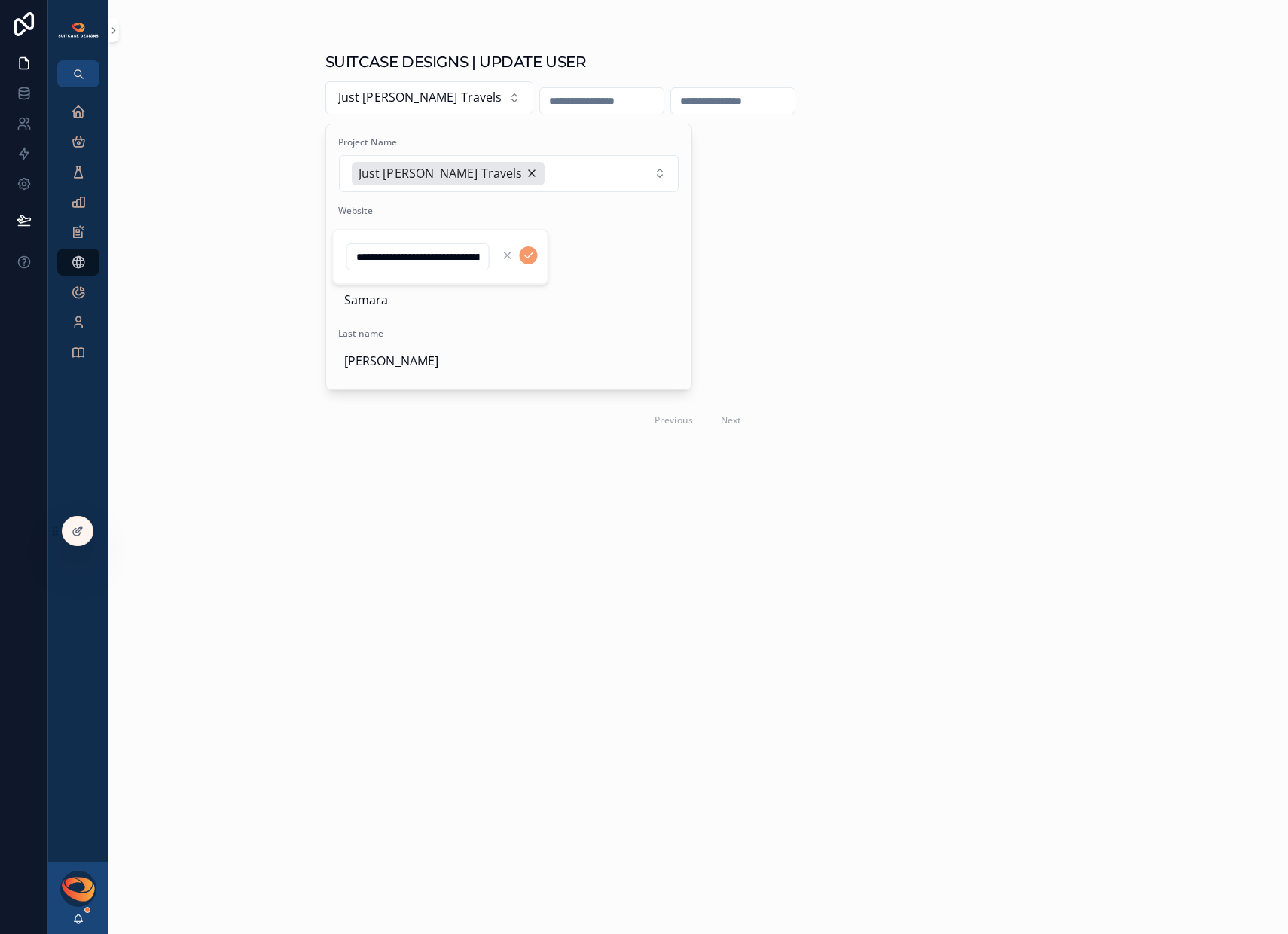
drag, startPoint x: 482, startPoint y: 255, endPoint x: 390, endPoint y: 254, distance: 92.0
click at [390, 254] on input "**********" at bounding box center [418, 256] width 142 height 21
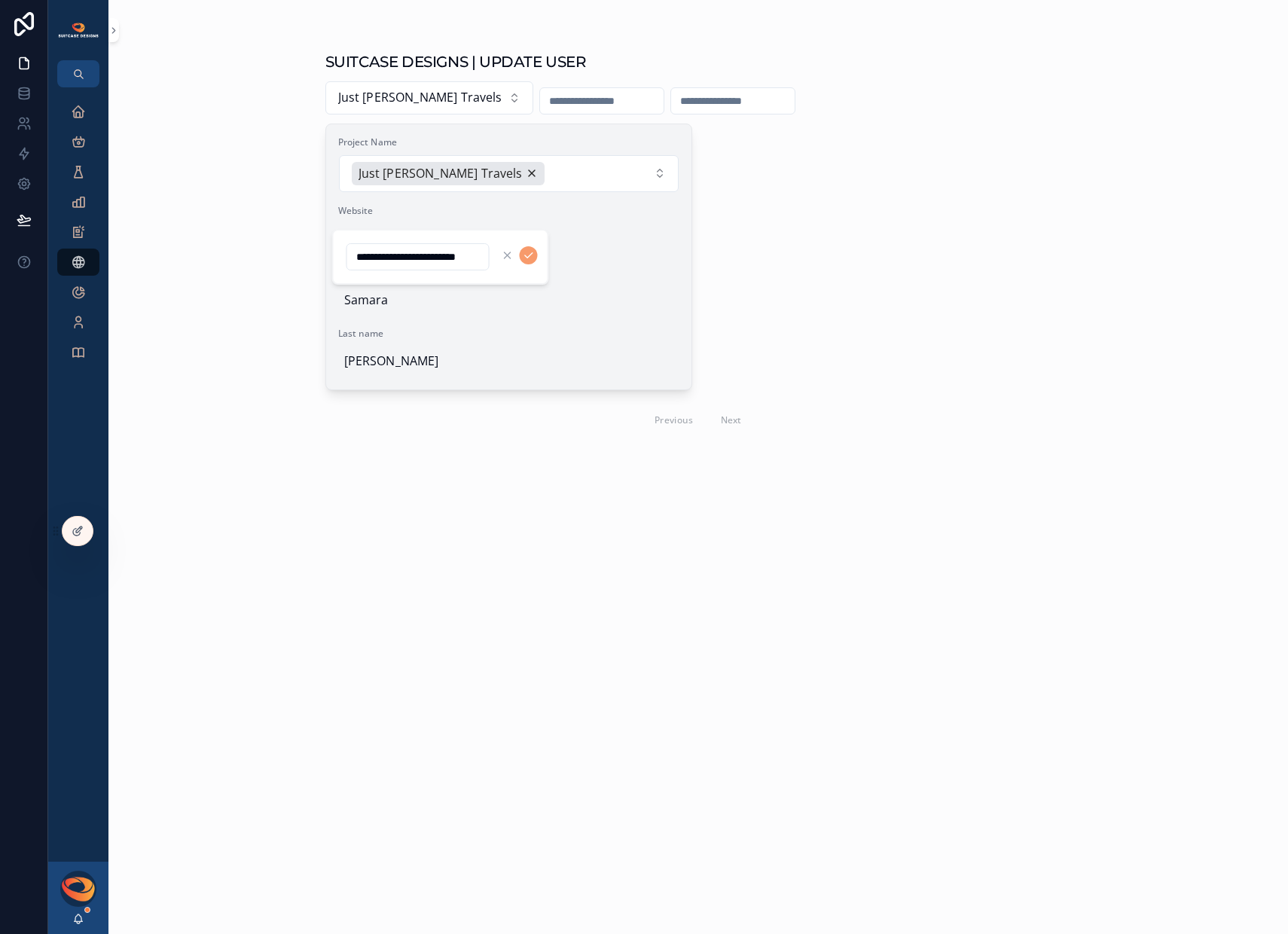
scroll to position [0, 10]
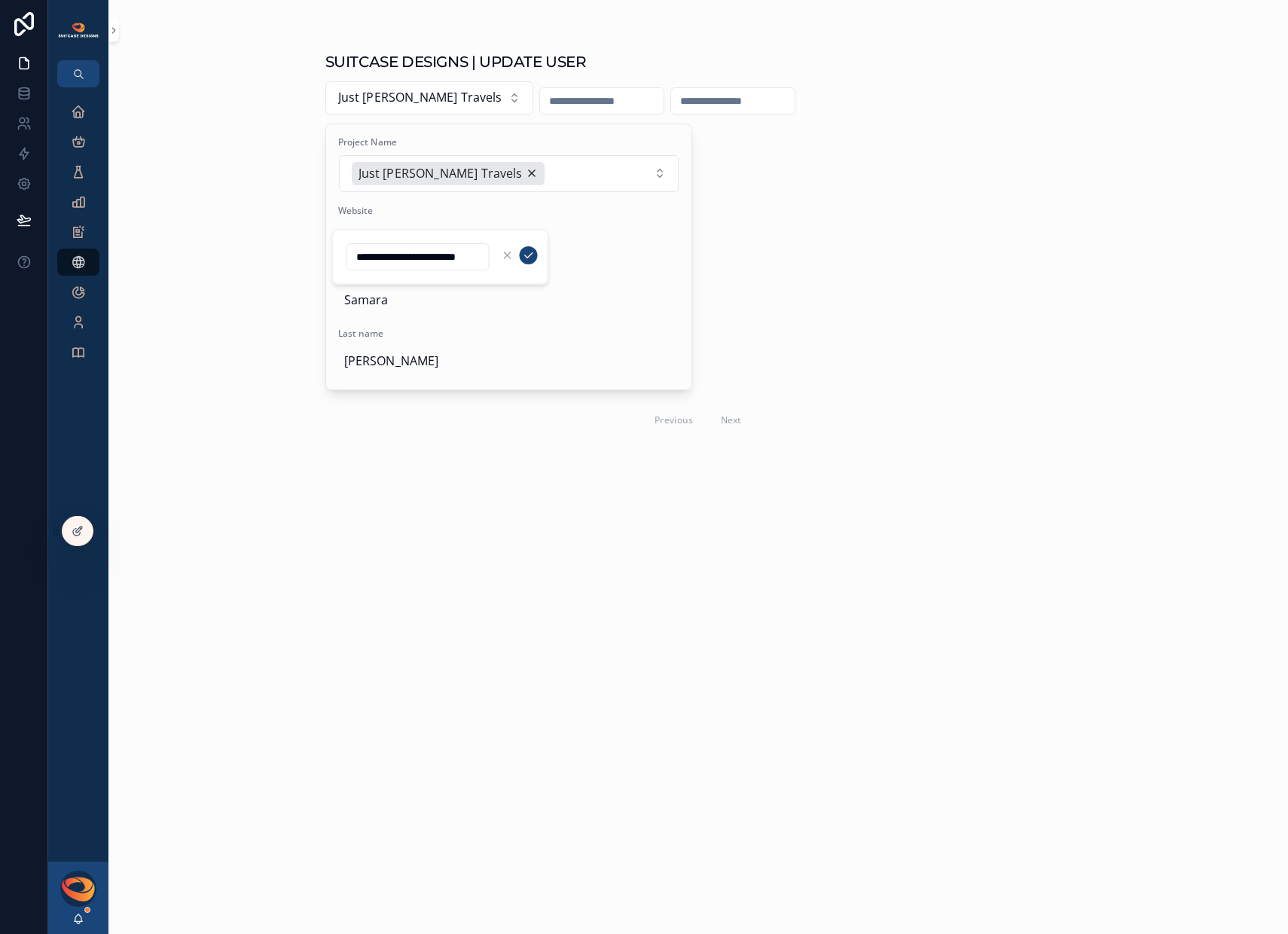
type input "**********"
click at [529, 254] on icon "scrollable content" at bounding box center [528, 255] width 12 height 12
click at [84, 115] on icon "scrollable content" at bounding box center [78, 111] width 15 height 15
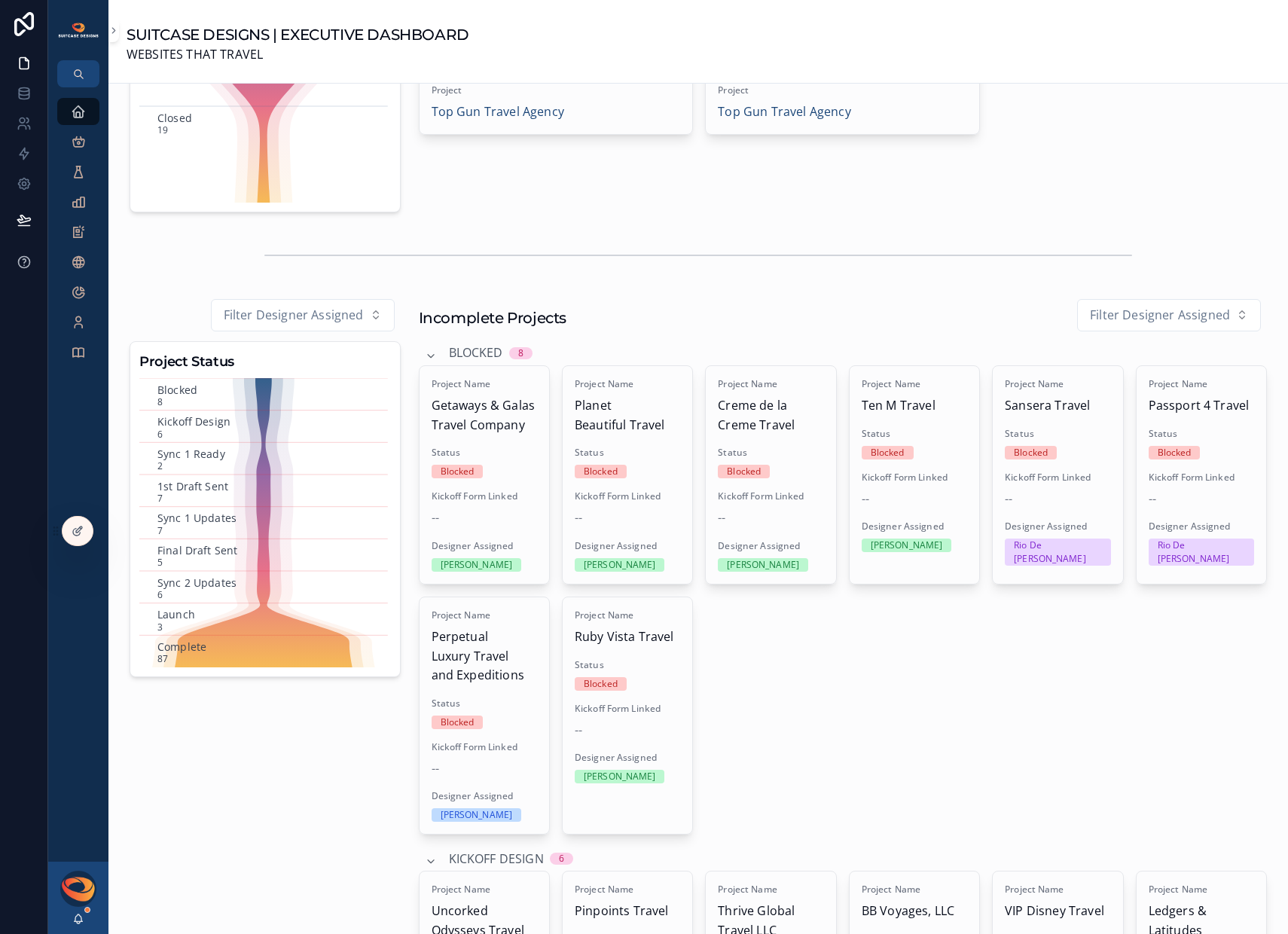
scroll to position [363, 0]
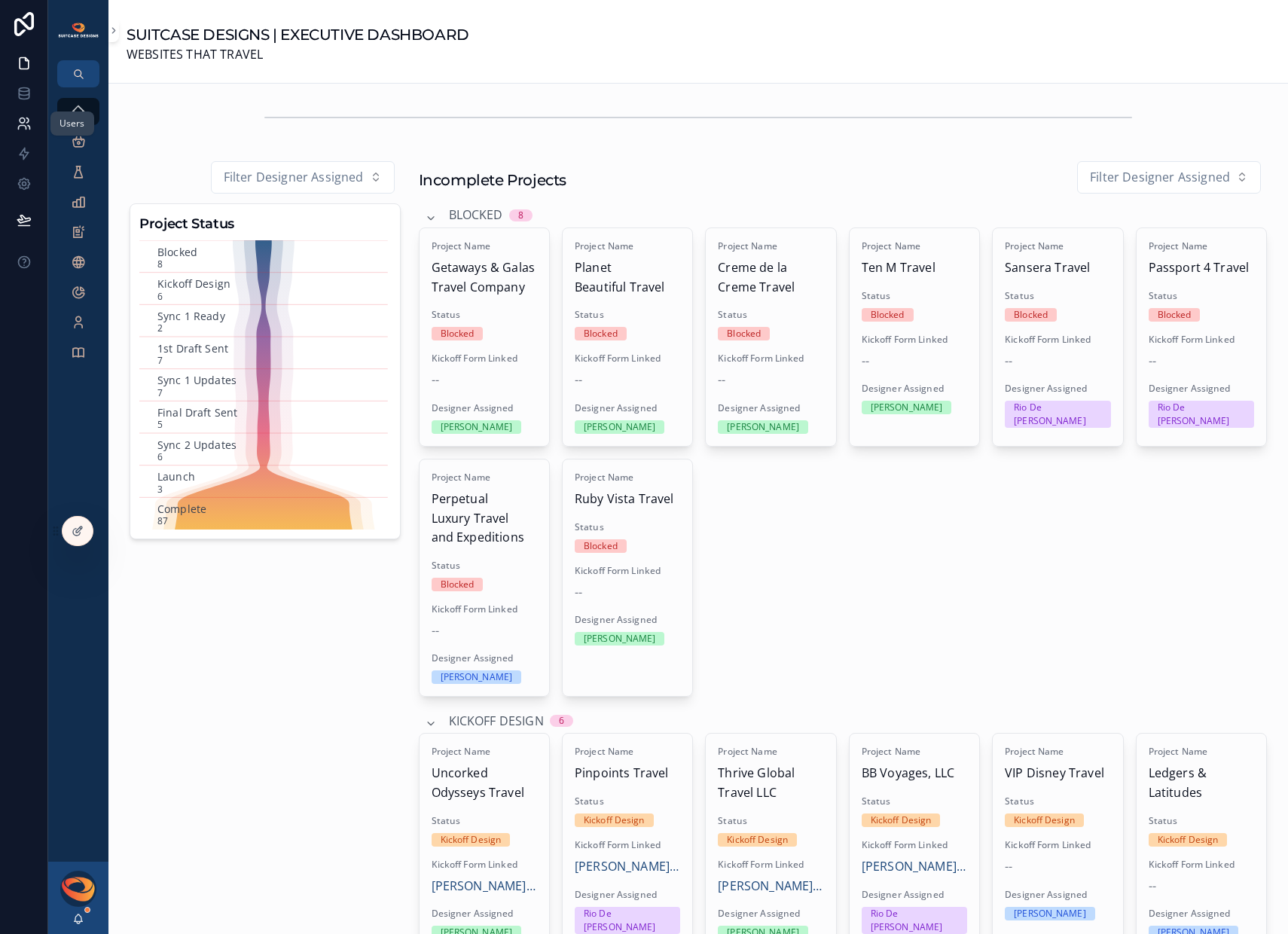
click at [20, 123] on icon at bounding box center [22, 121] width 6 height 6
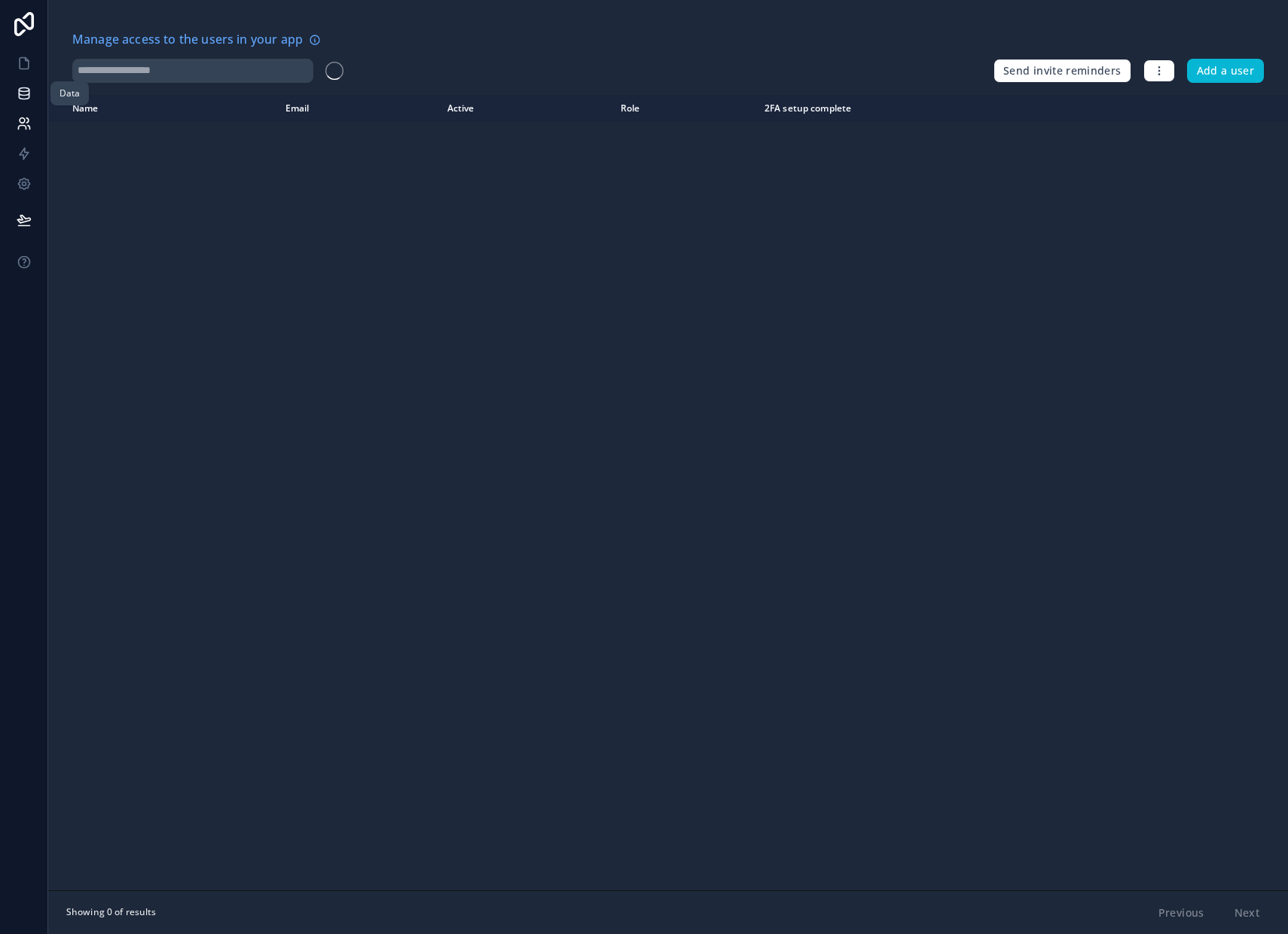
click at [23, 98] on icon at bounding box center [24, 93] width 15 height 15
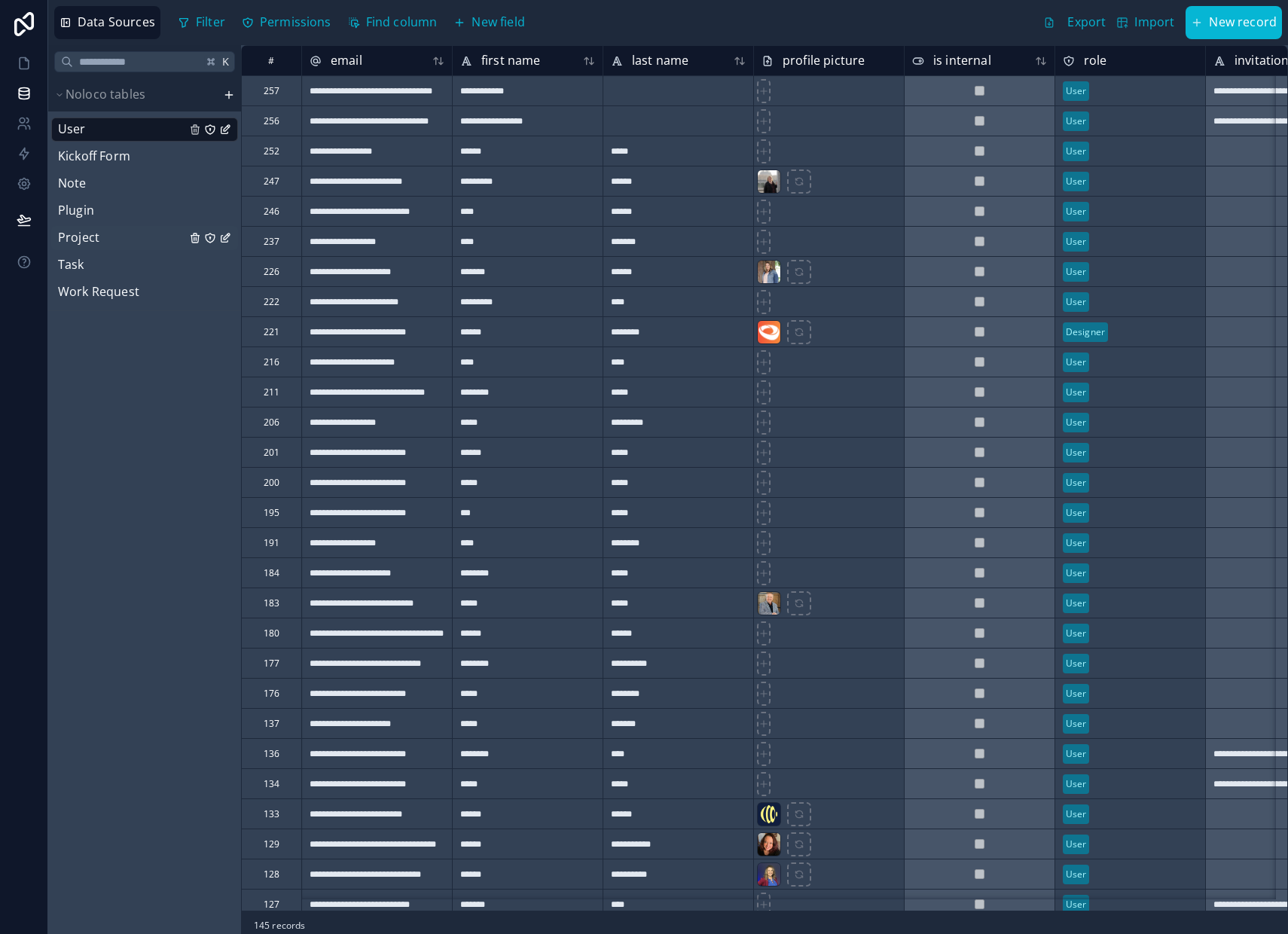
click at [99, 235] on link "Project" at bounding box center [122, 238] width 128 height 19
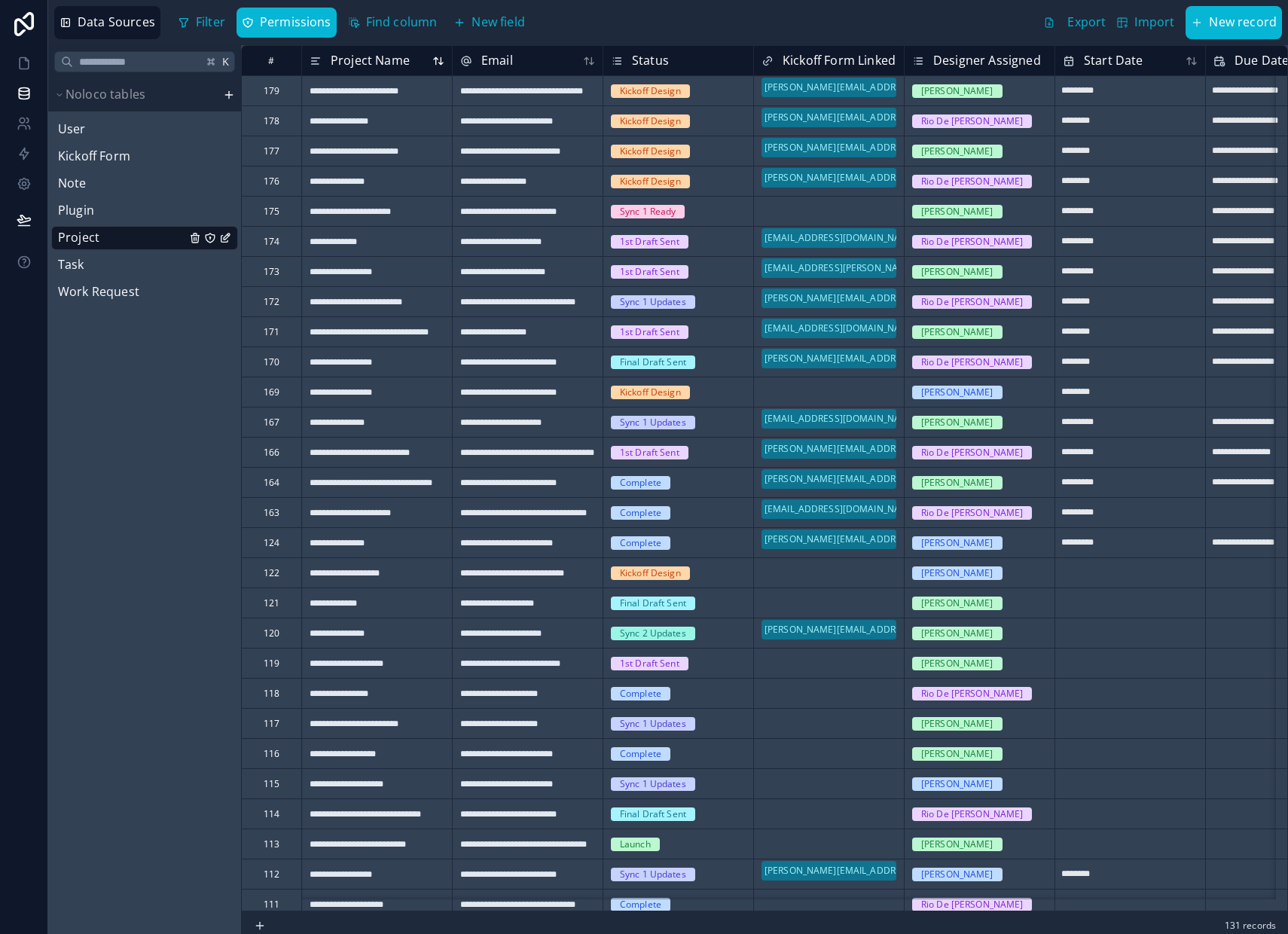
click at [438, 64] on icon at bounding box center [437, 60] width 12 height 12
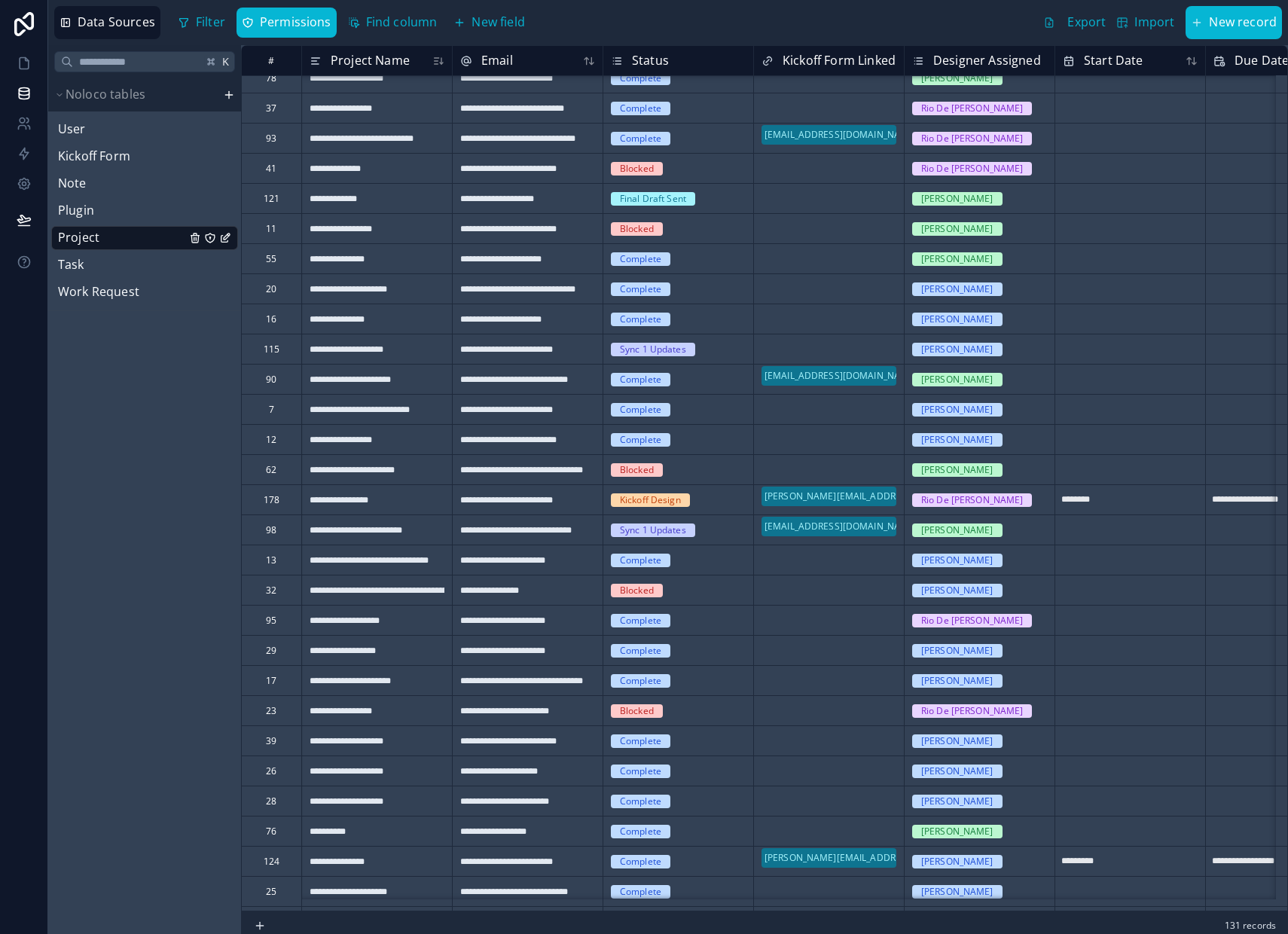
scroll to position [1419, 0]
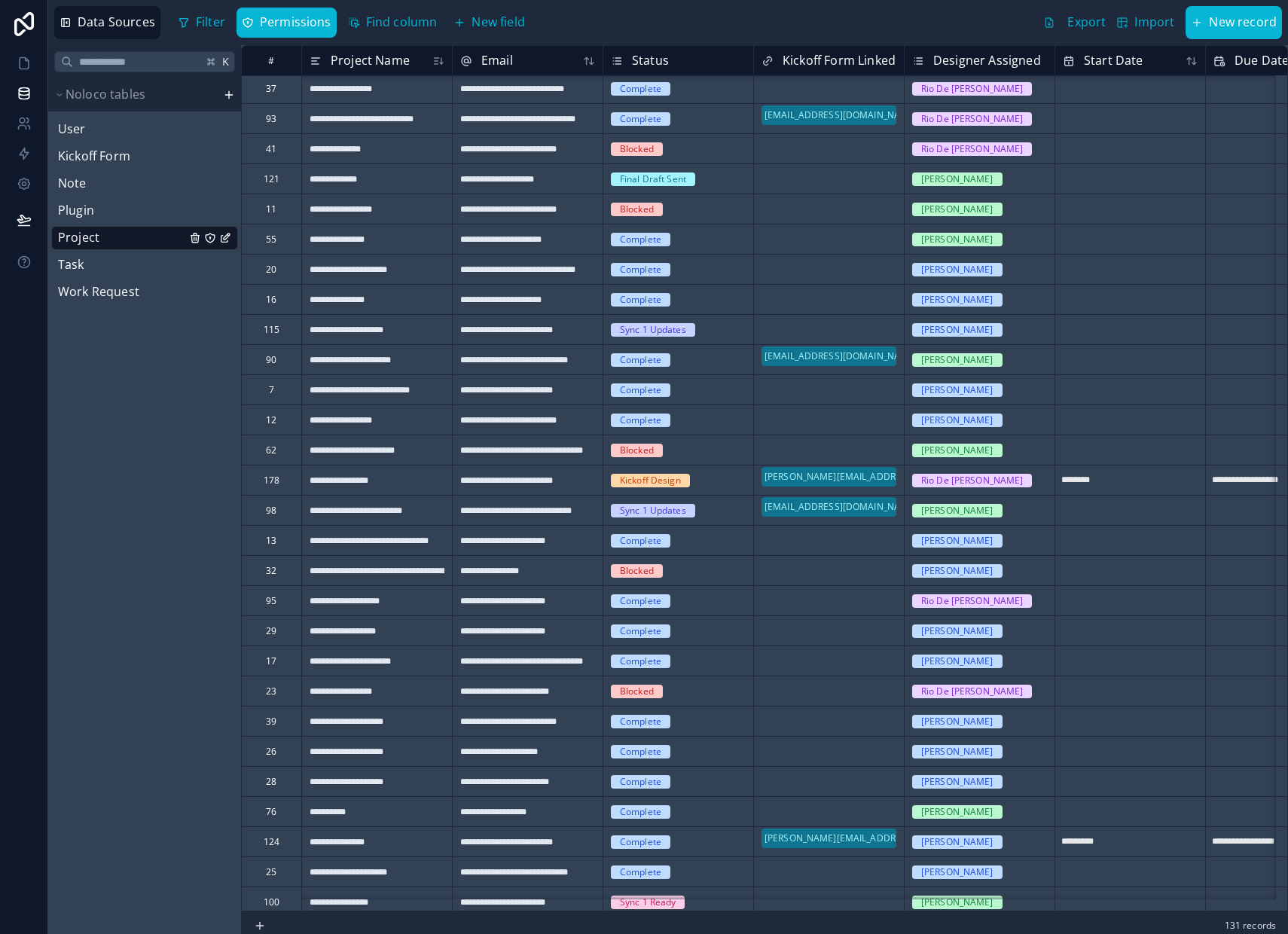
click at [264, 571] on div "32" at bounding box center [271, 570] width 60 height 30
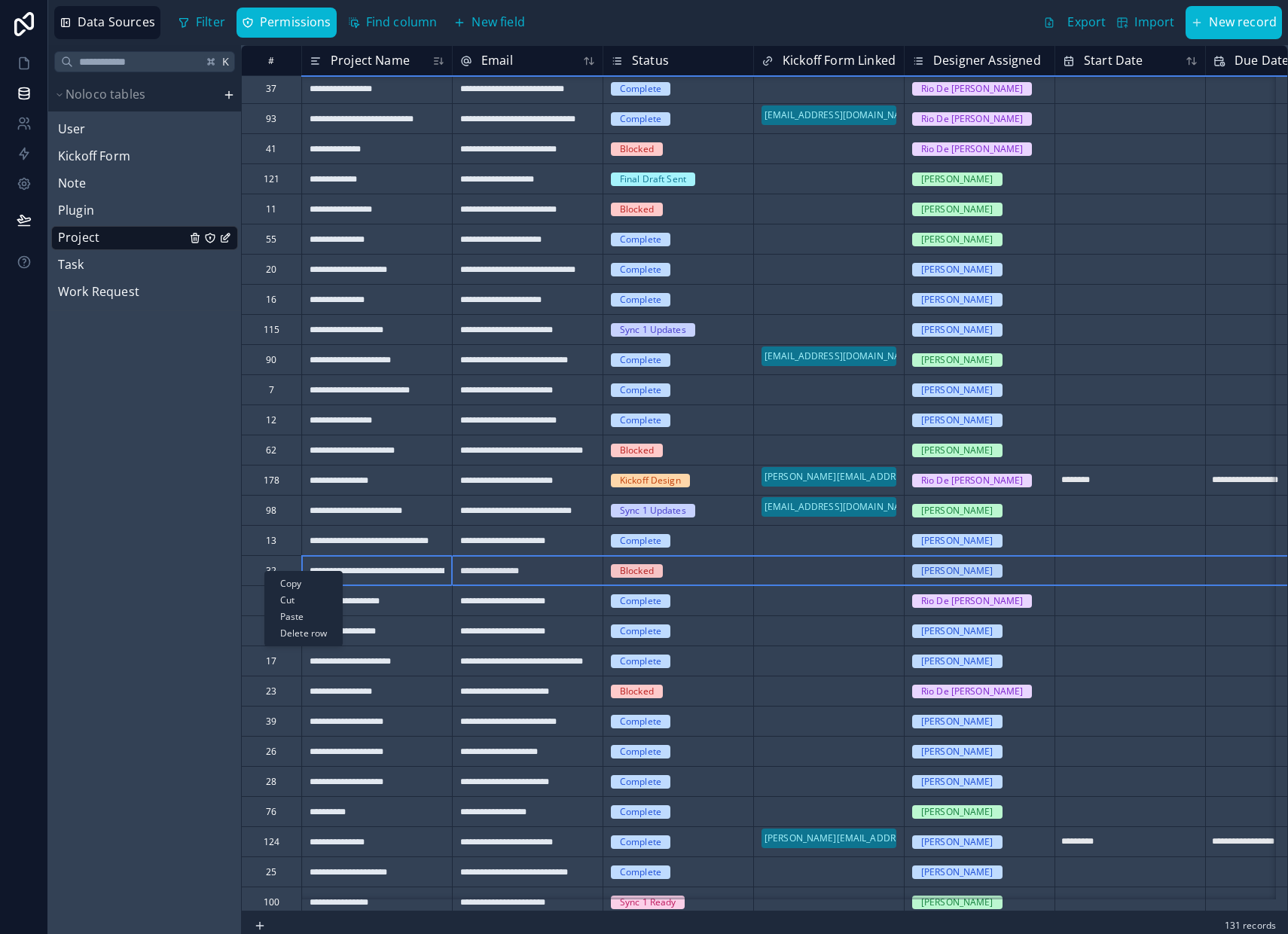
click at [302, 635] on div "Delete row" at bounding box center [303, 634] width 76 height 17
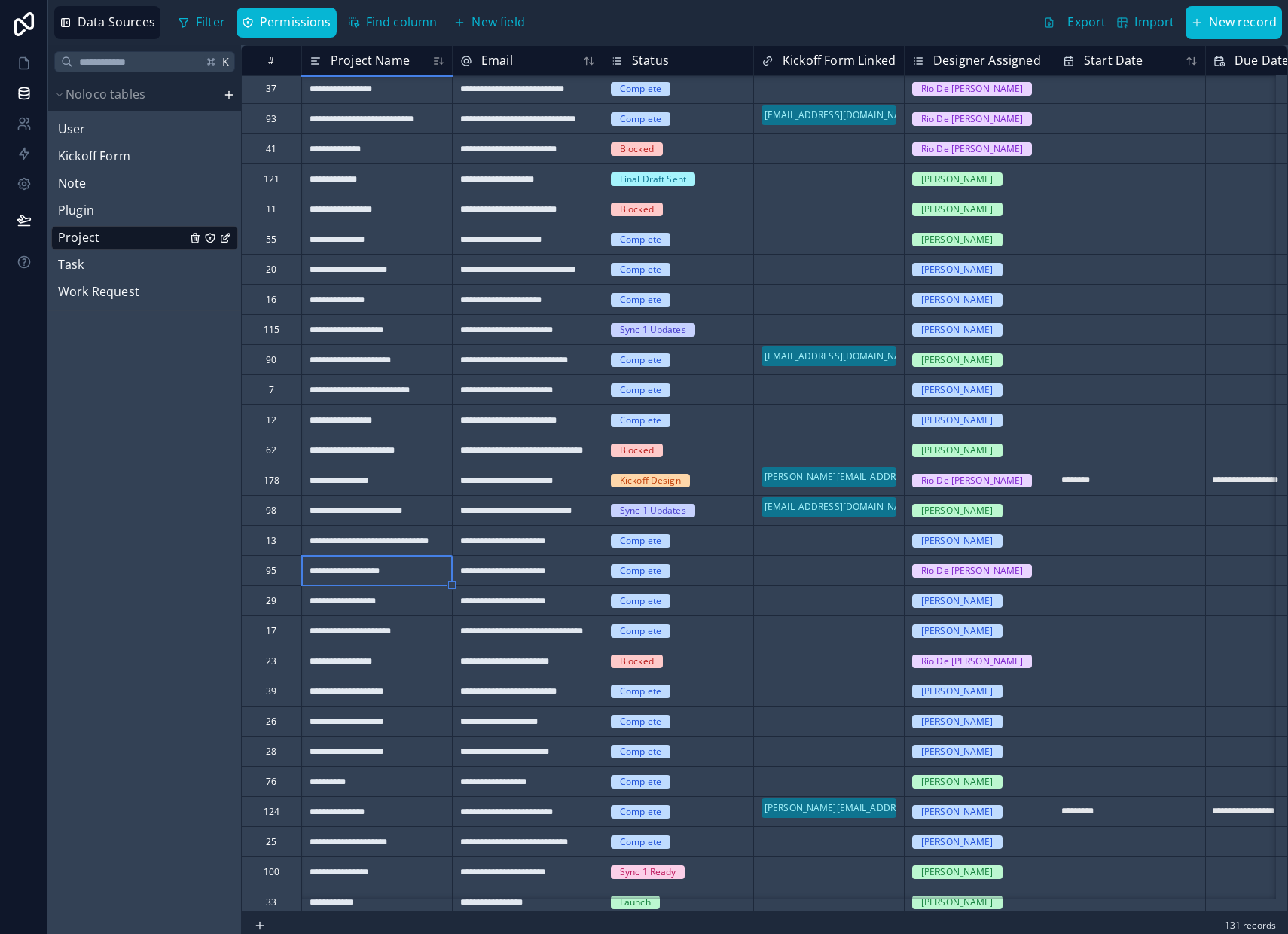
type input "*********"
type input "**********"
type input "********"
type input "**********"
click at [81, 134] on span "User" at bounding box center [72, 129] width 28 height 19
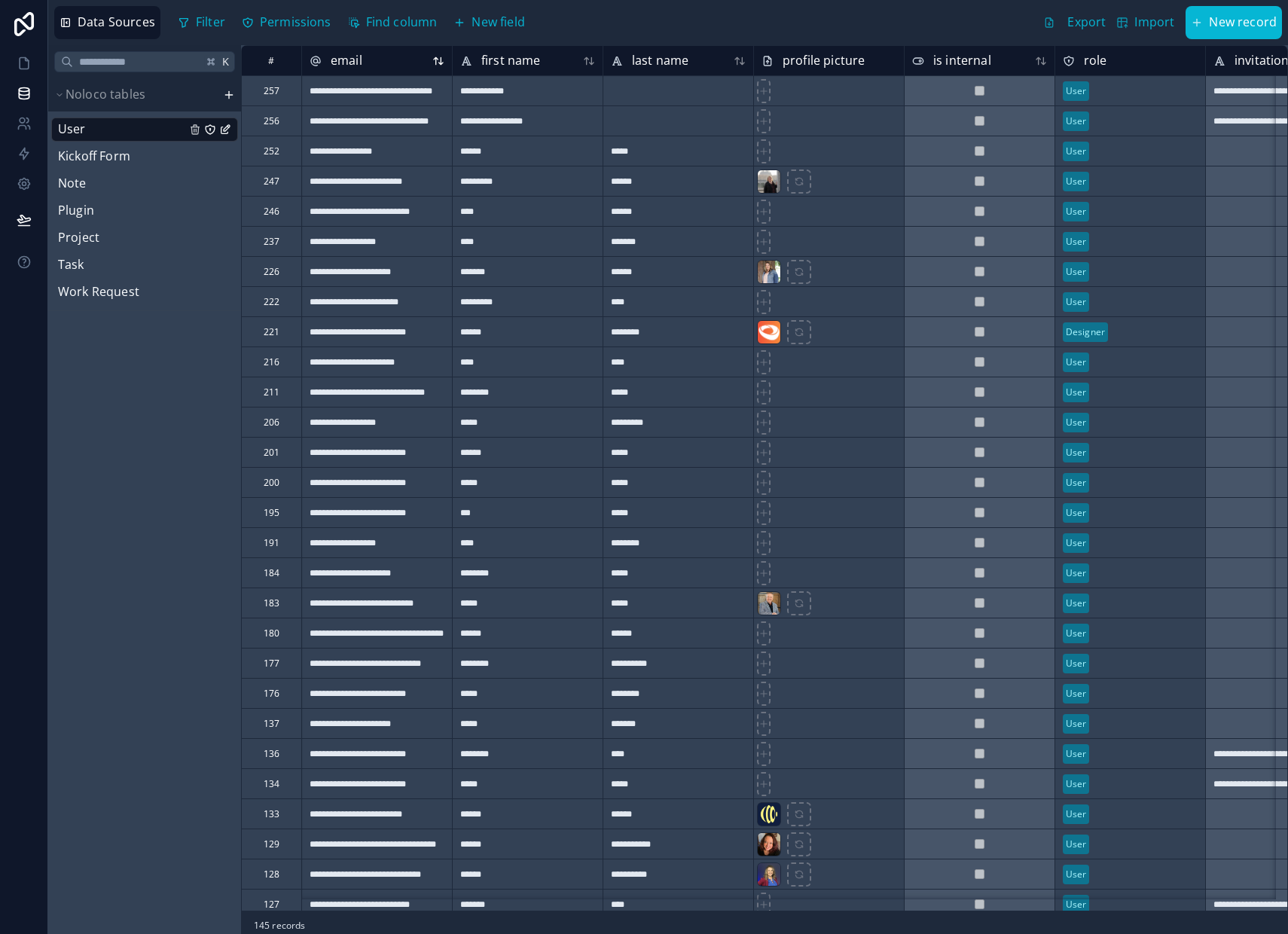
click at [437, 64] on icon at bounding box center [437, 60] width 12 height 12
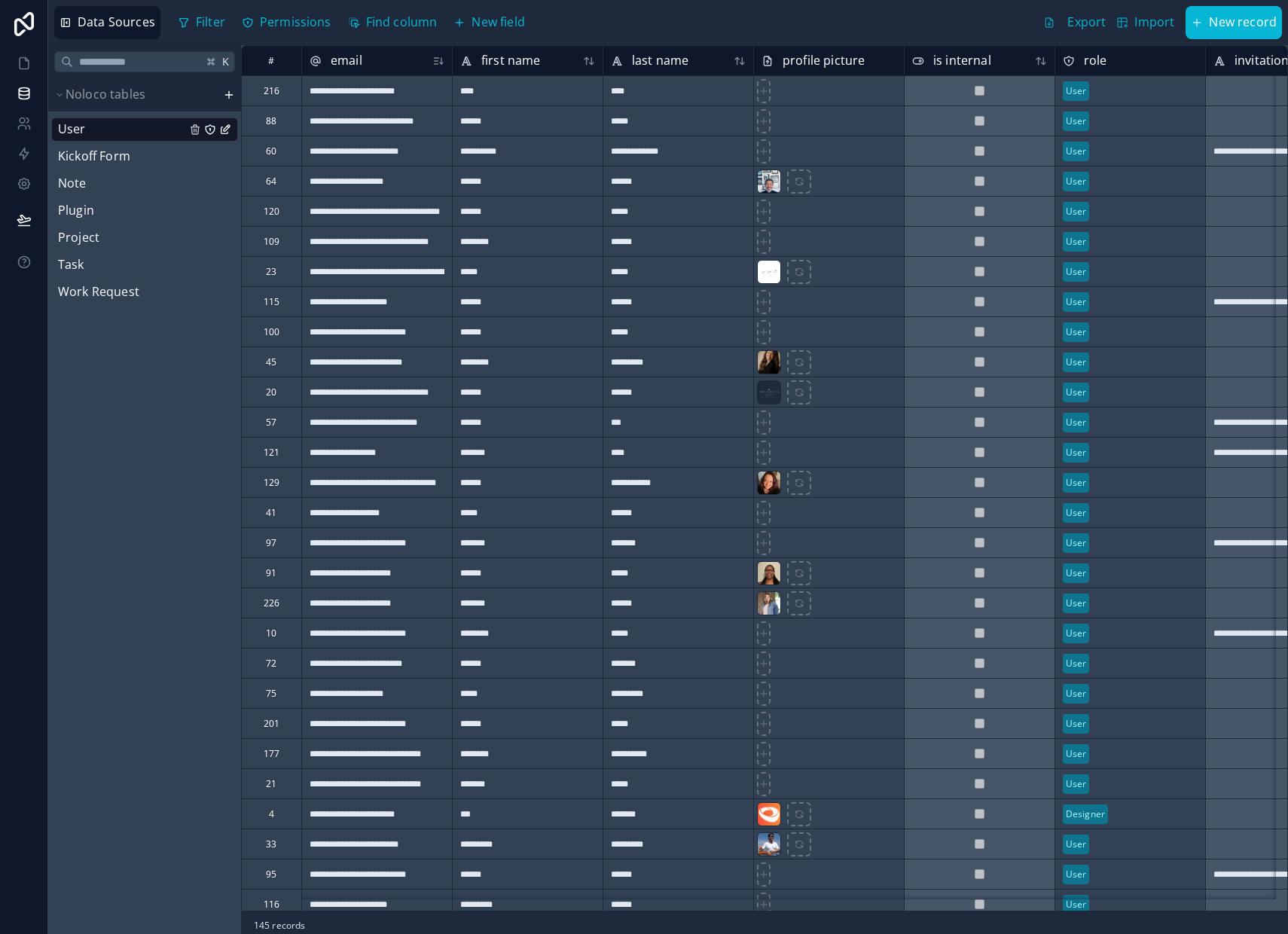
click at [437, 64] on icon at bounding box center [437, 60] width 12 height 12
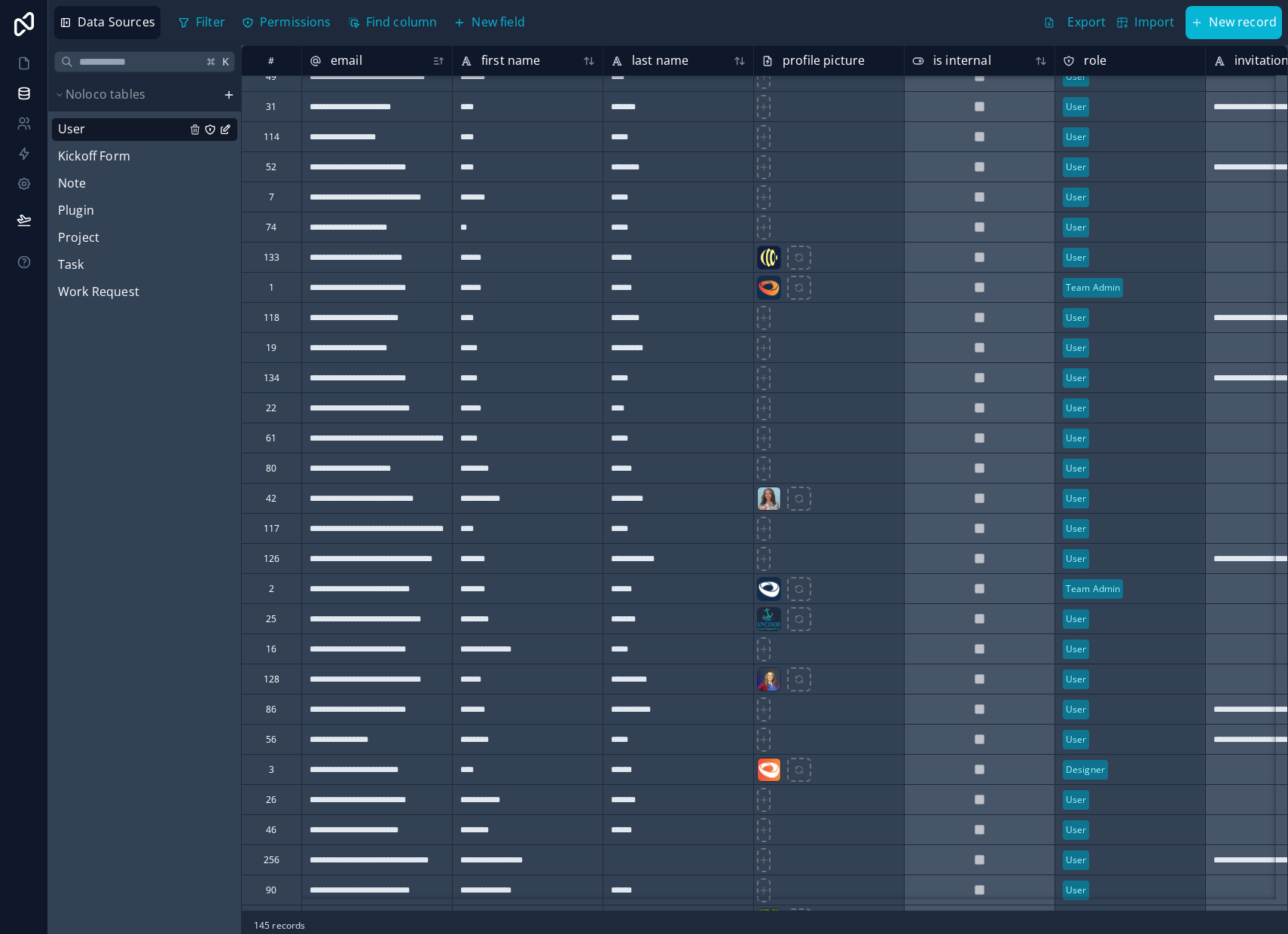
scroll to position [2083, 0]
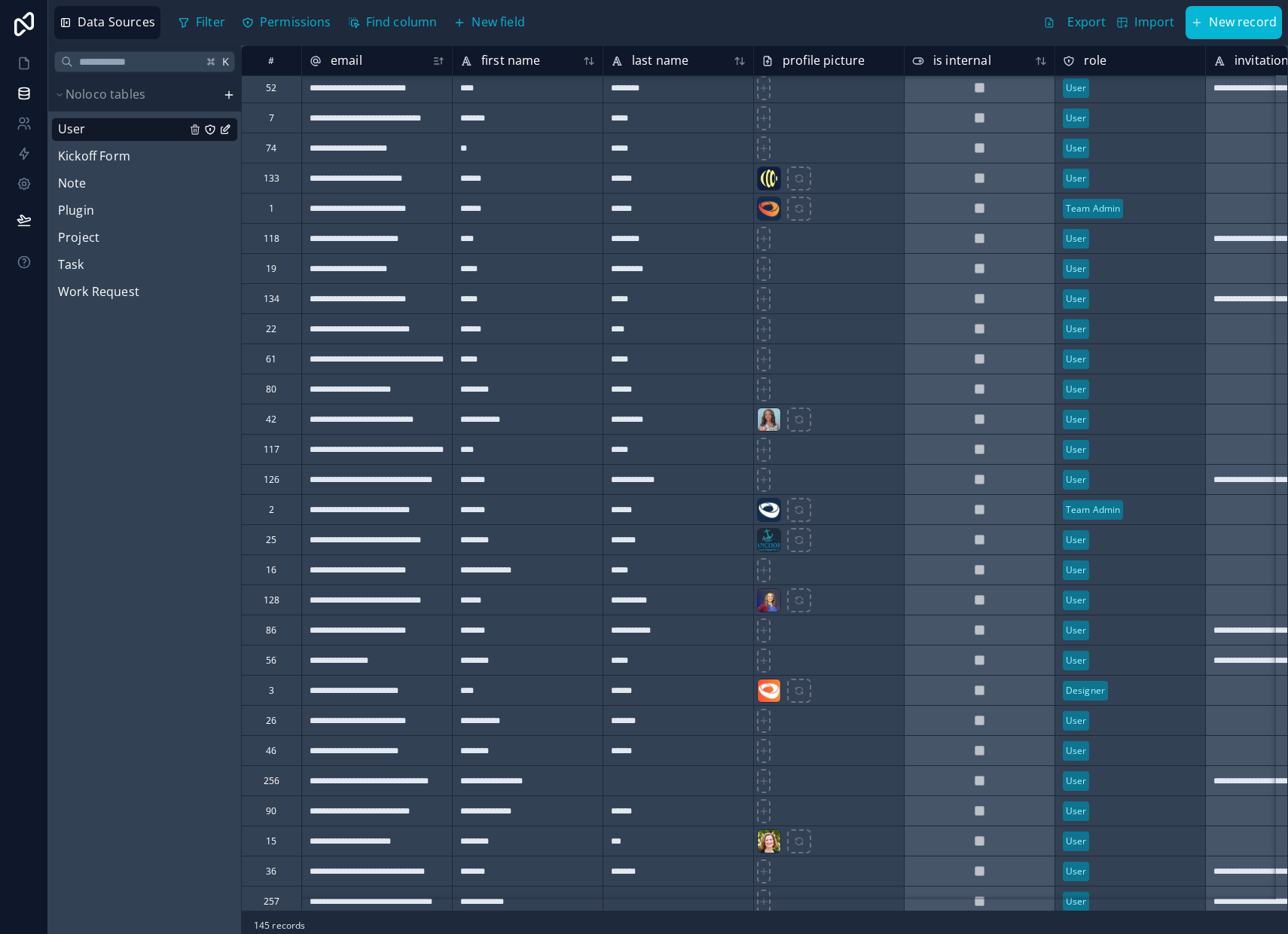
click at [258, 659] on div "56" at bounding box center [271, 660] width 60 height 30
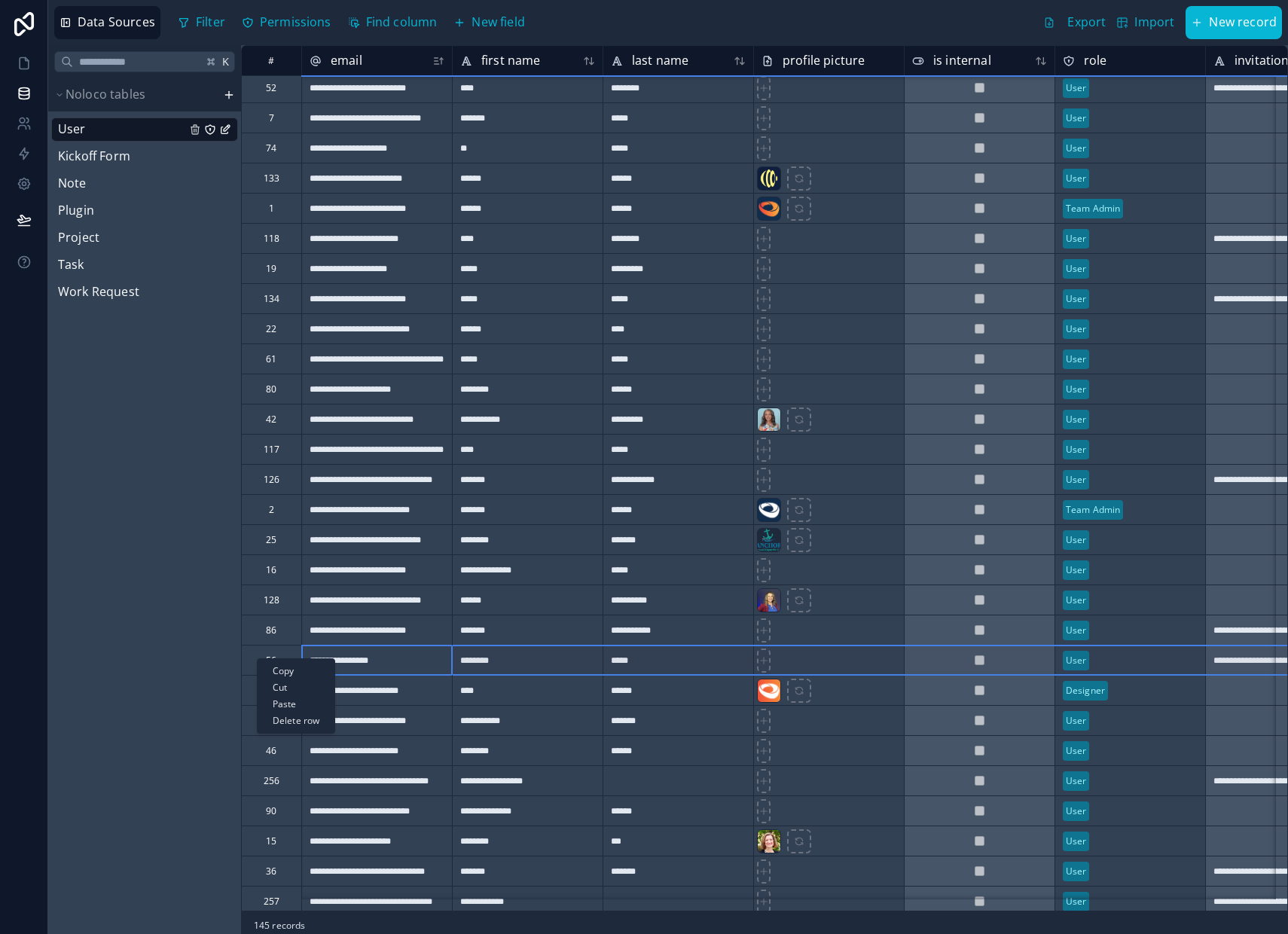
click at [298, 722] on div "Delete row" at bounding box center [296, 721] width 76 height 17
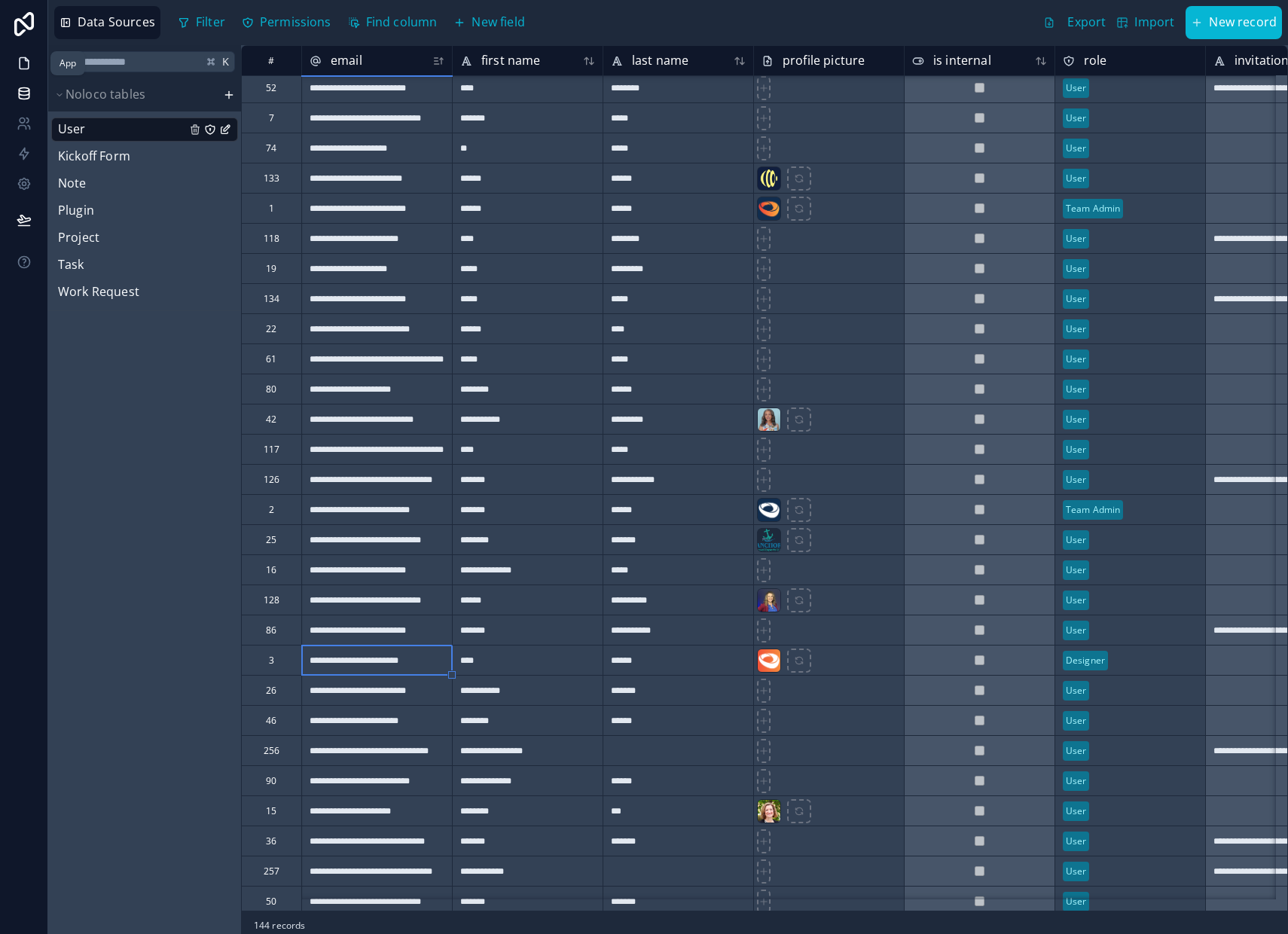
click at [24, 68] on icon at bounding box center [24, 64] width 15 height 15
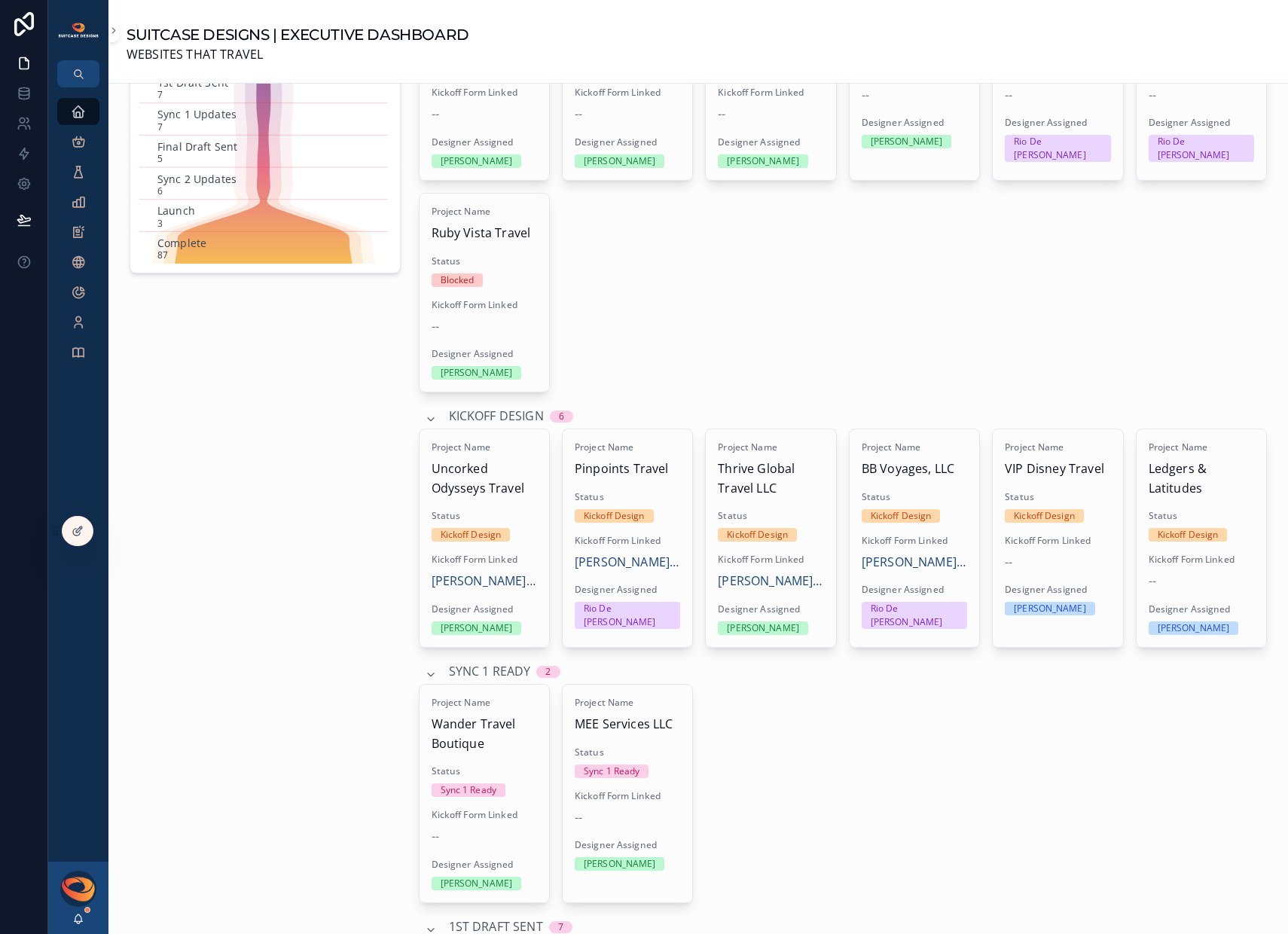
scroll to position [292, 0]
